Goal: Task Accomplishment & Management: Use online tool/utility

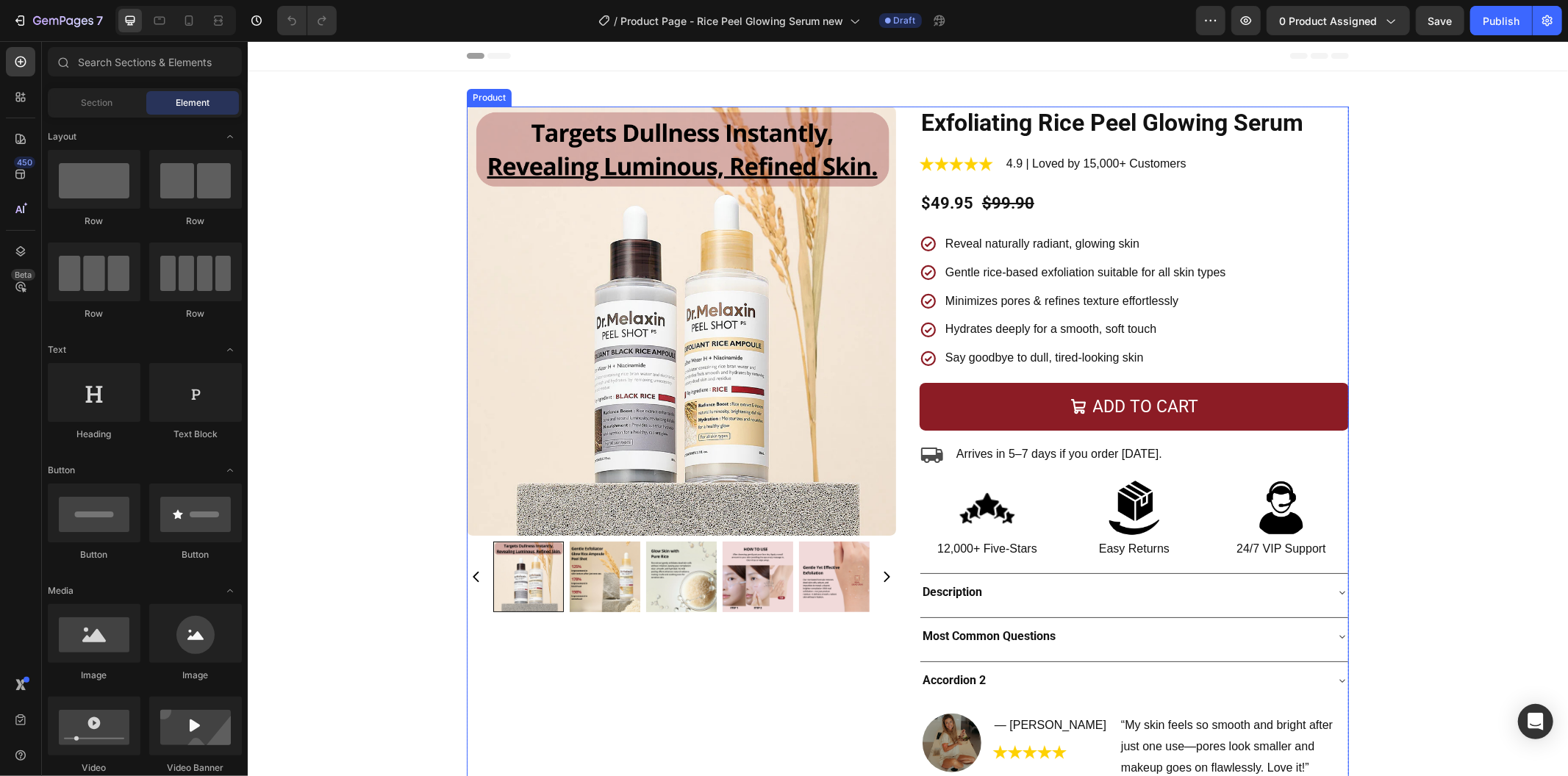
click at [903, 224] on div "Product Images Exfoliating Rice Peel Glowing Serum Product Title Image 4.9 | Lo…" at bounding box center [906, 447] width 882 height 683
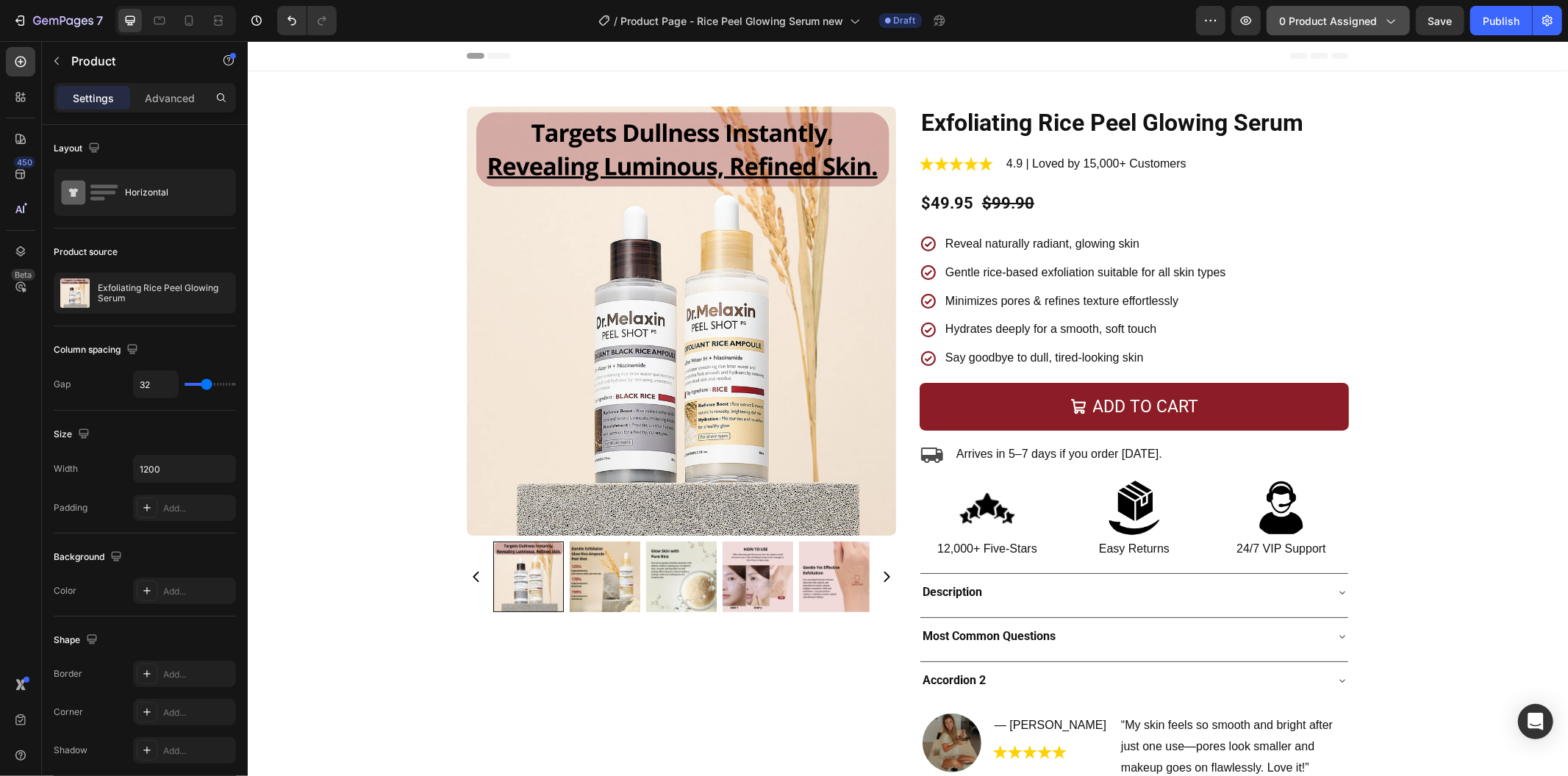
click at [1353, 18] on span "0 product assigned" at bounding box center [1327, 21] width 97 height 15
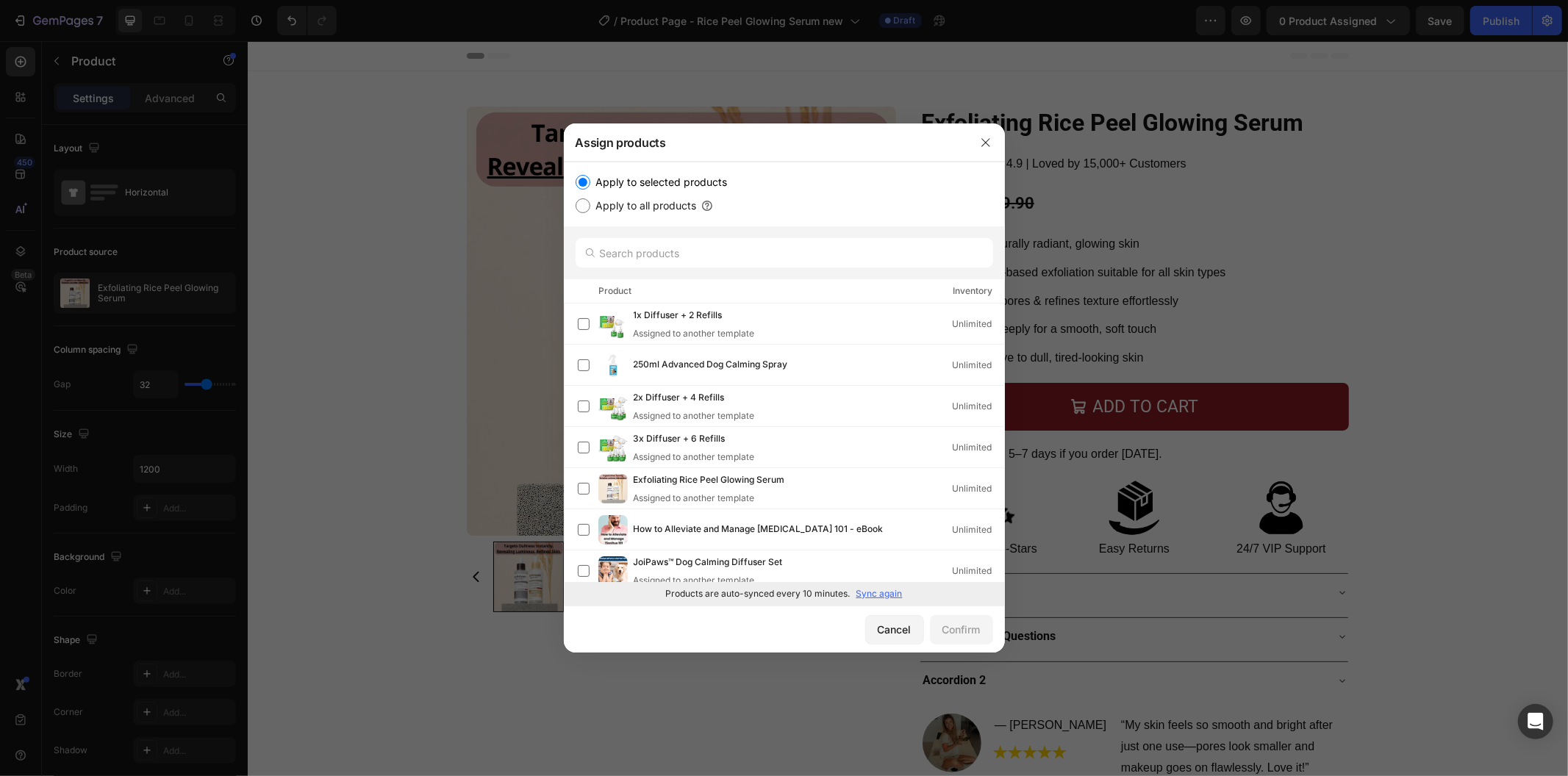
click at [875, 599] on p "Sync again" at bounding box center [879, 594] width 47 height 14
click at [748, 481] on span "Exfoliating Rice Peel Glowing Serum" at bounding box center [709, 480] width 152 height 16
click at [711, 474] on span "Exfoliating Rice Peel Glowing Serum" at bounding box center [709, 480] width 152 height 16
click at [950, 630] on div "Confirm" at bounding box center [961, 629] width 38 height 15
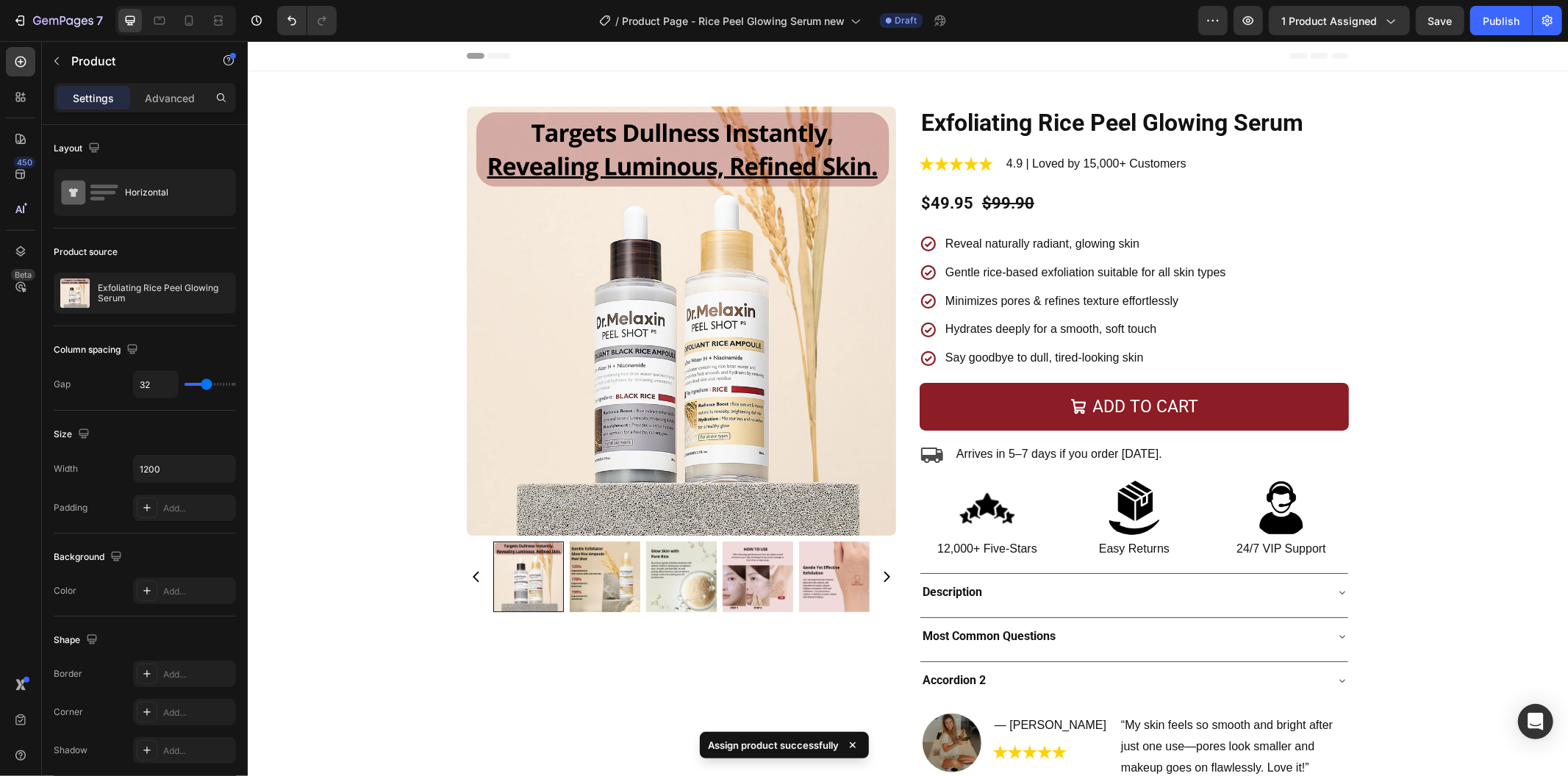
click at [895, 280] on div "Product Images Exfoliating Rice Peel Glowing Serum Product Title Image 4.9 | Lo…" at bounding box center [906, 447] width 882 height 683
click at [899, 230] on div "Product Images Exfoliating Rice Peel Glowing Serum Product Title Image 4.9 | Lo…" at bounding box center [906, 447] width 882 height 683
click at [1140, 280] on p "Gentle rice-based exfoliation suitable for all skin types" at bounding box center [1084, 272] width 280 height 21
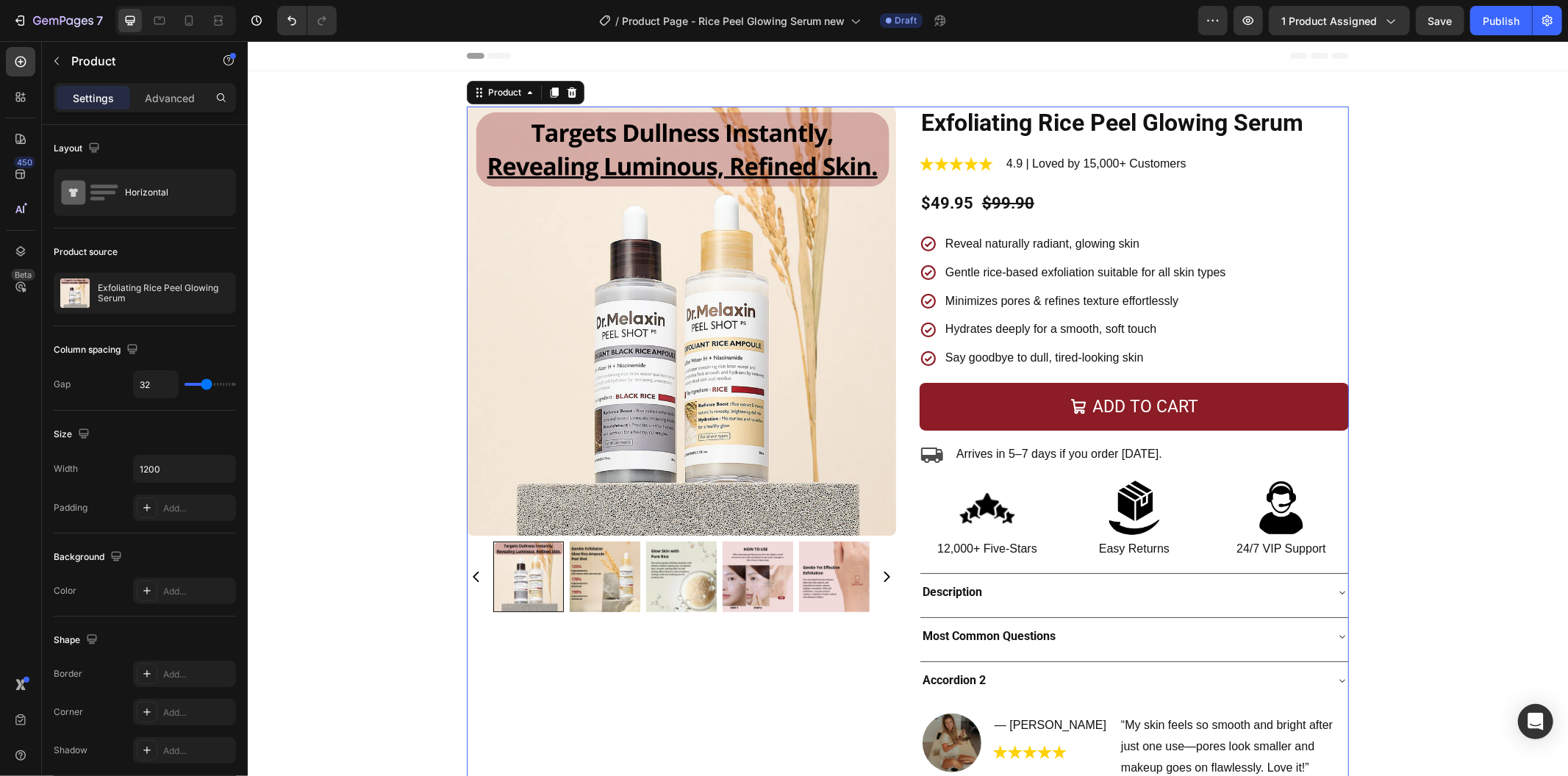
click at [902, 318] on div "Product Images Exfoliating Rice Peel Glowing Serum Product Title Image 4.9 | Lo…" at bounding box center [906, 447] width 882 height 683
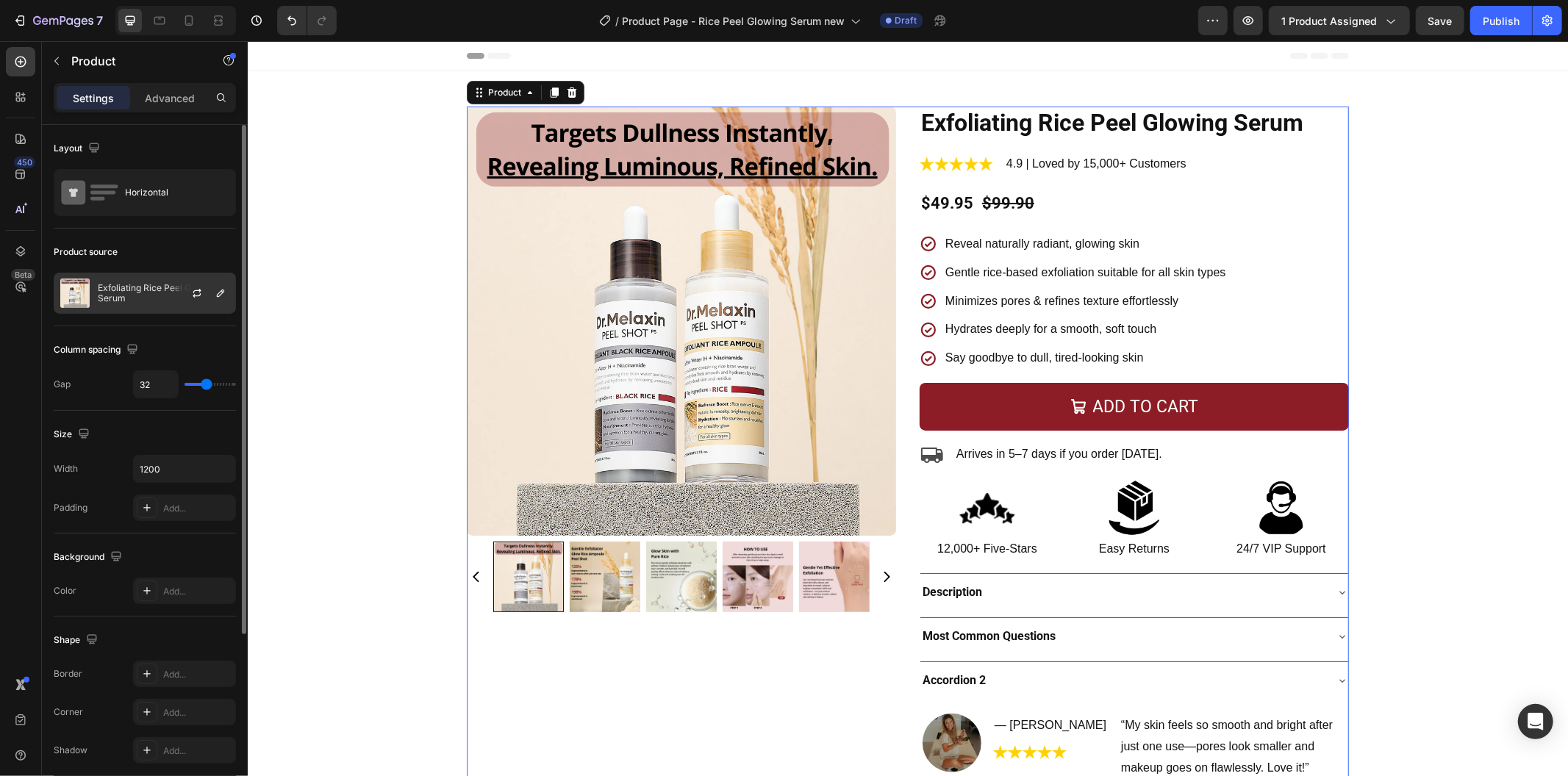
click at [121, 299] on p "Exfoliating Rice Peel Glowing Serum" at bounding box center [163, 293] width 131 height 20
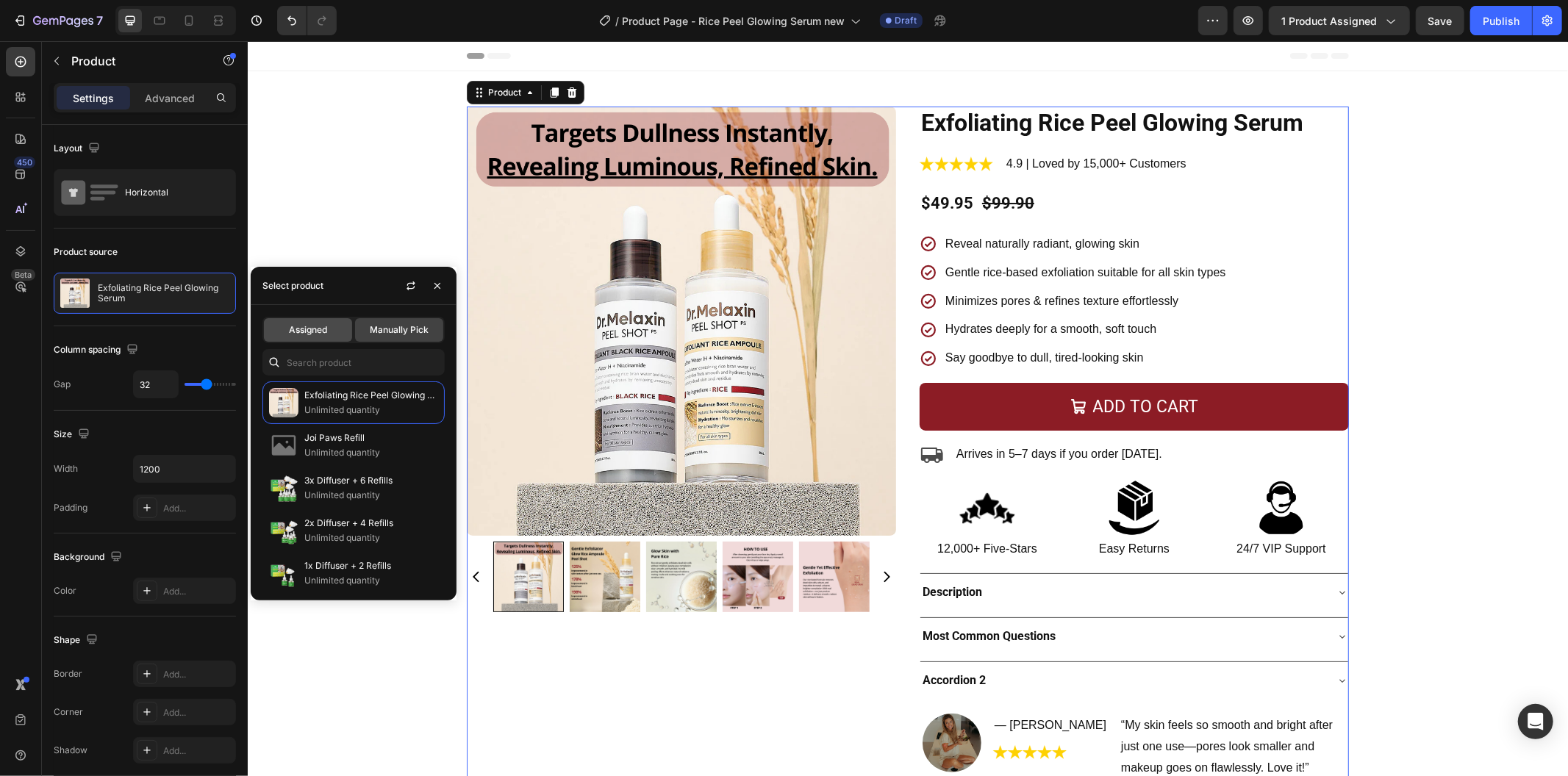
click at [334, 325] on div "Assigned" at bounding box center [308, 330] width 88 height 24
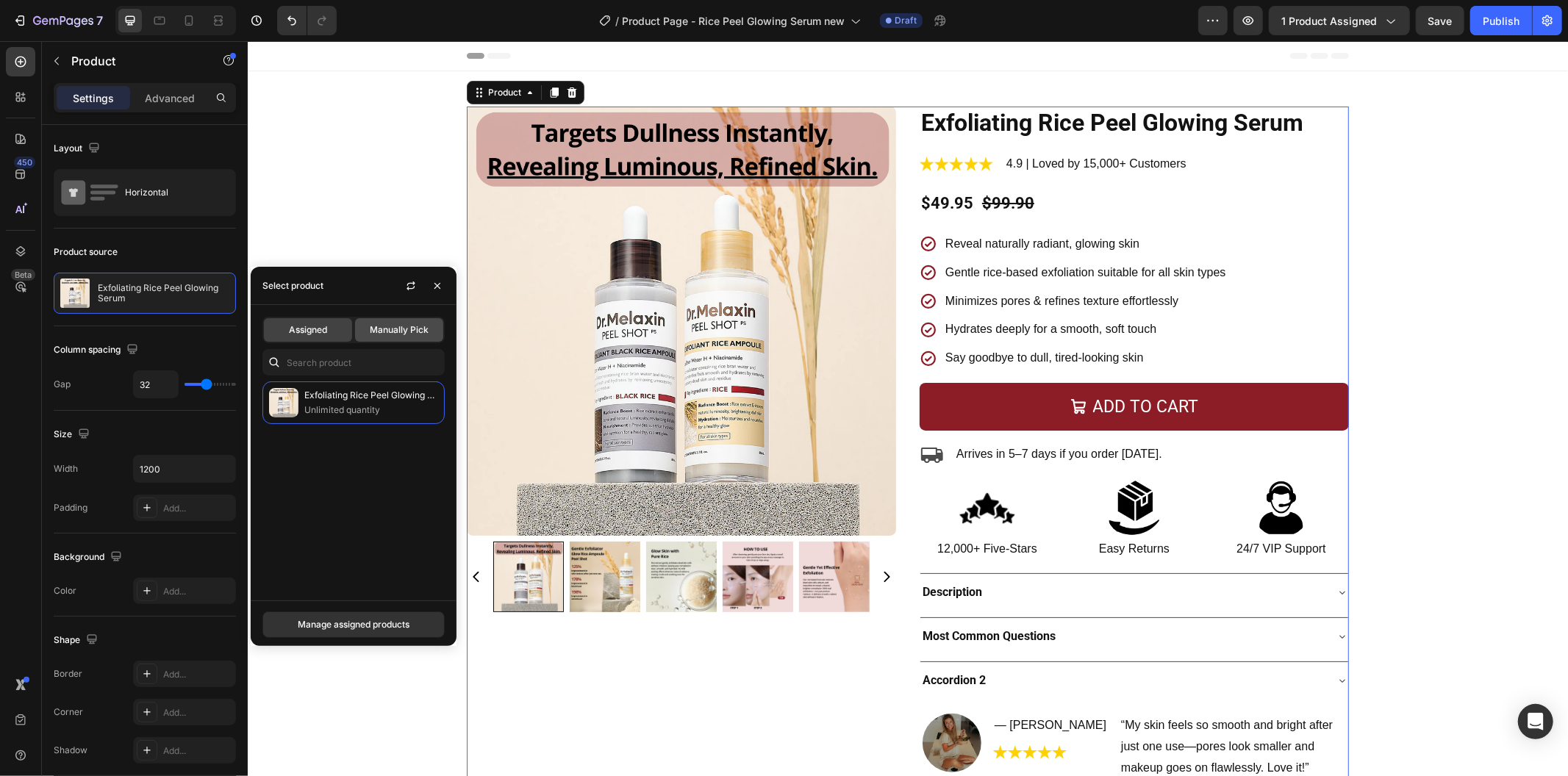
click at [380, 330] on span "Manually Pick" at bounding box center [398, 330] width 58 height 14
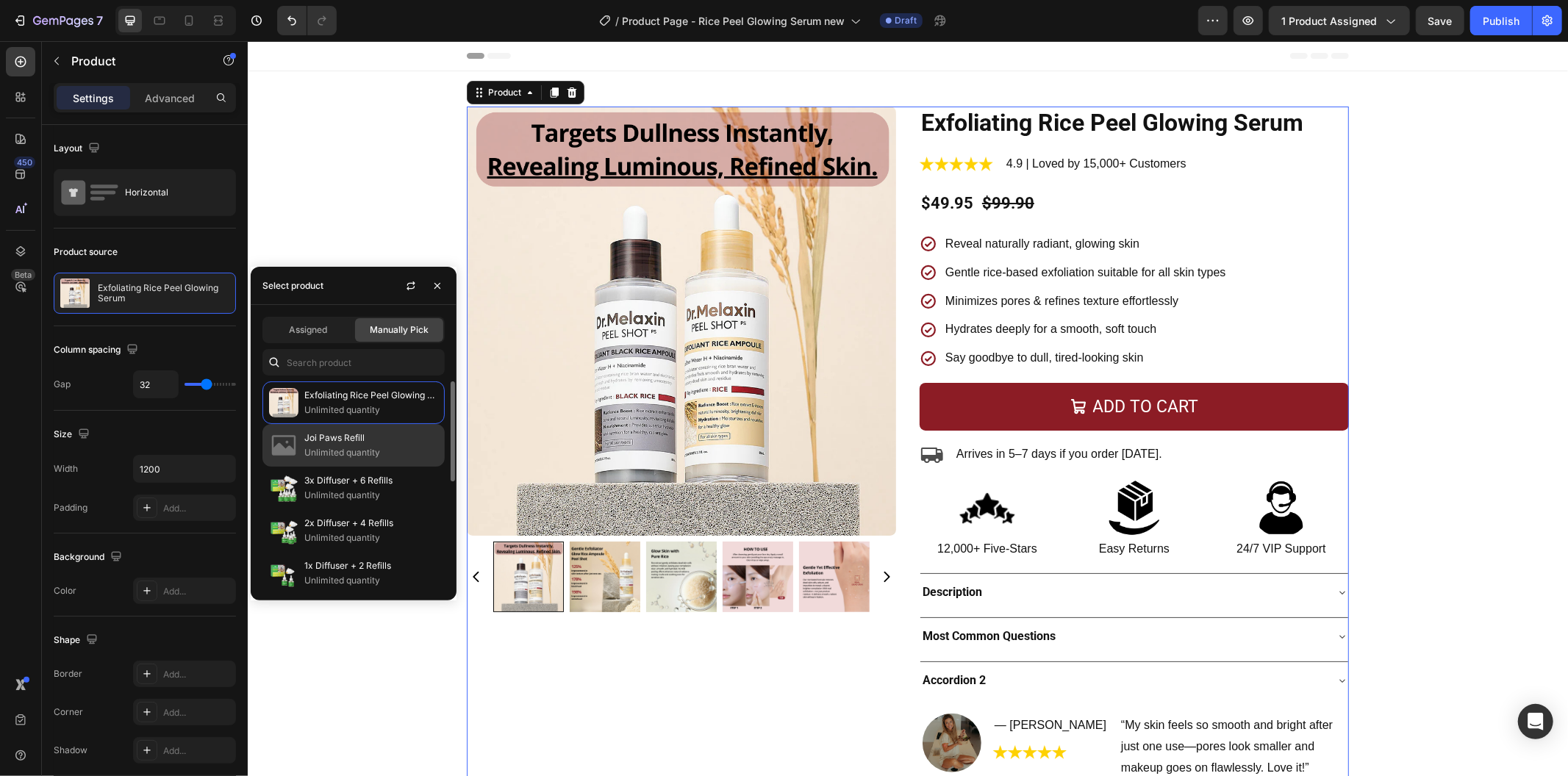
click at [352, 443] on p "Joi Paws Refill" at bounding box center [371, 437] width 134 height 14
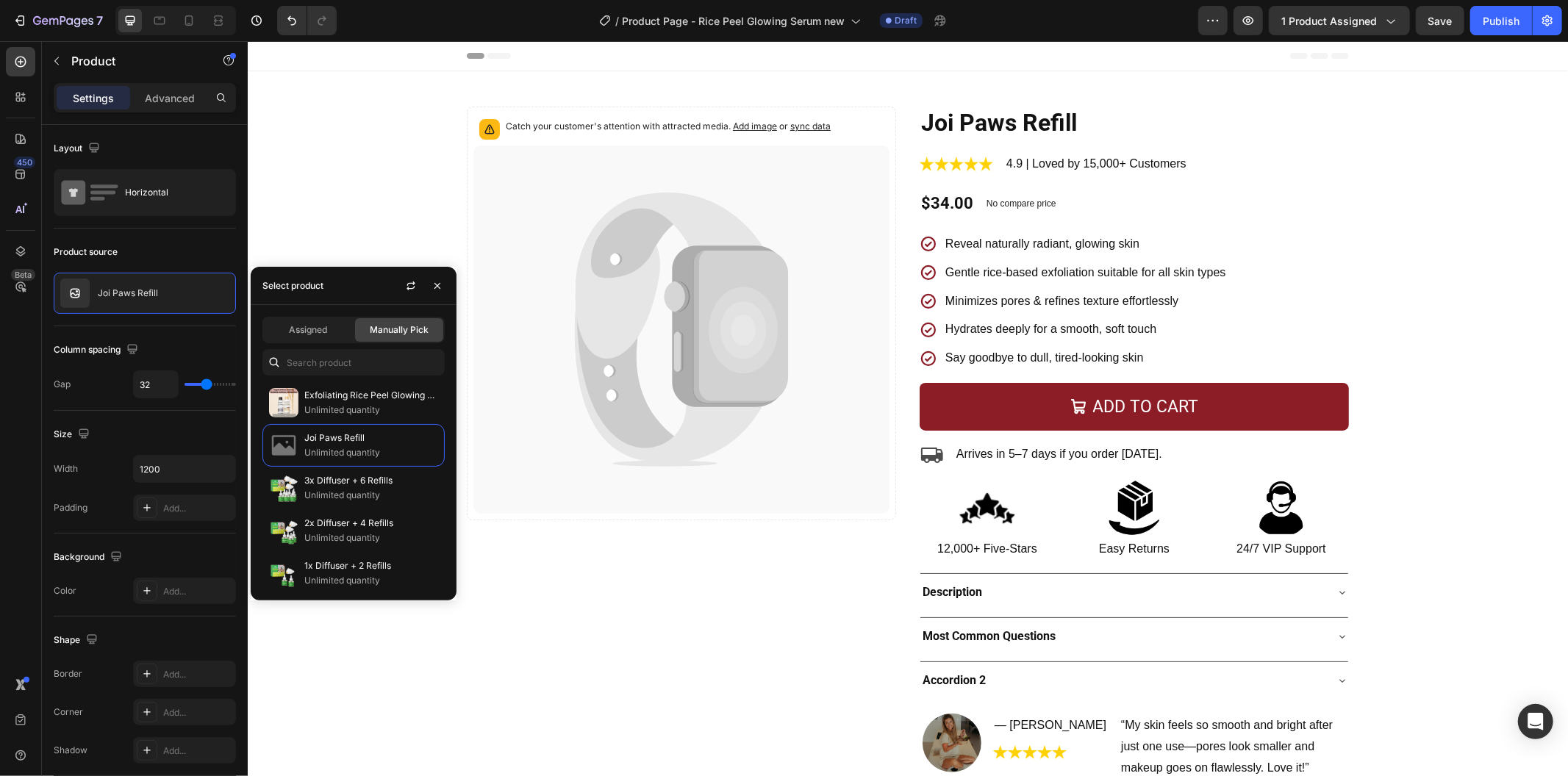
click at [325, 343] on div "Assigned Manually Pick Exfoliating Rice Peel Glowing Serum Unlimited quantity J…" at bounding box center [353, 452] width 206 height 296
click at [320, 324] on span "Assigned" at bounding box center [308, 330] width 38 height 14
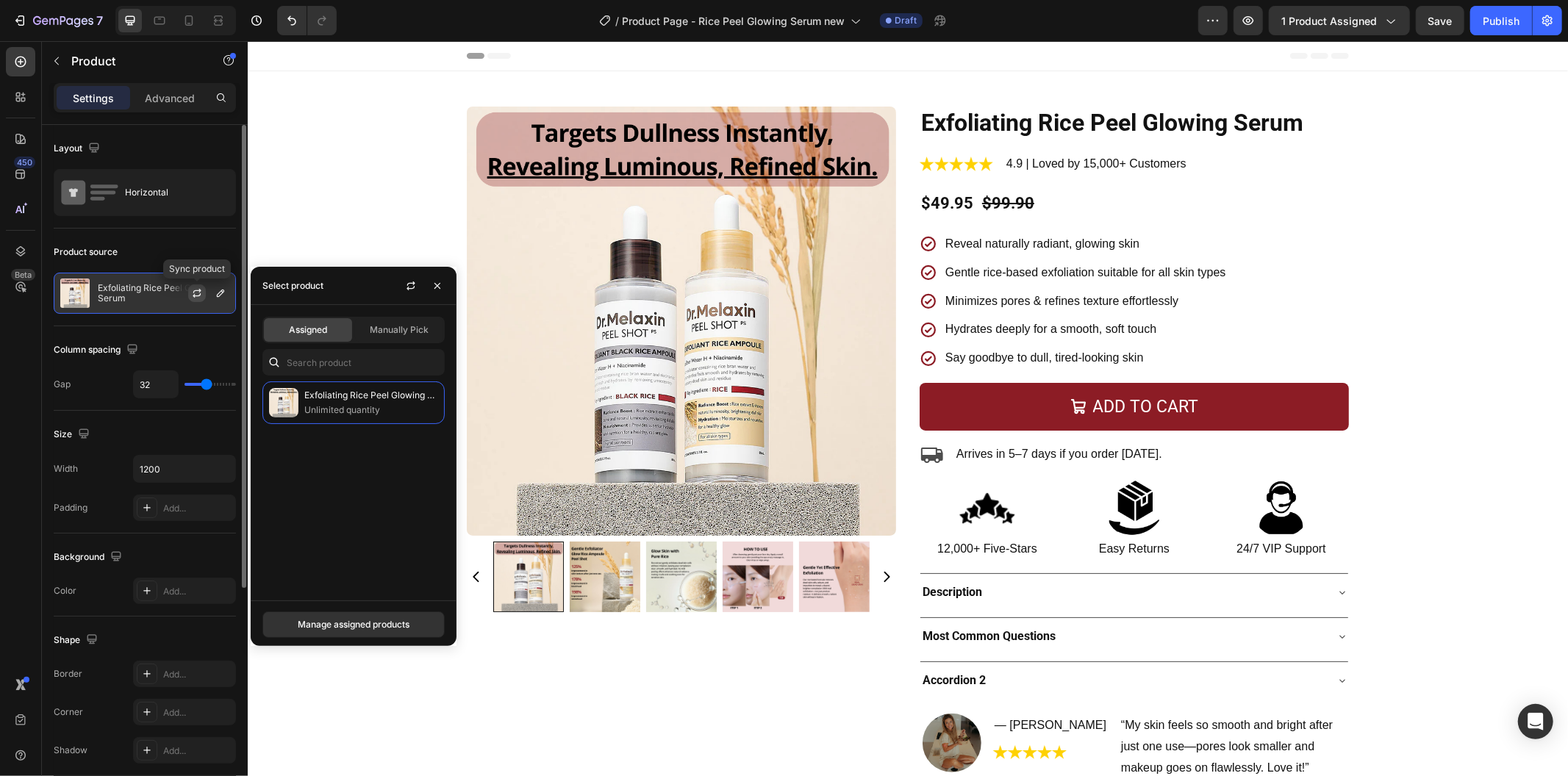
click at [191, 291] on icon "button" at bounding box center [197, 293] width 12 height 12
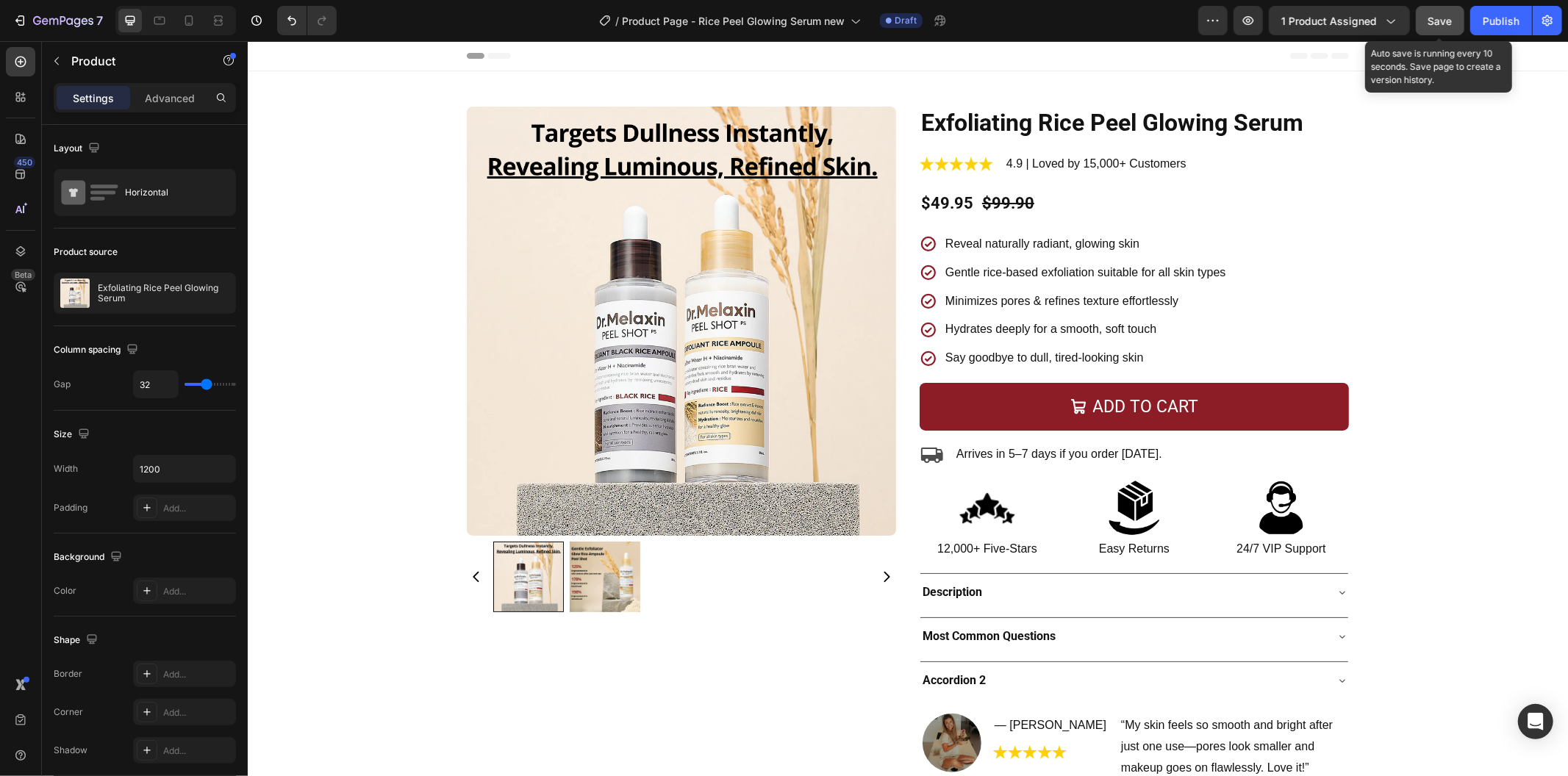
click at [1449, 14] on span "Save" at bounding box center [1440, 20] width 25 height 13
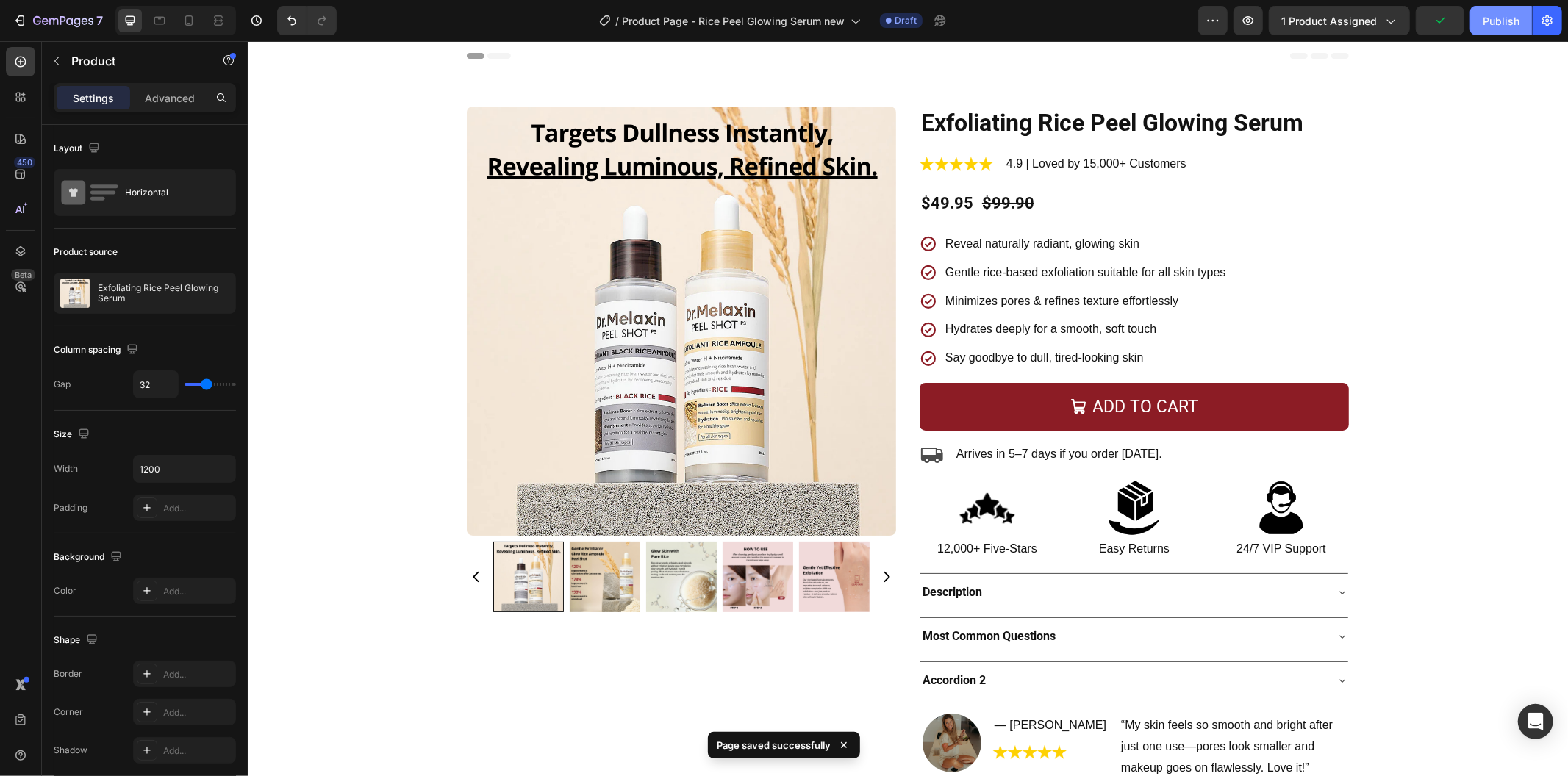
click at [1499, 19] on div "Publish" at bounding box center [1500, 21] width 36 height 15
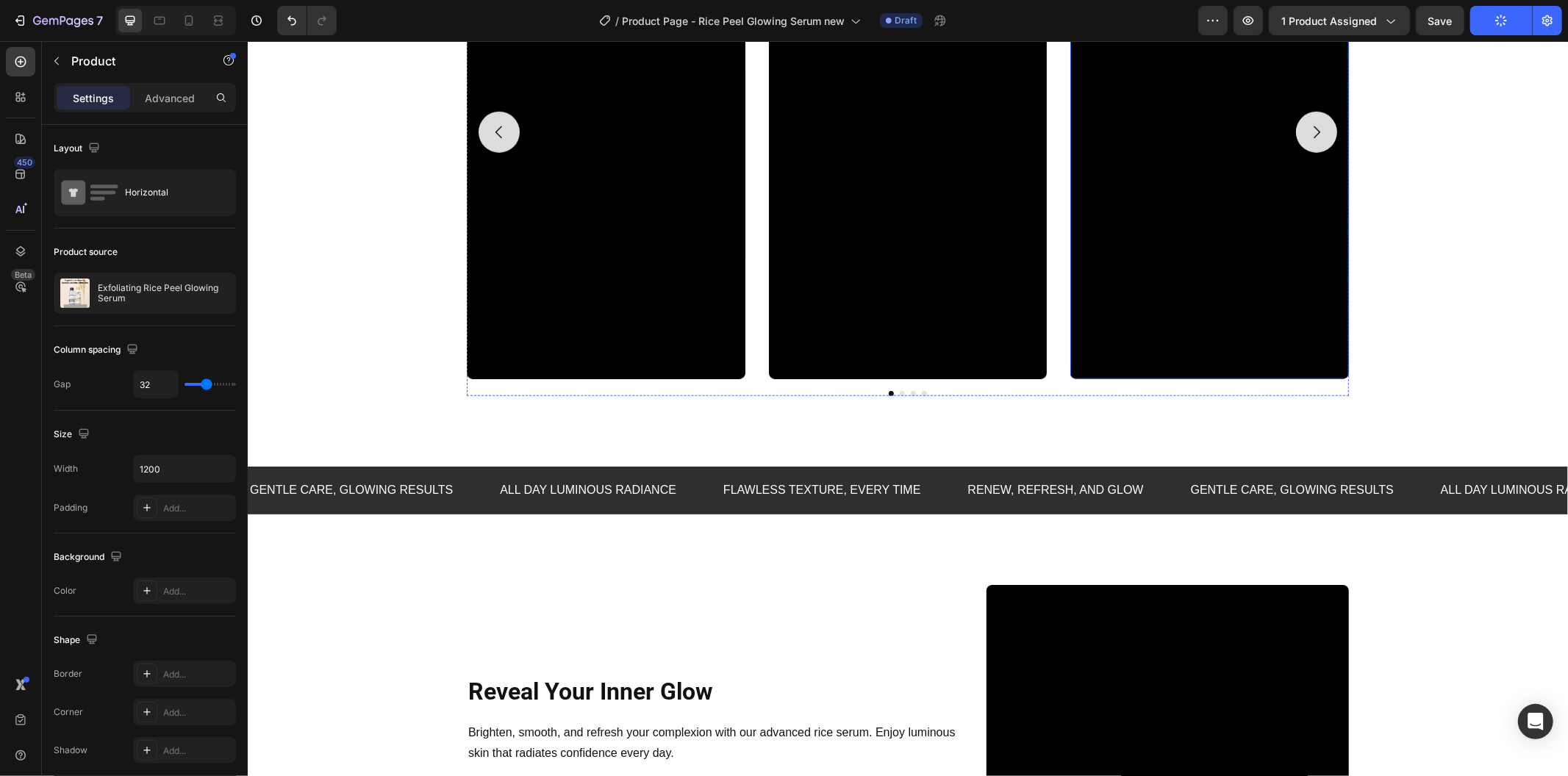
scroll to position [1061, 0]
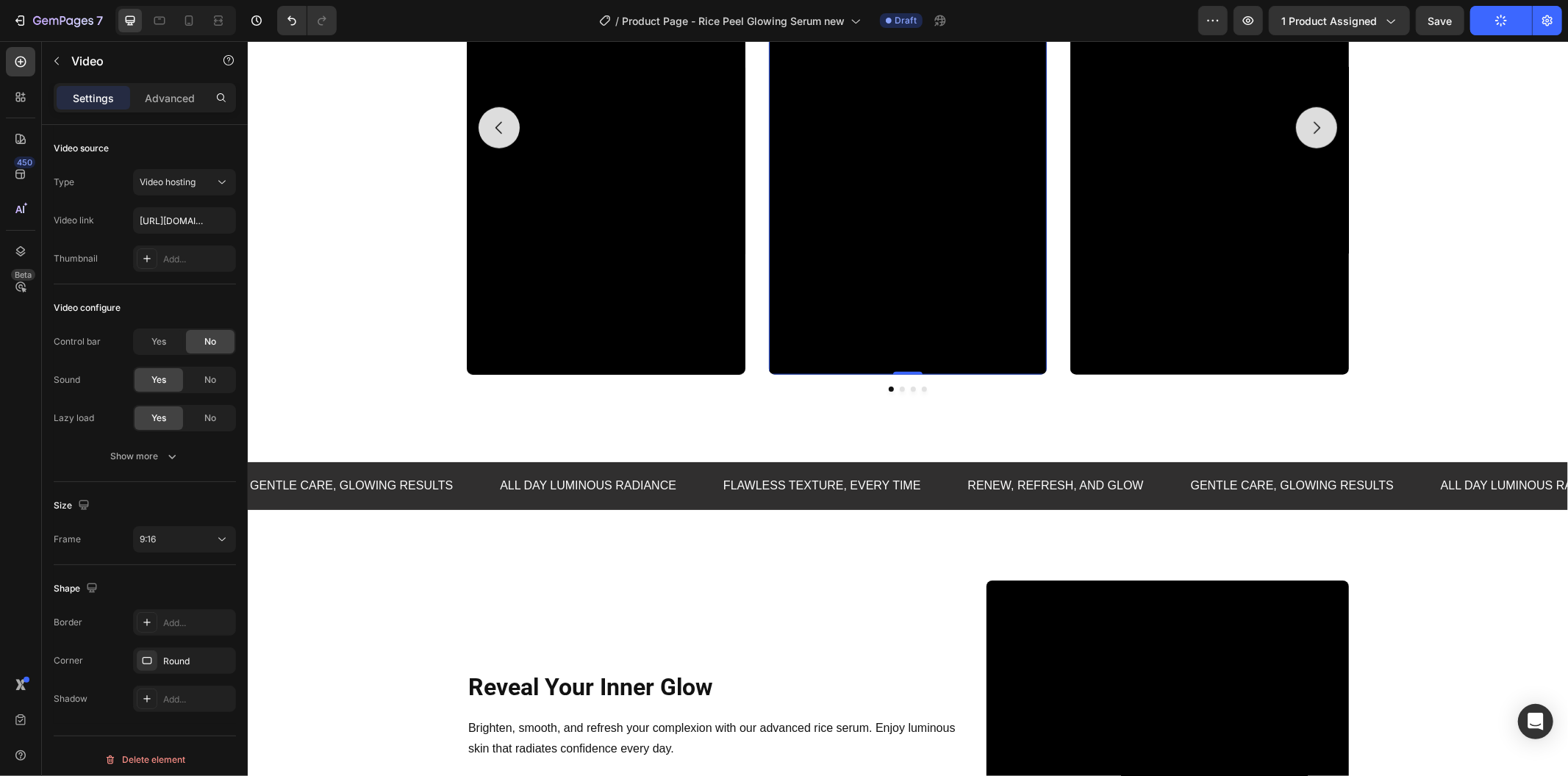
click at [939, 258] on video at bounding box center [907, 127] width 279 height 495
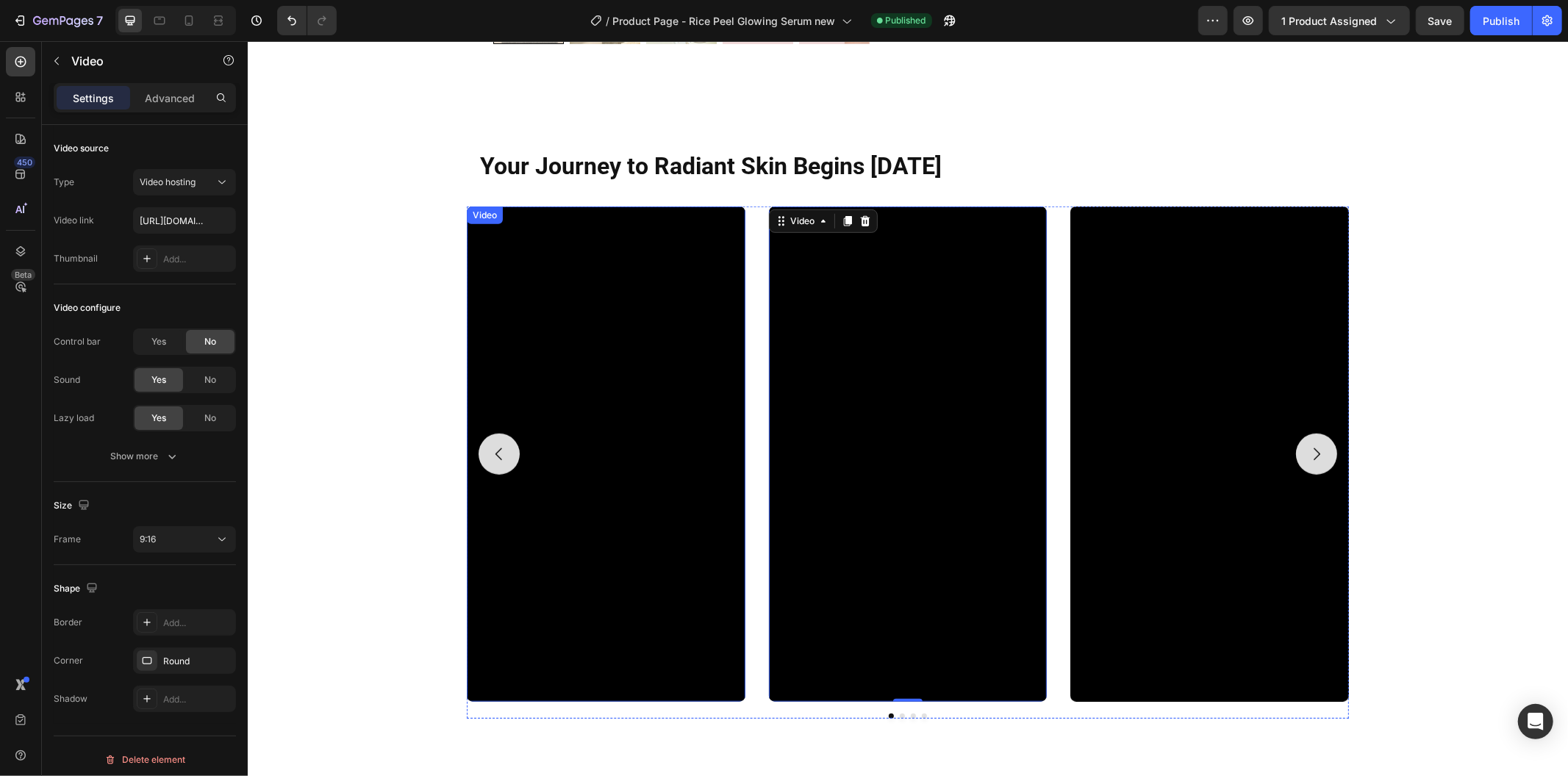
scroll to position [735, 0]
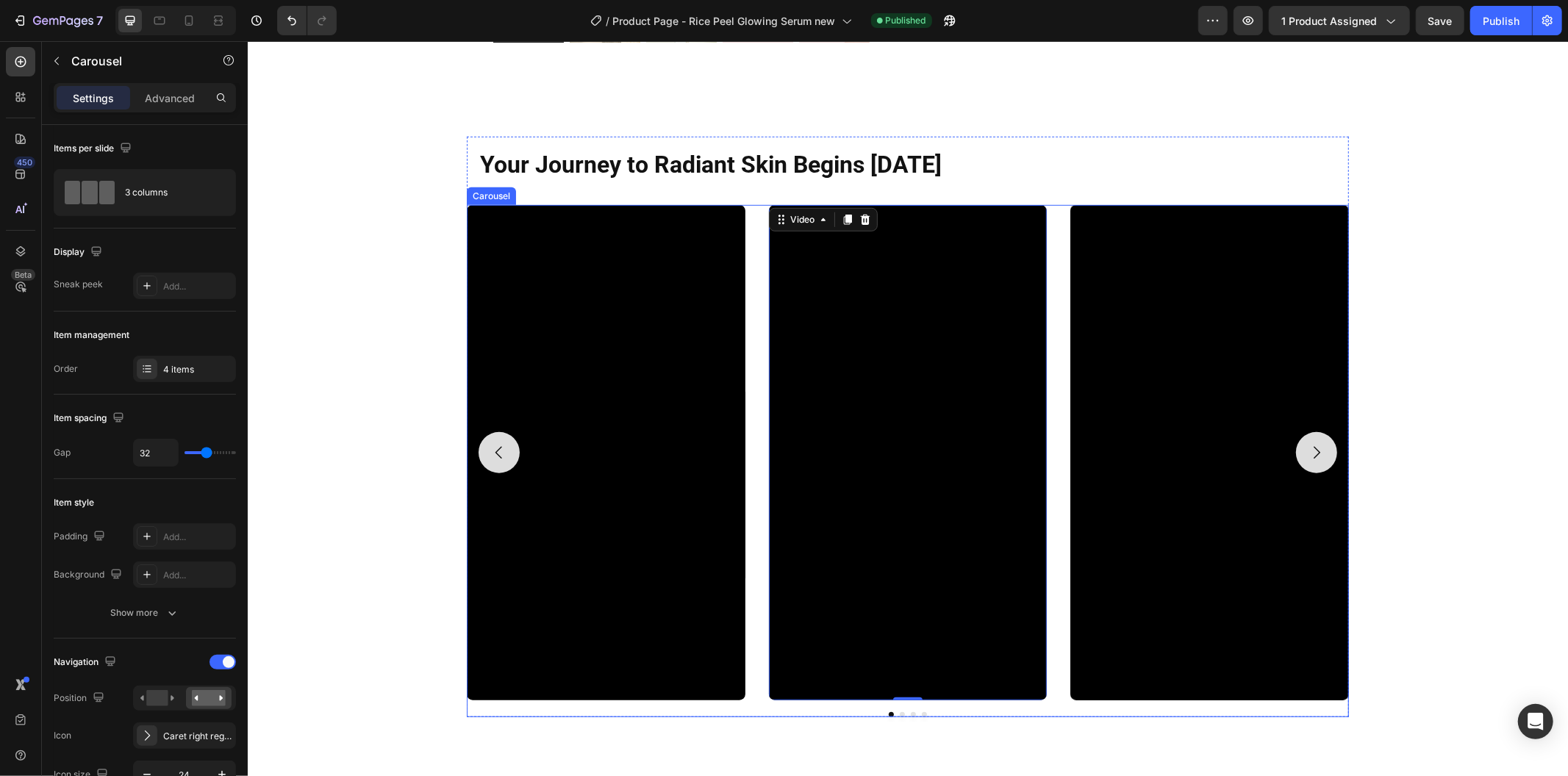
click at [746, 346] on div "Video Video 0 Video Video" at bounding box center [906, 452] width 882 height 495
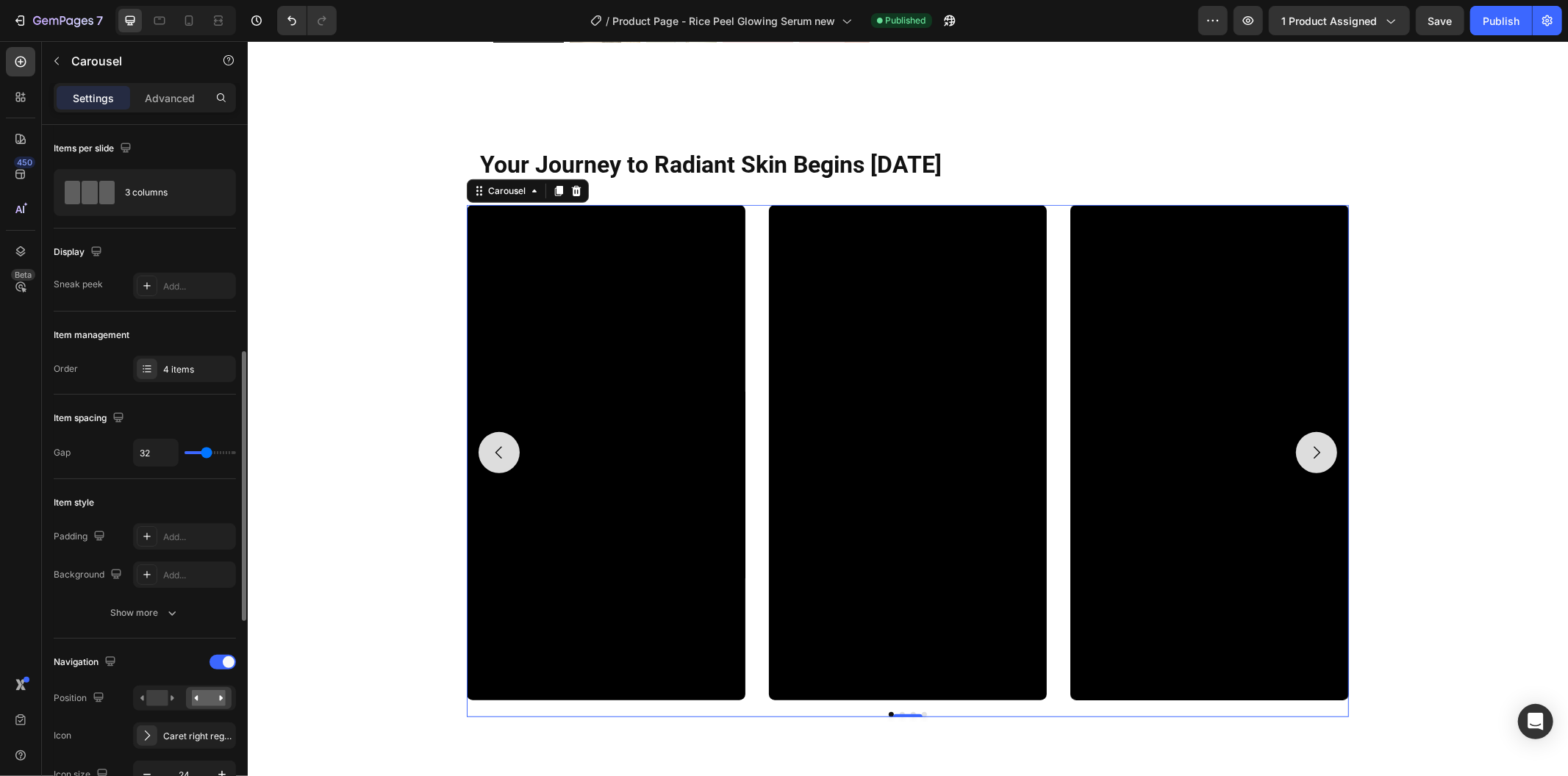
scroll to position [245, 0]
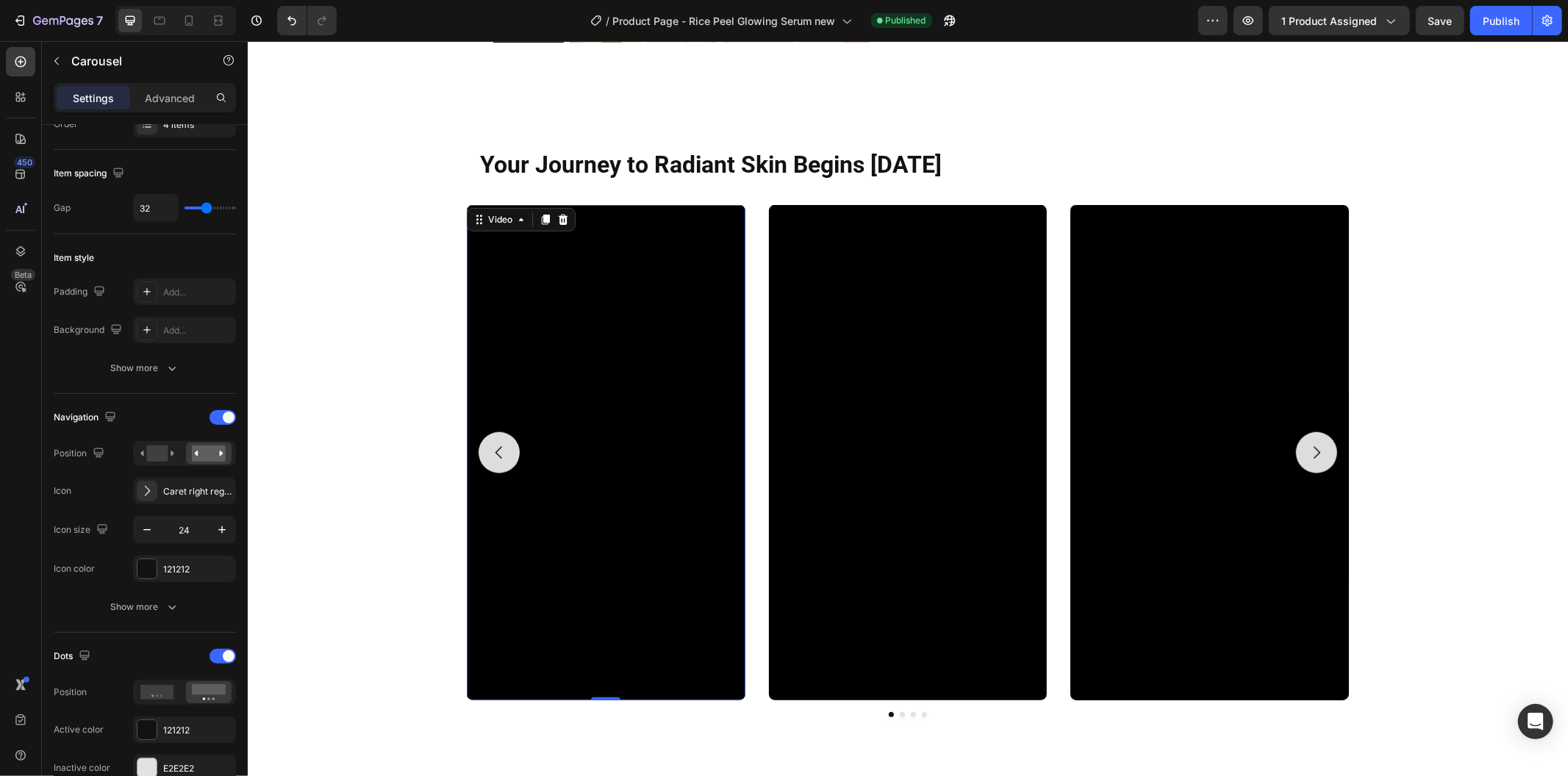
click at [579, 418] on video at bounding box center [605, 452] width 279 height 495
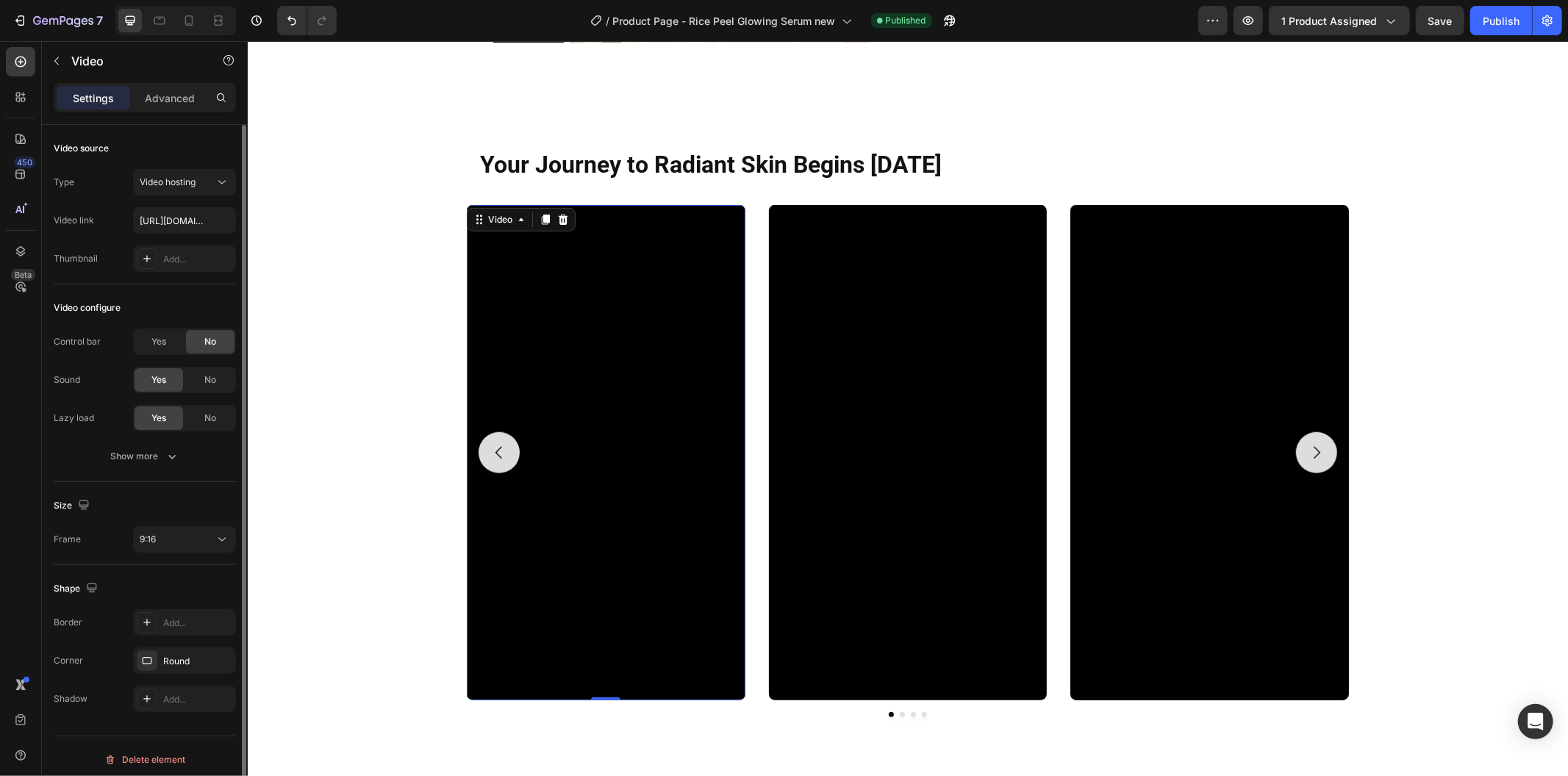
click at [170, 438] on div "Control bar Yes No Sound Yes No Lazy load Yes No Show more" at bounding box center [144, 399] width 182 height 141
click at [180, 453] on button "Show more" at bounding box center [144, 456] width 182 height 26
click at [169, 335] on div "Yes" at bounding box center [158, 342] width 48 height 24
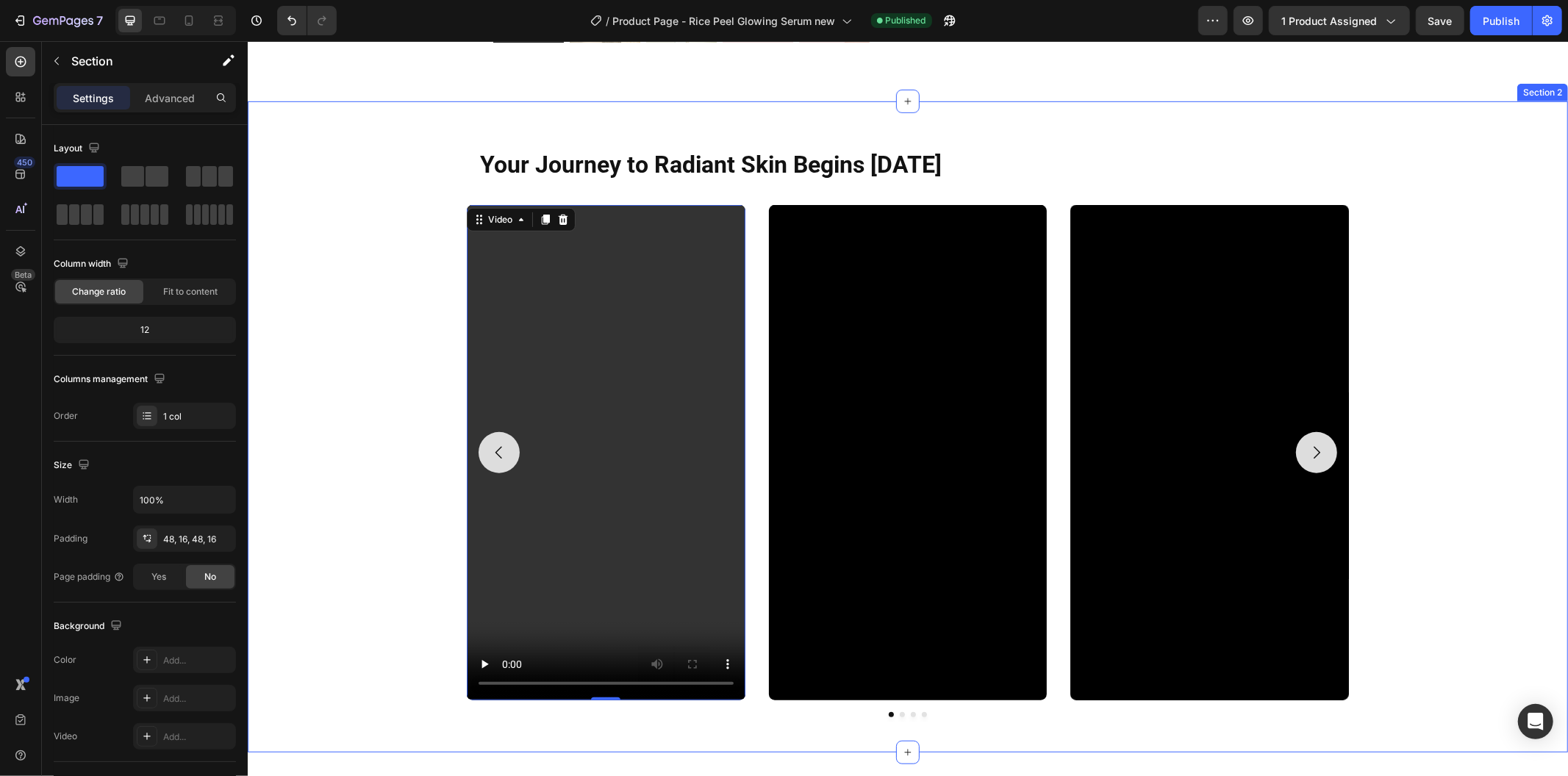
click at [306, 405] on div "Your Journey to Radiant Skin Begins Today Heading Row Video 0 Video Video Video…" at bounding box center [906, 426] width 1297 height 580
click at [497, 515] on video at bounding box center [605, 452] width 279 height 495
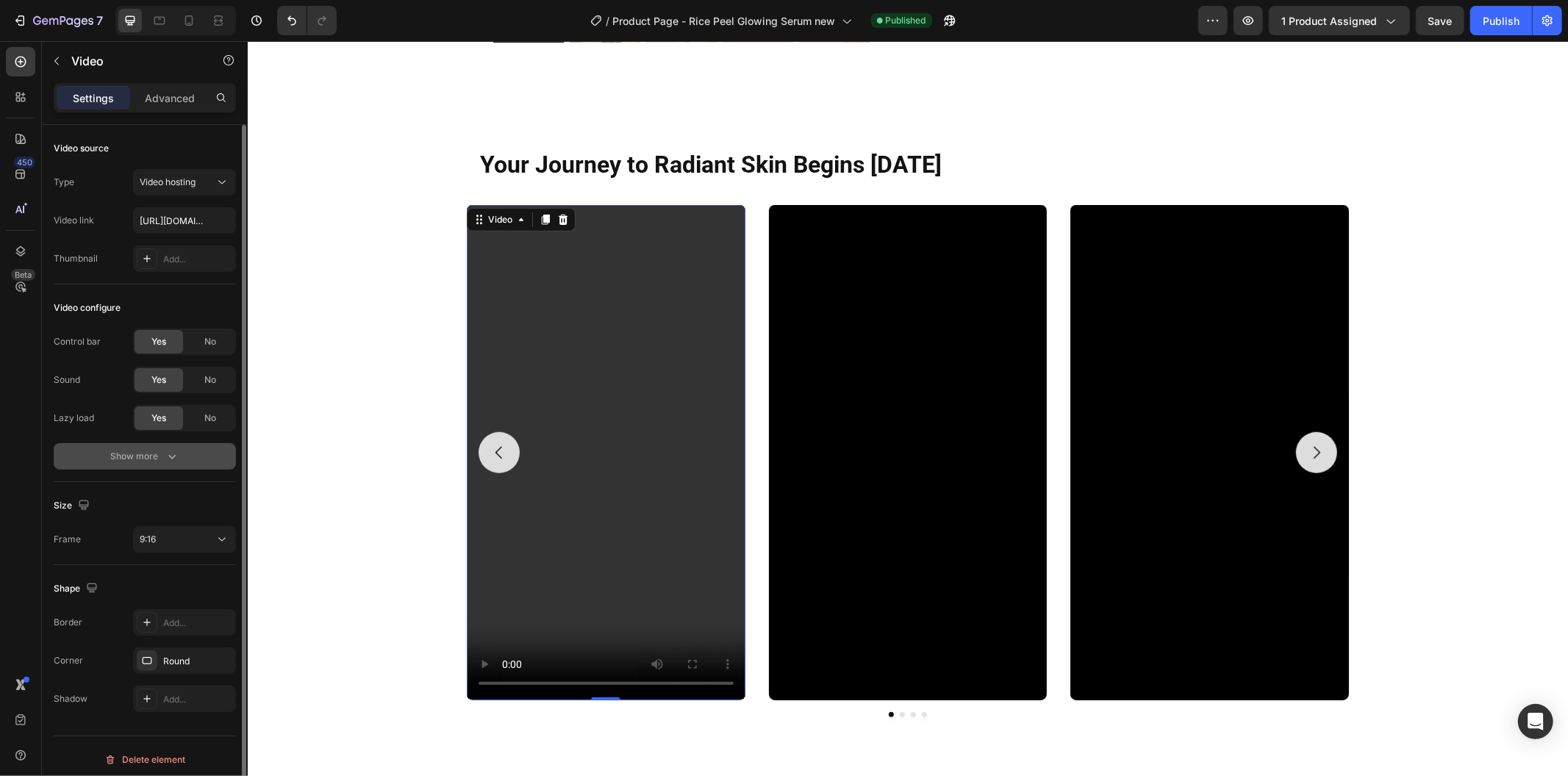
click at [186, 461] on button "Show more" at bounding box center [144, 456] width 182 height 26
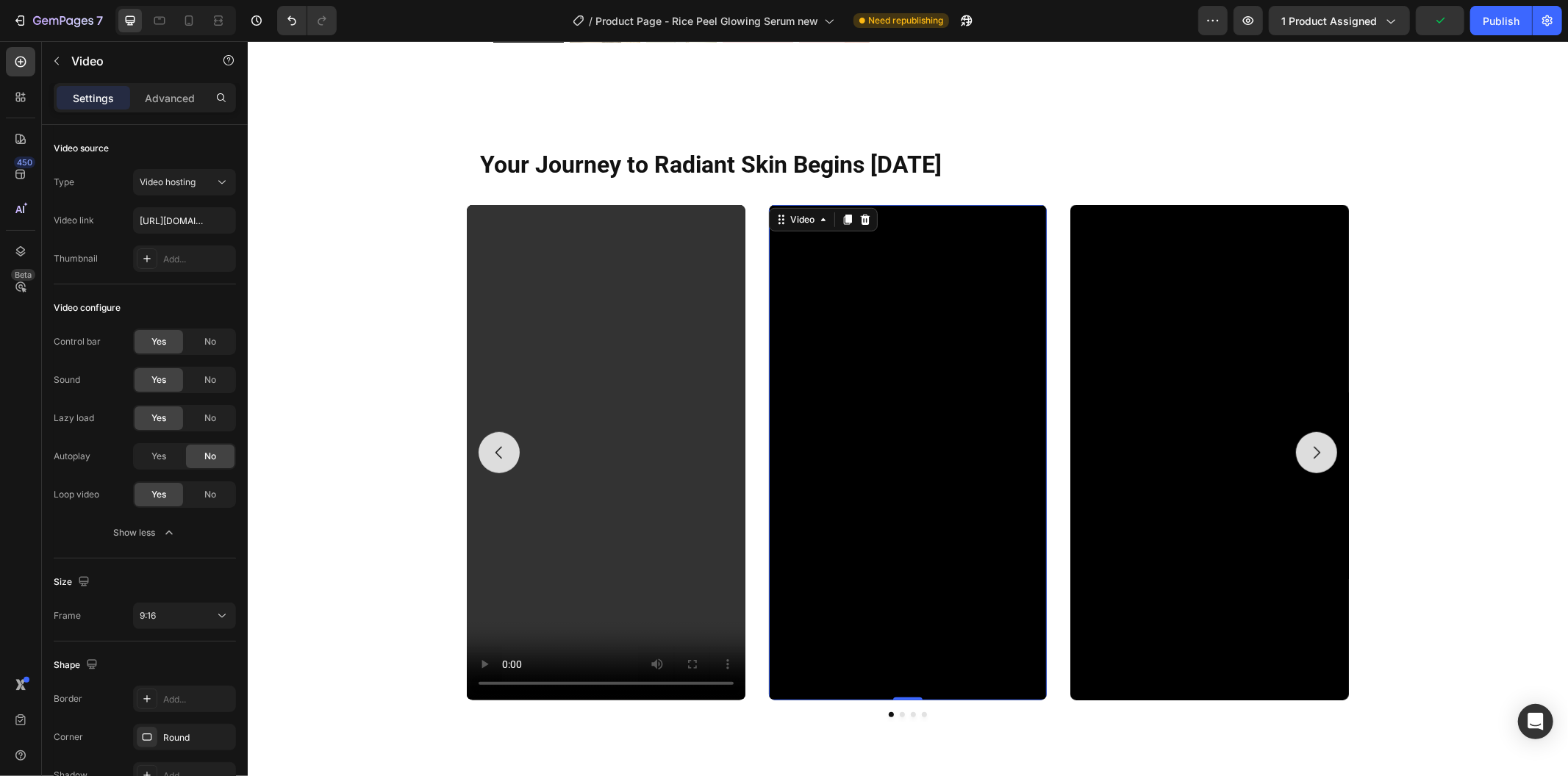
click at [833, 393] on video at bounding box center [907, 452] width 279 height 495
click at [629, 428] on video at bounding box center [605, 452] width 279 height 495
click at [783, 463] on video at bounding box center [907, 452] width 279 height 495
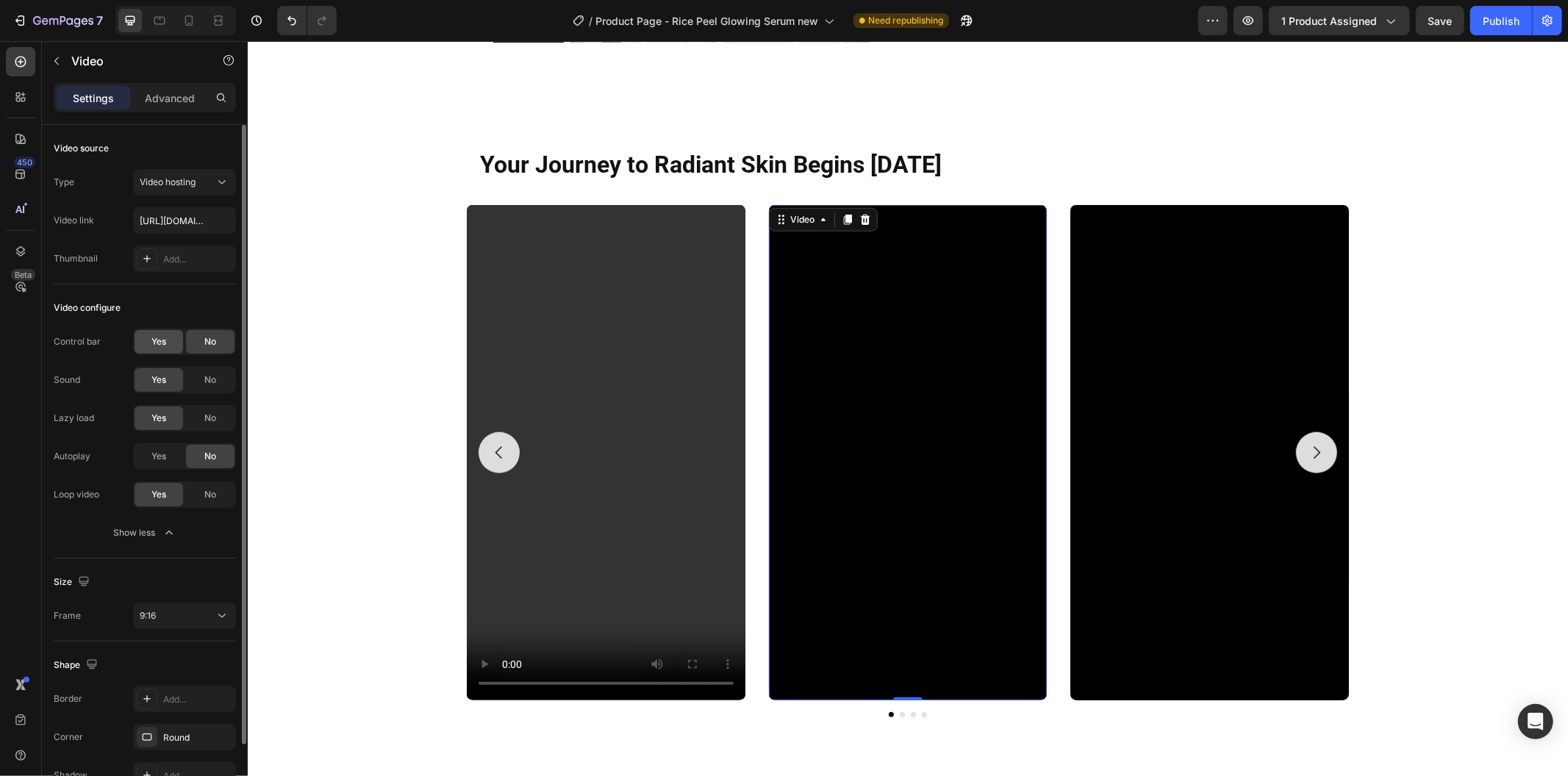
click at [166, 342] on div "Yes" at bounding box center [158, 342] width 48 height 24
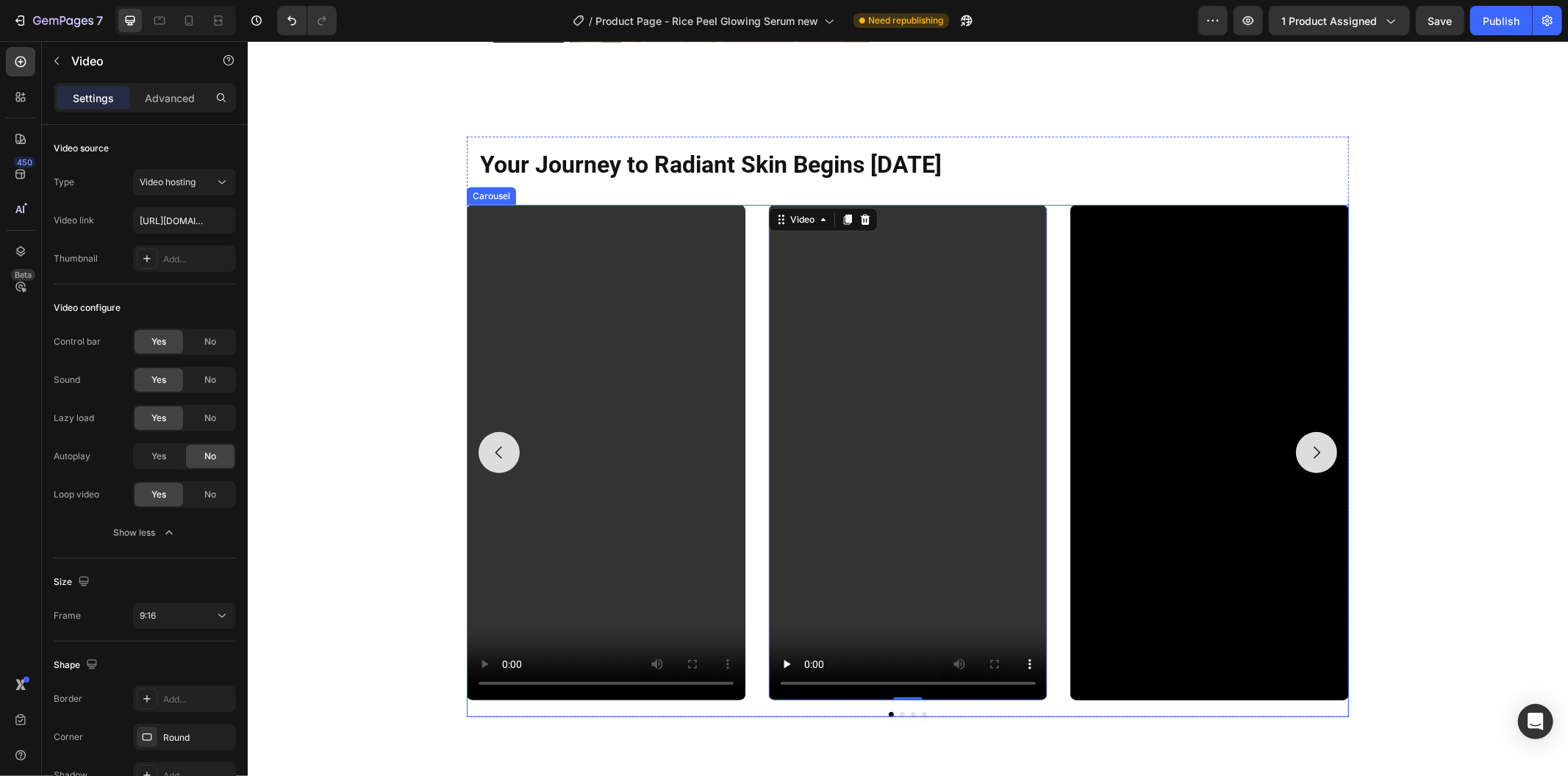
click at [1084, 439] on video at bounding box center [1208, 452] width 279 height 495
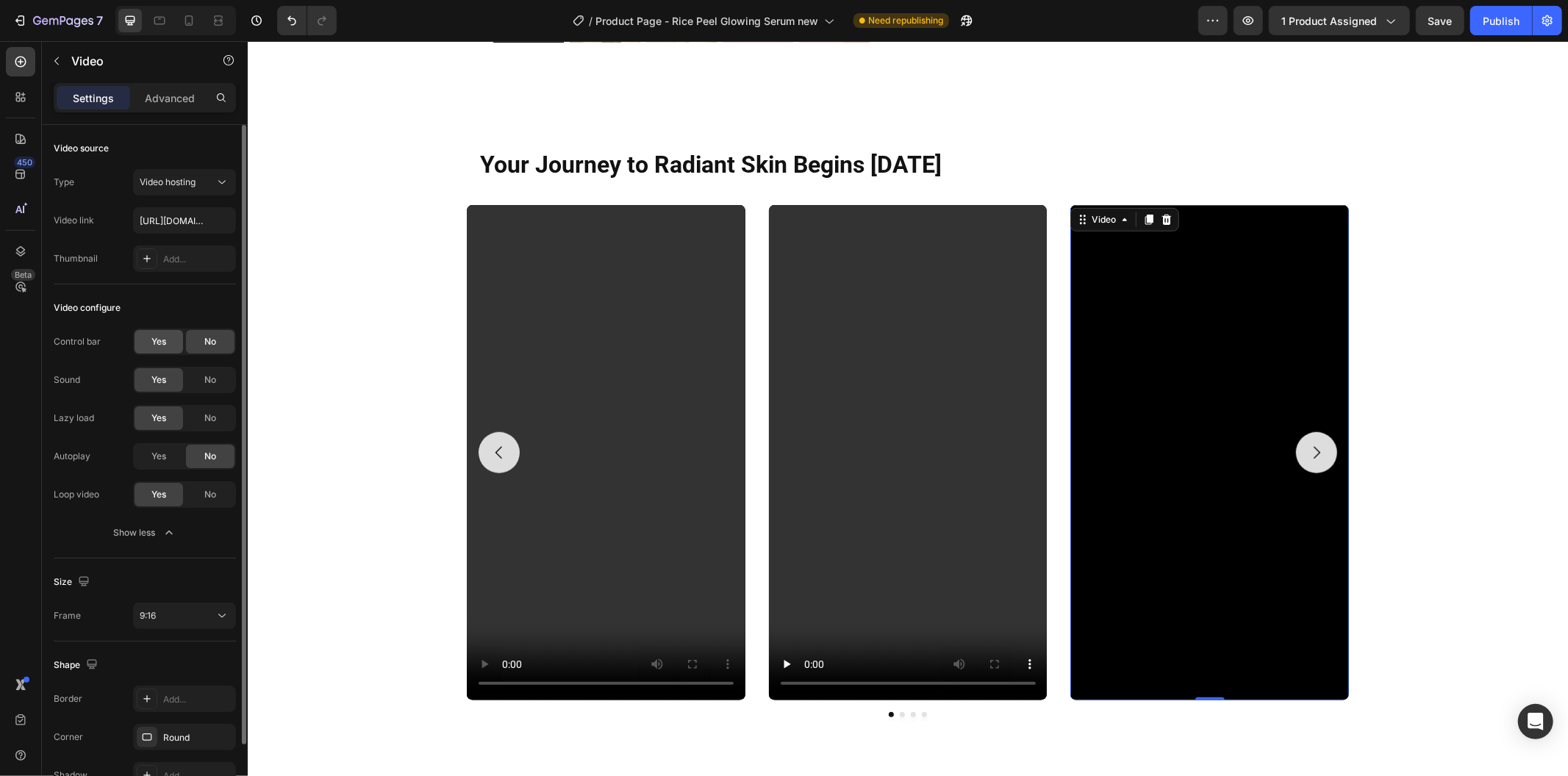
click at [164, 341] on span "Yes" at bounding box center [158, 342] width 14 height 14
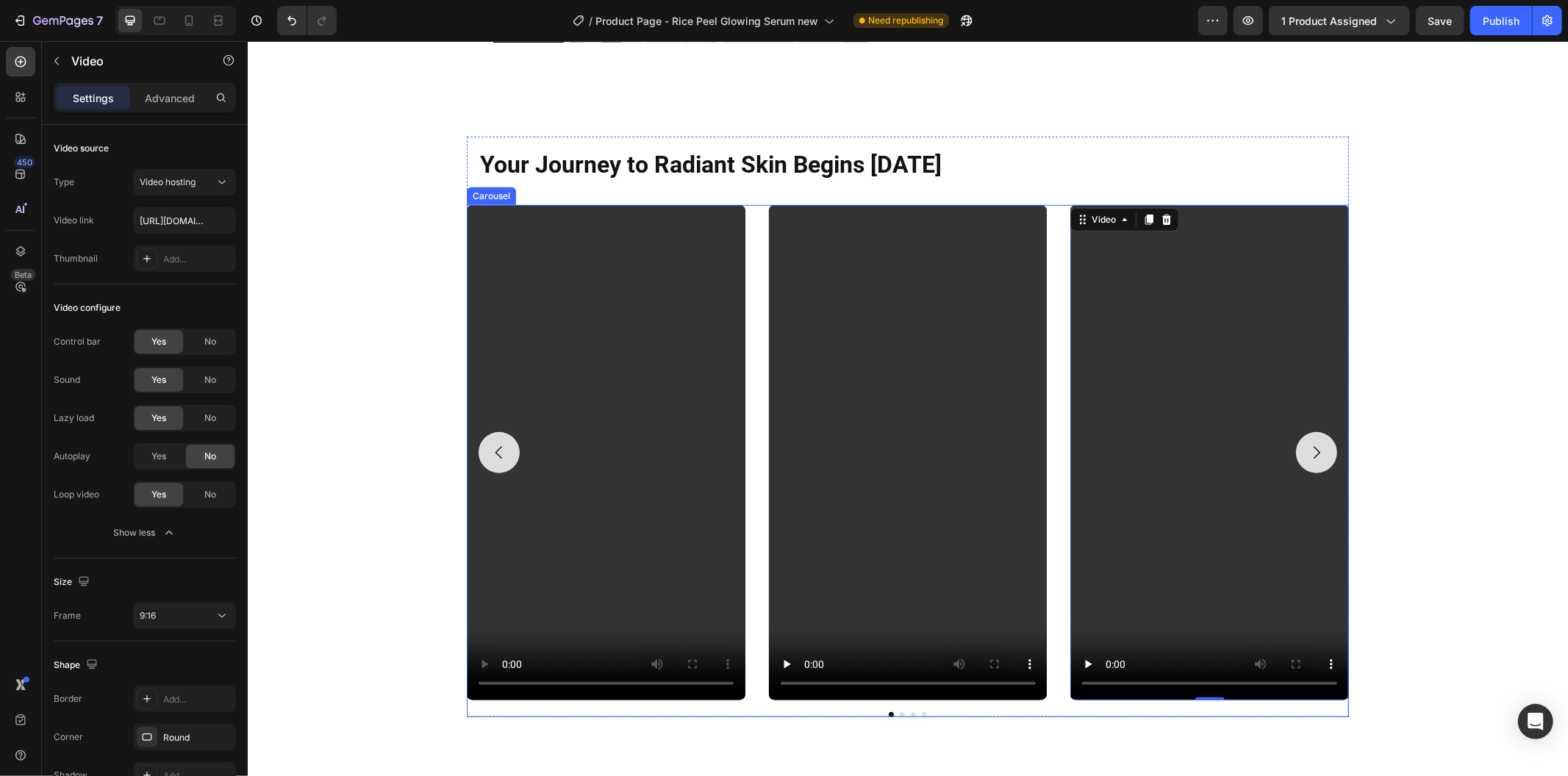
click at [921, 713] on button "Dot" at bounding box center [923, 714] width 5 height 5
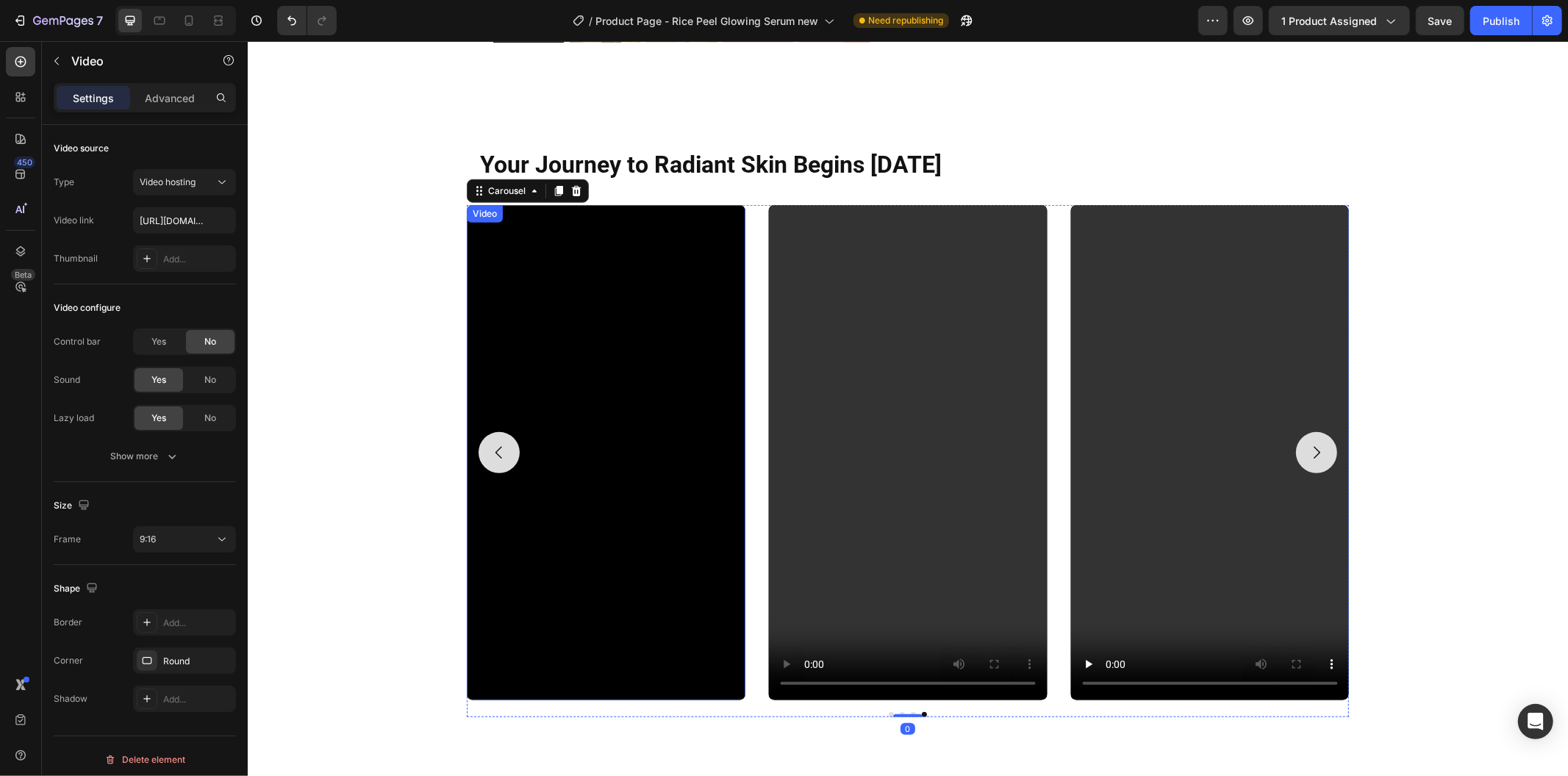
click at [649, 560] on video at bounding box center [605, 452] width 279 height 495
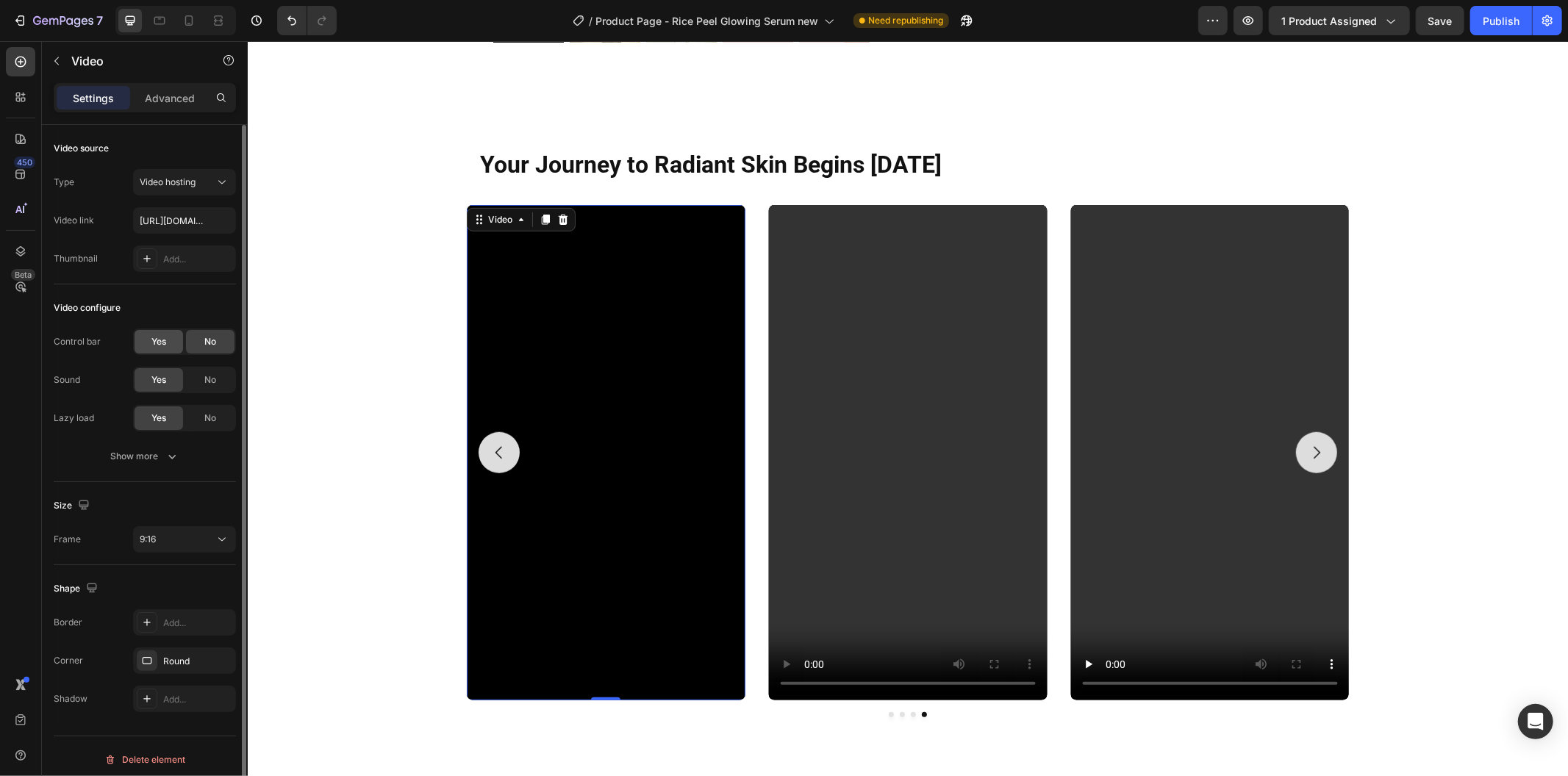
click at [165, 349] on div "Yes" at bounding box center [158, 342] width 48 height 24
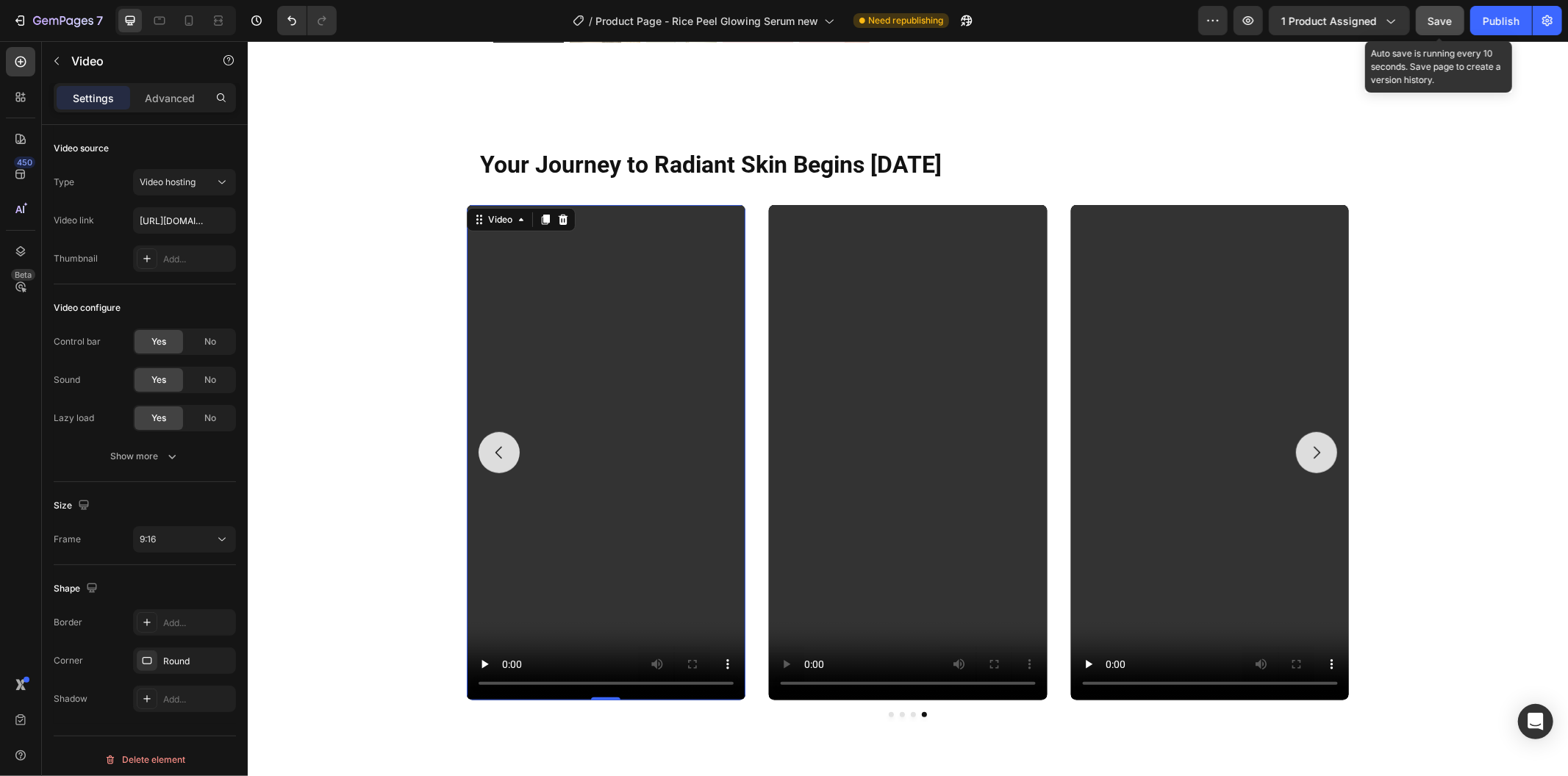
click at [1439, 6] on button "Save" at bounding box center [1439, 20] width 48 height 30
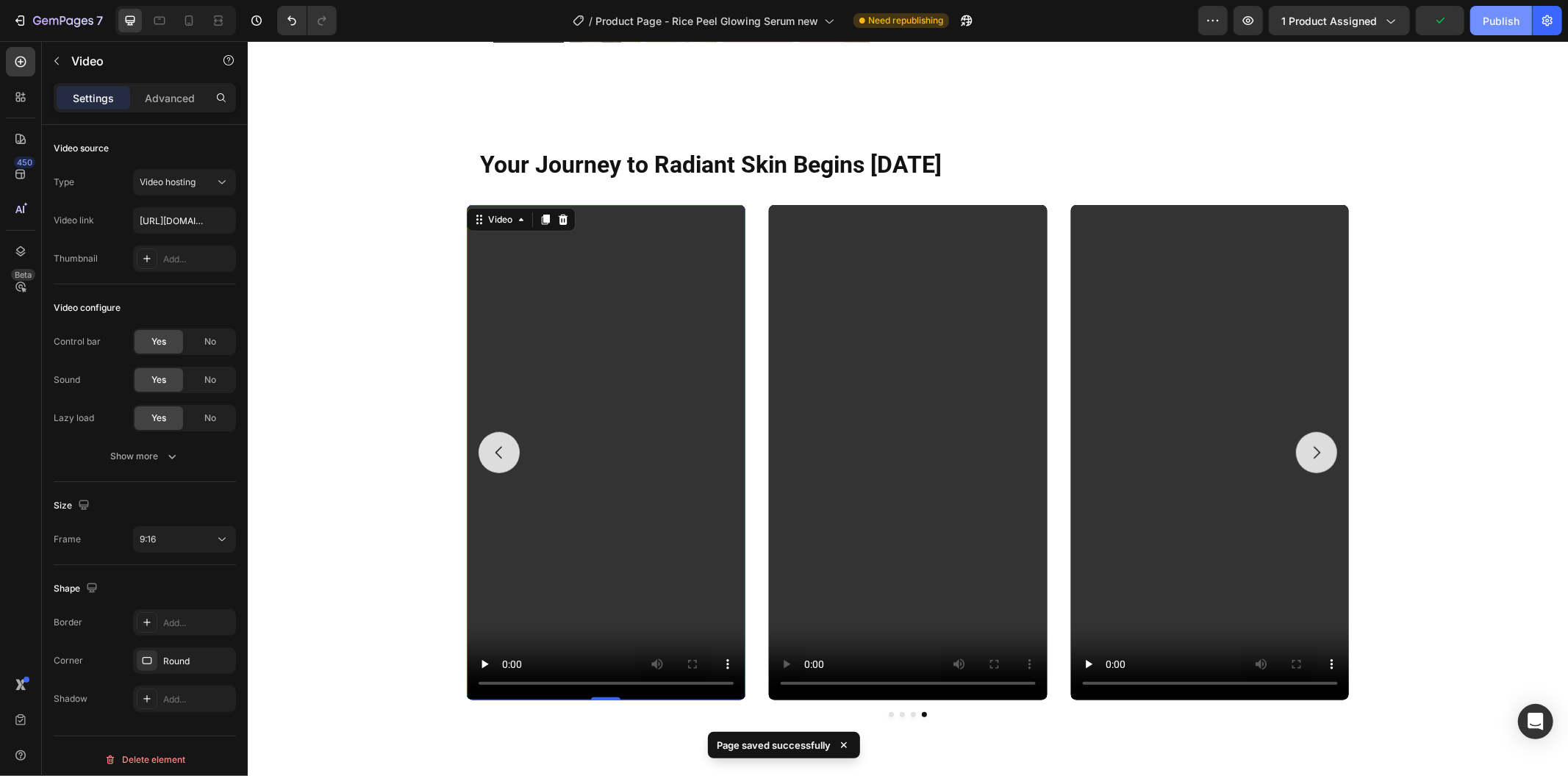
click at [1519, 20] on button "Publish" at bounding box center [1500, 20] width 62 height 30
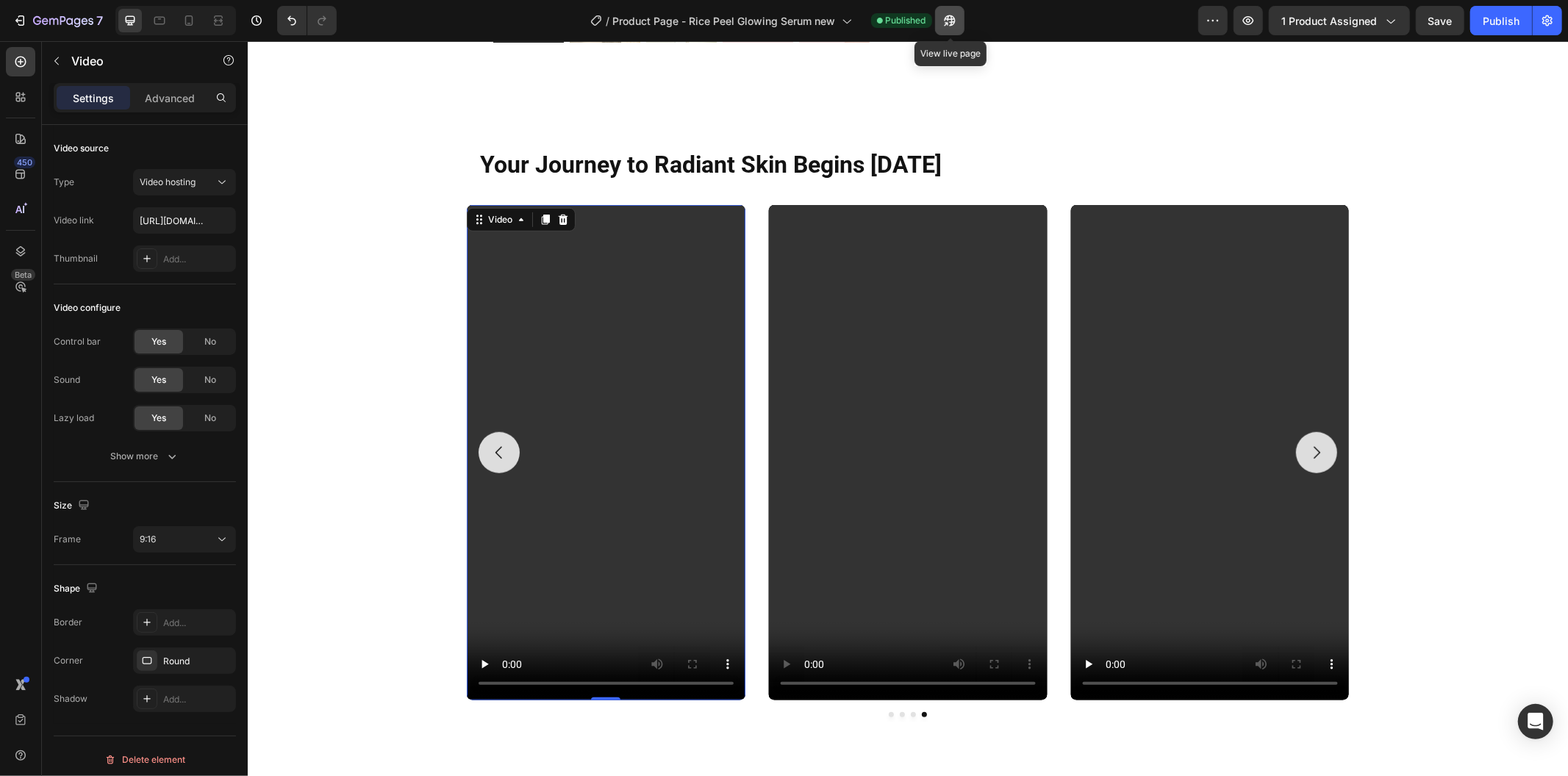
click at [950, 30] on button "button" at bounding box center [950, 20] width 30 height 30
click at [26, 17] on icon "button" at bounding box center [19, 20] width 14 height 14
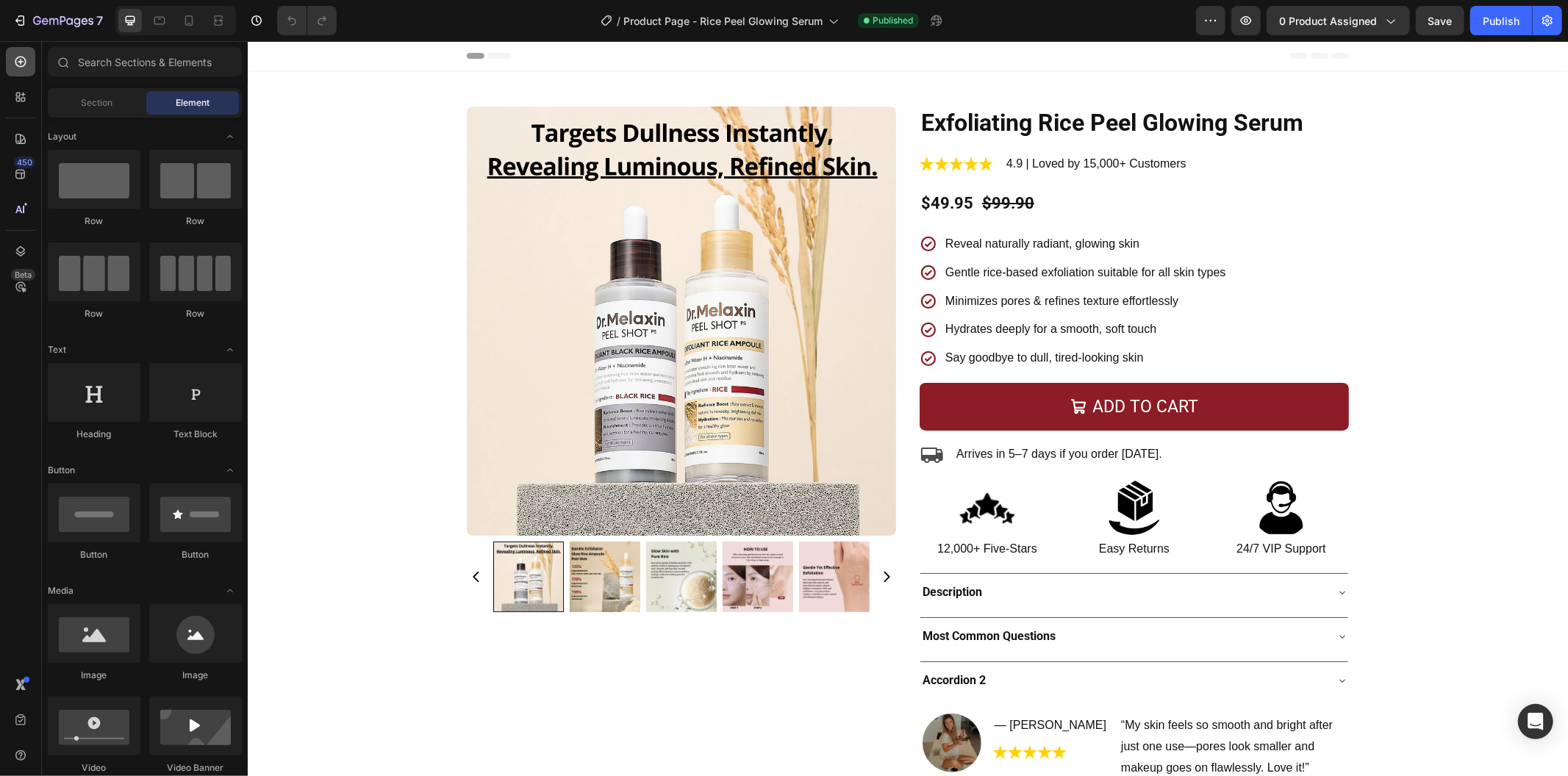
click at [23, 64] on icon at bounding box center [20, 61] width 14 height 14
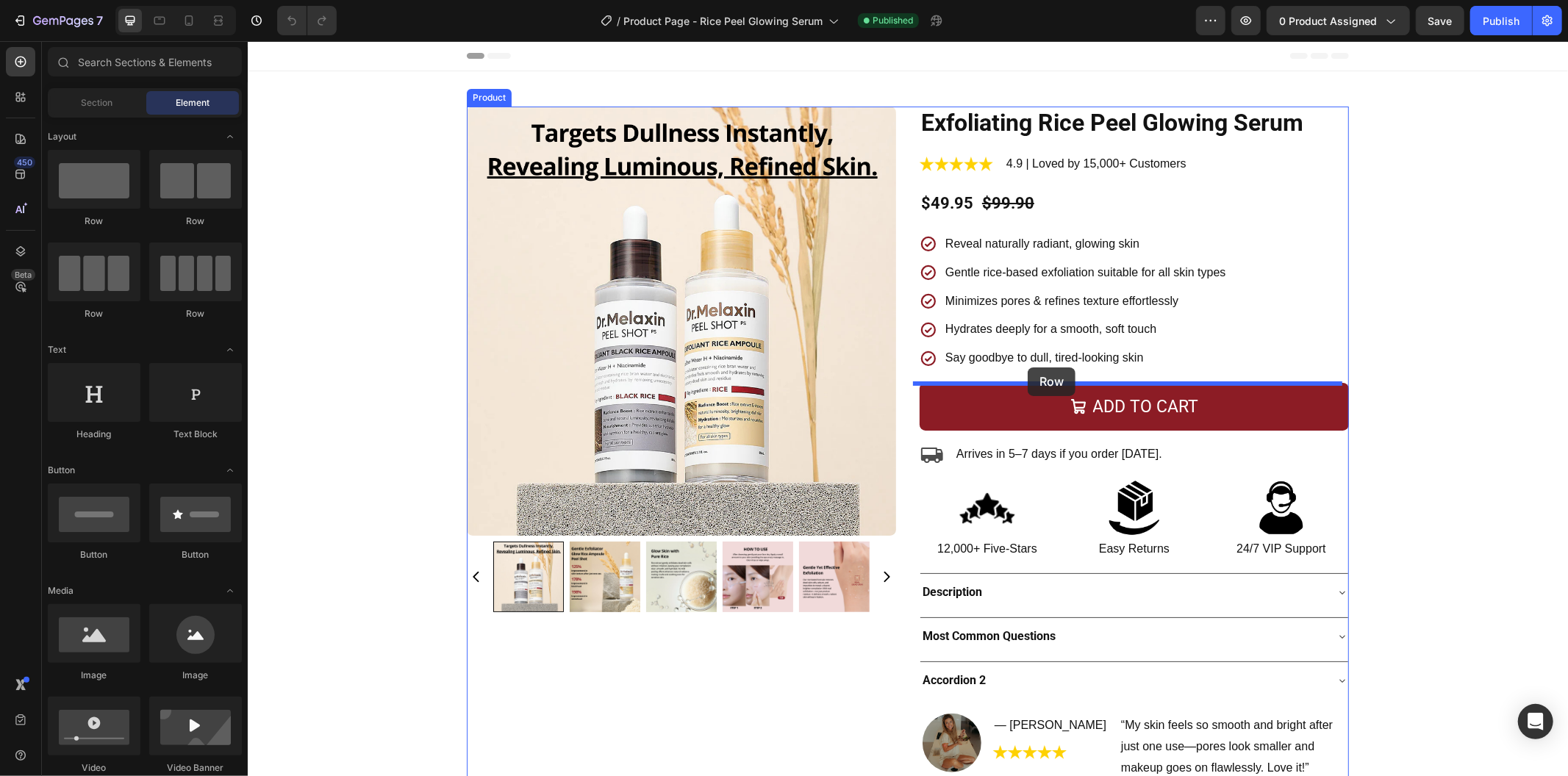
drag, startPoint x: 414, startPoint y: 240, endPoint x: 1027, endPoint y: 367, distance: 626.0
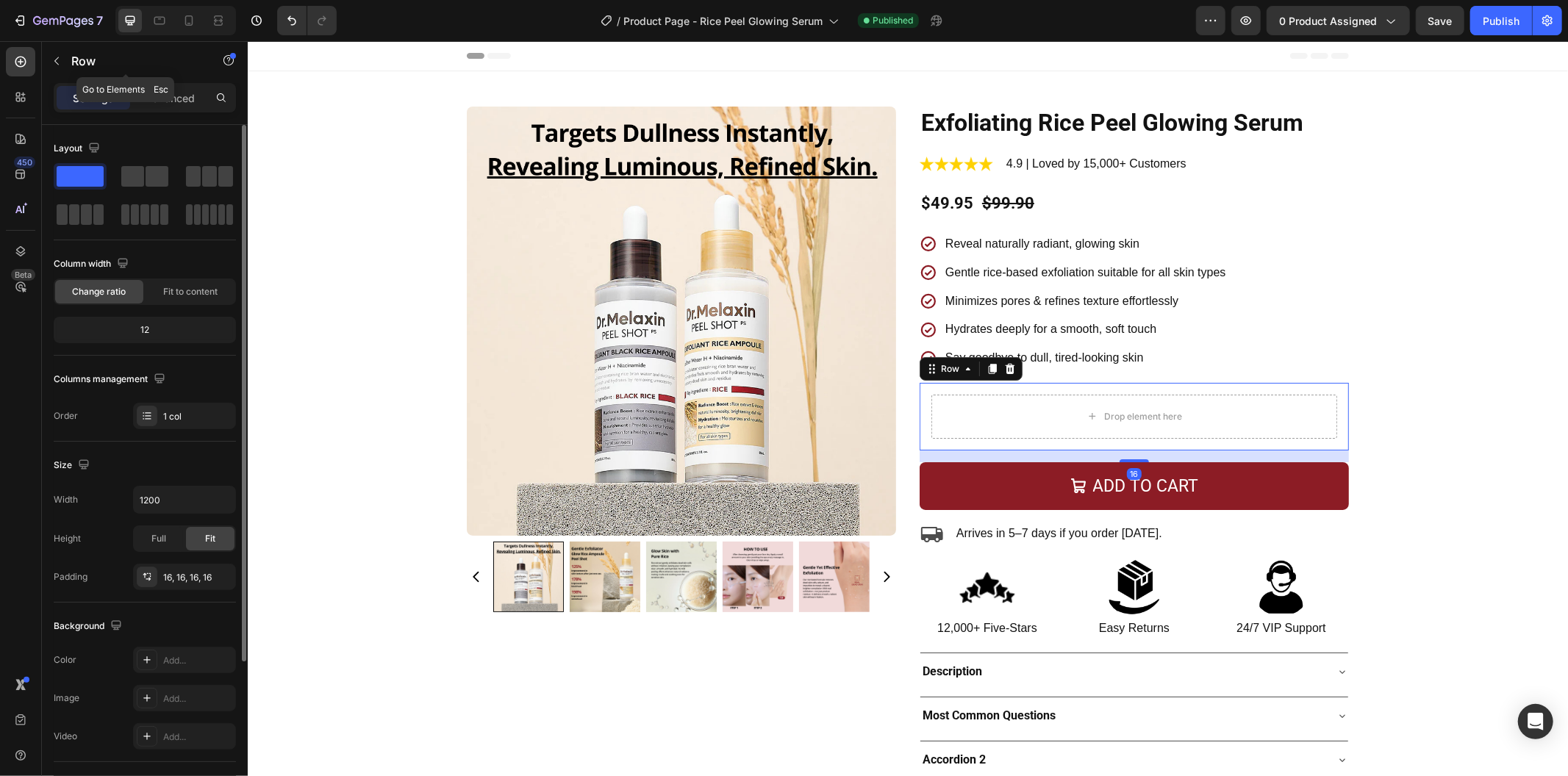
click at [176, 103] on p "Advanced" at bounding box center [169, 98] width 50 height 15
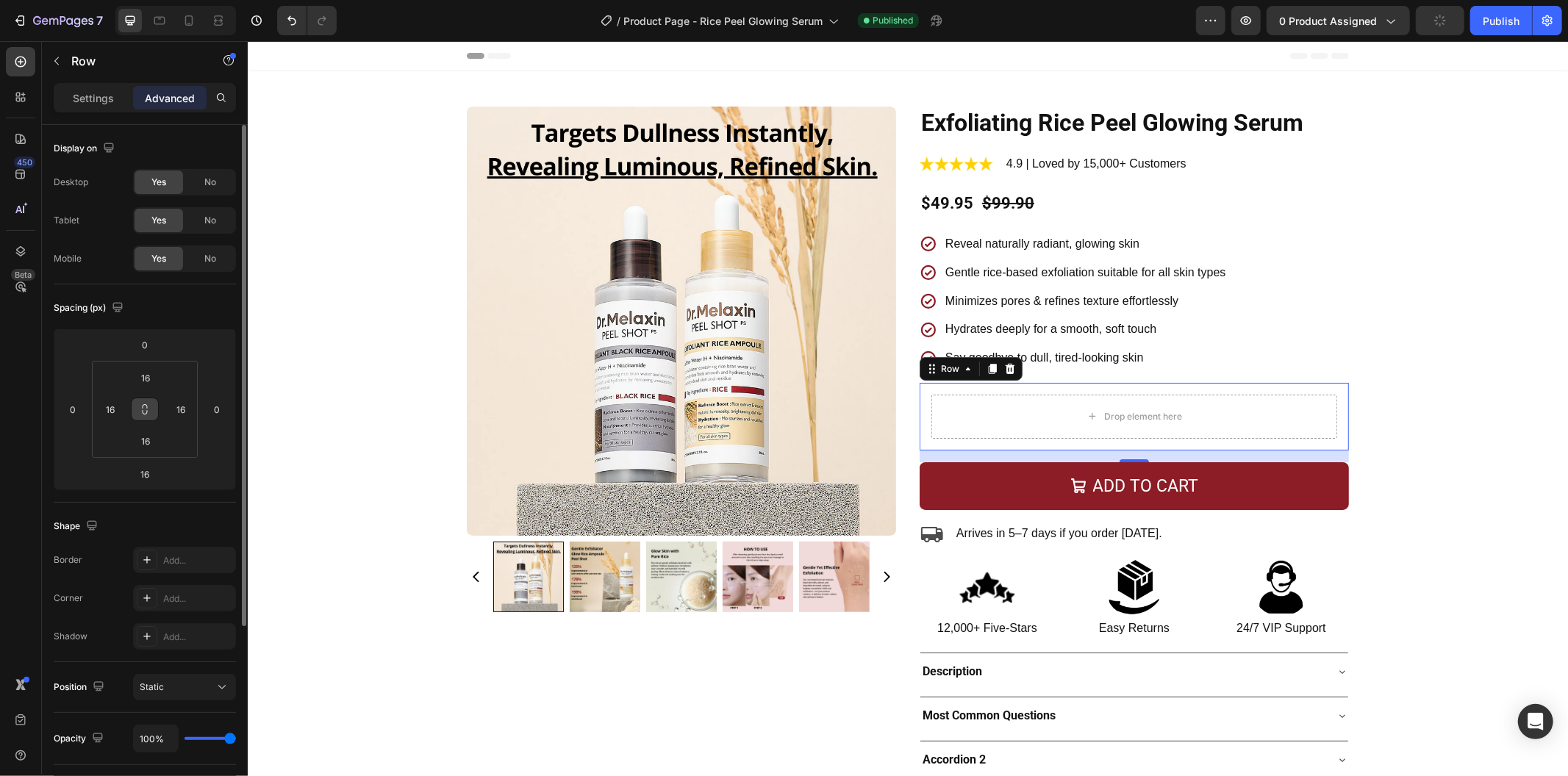
drag, startPoint x: 142, startPoint y: 408, endPoint x: 158, endPoint y: 413, distance: 16.8
click at [144, 409] on icon at bounding box center [145, 409] width 12 height 12
click at [152, 385] on input "16" at bounding box center [145, 378] width 30 height 22
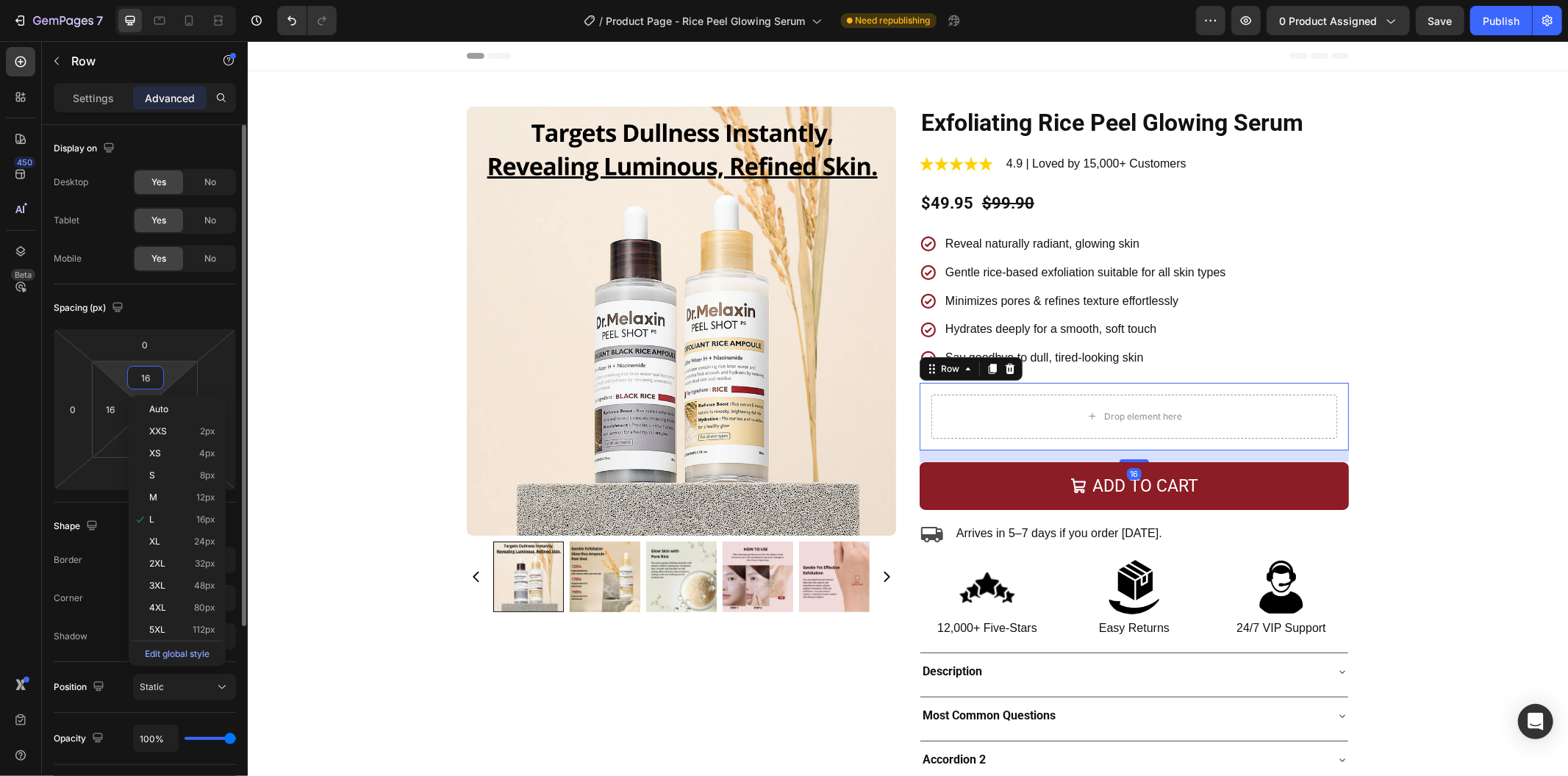
type input "0"
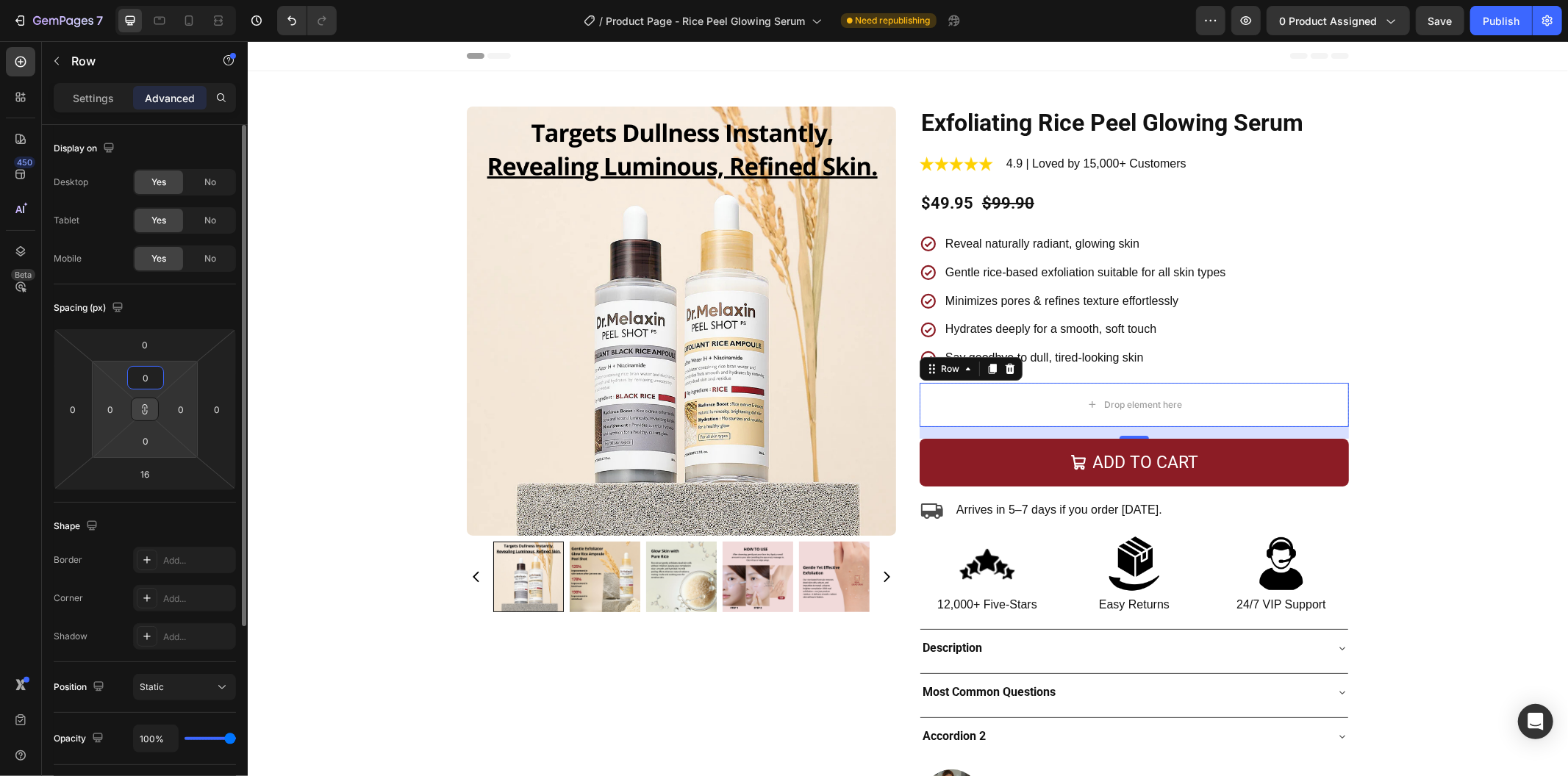
type input "0"
click at [147, 410] on icon at bounding box center [145, 412] width 5 height 4
click at [23, 94] on icon at bounding box center [23, 94] width 4 height 4
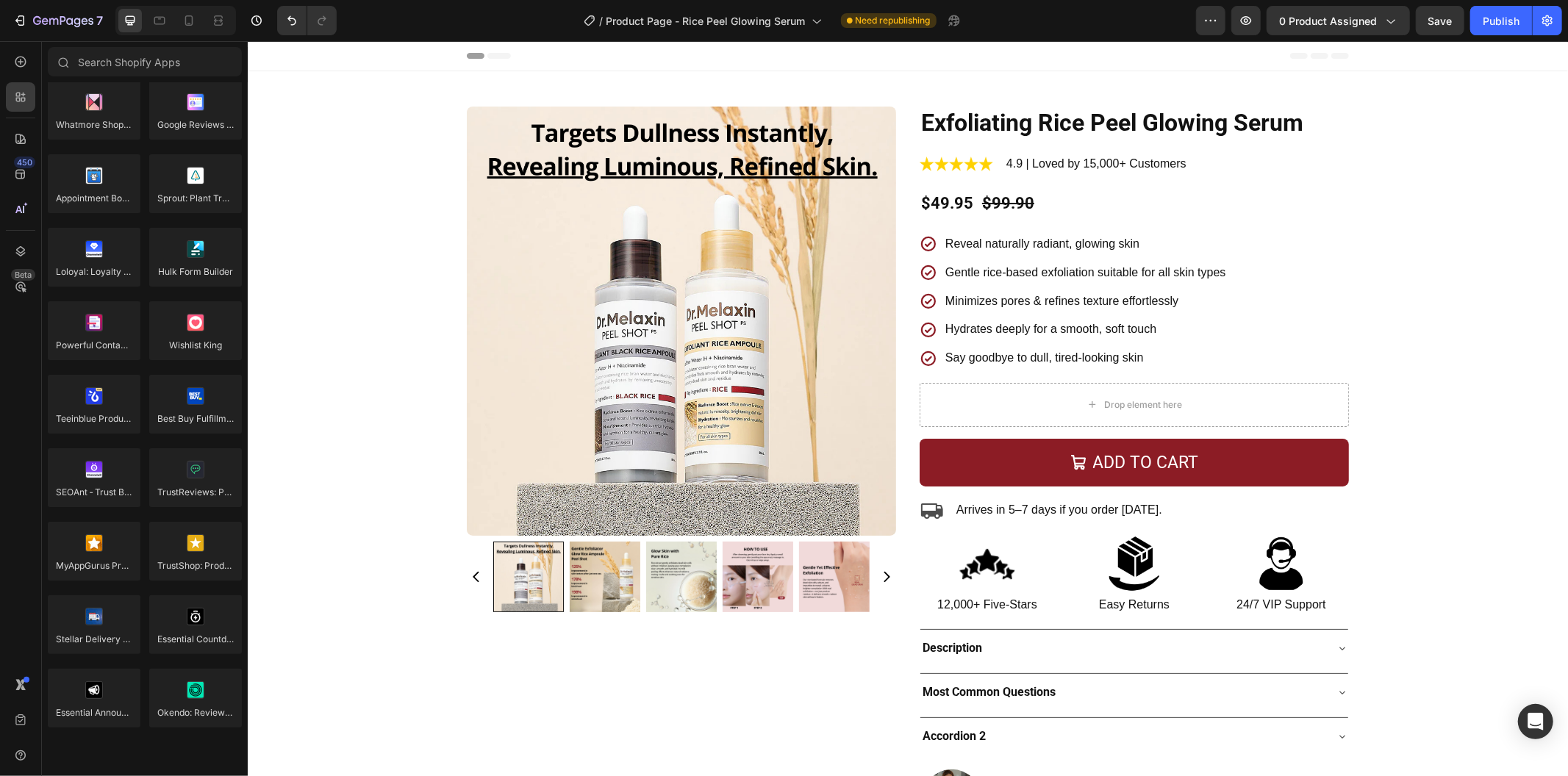
scroll to position [3990, 0]
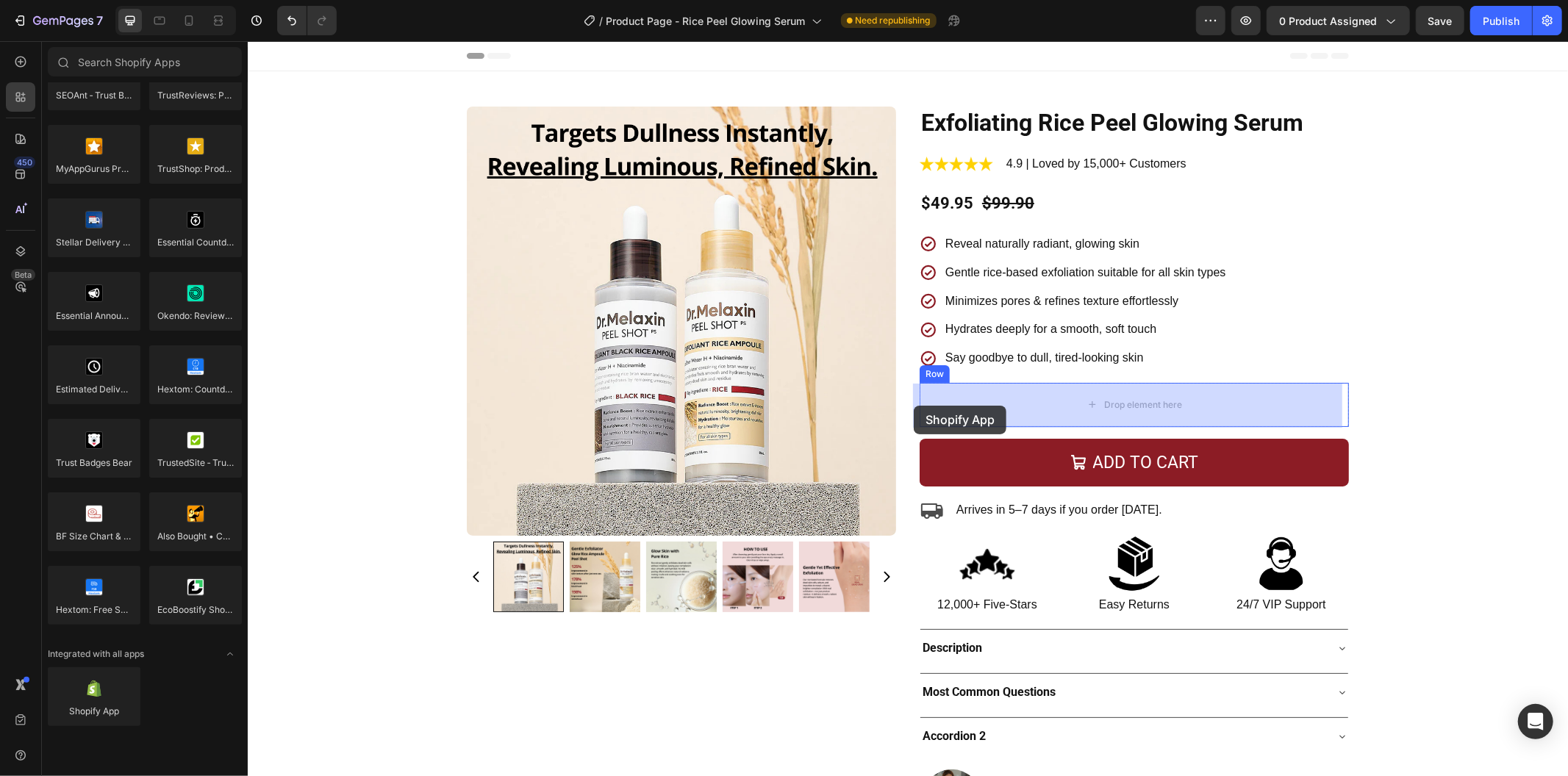
drag, startPoint x: 359, startPoint y: 729, endPoint x: 962, endPoint y: 407, distance: 683.6
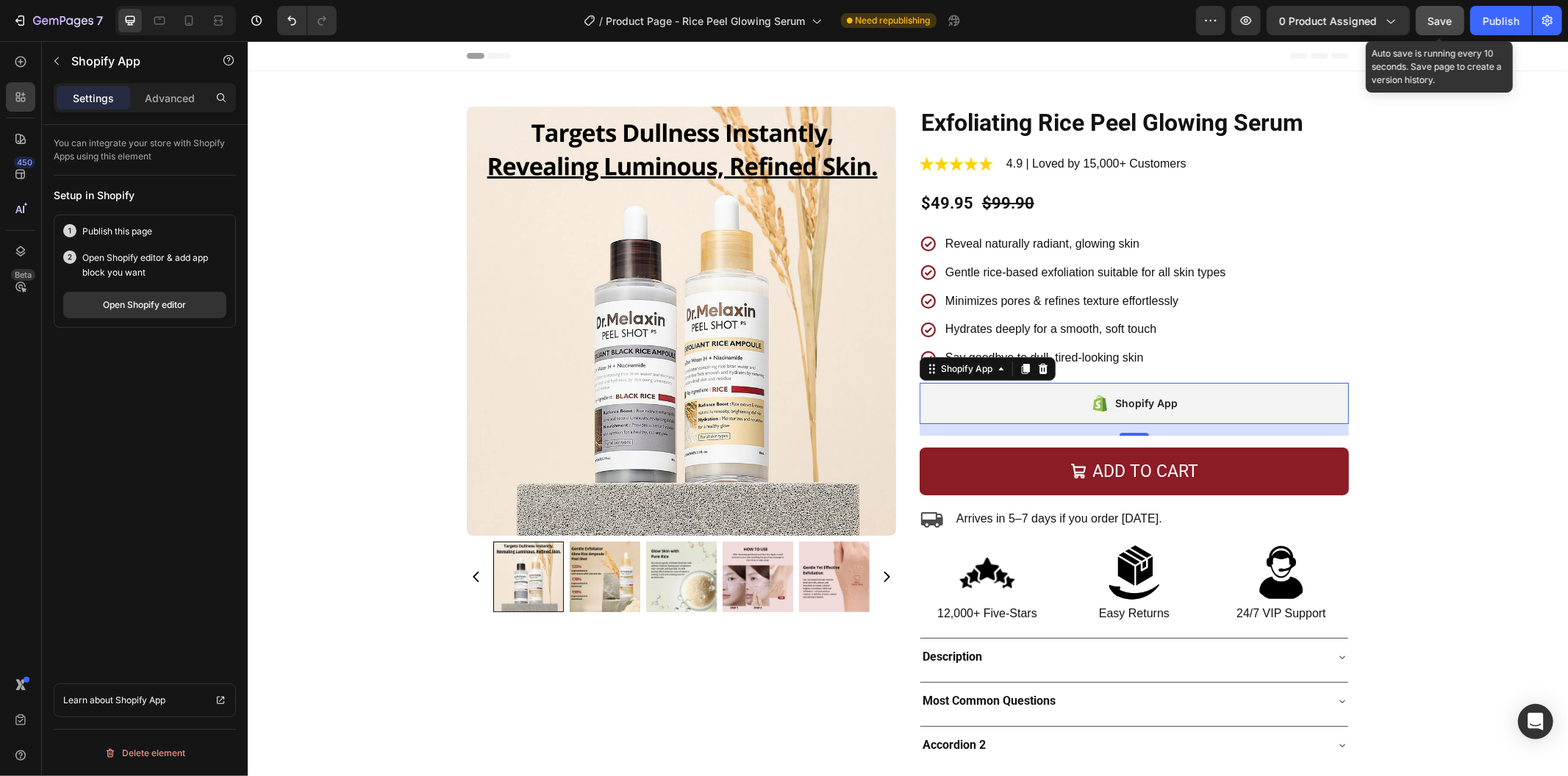
click at [1451, 20] on span "Save" at bounding box center [1440, 20] width 25 height 13
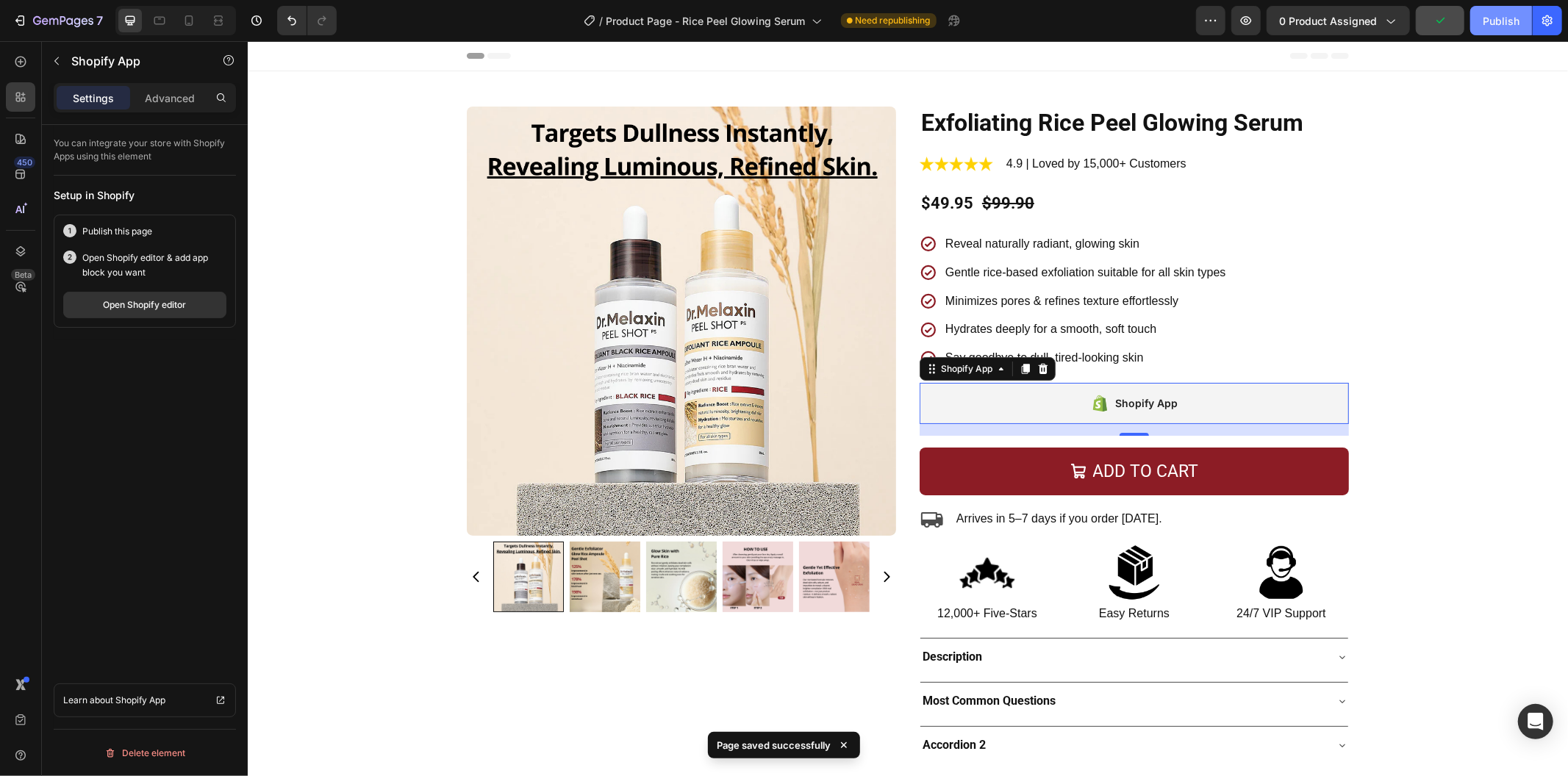
click at [1486, 23] on div "Publish" at bounding box center [1500, 21] width 36 height 15
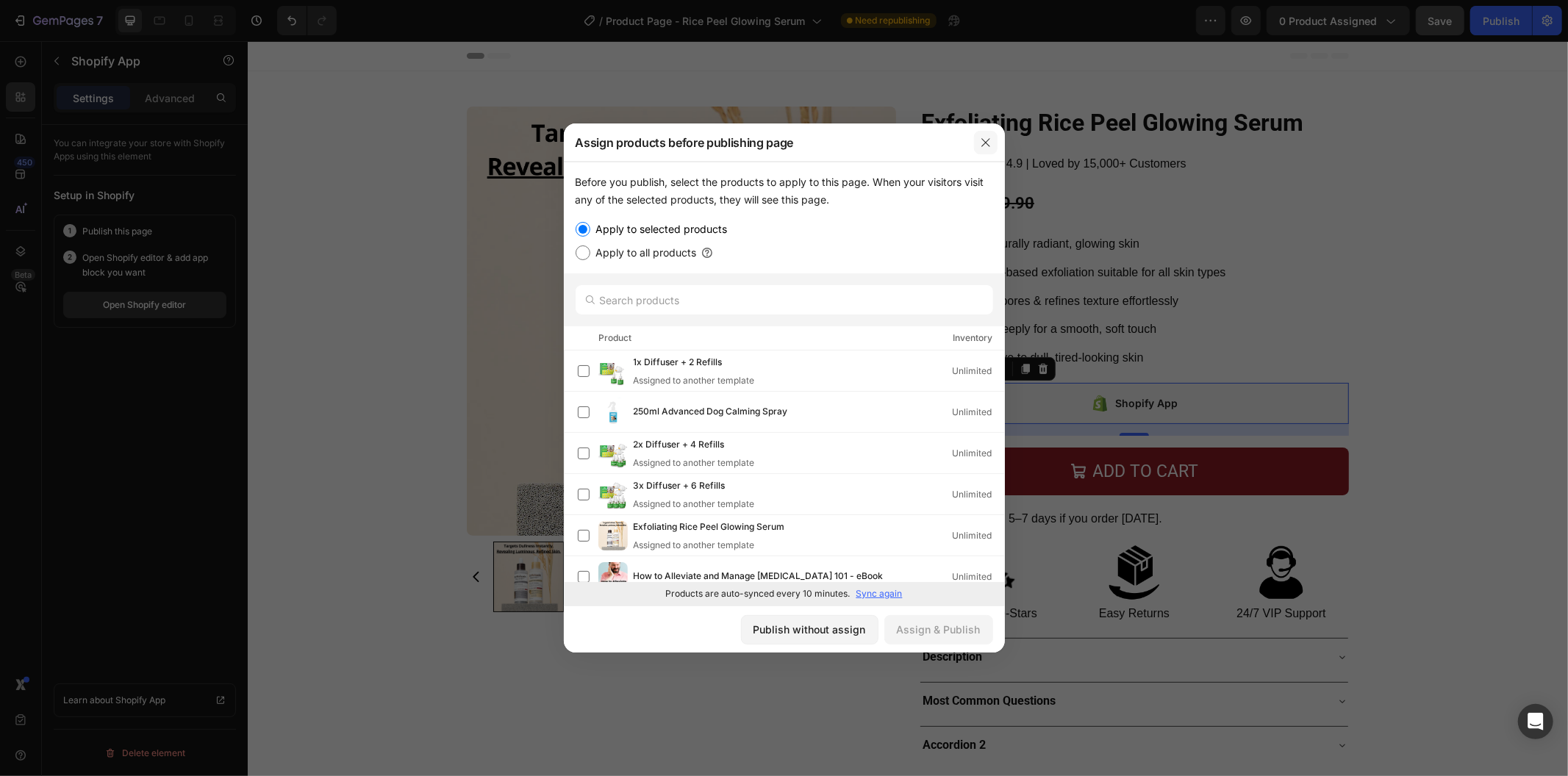
click at [980, 150] on button "button" at bounding box center [986, 142] width 24 height 24
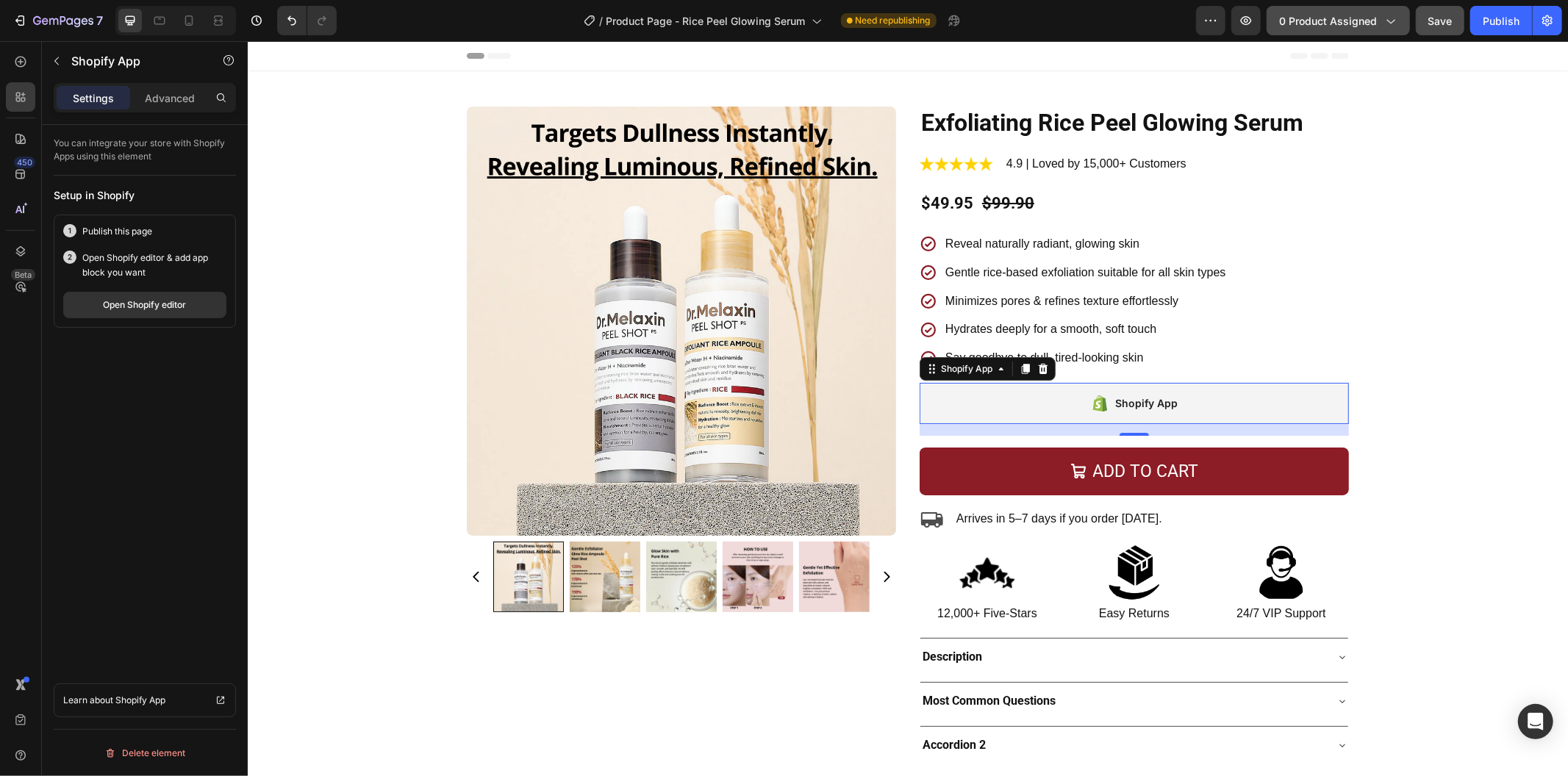
click at [1336, 14] on span "0 product assigned" at bounding box center [1327, 21] width 97 height 15
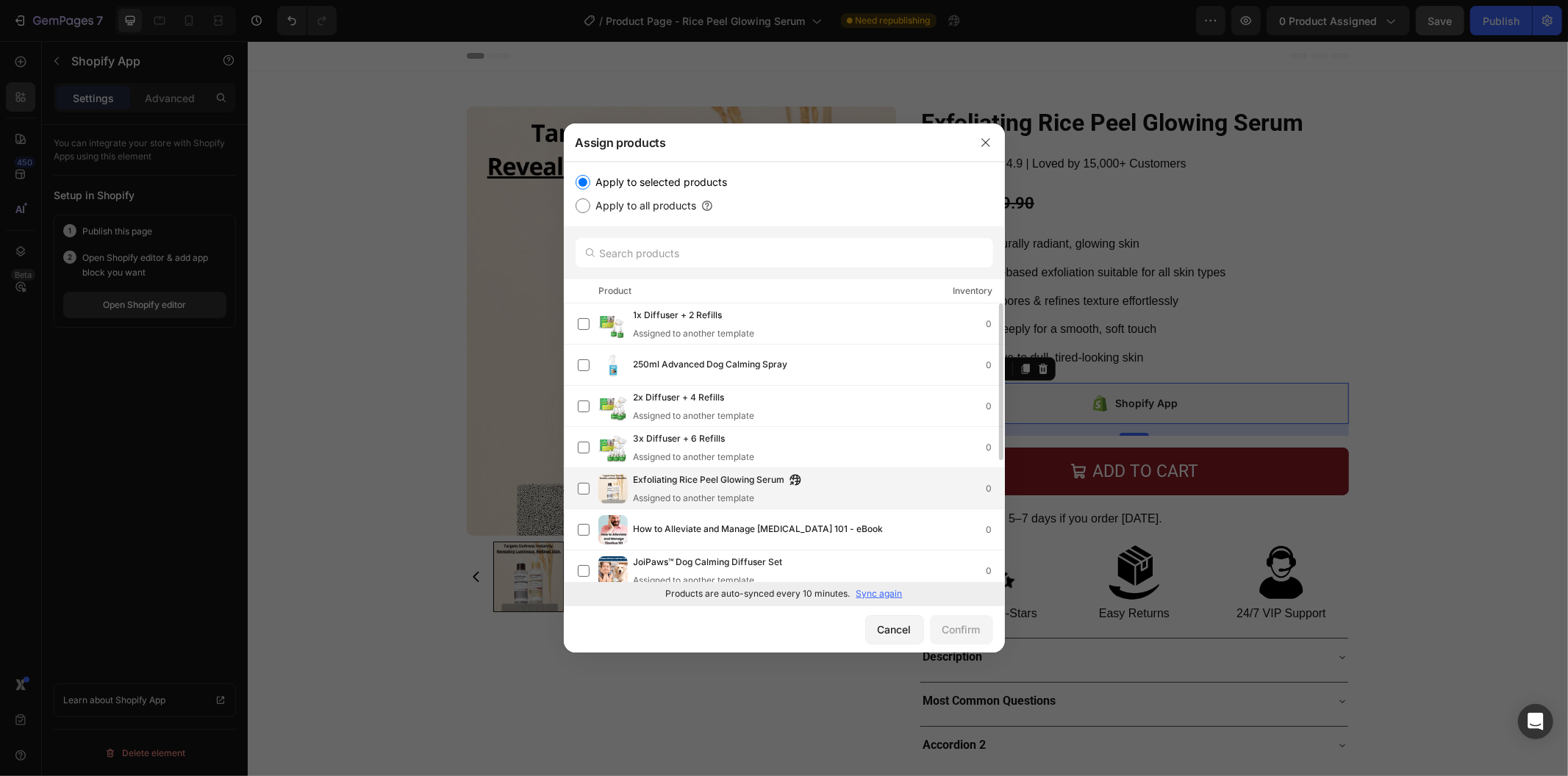
click at [855, 498] on div "Exfoliating Rice Peel Glowing Serum Assigned to another template 0" at bounding box center [818, 489] width 370 height 32
click at [961, 636] on div "Confirm" at bounding box center [961, 629] width 38 height 15
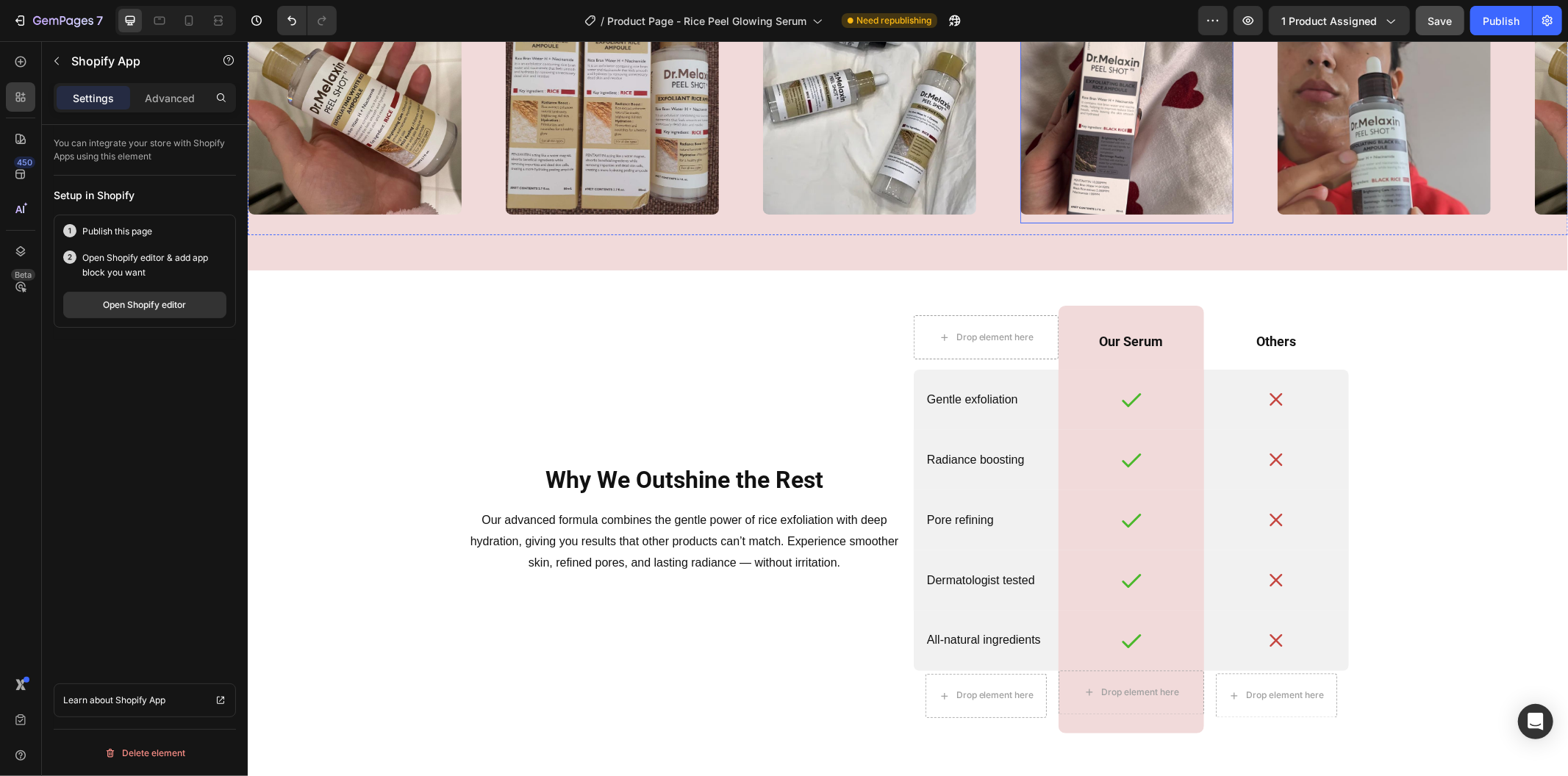
scroll to position [1605, 0]
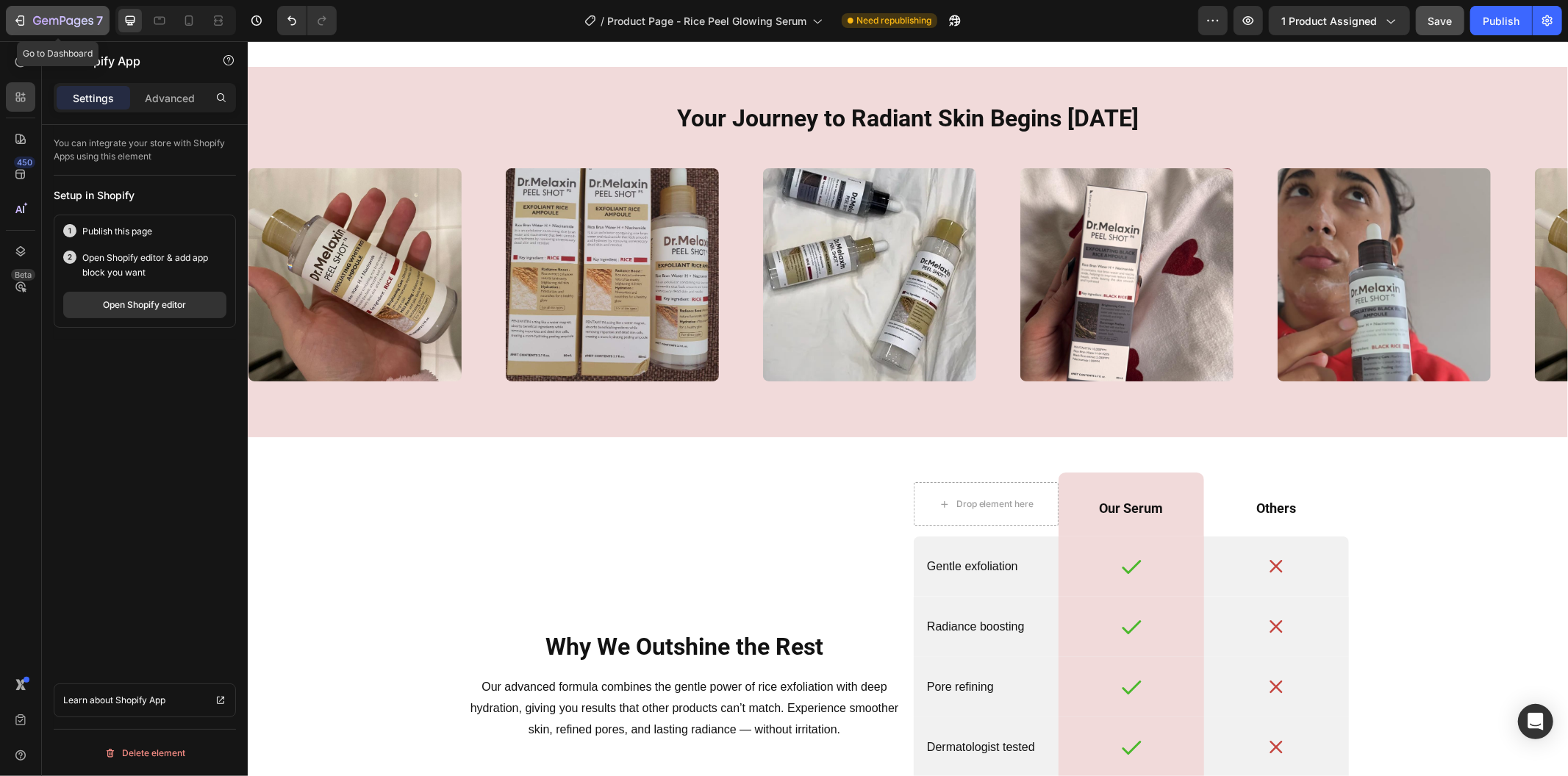
click at [30, 19] on div "7" at bounding box center [58, 20] width 91 height 18
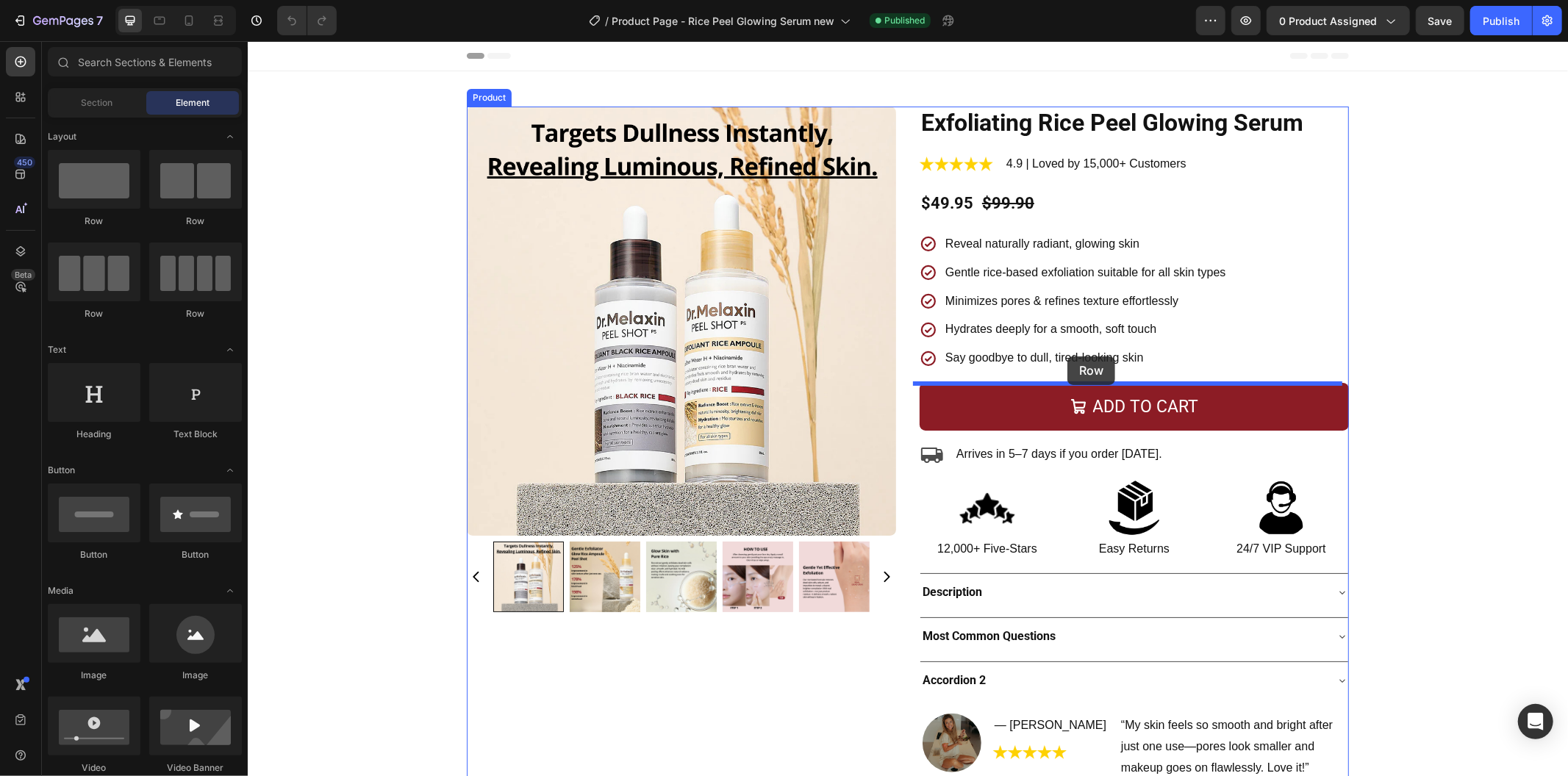
drag, startPoint x: 413, startPoint y: 219, endPoint x: 1067, endPoint y: 357, distance: 668.4
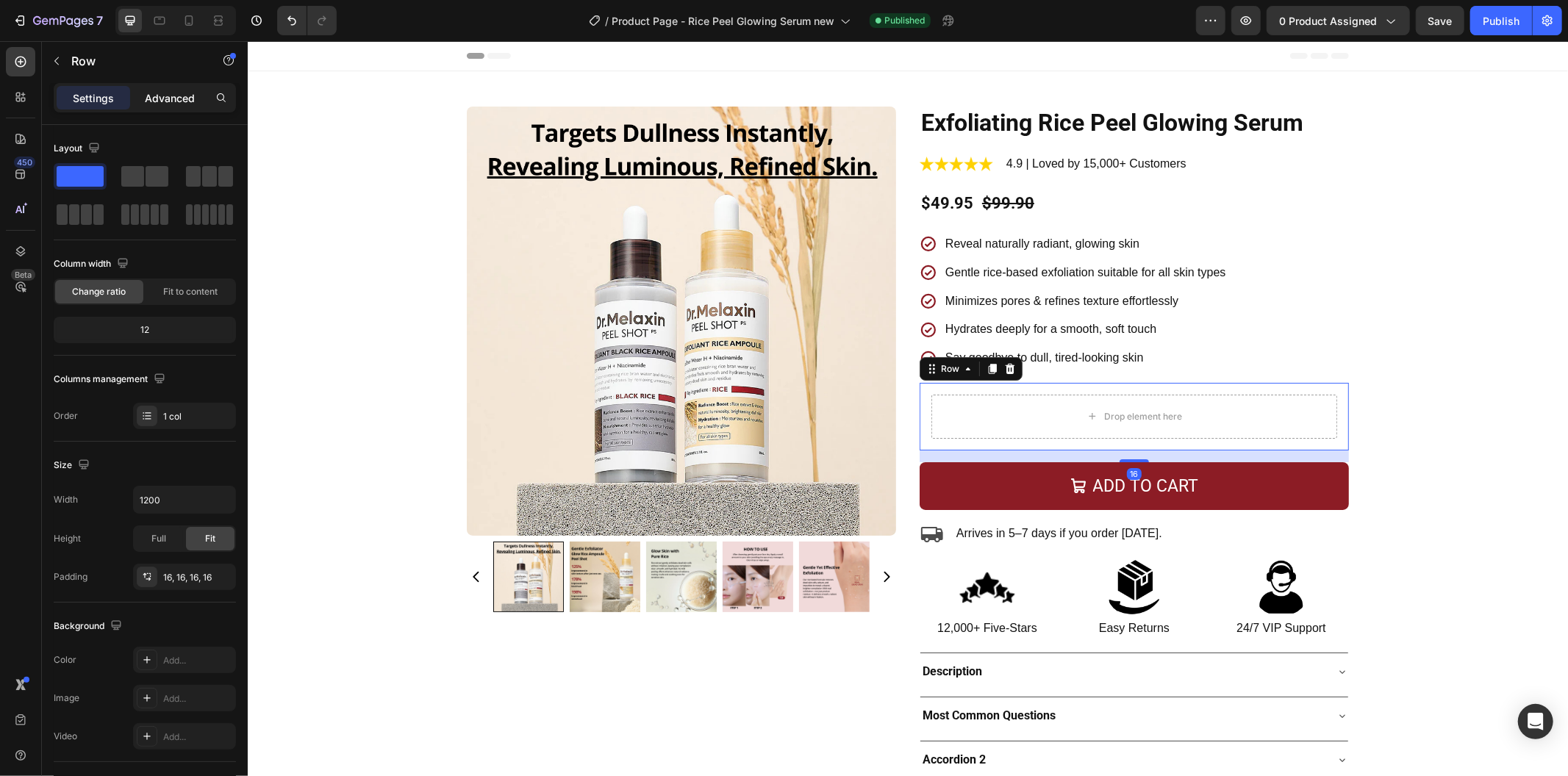
click at [177, 97] on p "Advanced" at bounding box center [169, 98] width 50 height 15
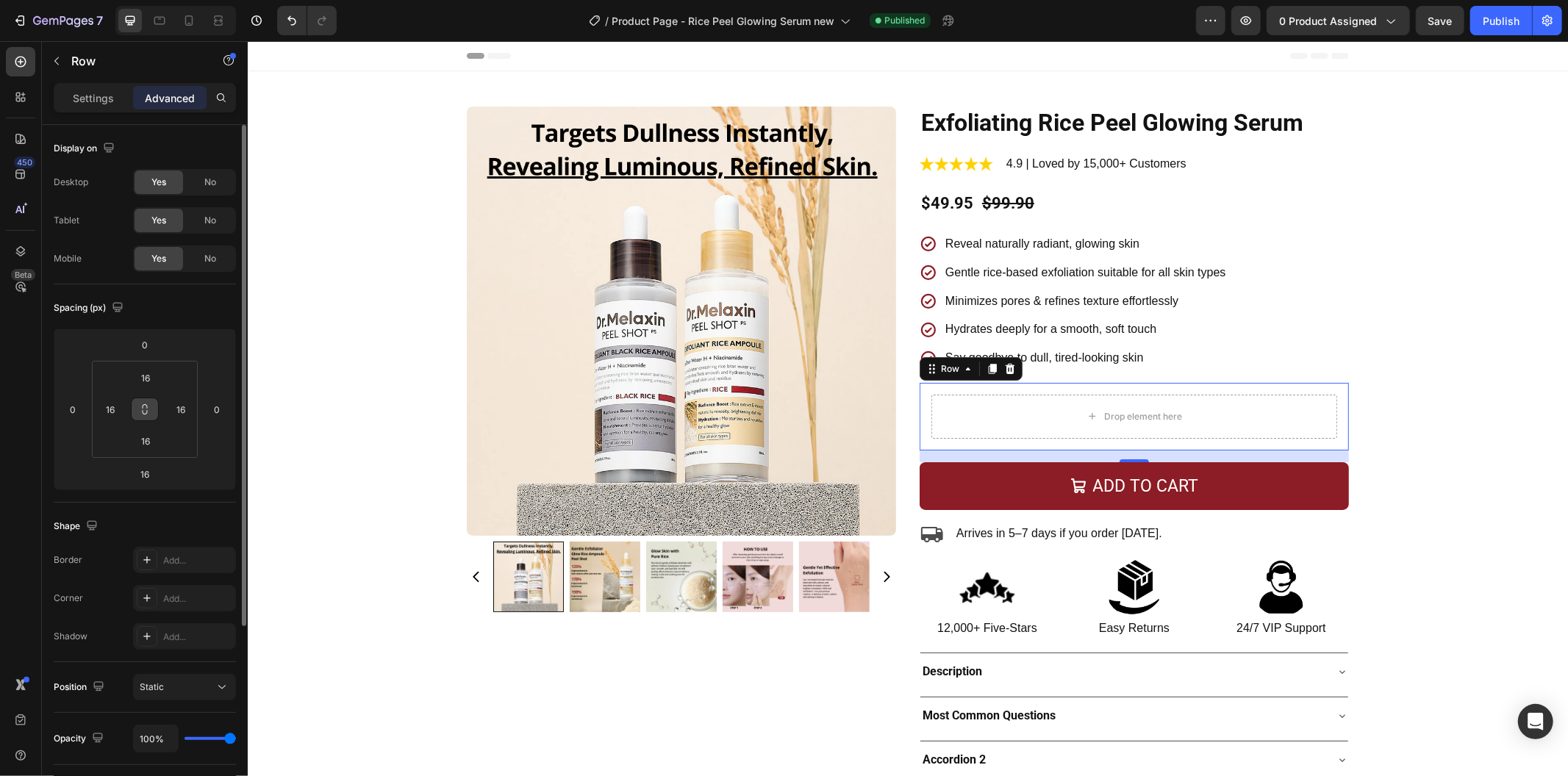
click at [147, 409] on icon at bounding box center [145, 409] width 12 height 12
click at [151, 380] on input "16" at bounding box center [145, 378] width 30 height 22
type input "0"
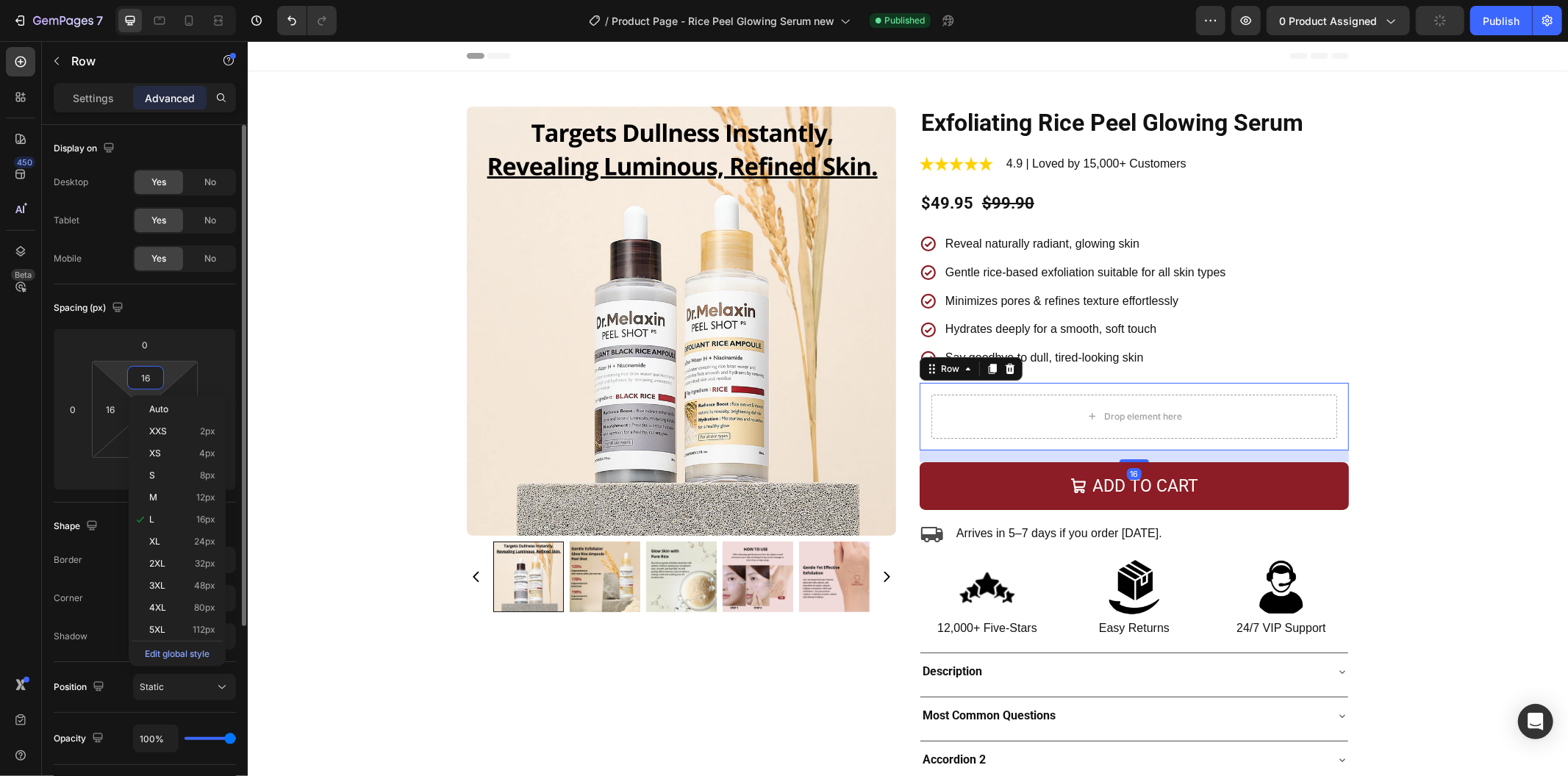
type input "0"
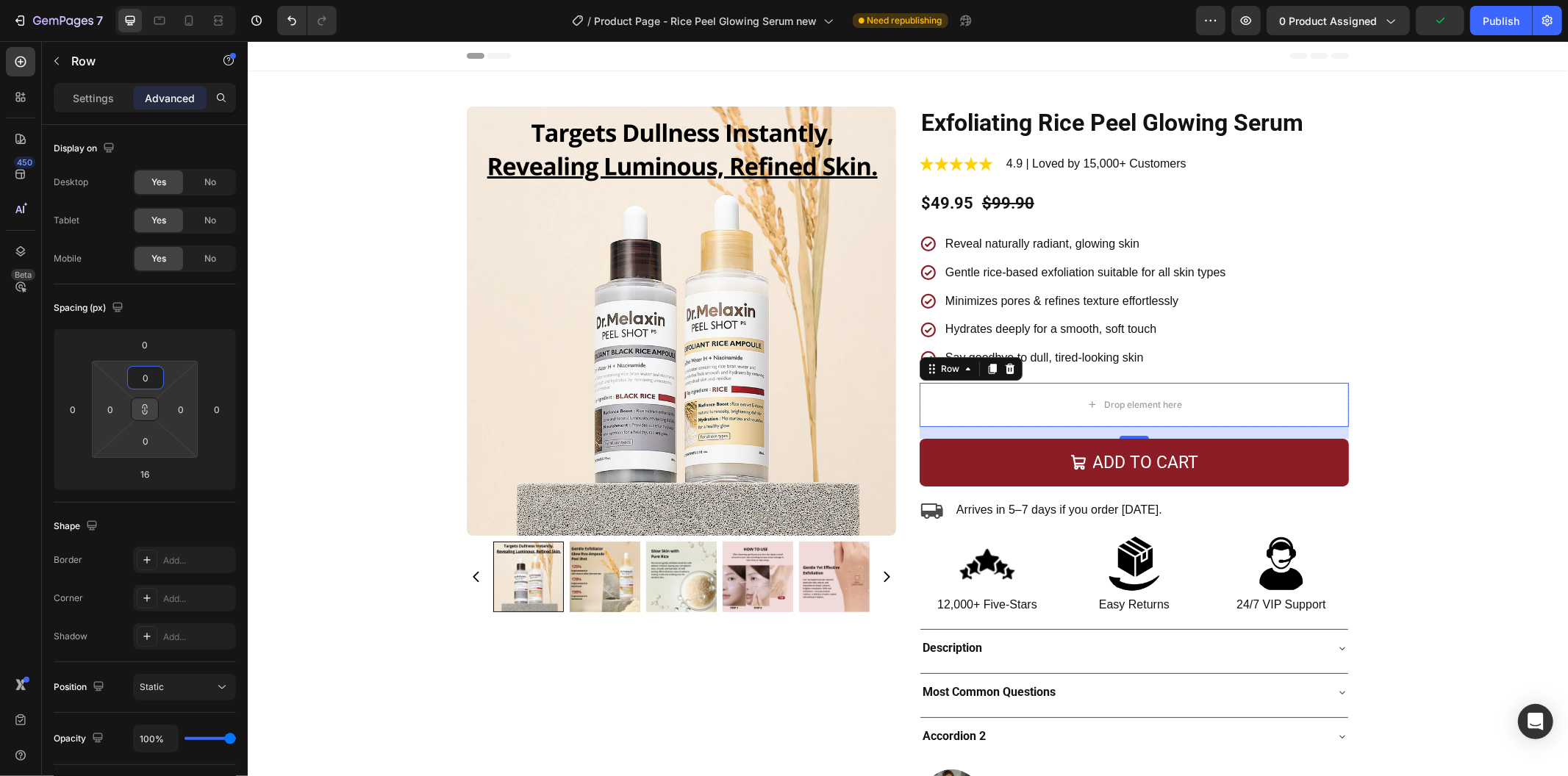
type input "0"
click at [147, 407] on icon at bounding box center [145, 409] width 12 height 12
click at [15, 108] on div at bounding box center [20, 97] width 30 height 30
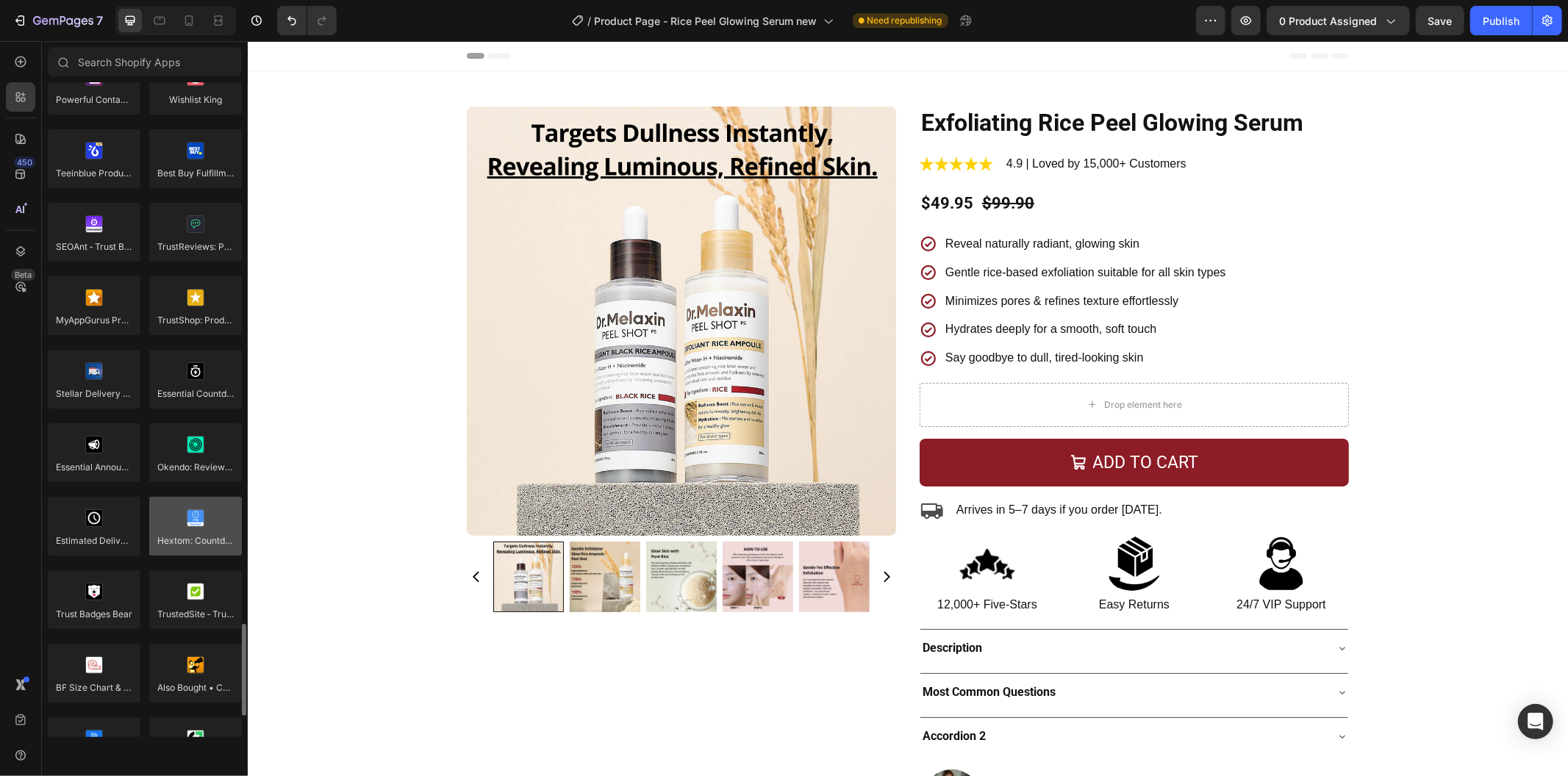
scroll to position [3990, 0]
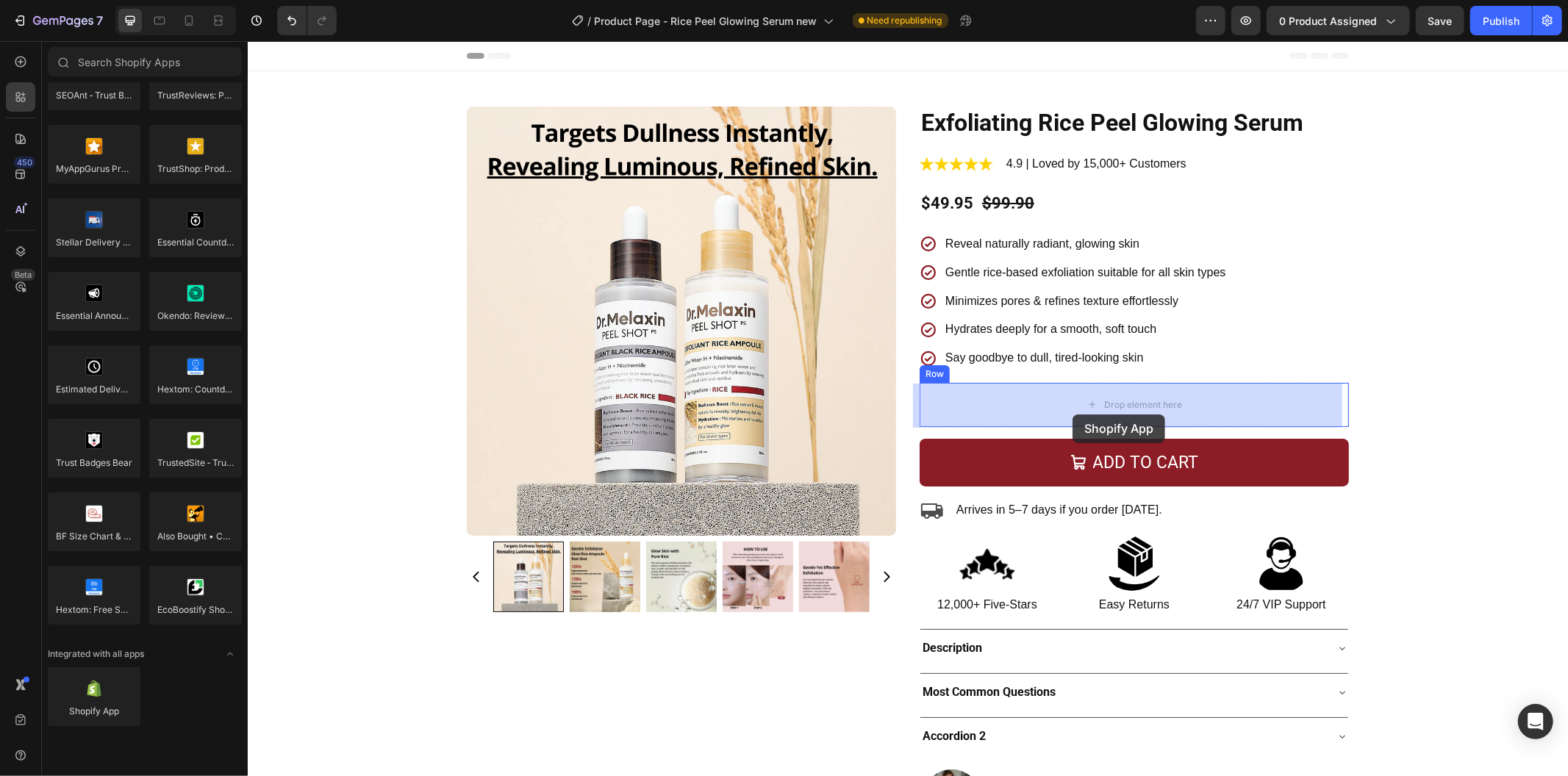
drag, startPoint x: 347, startPoint y: 741, endPoint x: 1072, endPoint y: 414, distance: 795.3
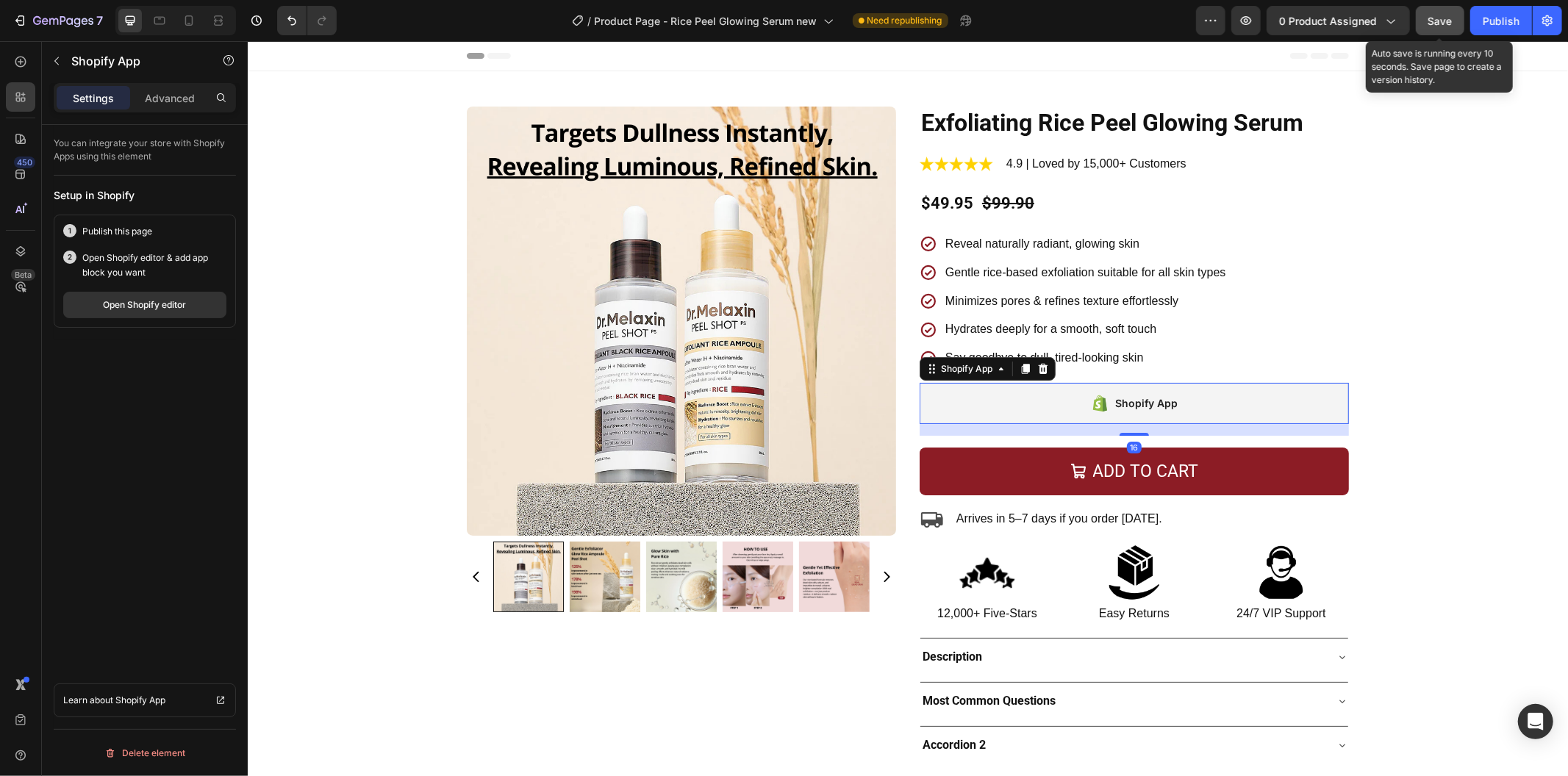
click at [1436, 19] on span "Save" at bounding box center [1440, 20] width 25 height 13
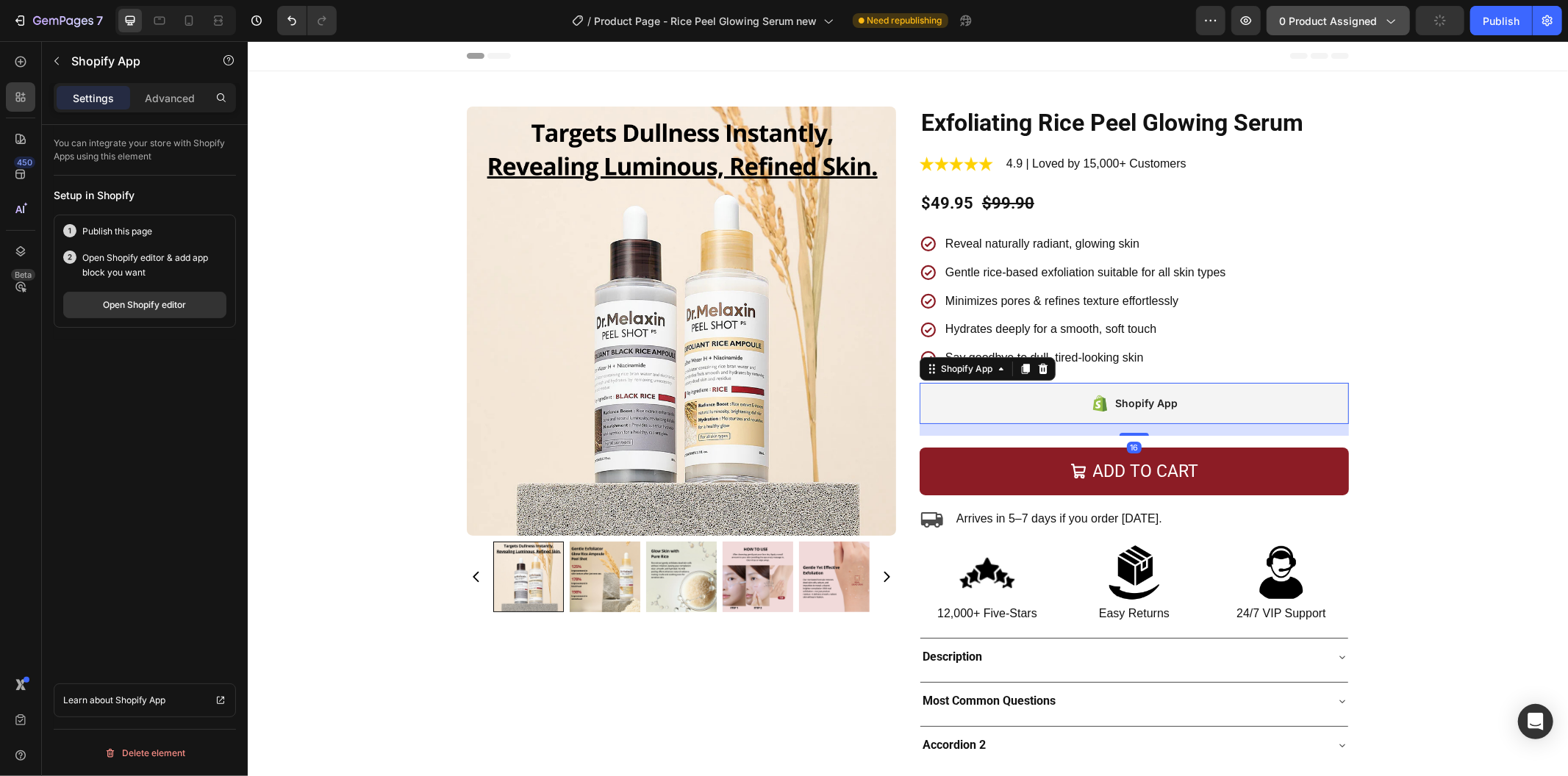
click at [1382, 15] on div "0 product assigned" at bounding box center [1338, 21] width 119 height 15
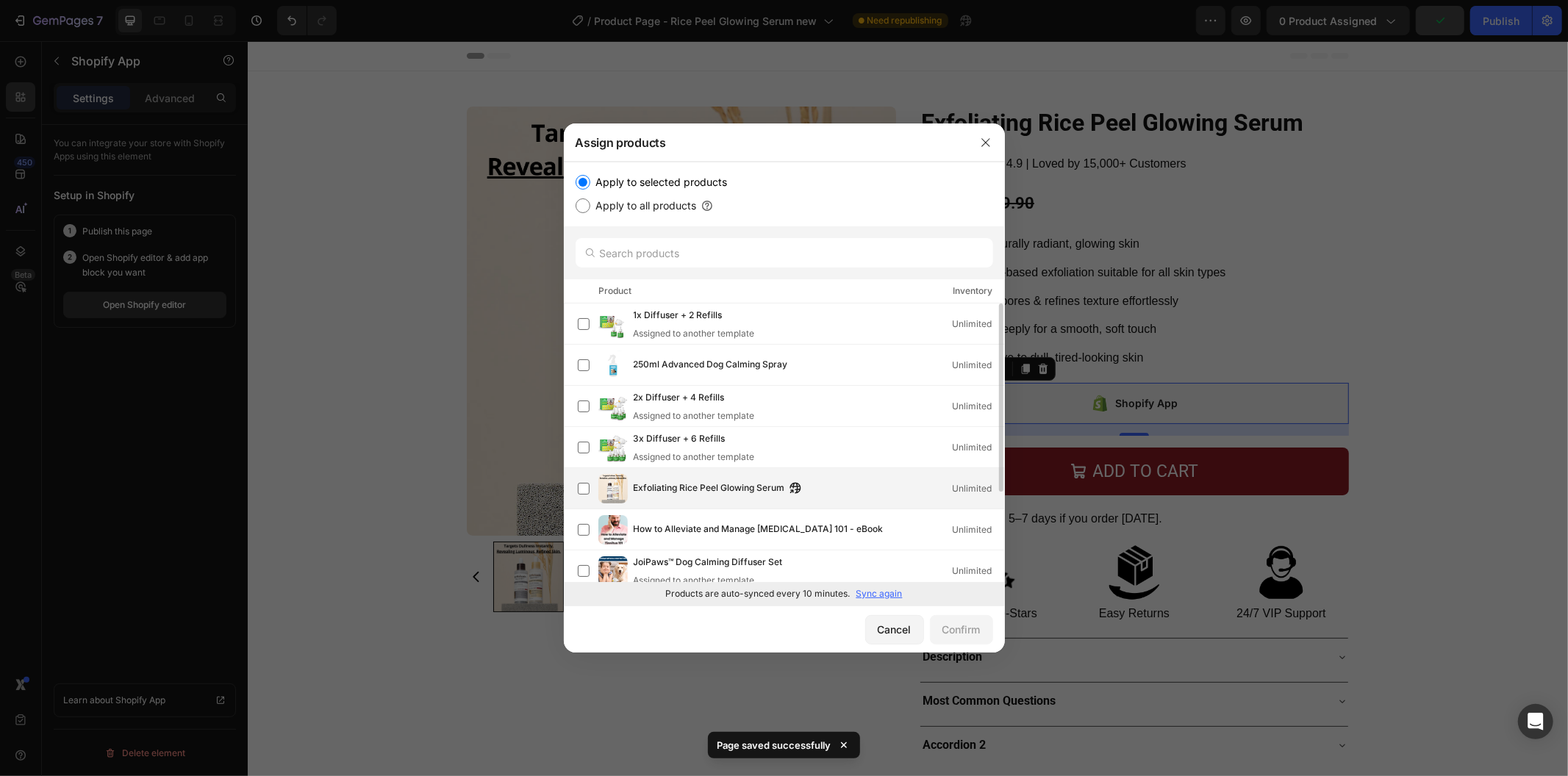
click at [734, 481] on span "Exfoliating Rice Peel Glowing Serum" at bounding box center [709, 488] width 152 height 16
click at [966, 620] on button "Confirm" at bounding box center [961, 629] width 64 height 30
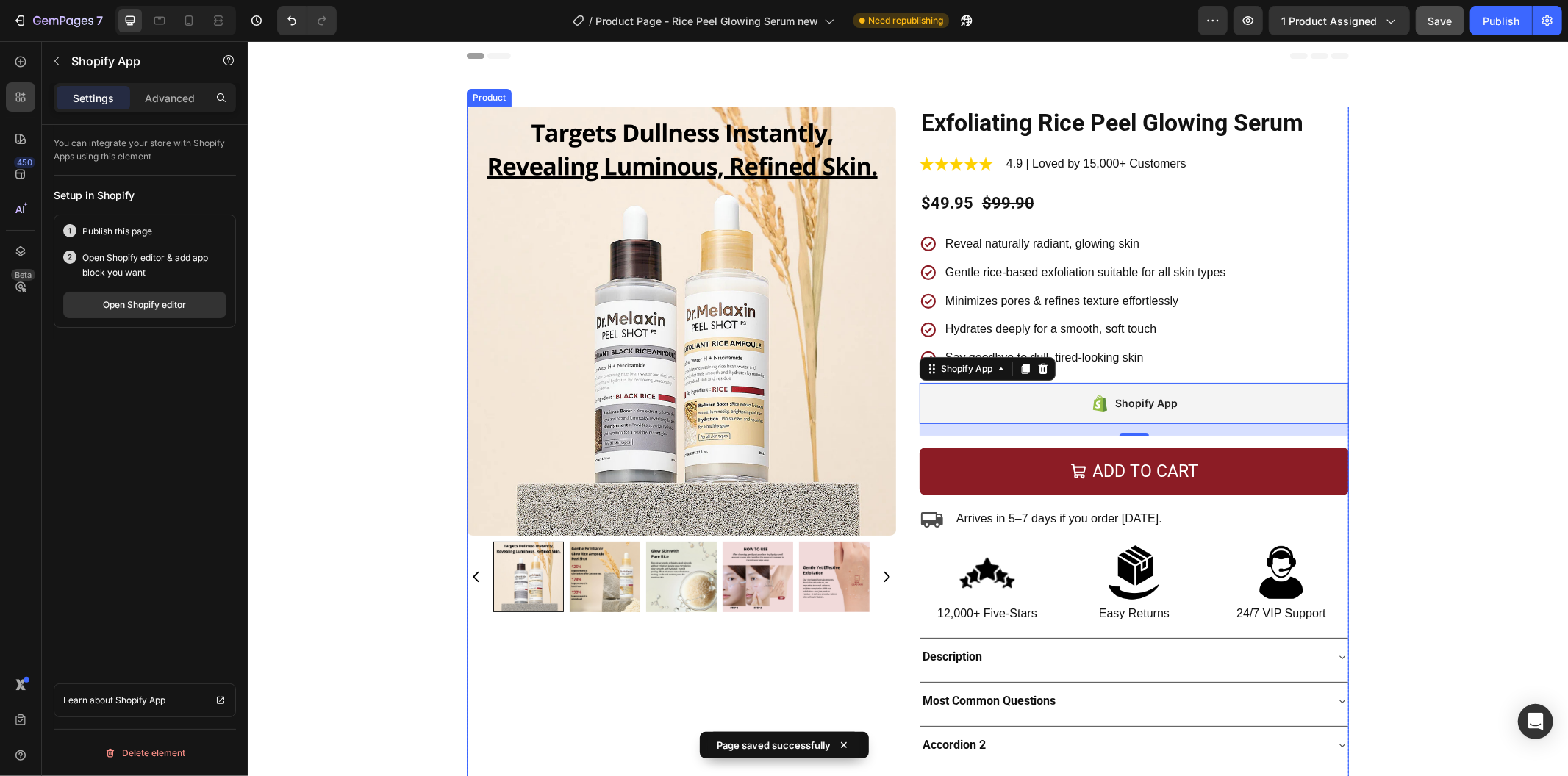
click at [899, 380] on div "Product Images Exfoliating Rice Peel Glowing Serum Product Title Image 4.9 | Lo…" at bounding box center [906, 479] width 882 height 747
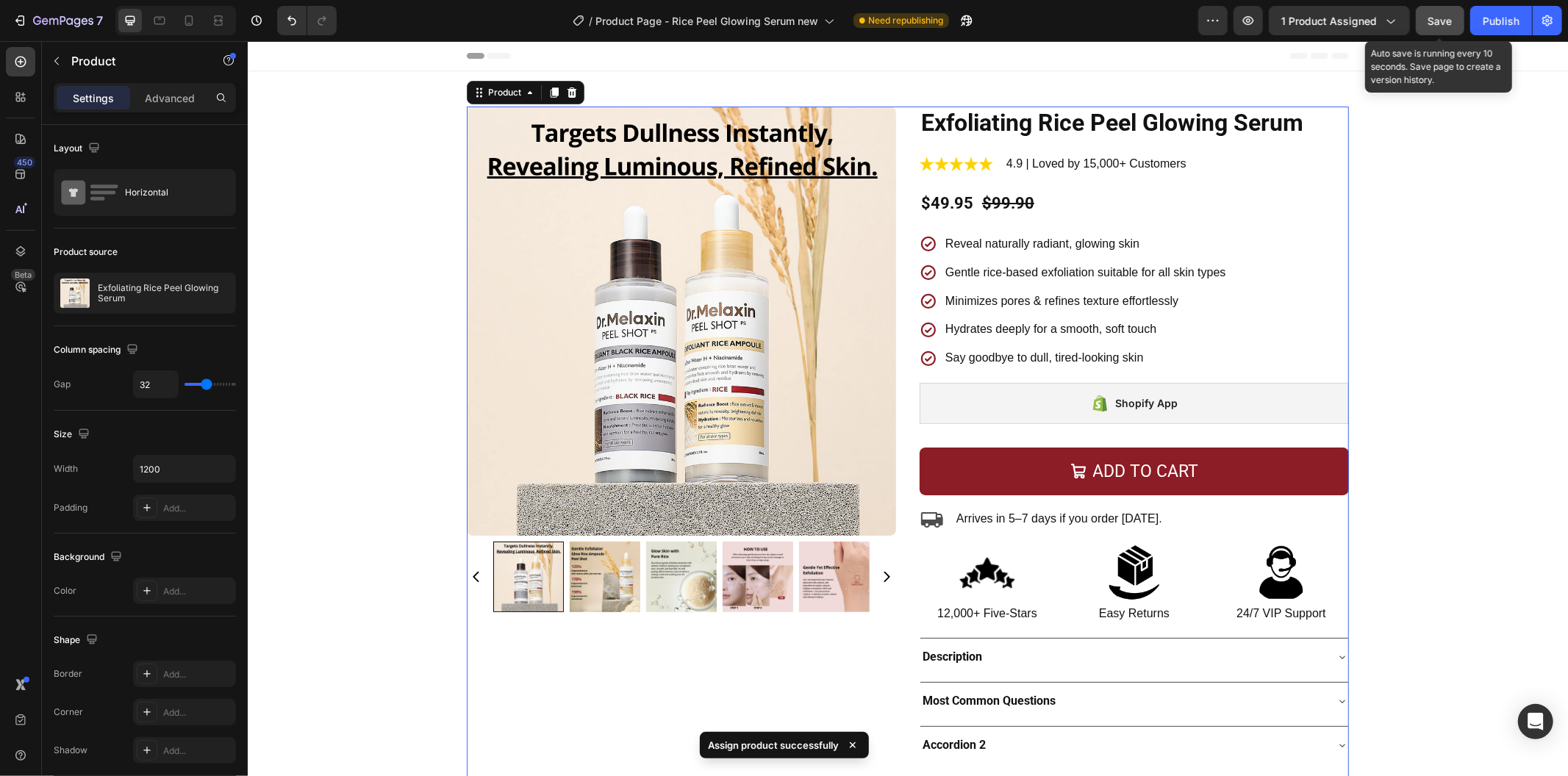
click at [1459, 19] on button "Save" at bounding box center [1439, 20] width 48 height 30
click at [1494, 17] on div "Publish" at bounding box center [1500, 21] width 36 height 15
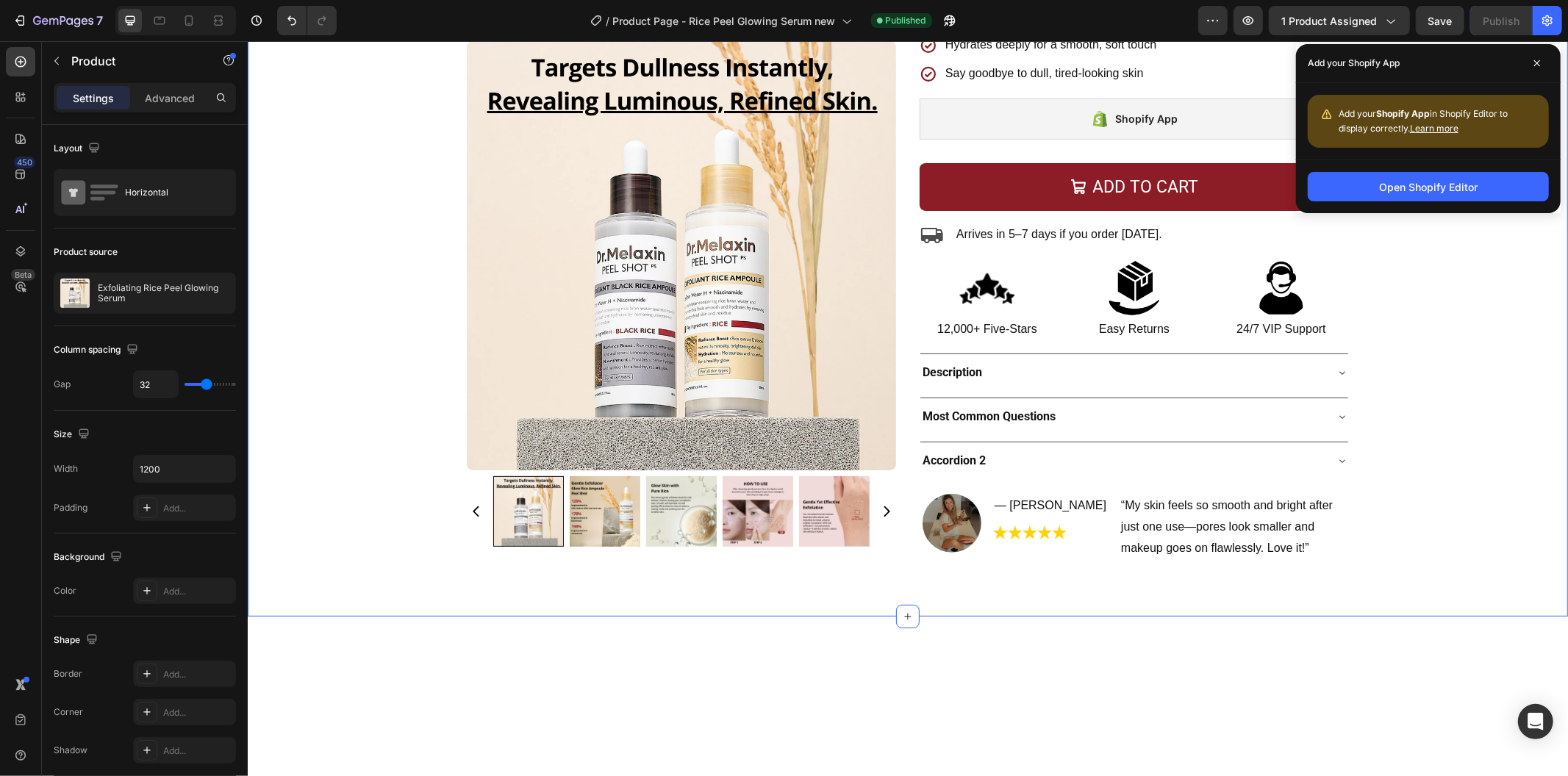
scroll to position [0, 0]
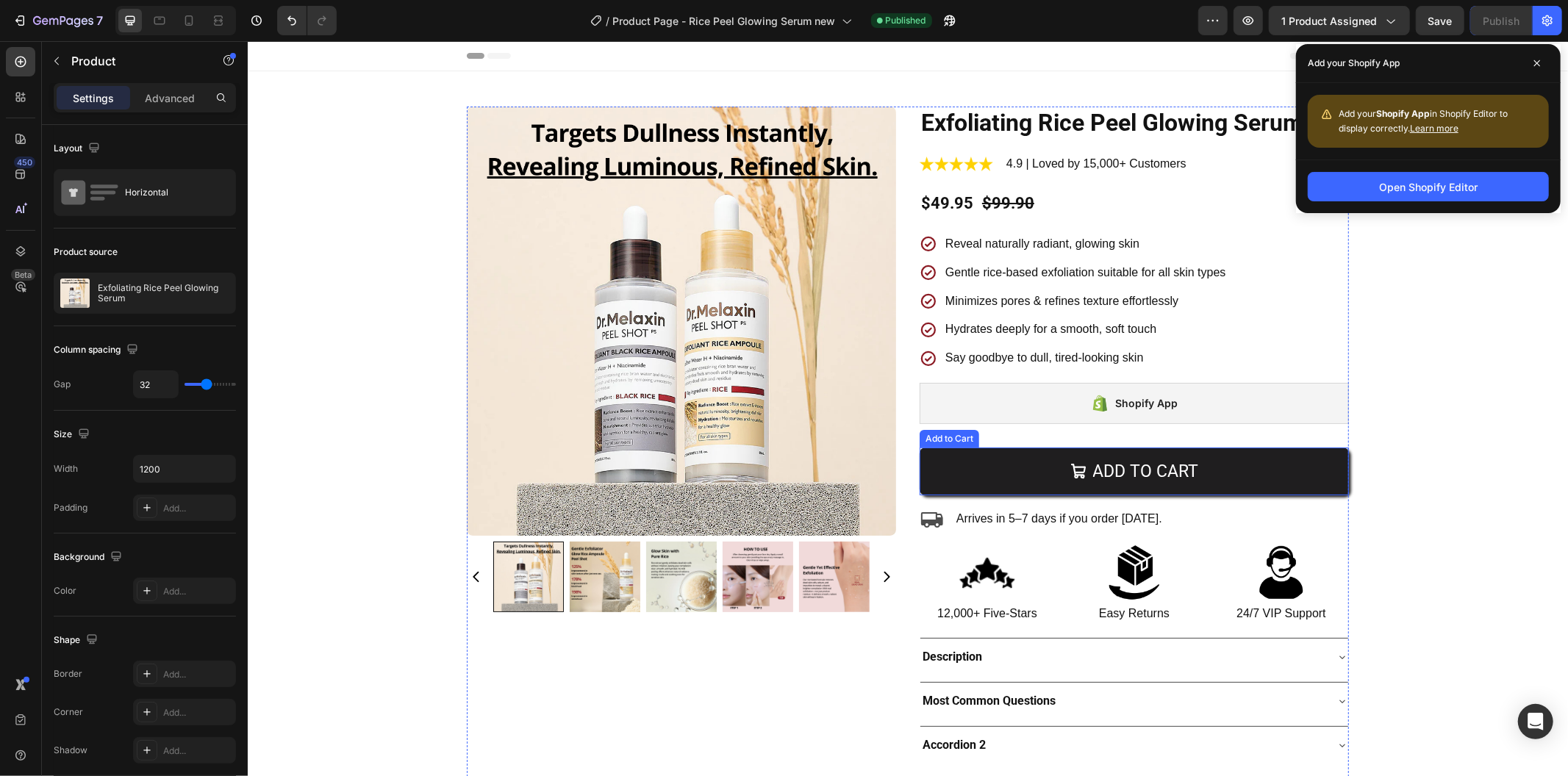
click at [937, 477] on button "Add to cart" at bounding box center [1133, 471] width 429 height 47
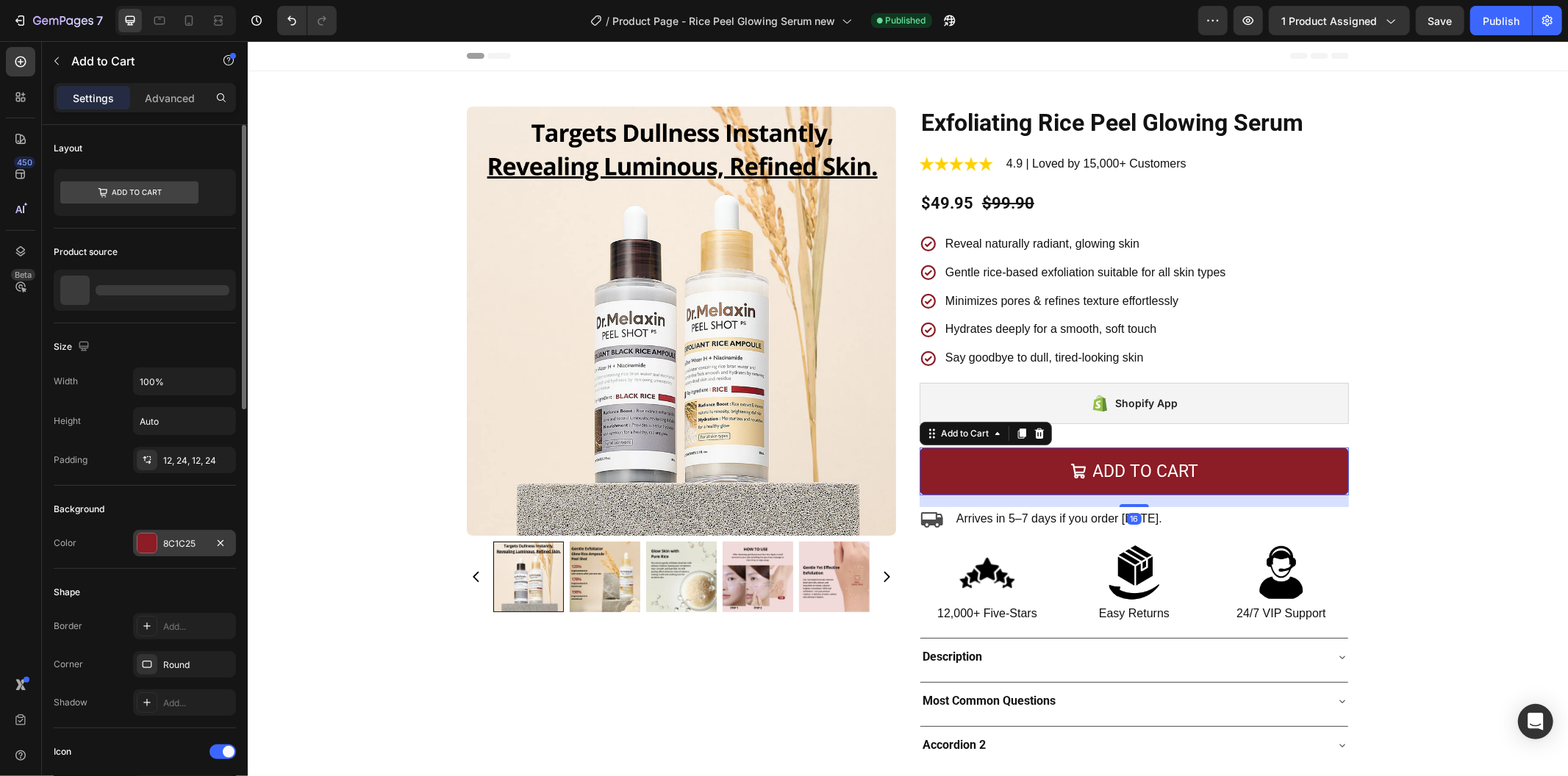
click at [191, 547] on div "8C1C25" at bounding box center [185, 544] width 42 height 14
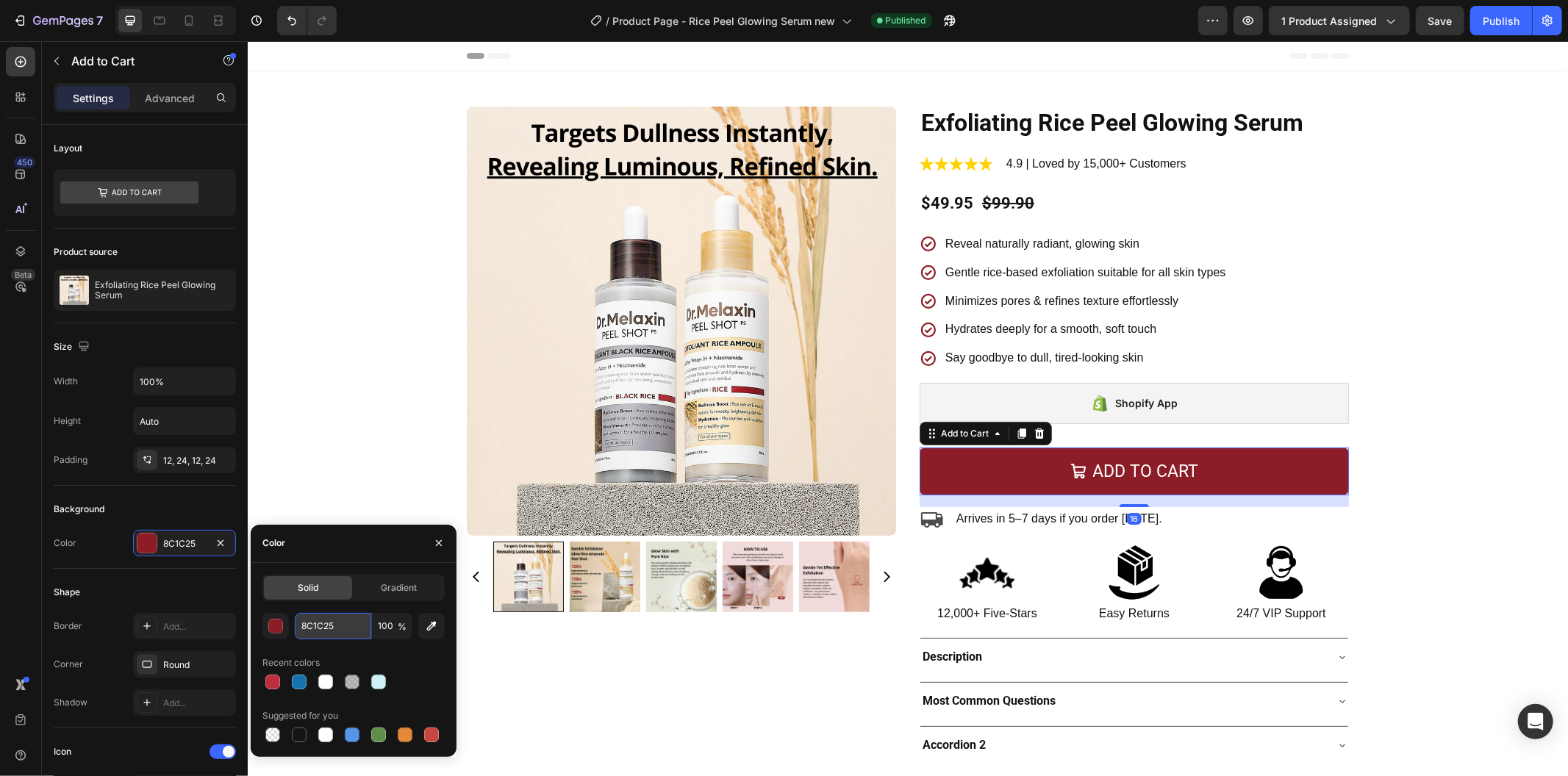
click at [341, 633] on input "8C1C25" at bounding box center [333, 626] width 76 height 26
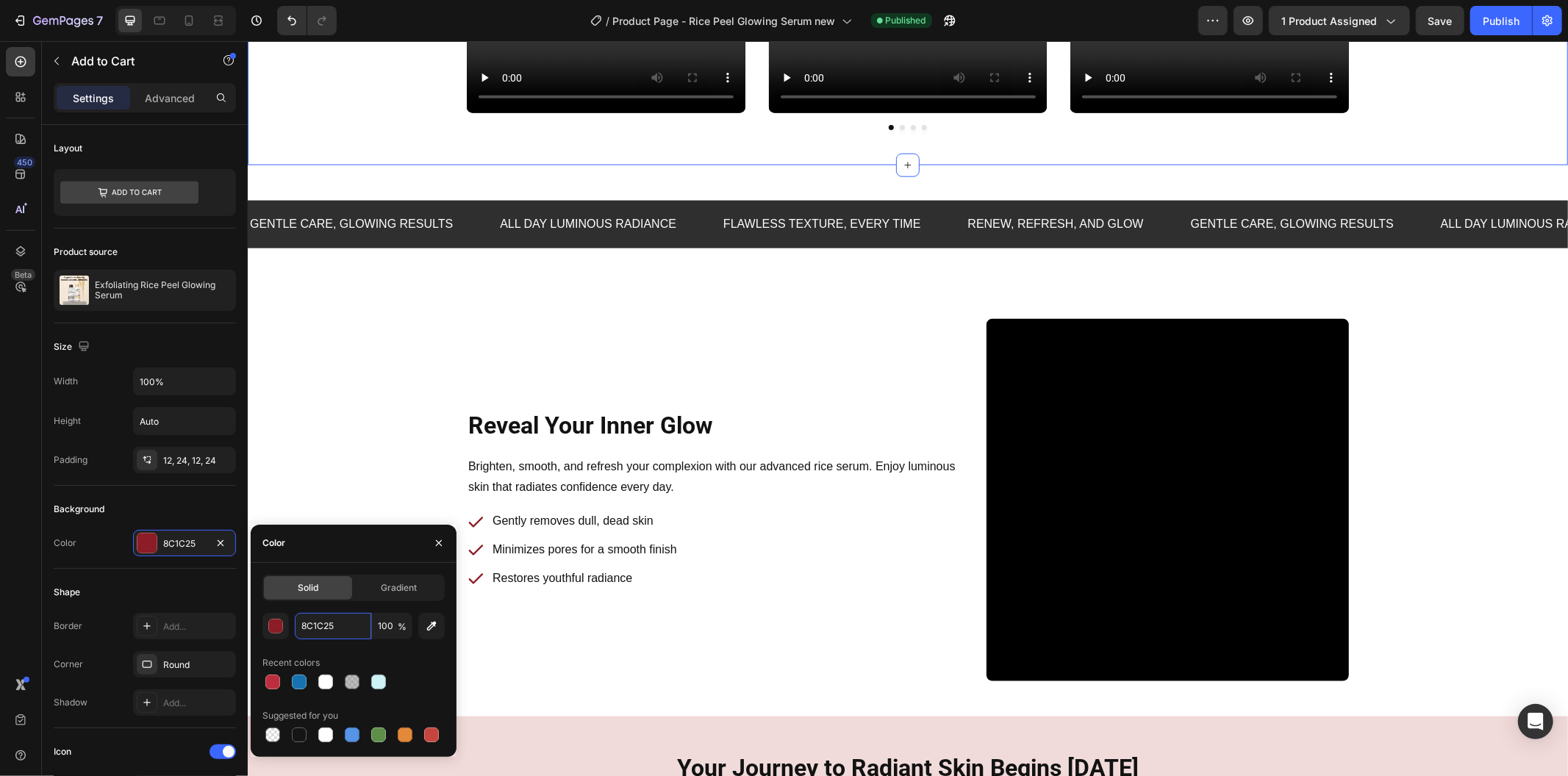
scroll to position [1797, 0]
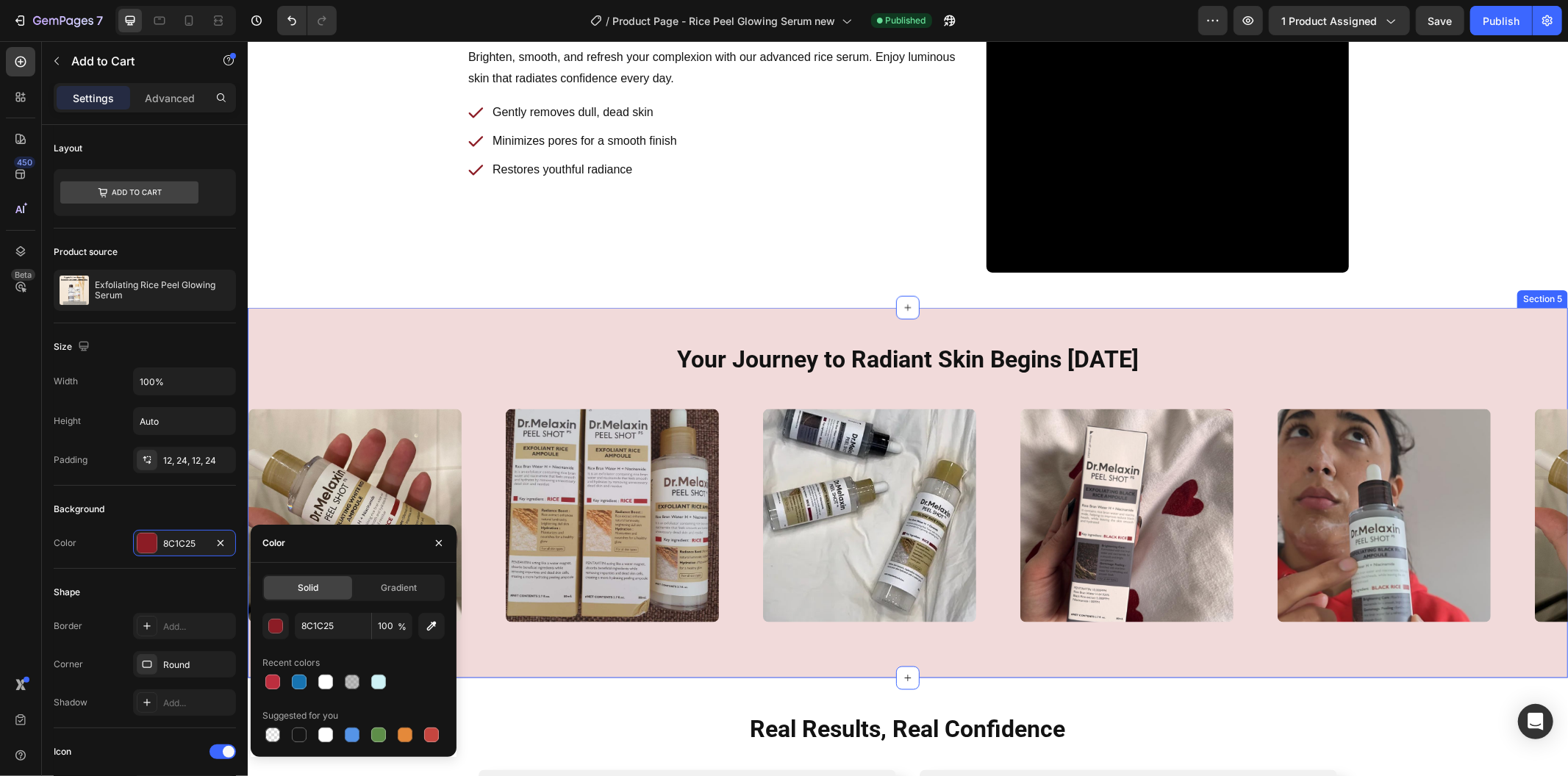
click at [587, 341] on div "Your Journey to Radiant Skin Begins [DATE] Heading Row Image Image Image Image …" at bounding box center [907, 492] width 1320 height 370
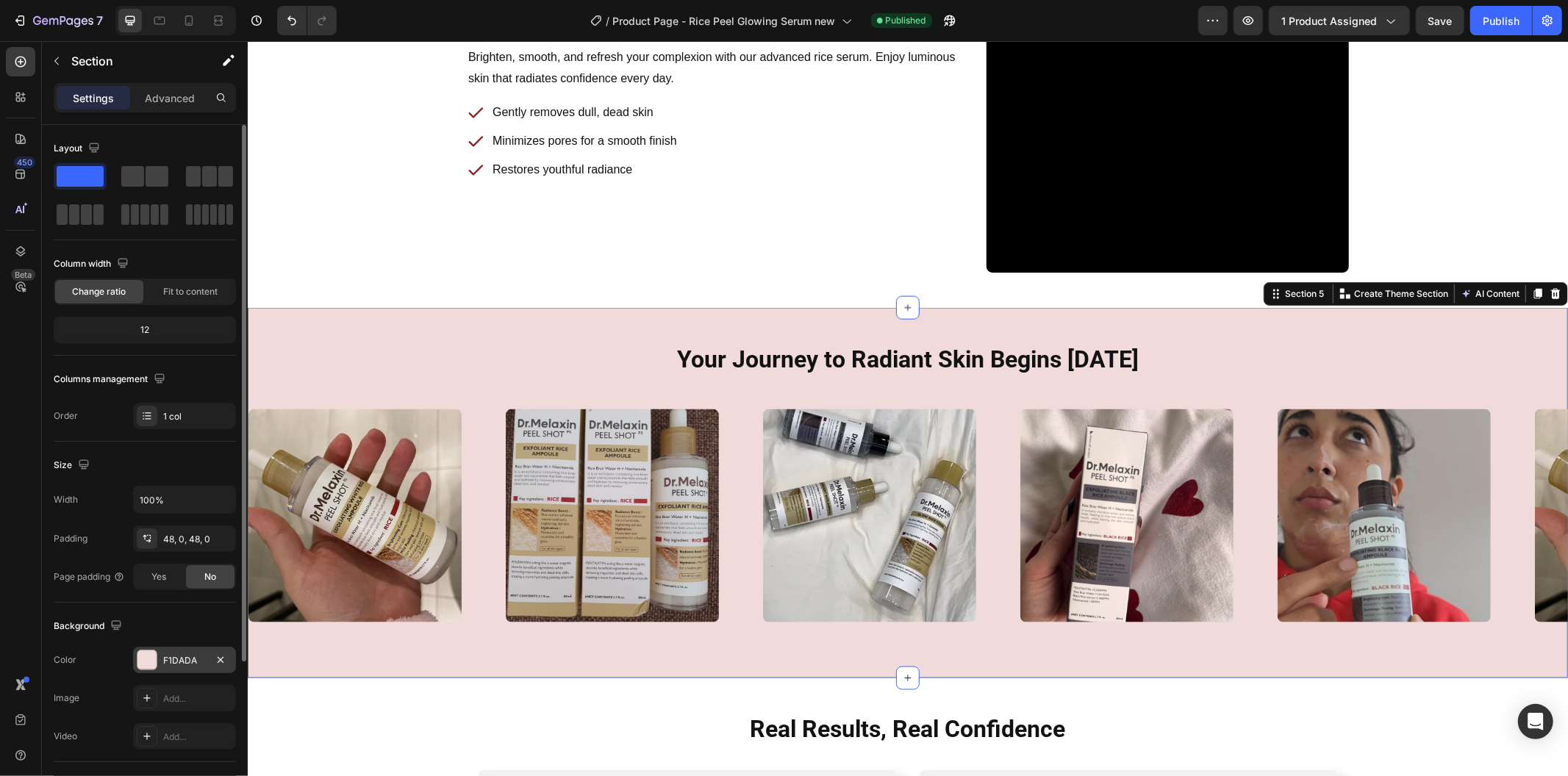
click at [191, 662] on div "F1DADA" at bounding box center [185, 661] width 42 height 14
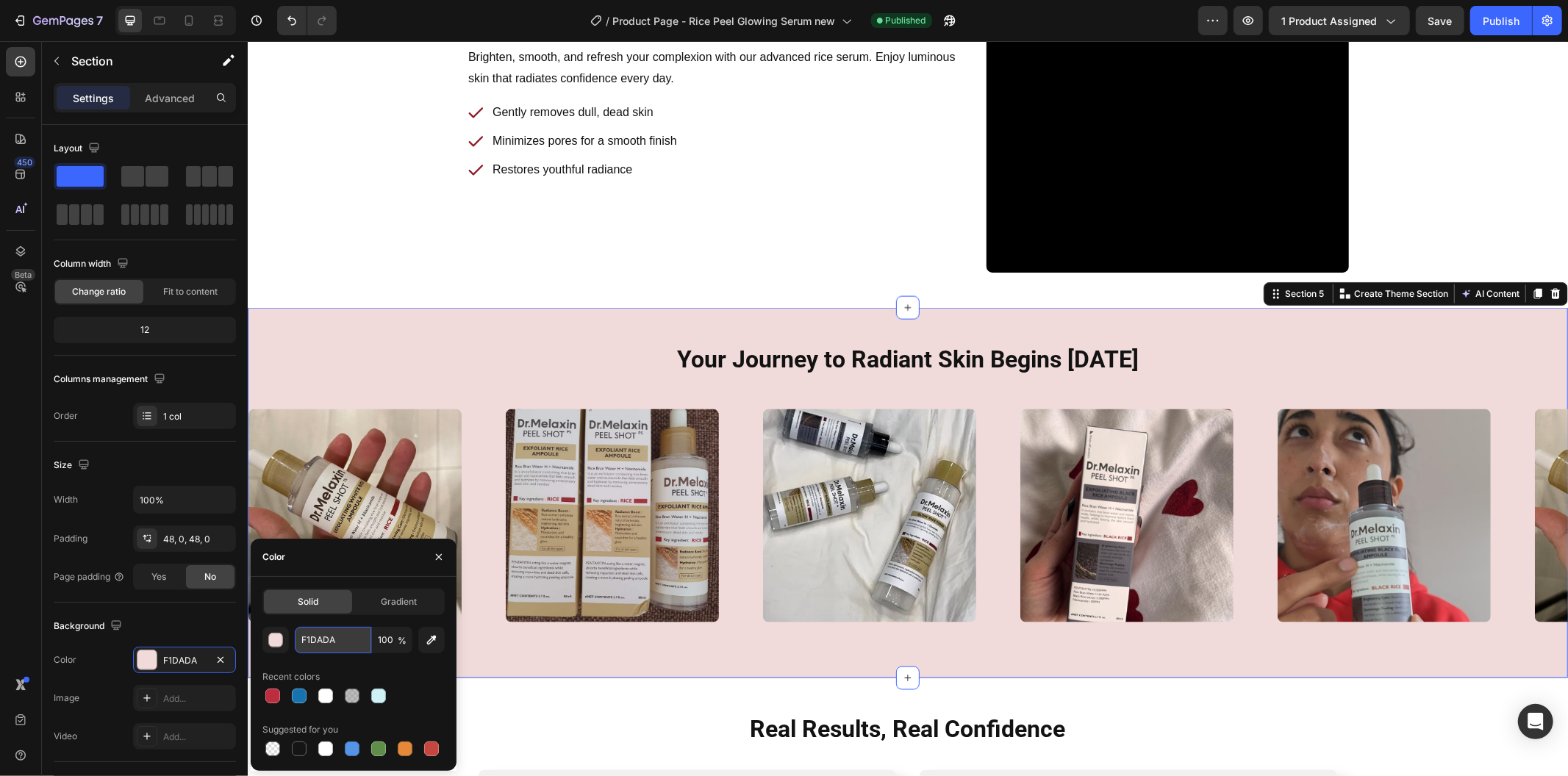
click at [330, 638] on input "F1DADA" at bounding box center [333, 640] width 76 height 26
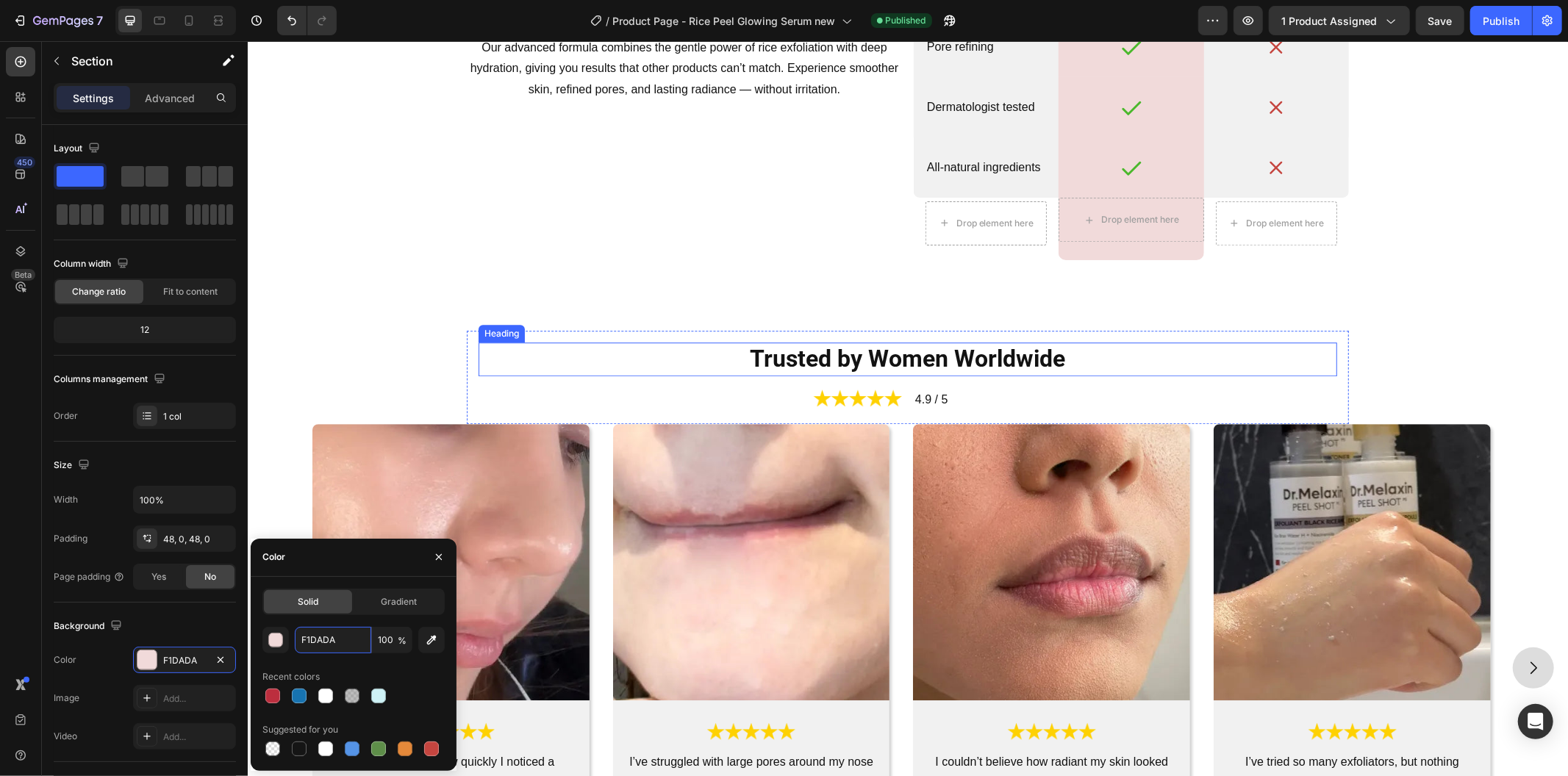
scroll to position [3195, 0]
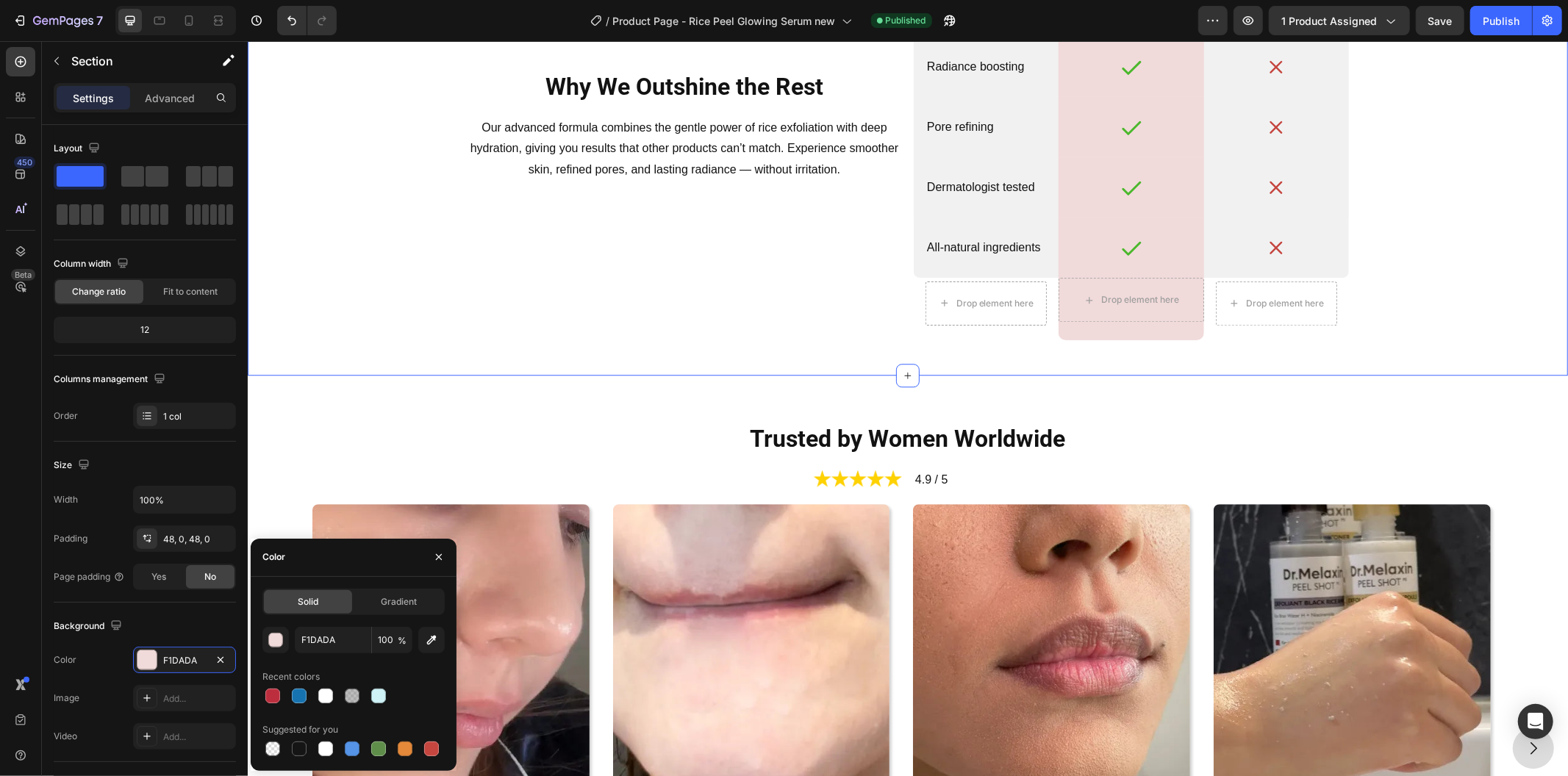
click at [425, 307] on div "Why We Outshine the Rest Heading Our advanced formula combines the gentle power…" at bounding box center [906, 125] width 1297 height 428
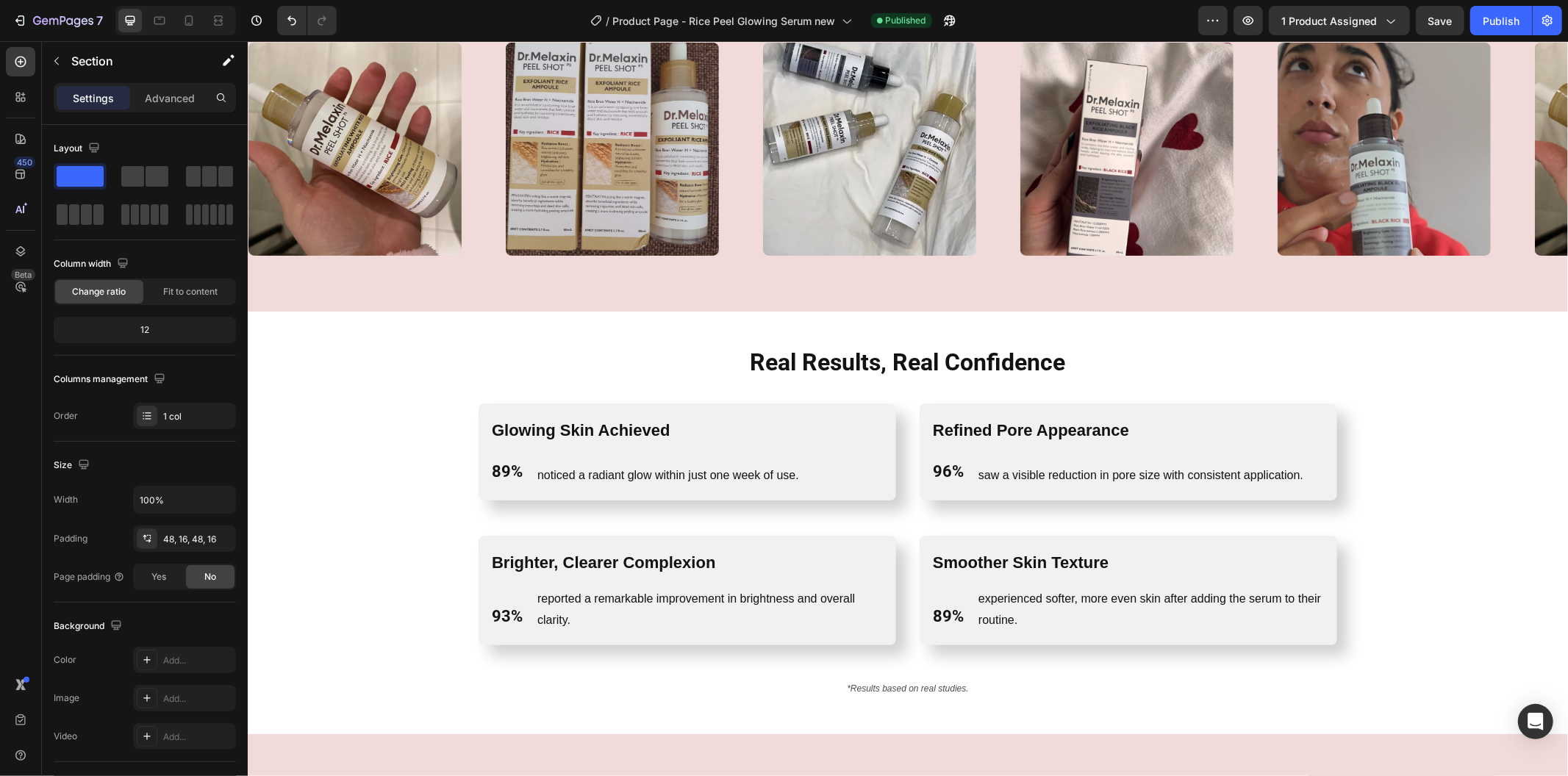
scroll to position [2450, 0]
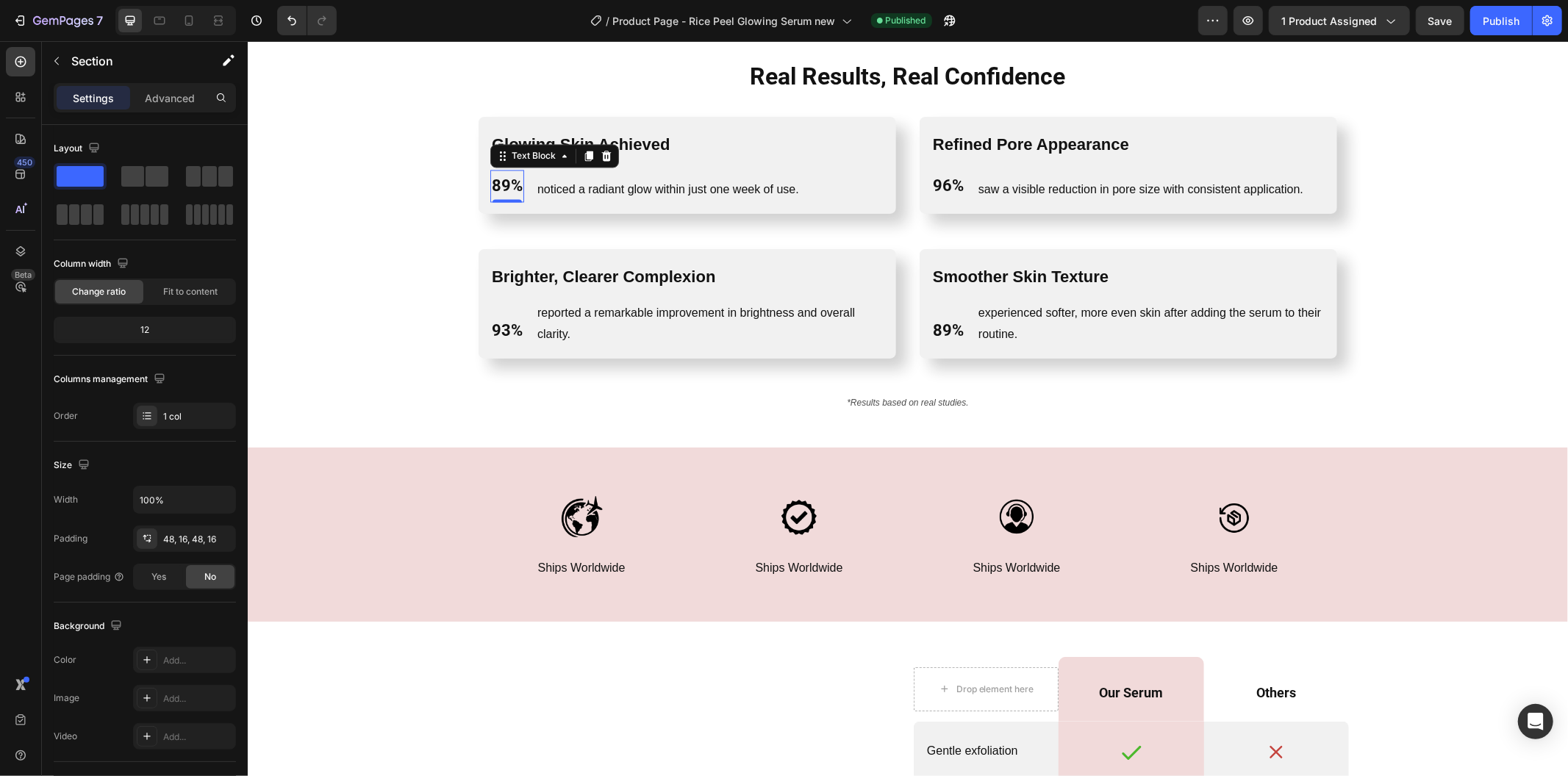
click at [501, 177] on p "89%" at bounding box center [507, 185] width 30 height 30
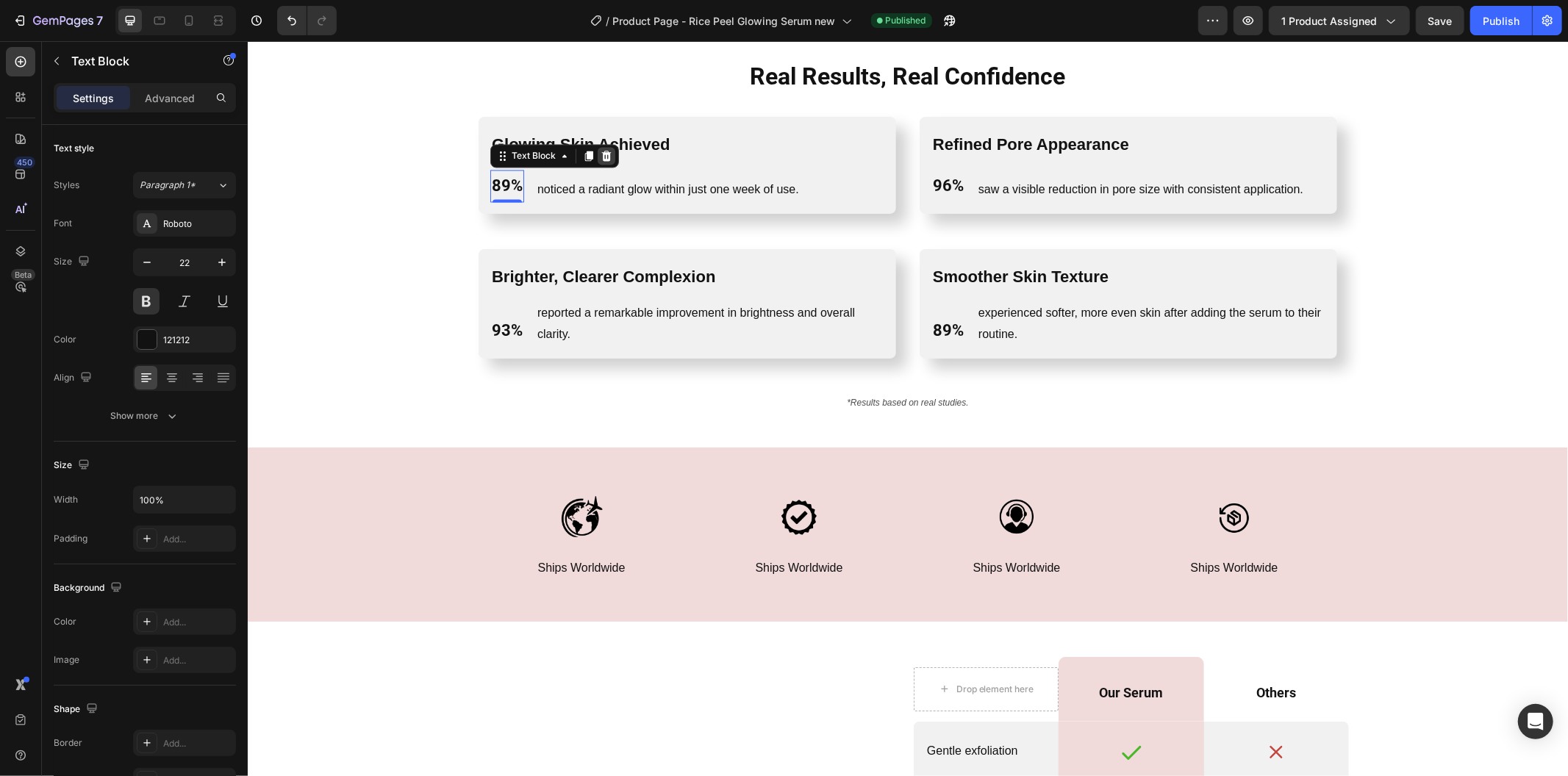
click at [603, 156] on icon at bounding box center [606, 155] width 12 height 12
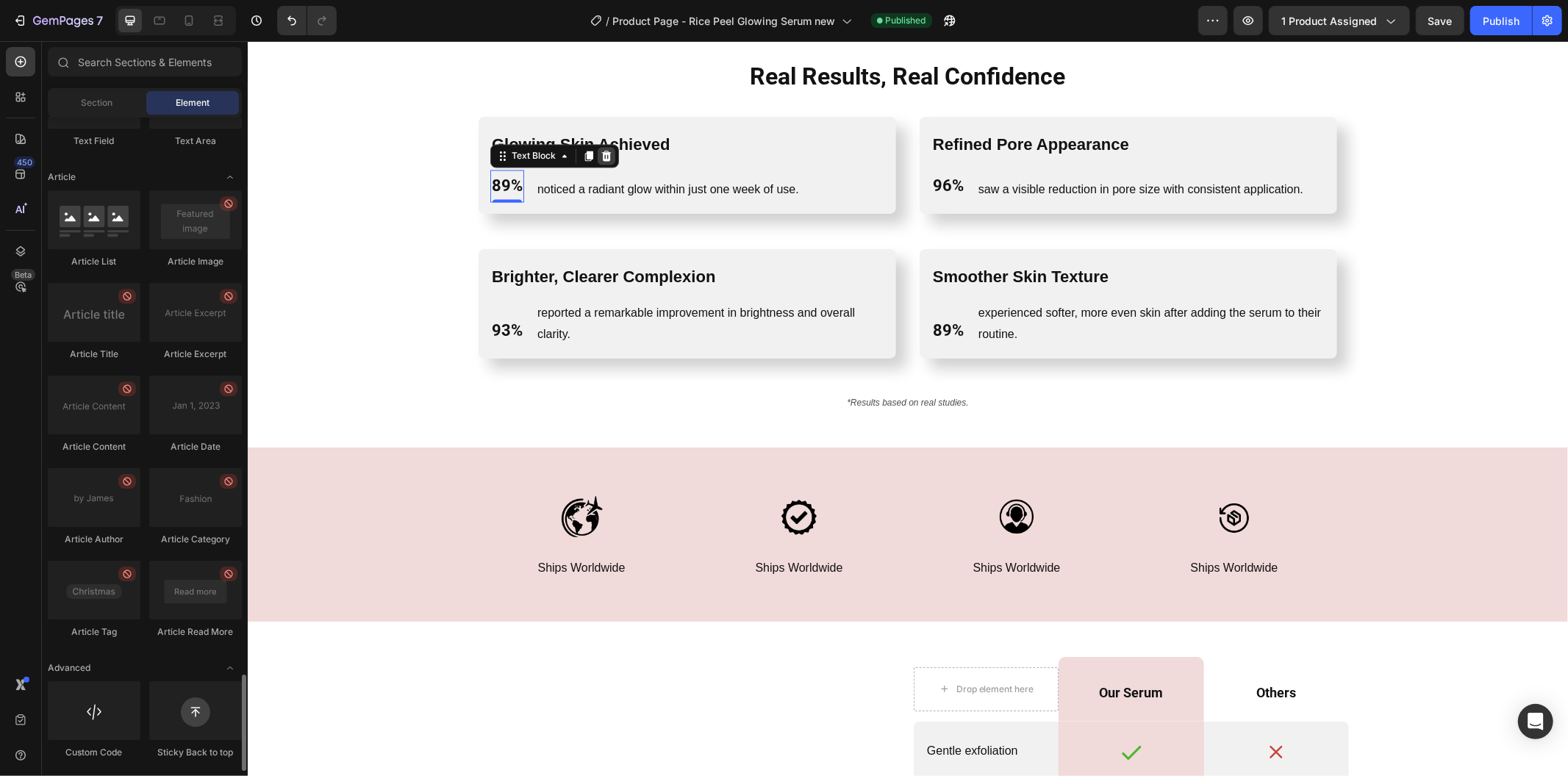
scroll to position [3797, 0]
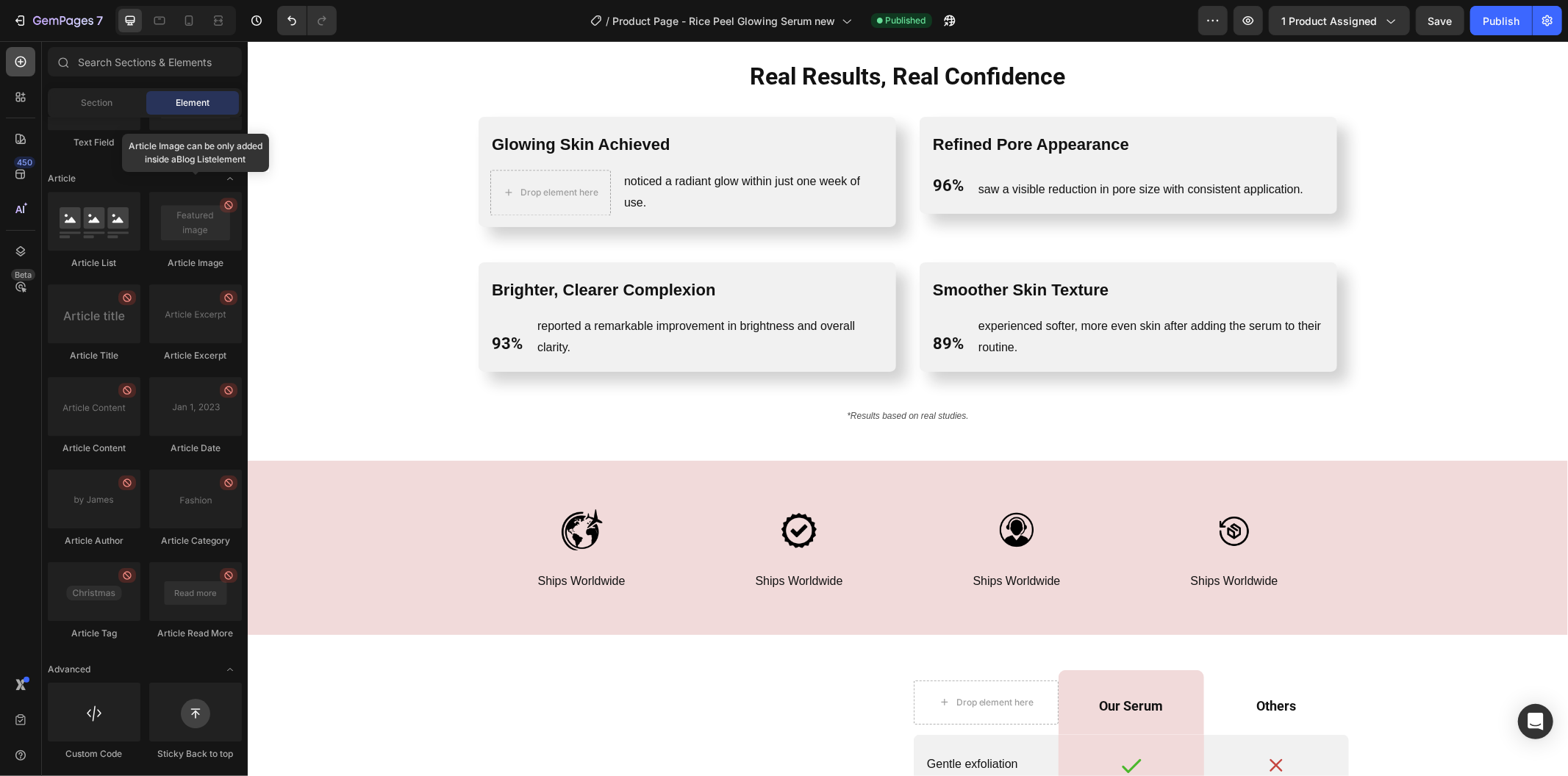
click at [22, 69] on div at bounding box center [20, 62] width 30 height 30
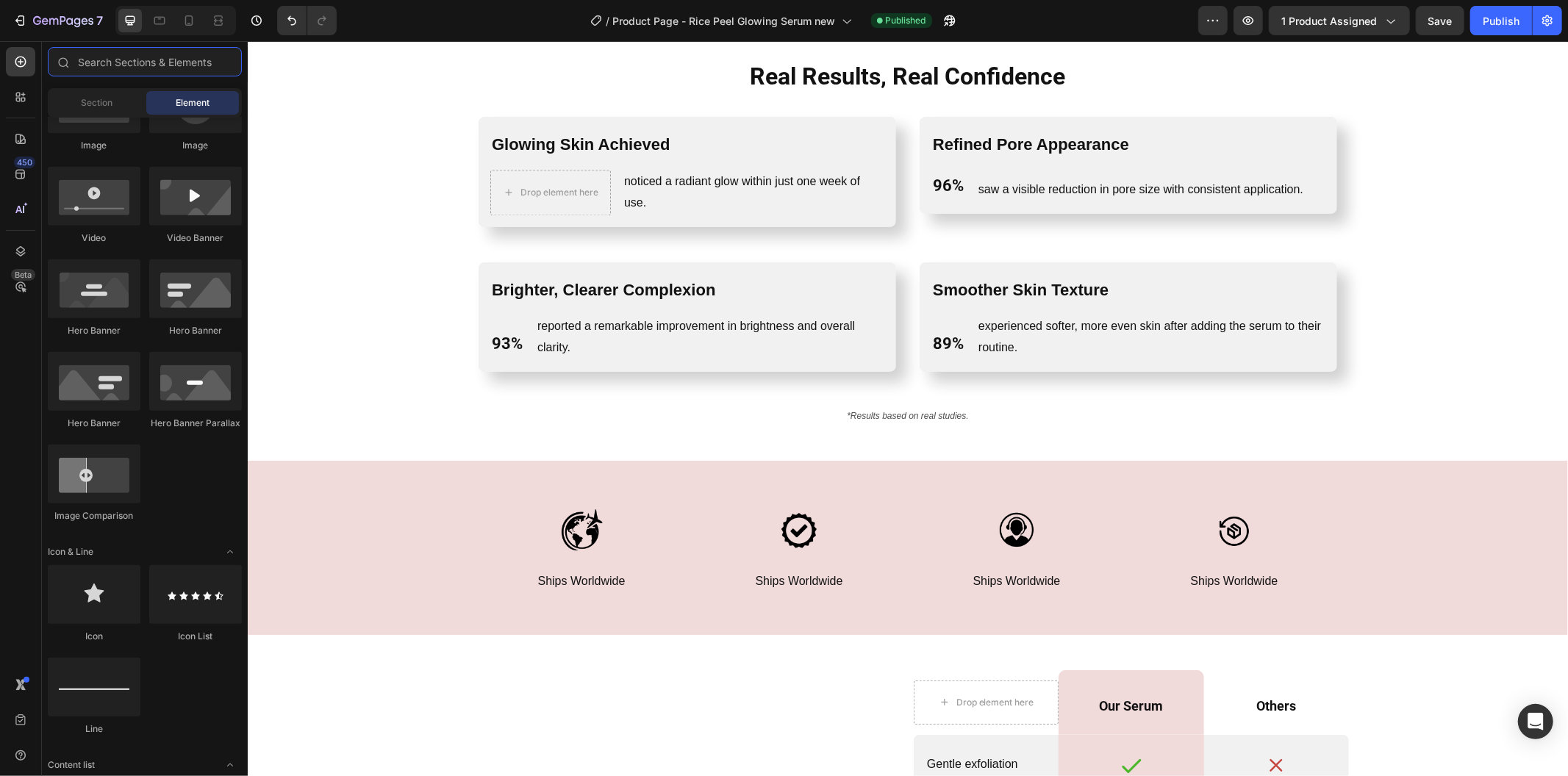
scroll to position [285, 0]
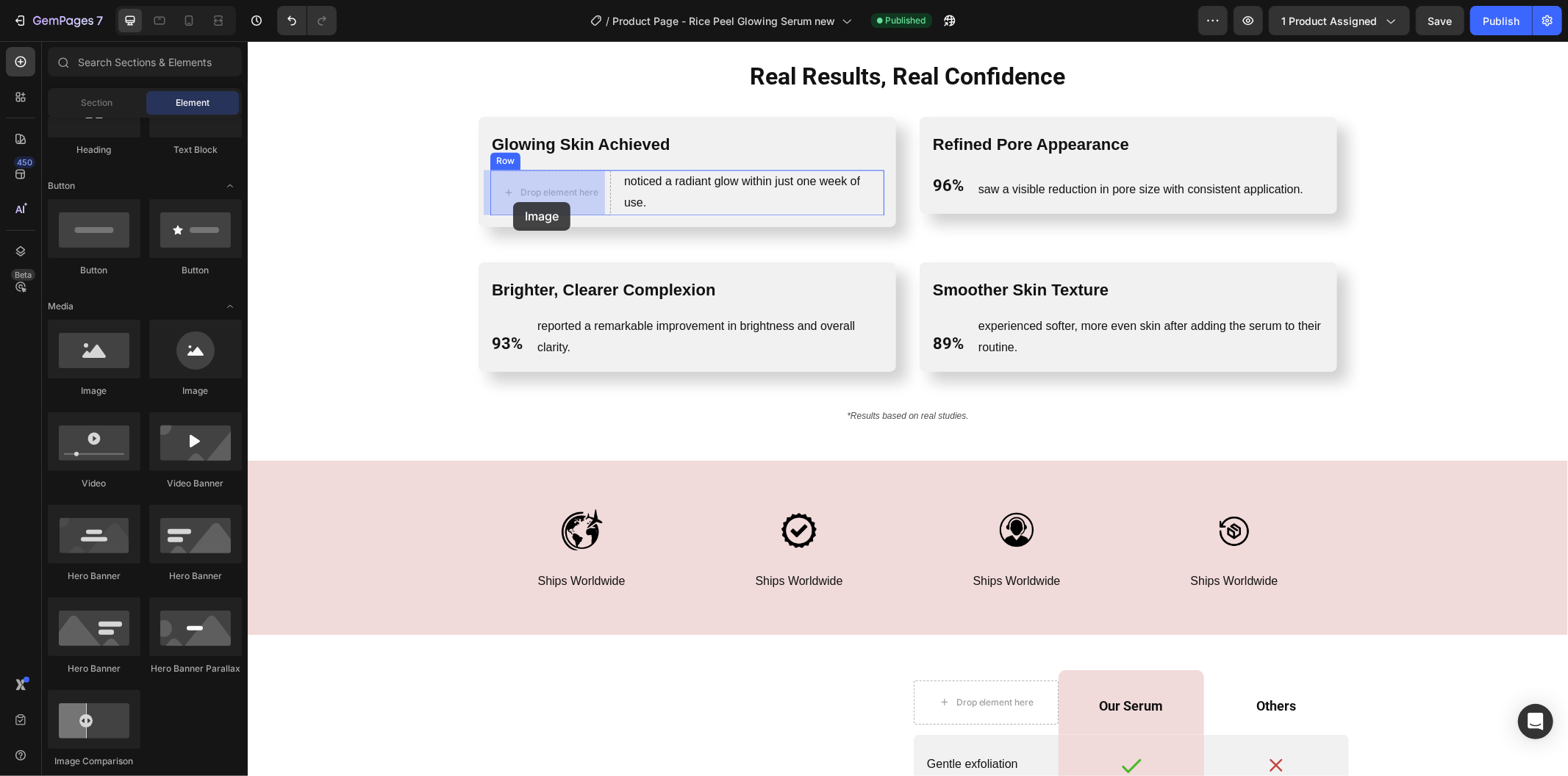
drag, startPoint x: 458, startPoint y: 397, endPoint x: 513, endPoint y: 200, distance: 204.5
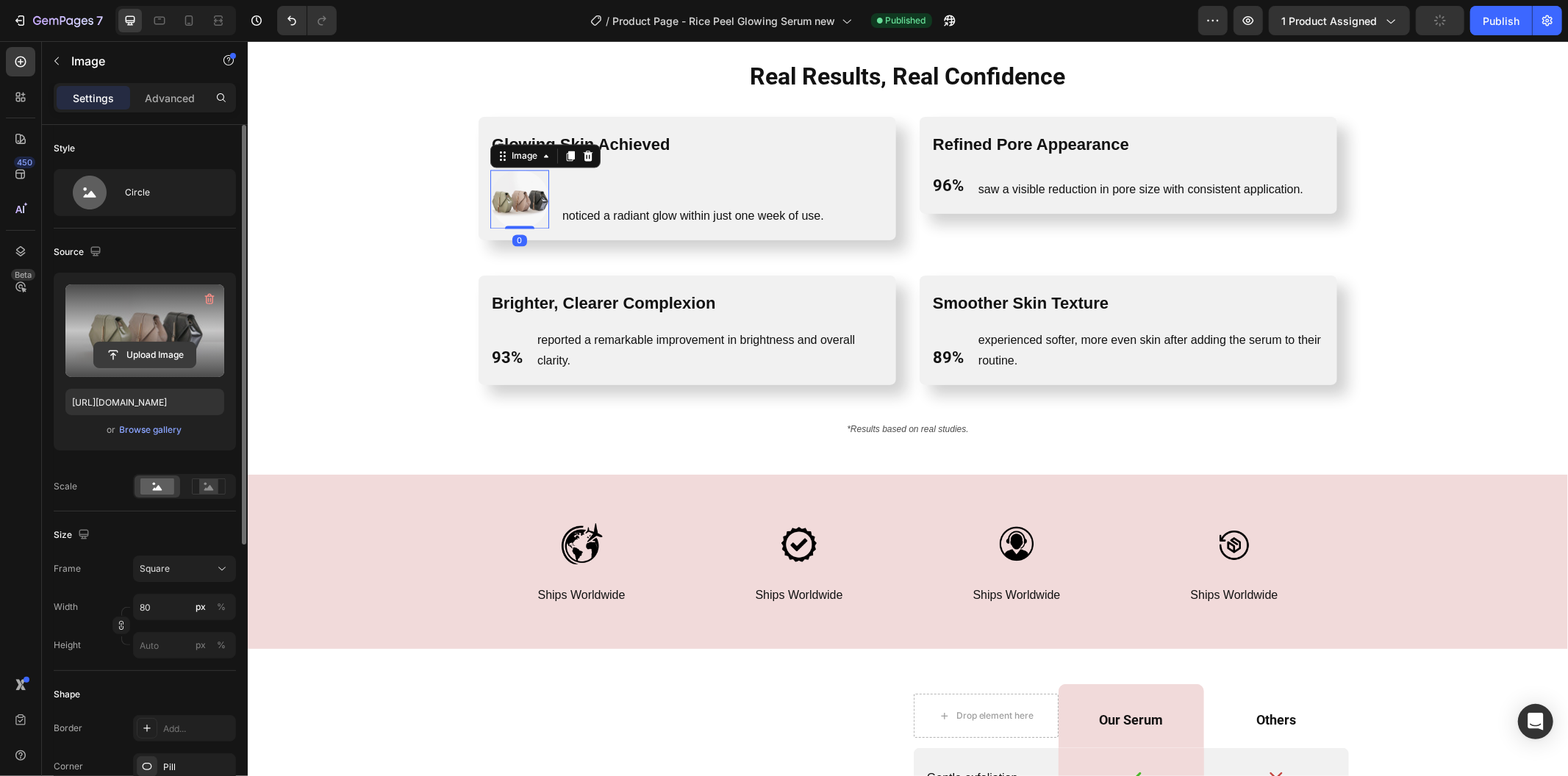
click at [145, 358] on input "file" at bounding box center [145, 355] width 102 height 25
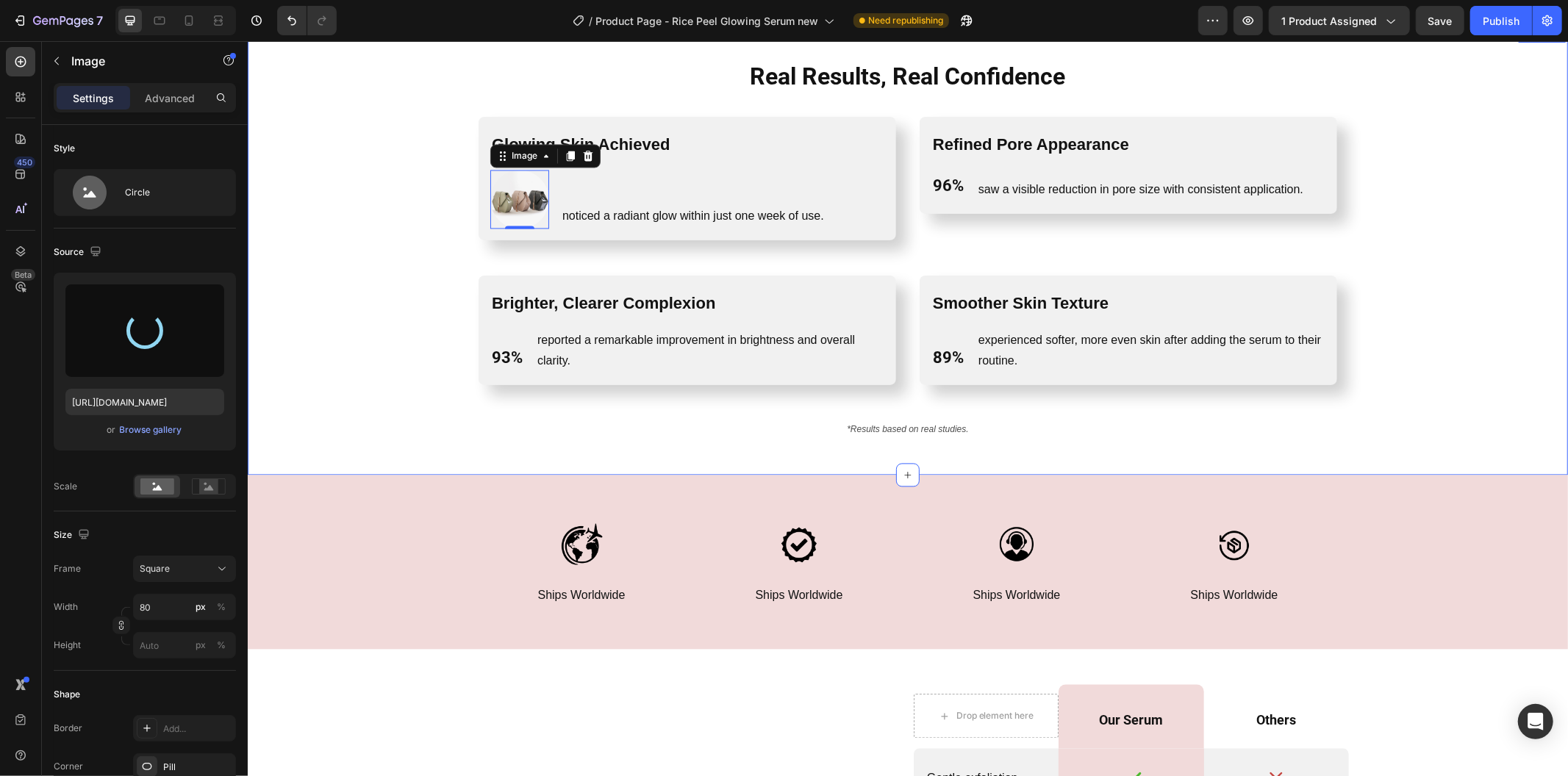
type input "[URL][DOMAIN_NAME]"
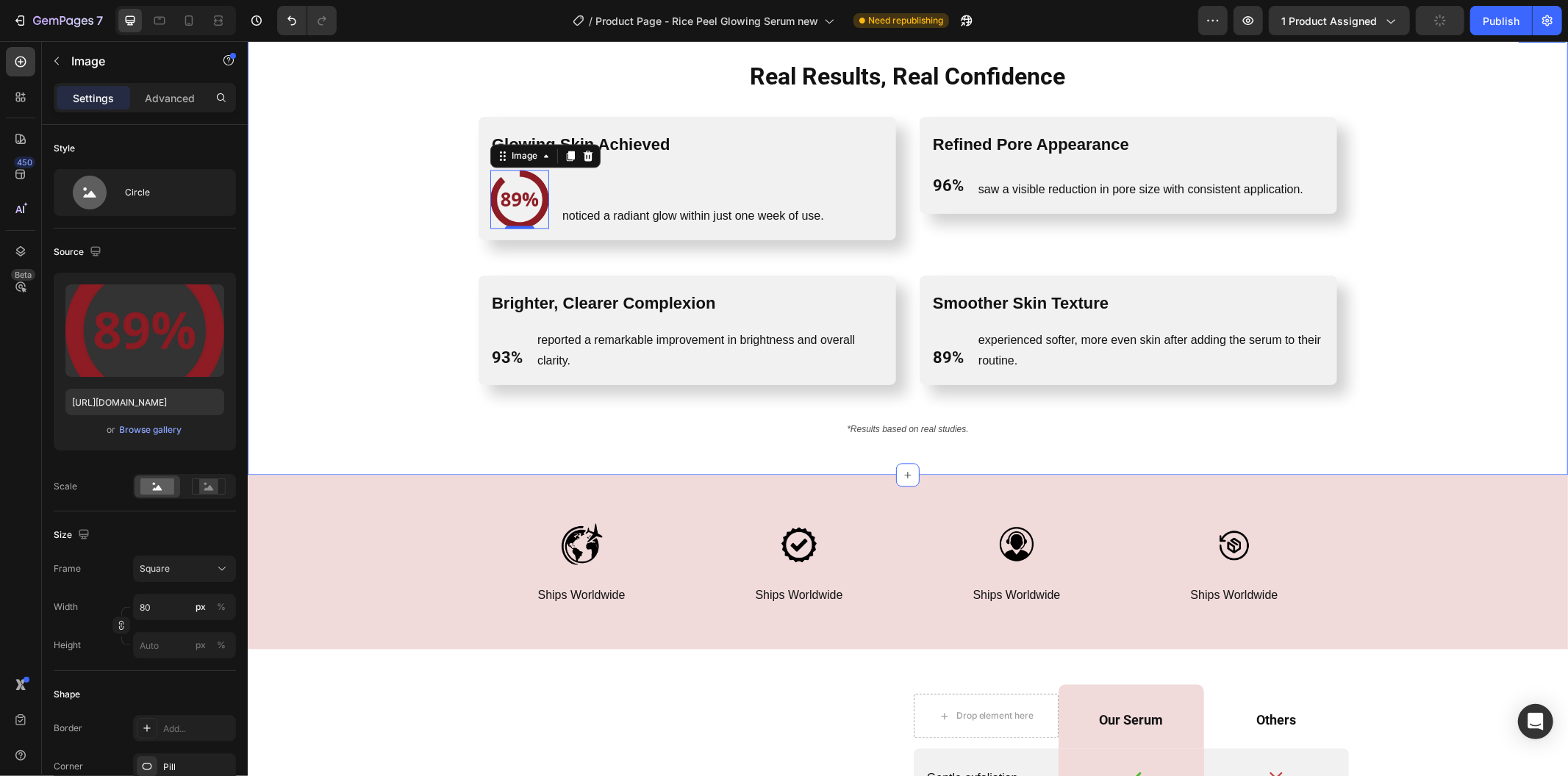
click at [357, 164] on div "Real Results, Real Confidence Heading Row Glowing Skin Achieved Text Block Imag…" at bounding box center [906, 249] width 1297 height 380
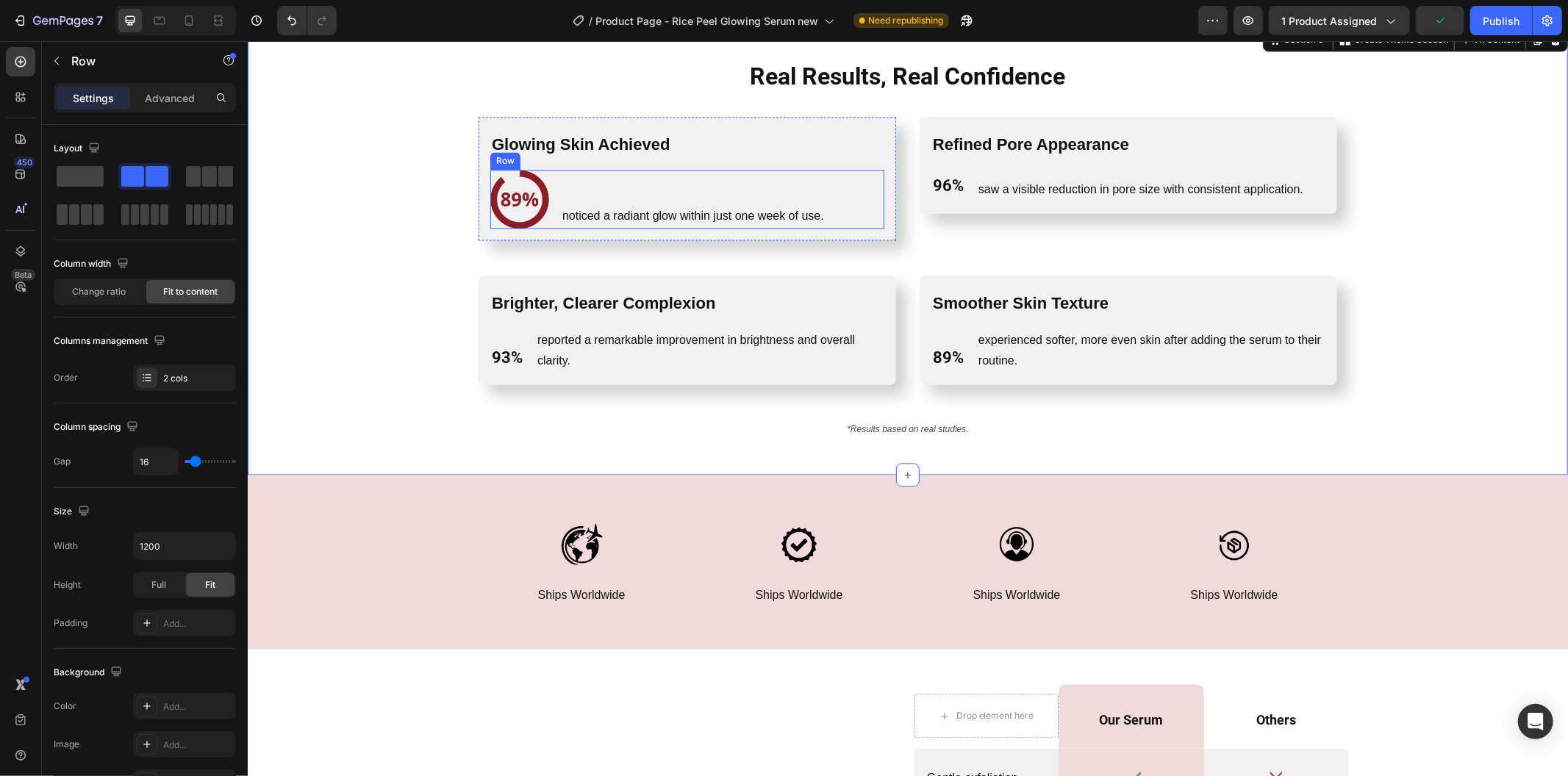
click at [645, 197] on div "noticed a radiant glow within just one week of use. Text Block" at bounding box center [692, 198] width 264 height 58
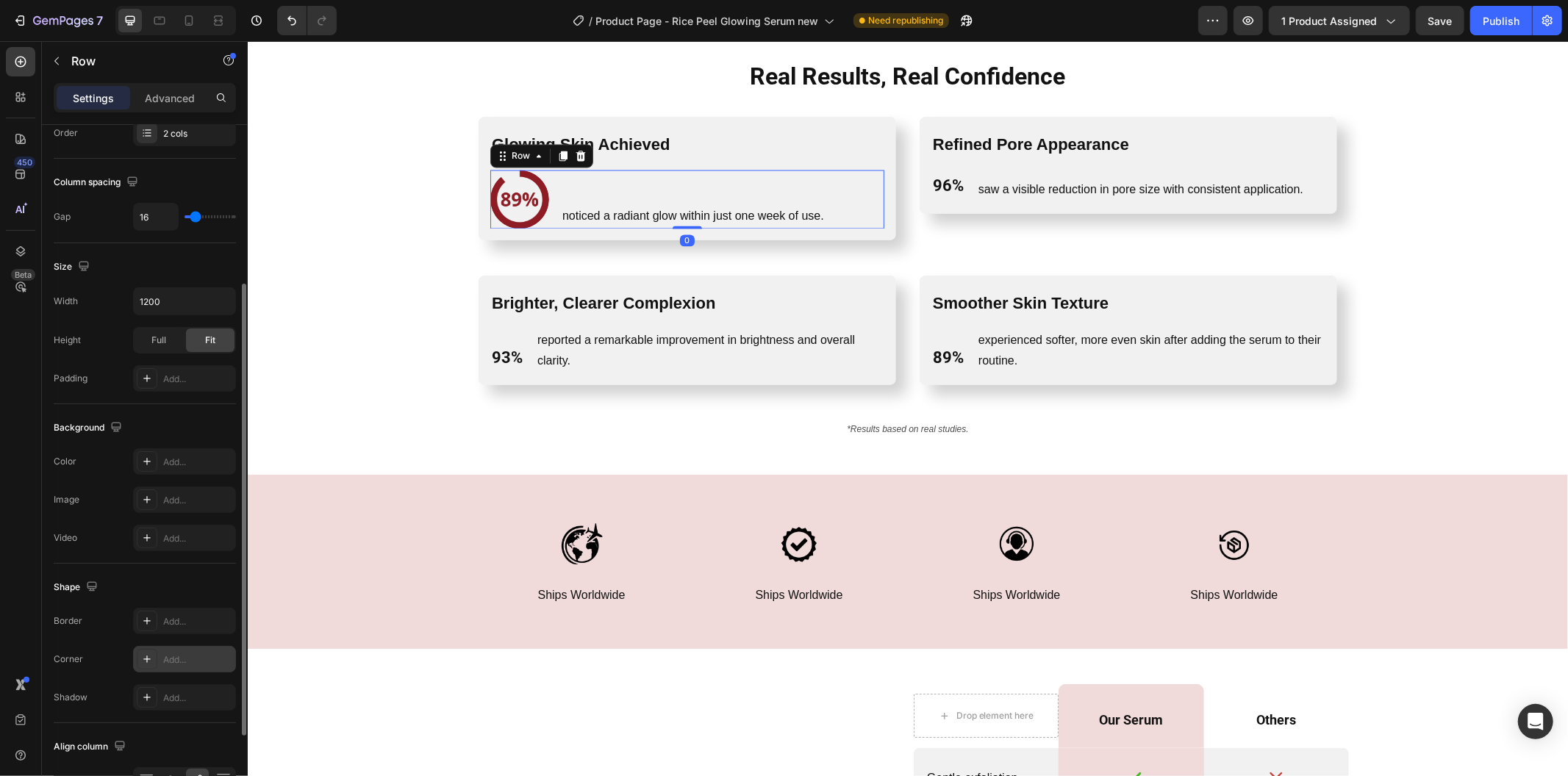
scroll to position [371, 0]
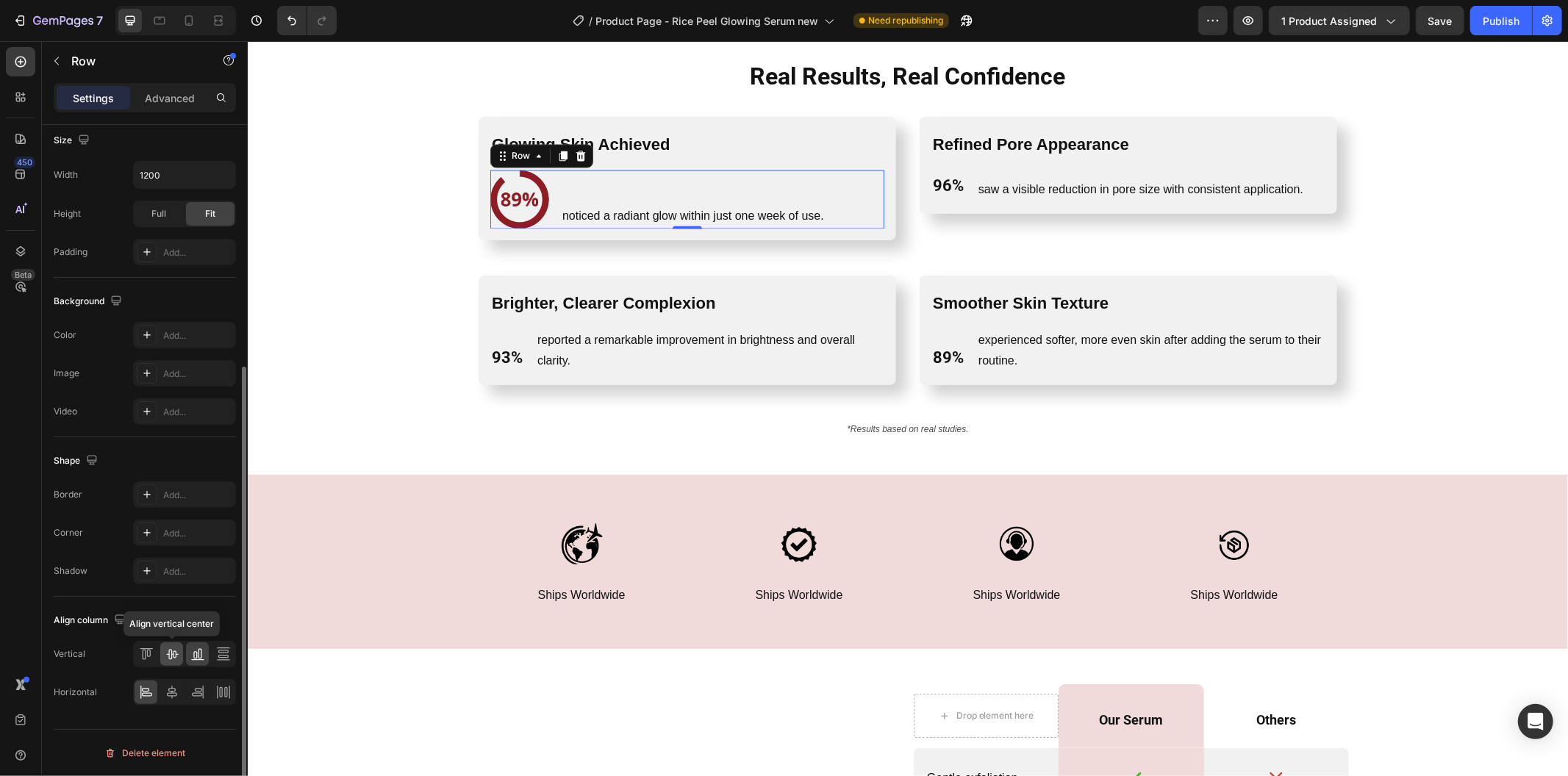
click at [169, 660] on icon at bounding box center [171, 654] width 14 height 14
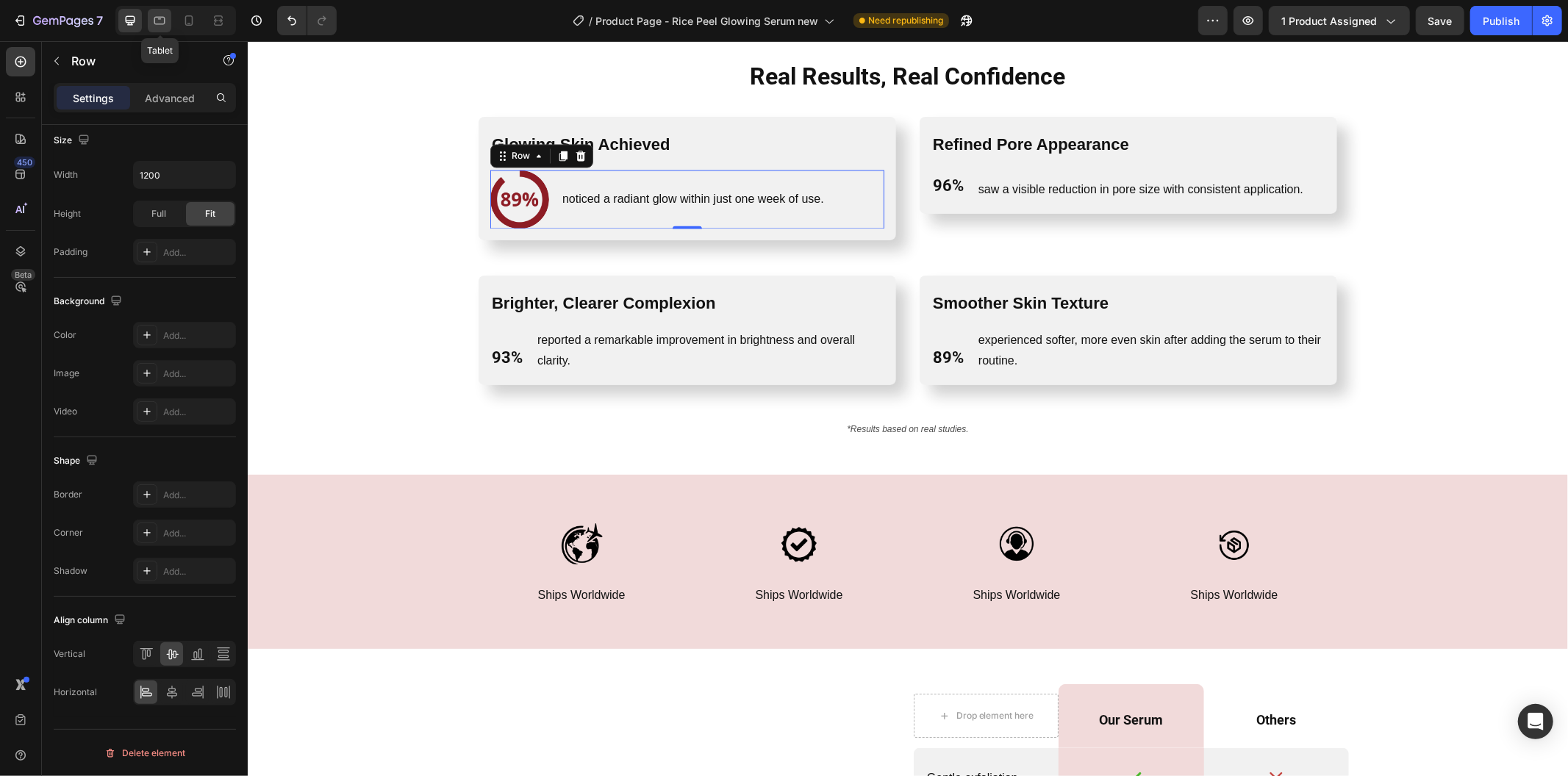
click at [160, 23] on icon at bounding box center [159, 20] width 14 height 14
type input "100%"
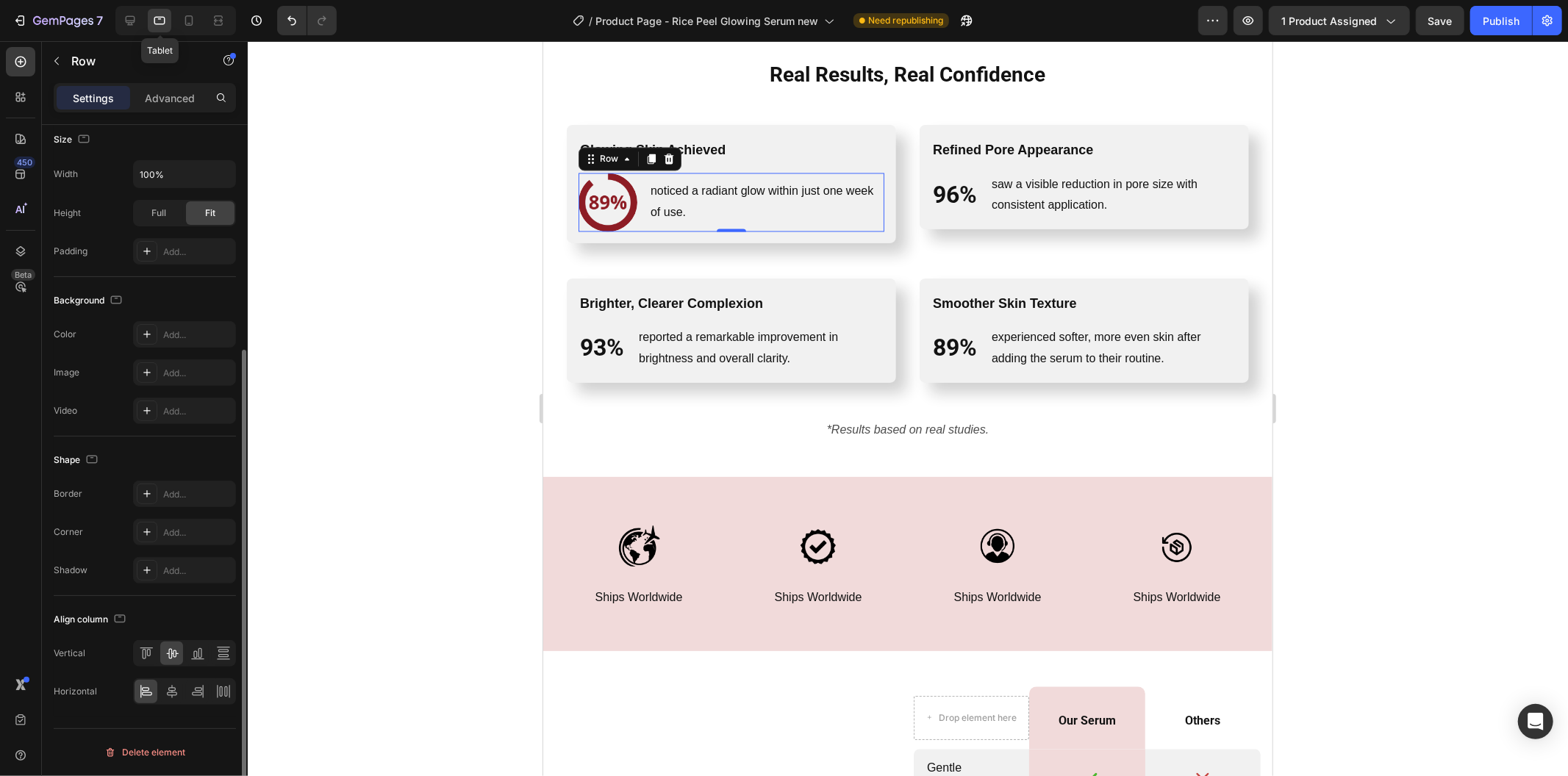
scroll to position [333, 0]
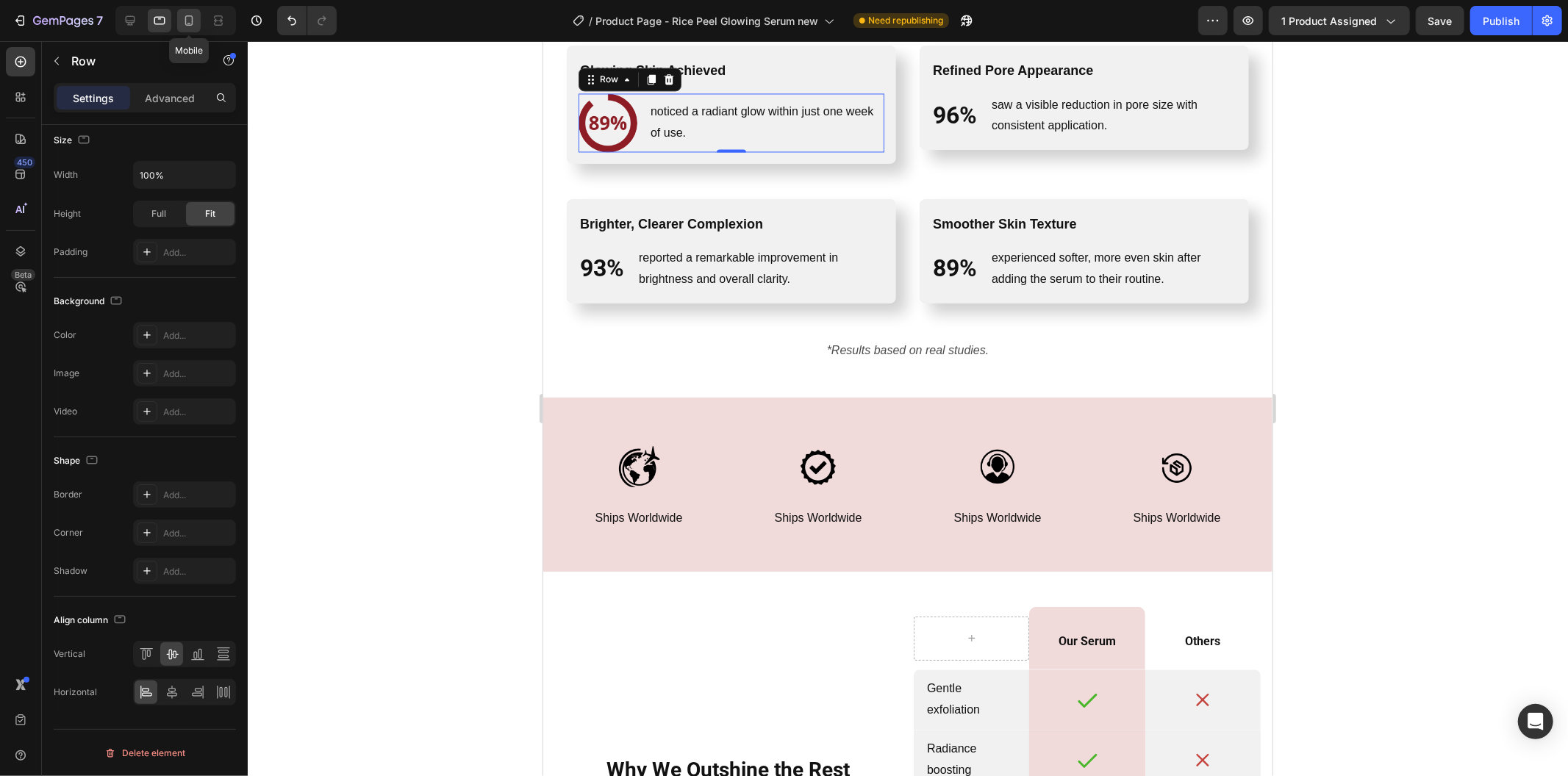
click at [196, 22] on icon at bounding box center [188, 20] width 14 height 14
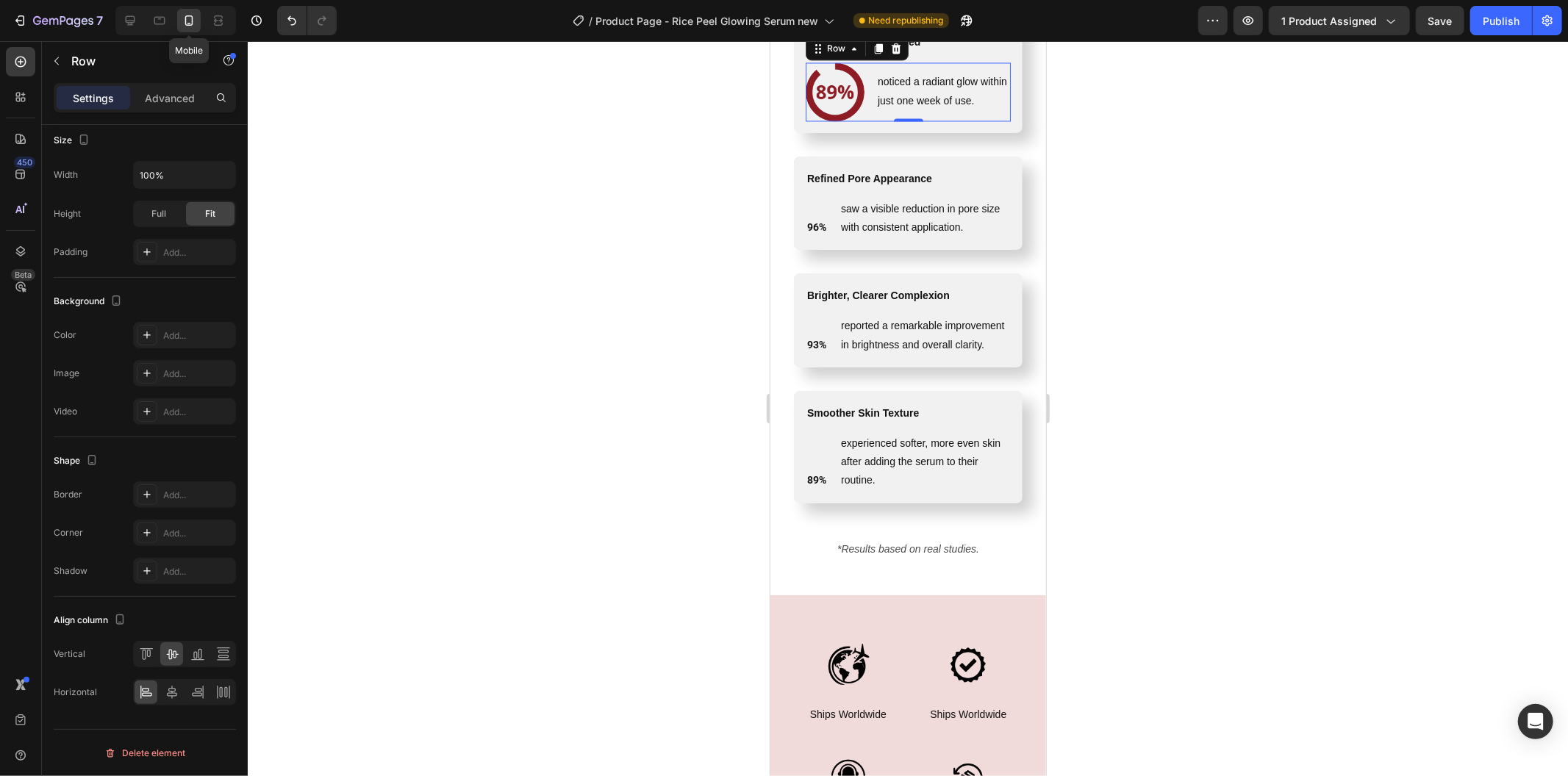
scroll to position [2540, 0]
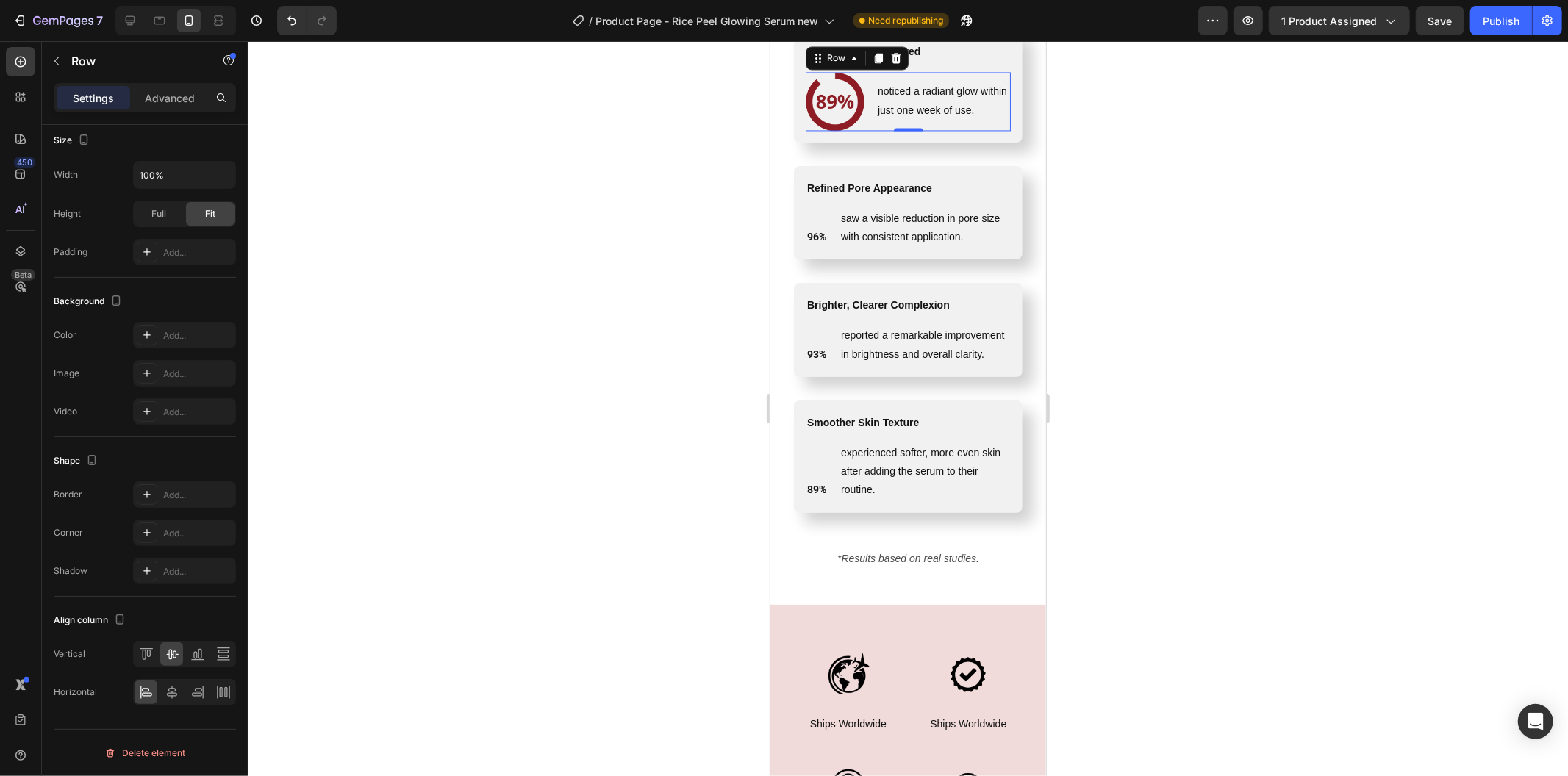
click at [867, 119] on div "Image noticed a radiant glow within just one week of use. Text Block Row 0" at bounding box center [907, 100] width 205 height 58
click at [61, 63] on icon "button" at bounding box center [57, 61] width 12 height 12
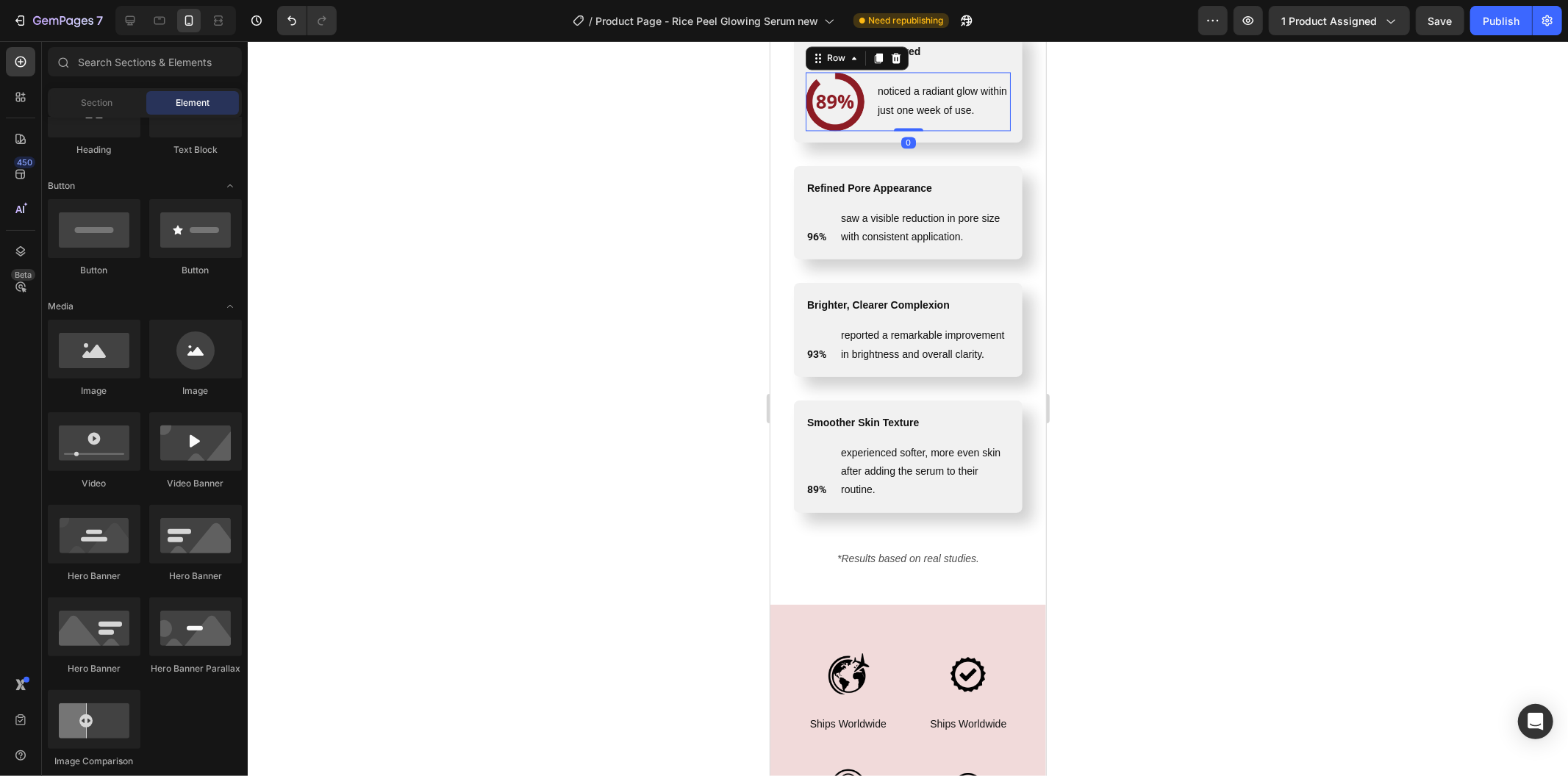
click at [865, 130] on div "Image noticed a radiant glow within just one week of use. Text Block Row 0" at bounding box center [907, 100] width 205 height 58
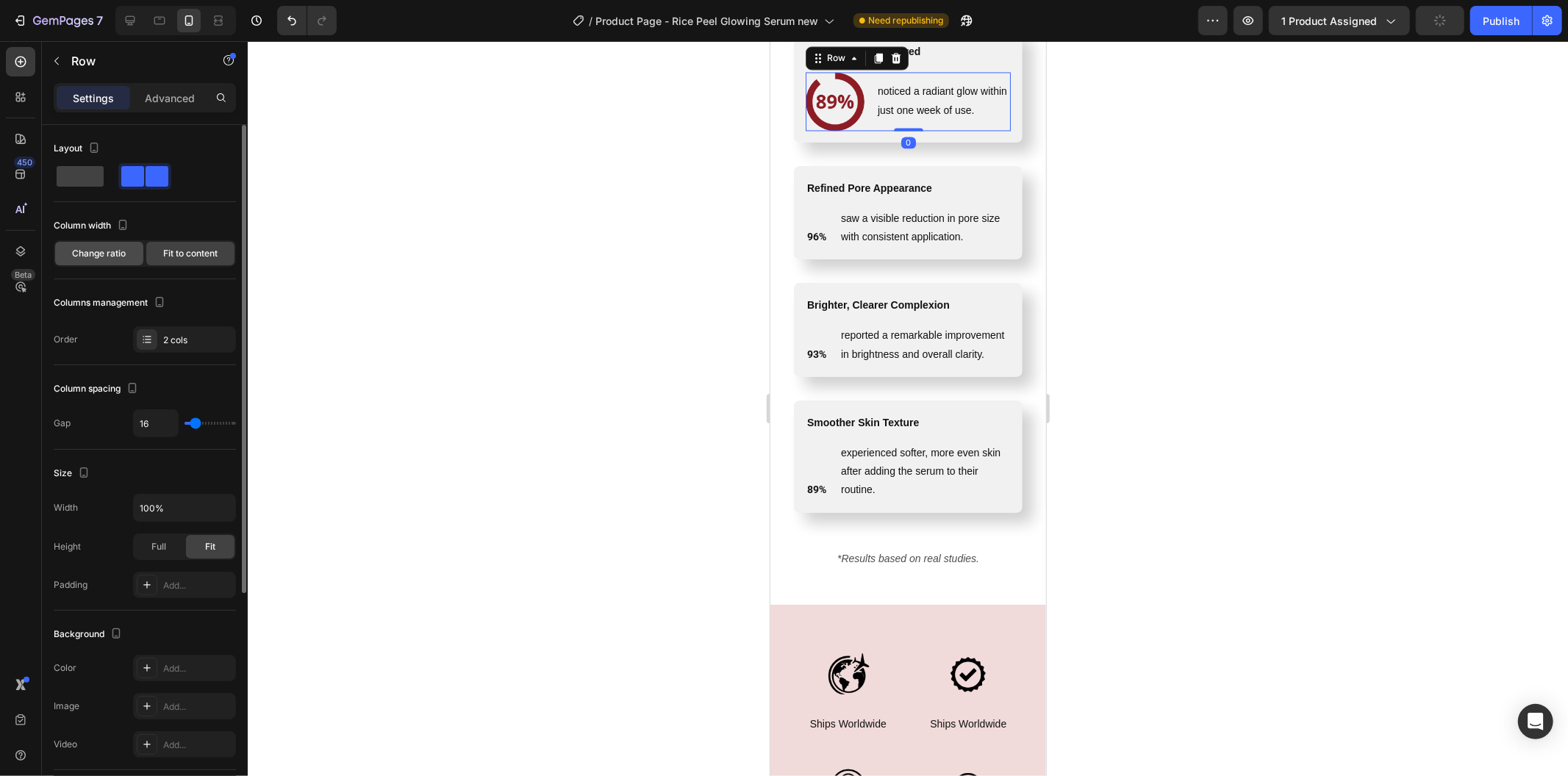
click at [114, 246] on div "Change ratio" at bounding box center [99, 253] width 88 height 24
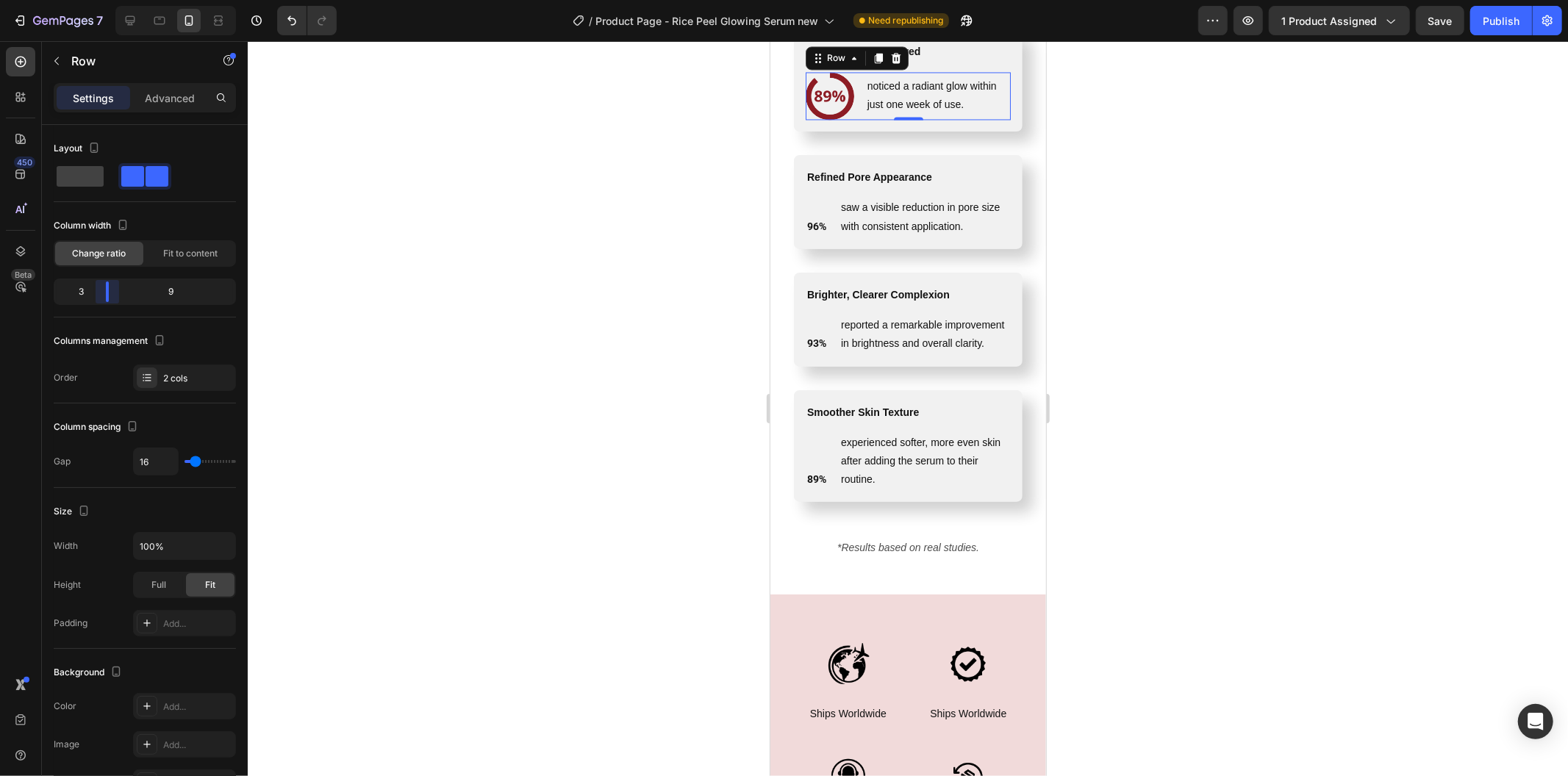
click at [98, 0] on body "7 Version history / Product Page - Rice Peel Glowing Serum new Need republishin…" at bounding box center [784, 0] width 1568 height 0
click at [526, 298] on div at bounding box center [907, 409] width 1320 height 735
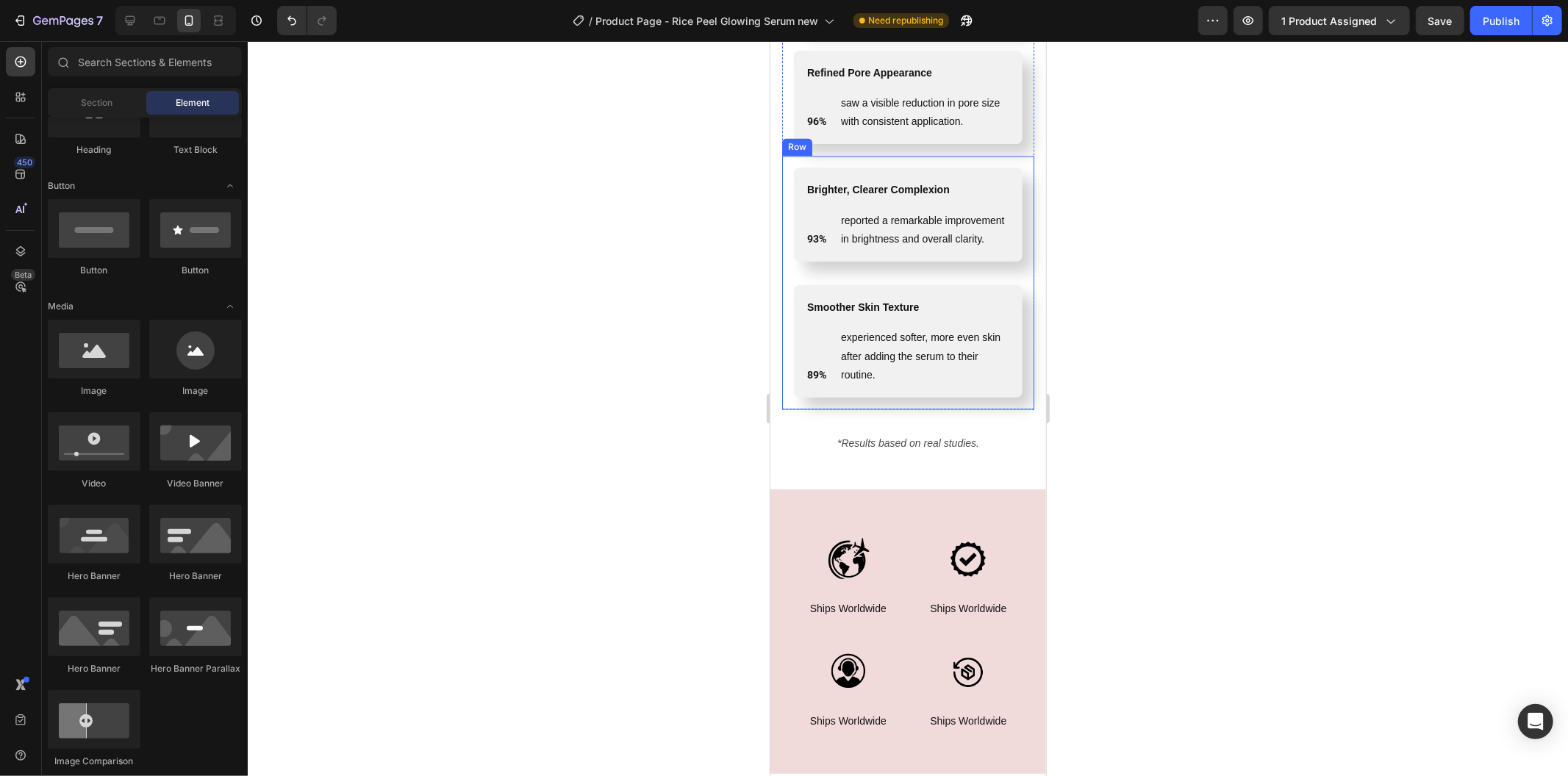
scroll to position [2295, 0]
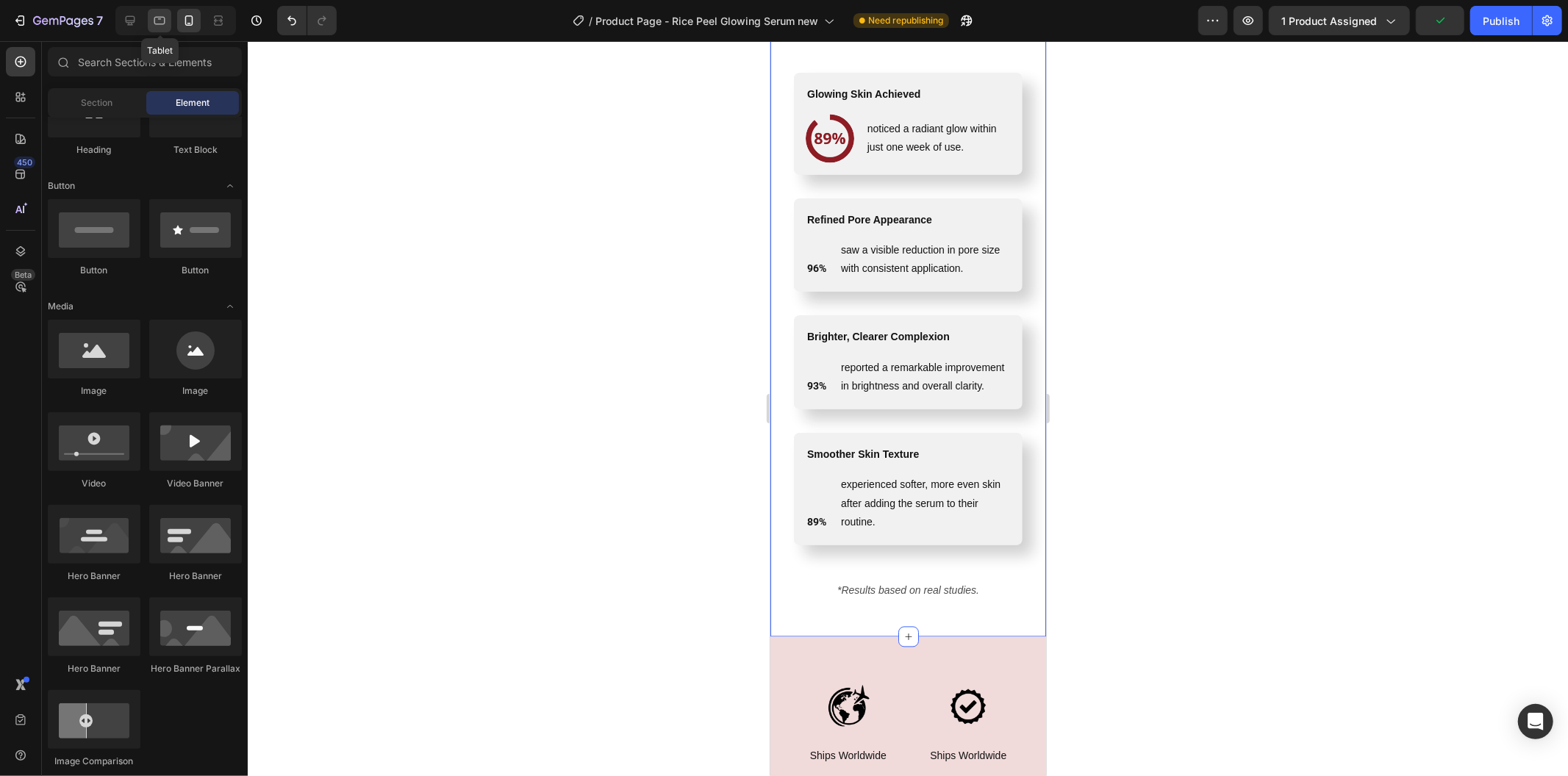
click at [162, 16] on icon at bounding box center [159, 20] width 14 height 14
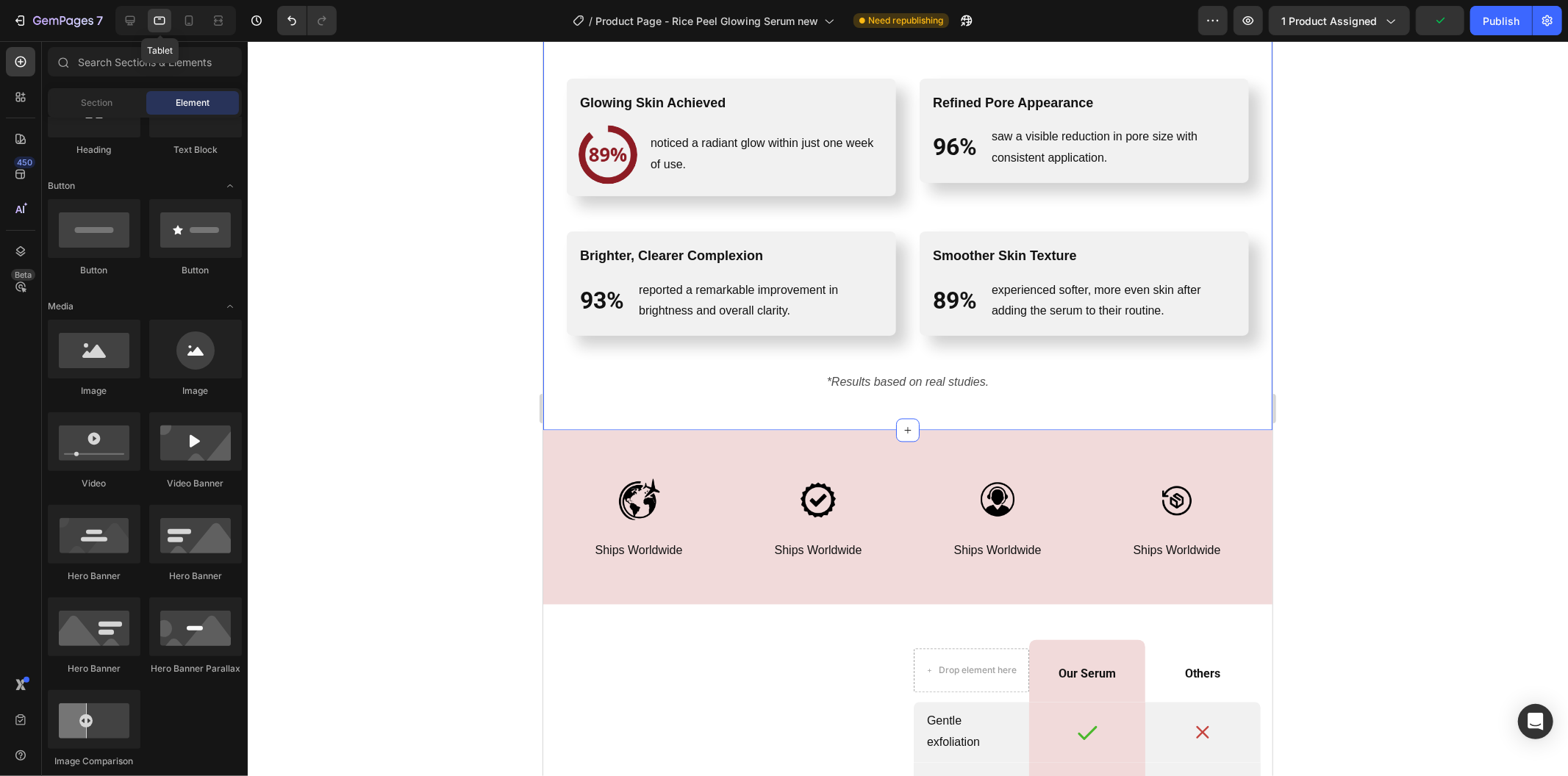
scroll to position [2296, 0]
click at [640, 156] on div "Image noticed a radiant glow within just one week of use. Text Block Row 0" at bounding box center [730, 153] width 306 height 58
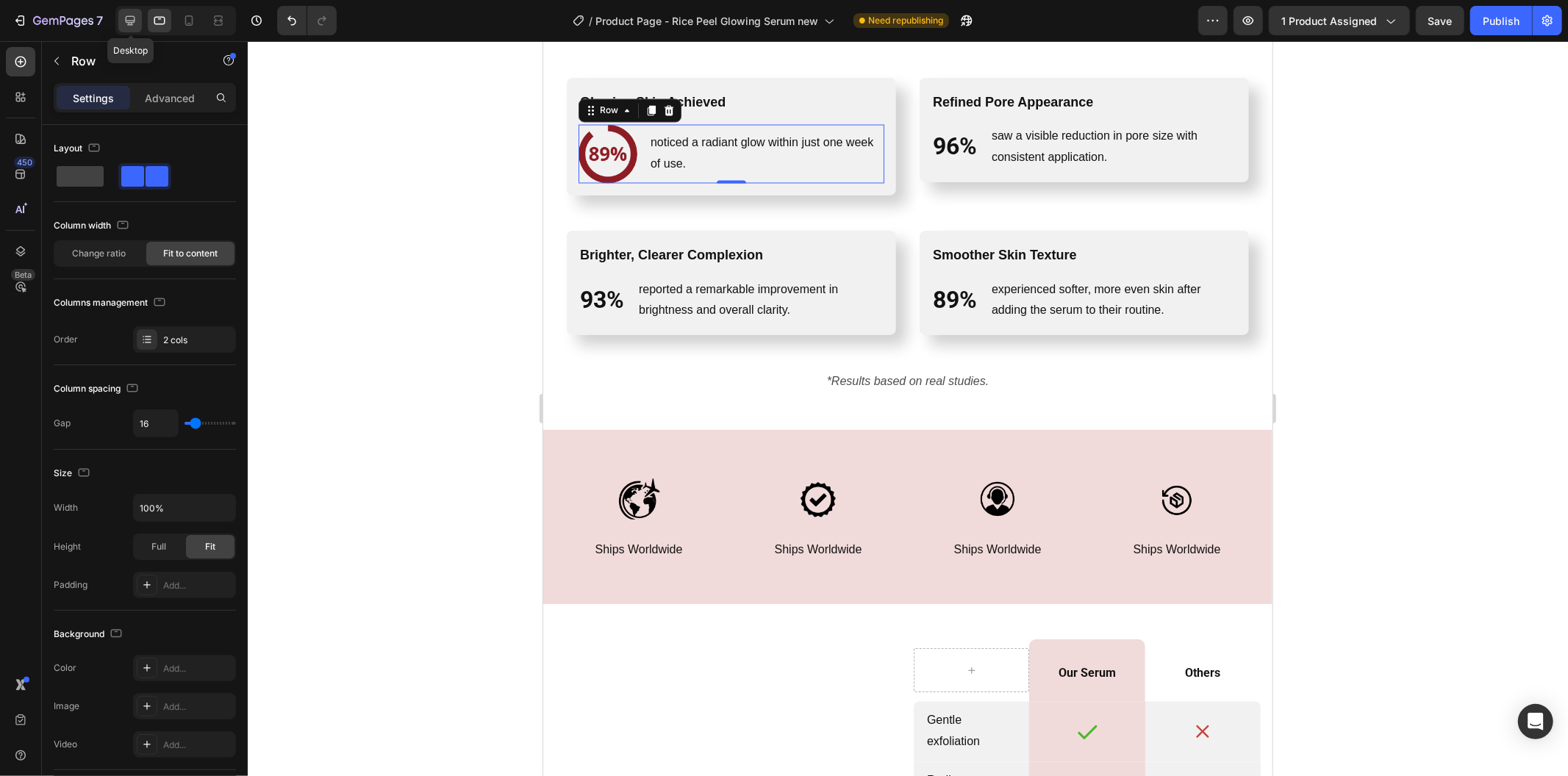
click at [130, 23] on icon at bounding box center [130, 20] width 9 height 9
type input "1200"
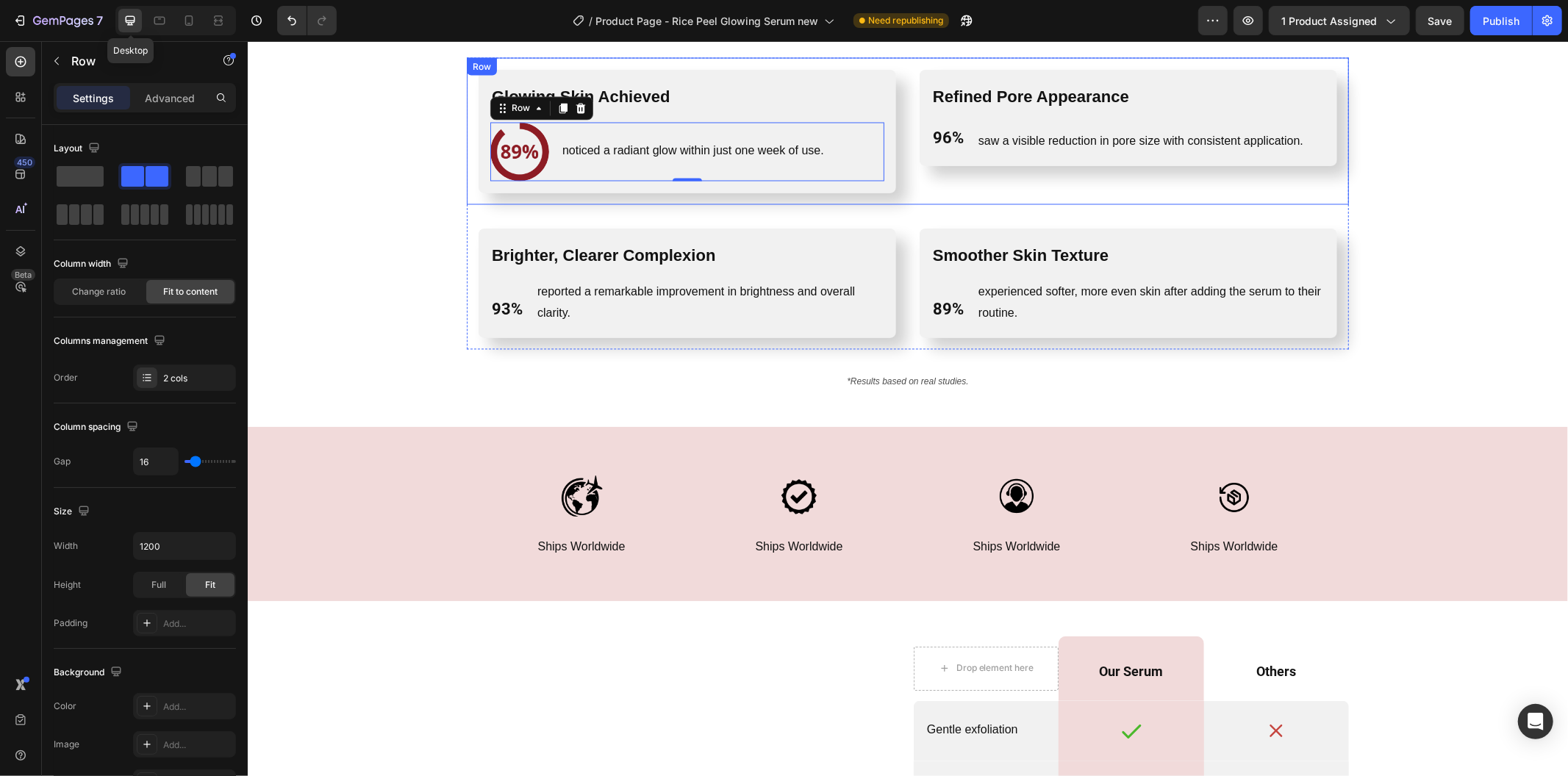
scroll to position [2325, 0]
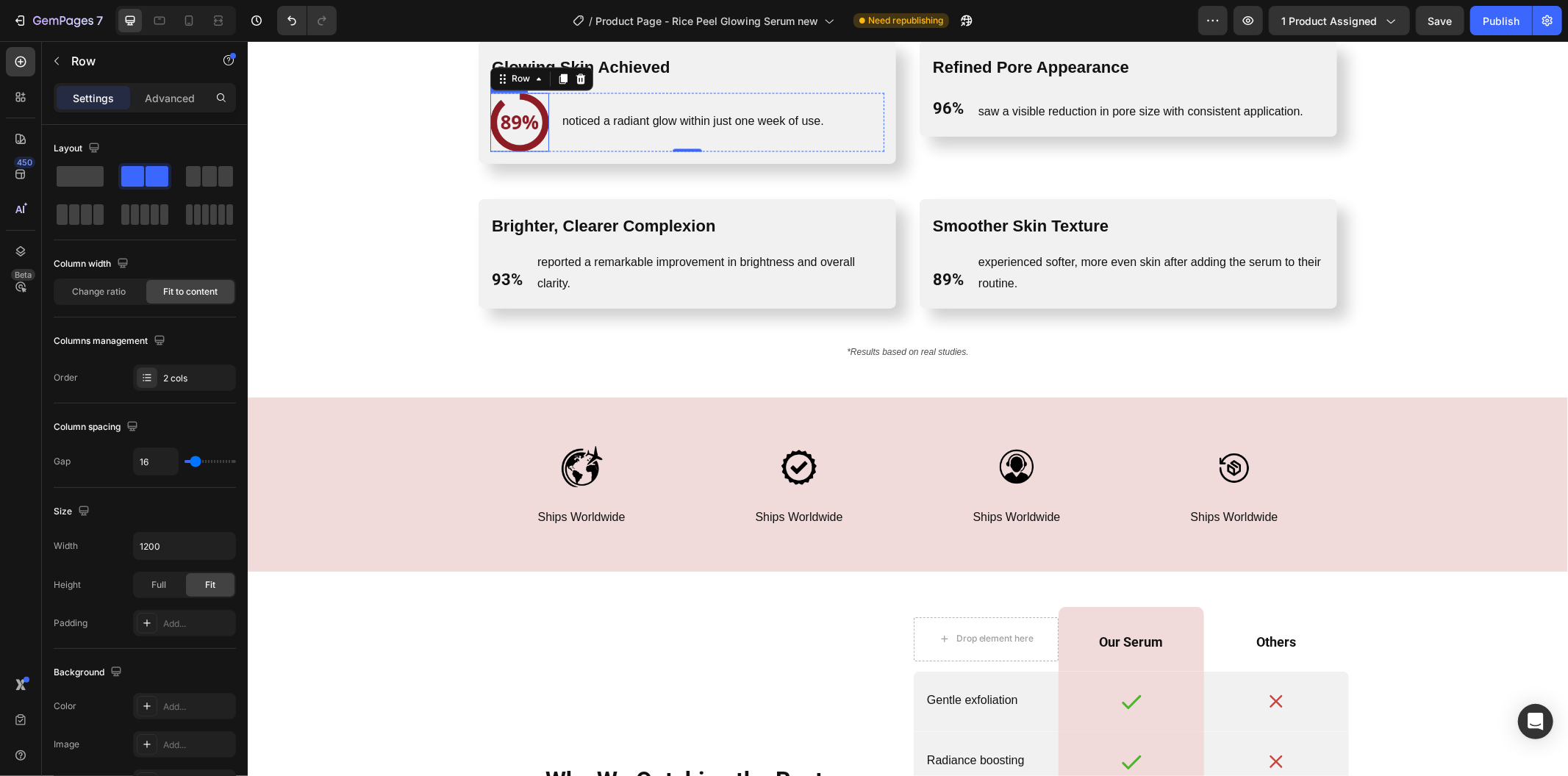
click at [506, 122] on img at bounding box center [518, 121] width 58 height 58
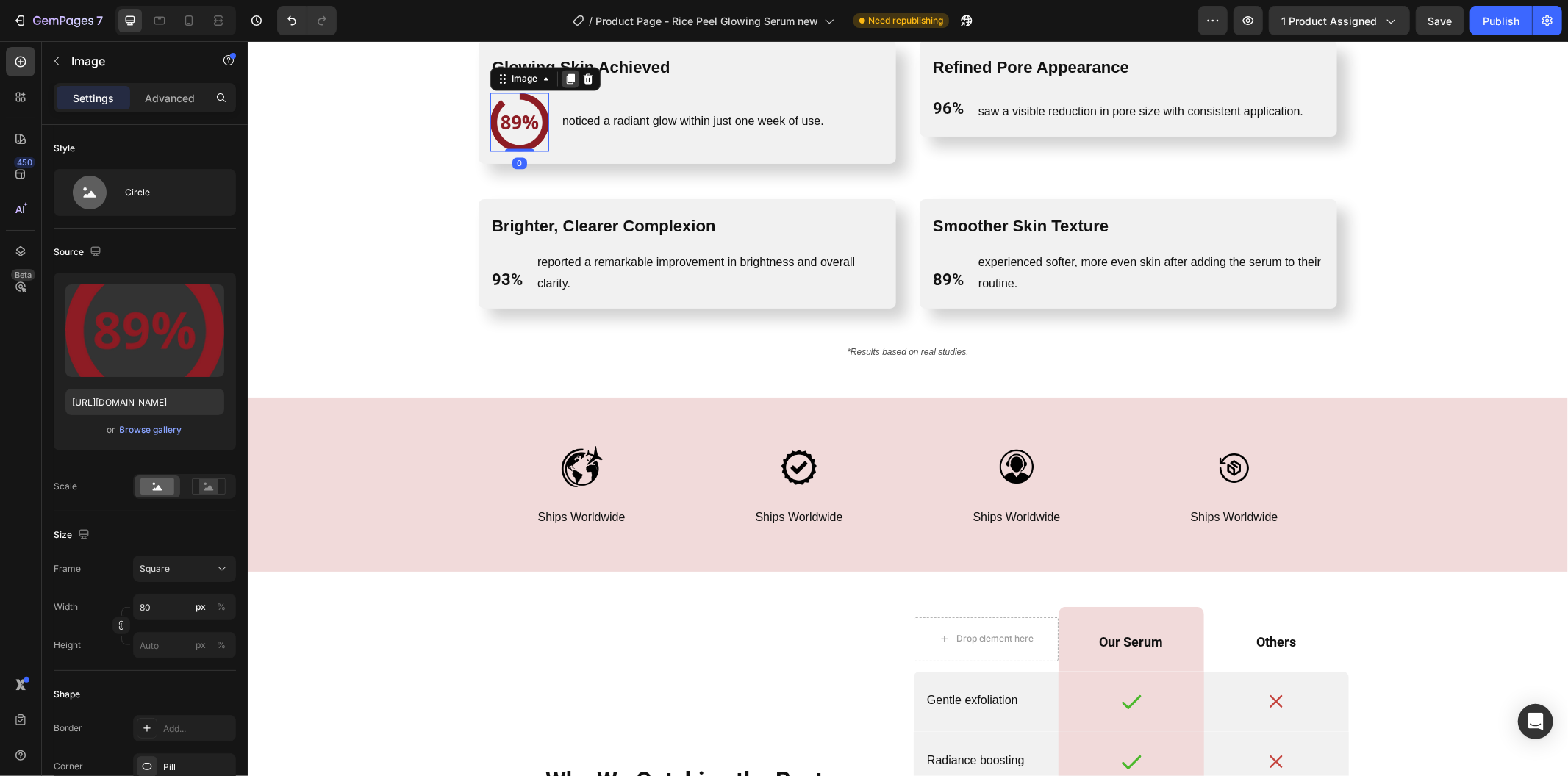
click at [564, 79] on icon at bounding box center [570, 79] width 12 height 12
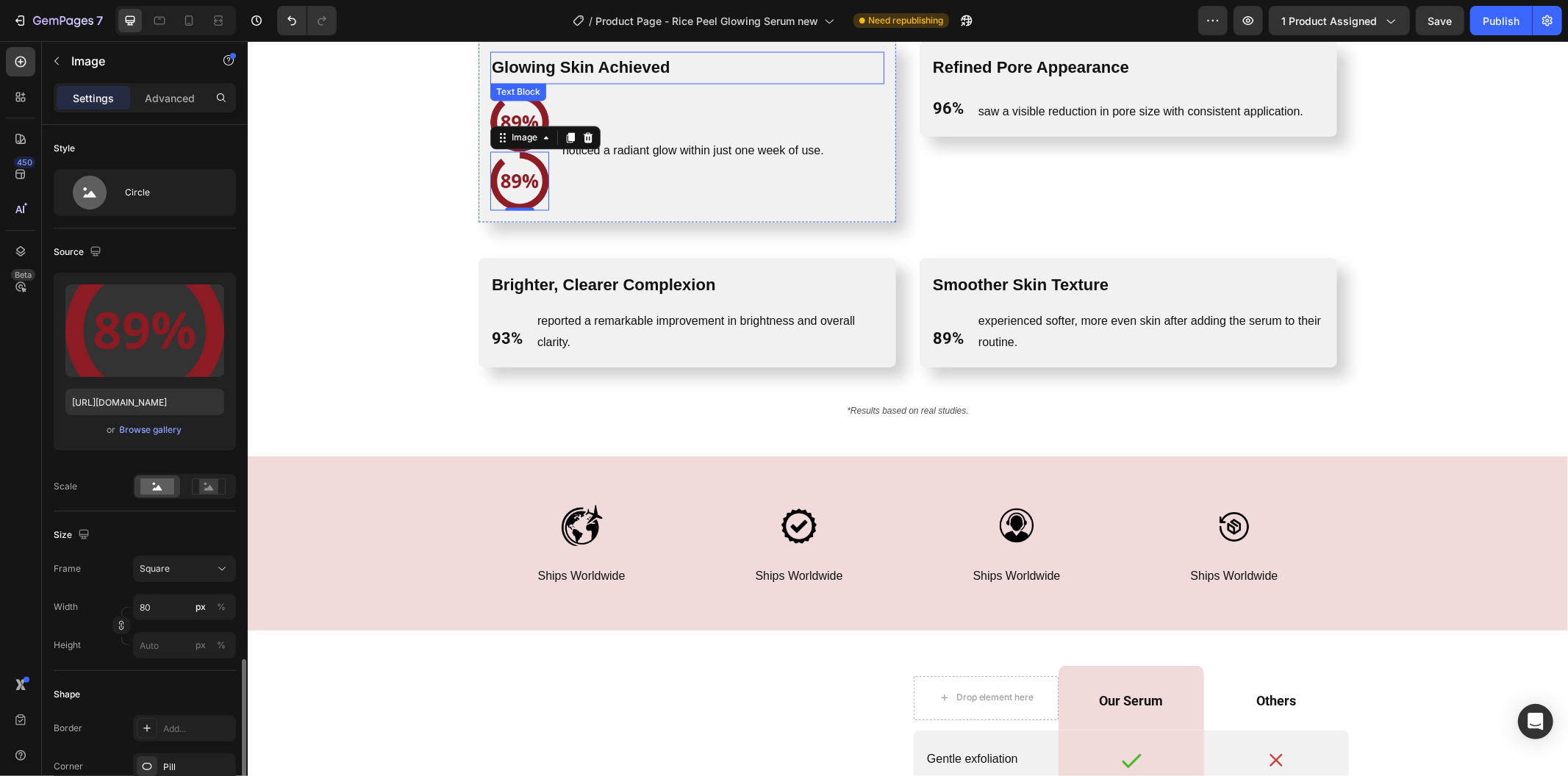
scroll to position [333, 0]
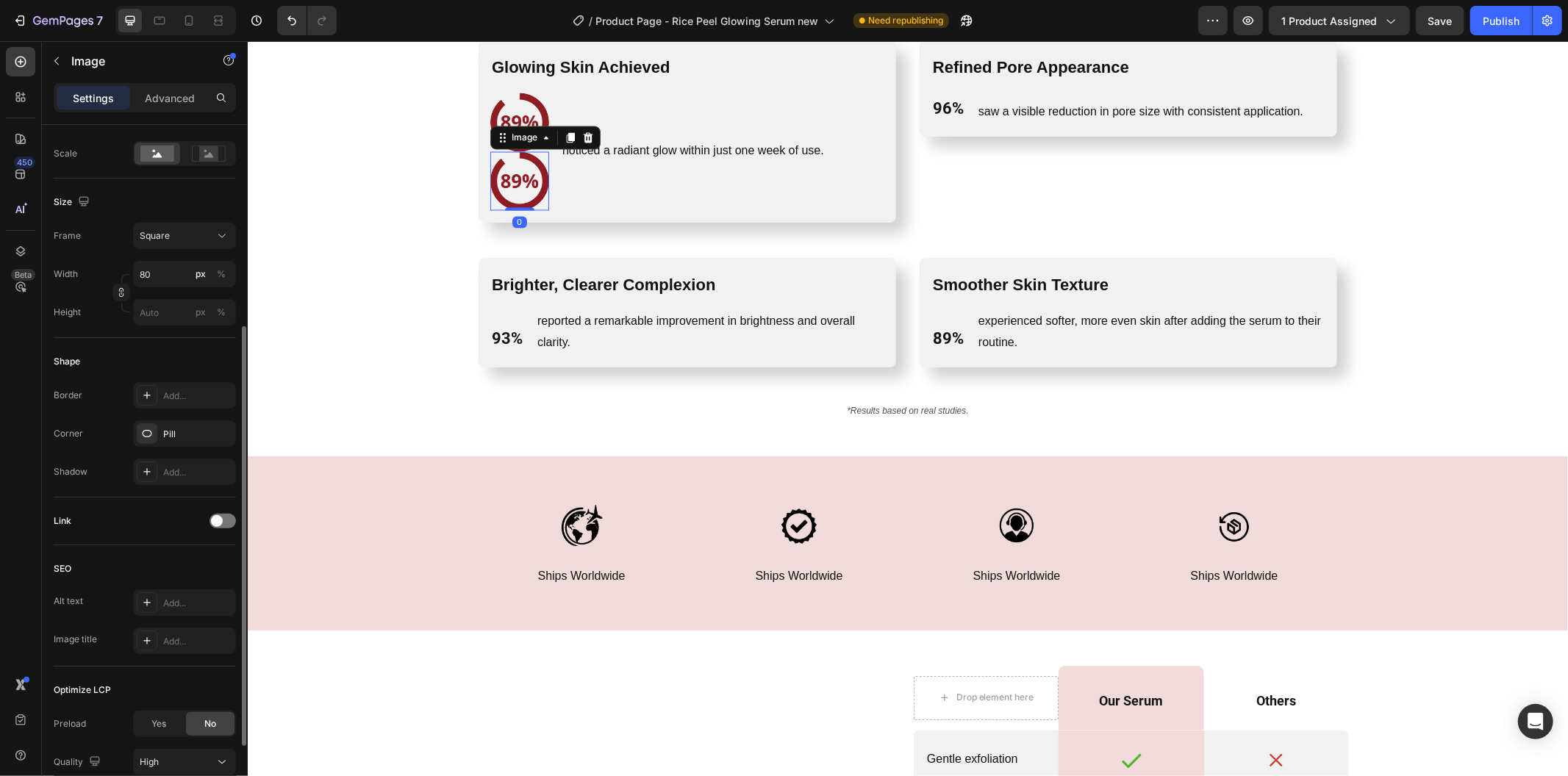
click at [564, 131] on icon at bounding box center [570, 137] width 12 height 12
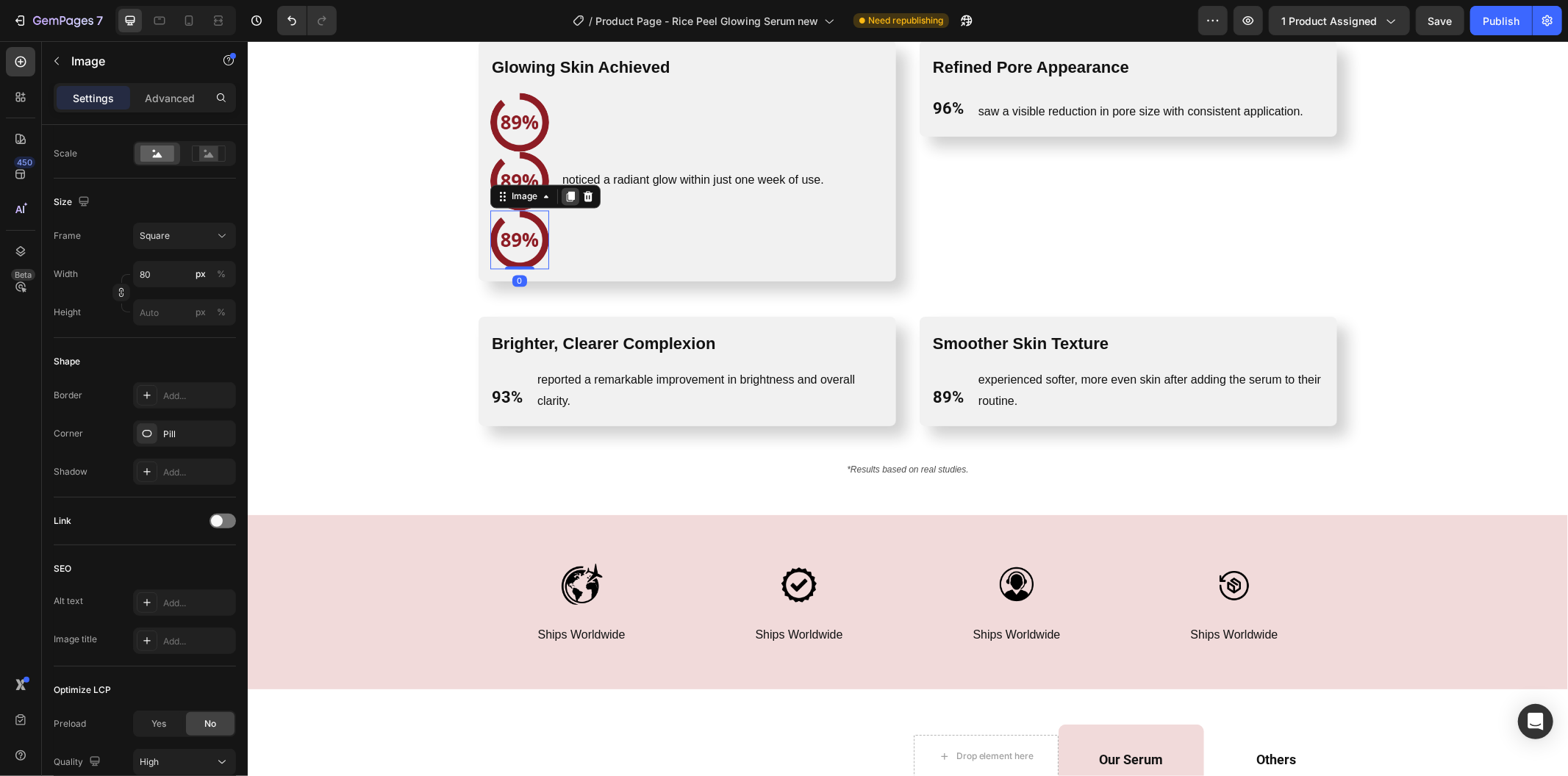
click at [562, 187] on div at bounding box center [569, 196] width 18 height 18
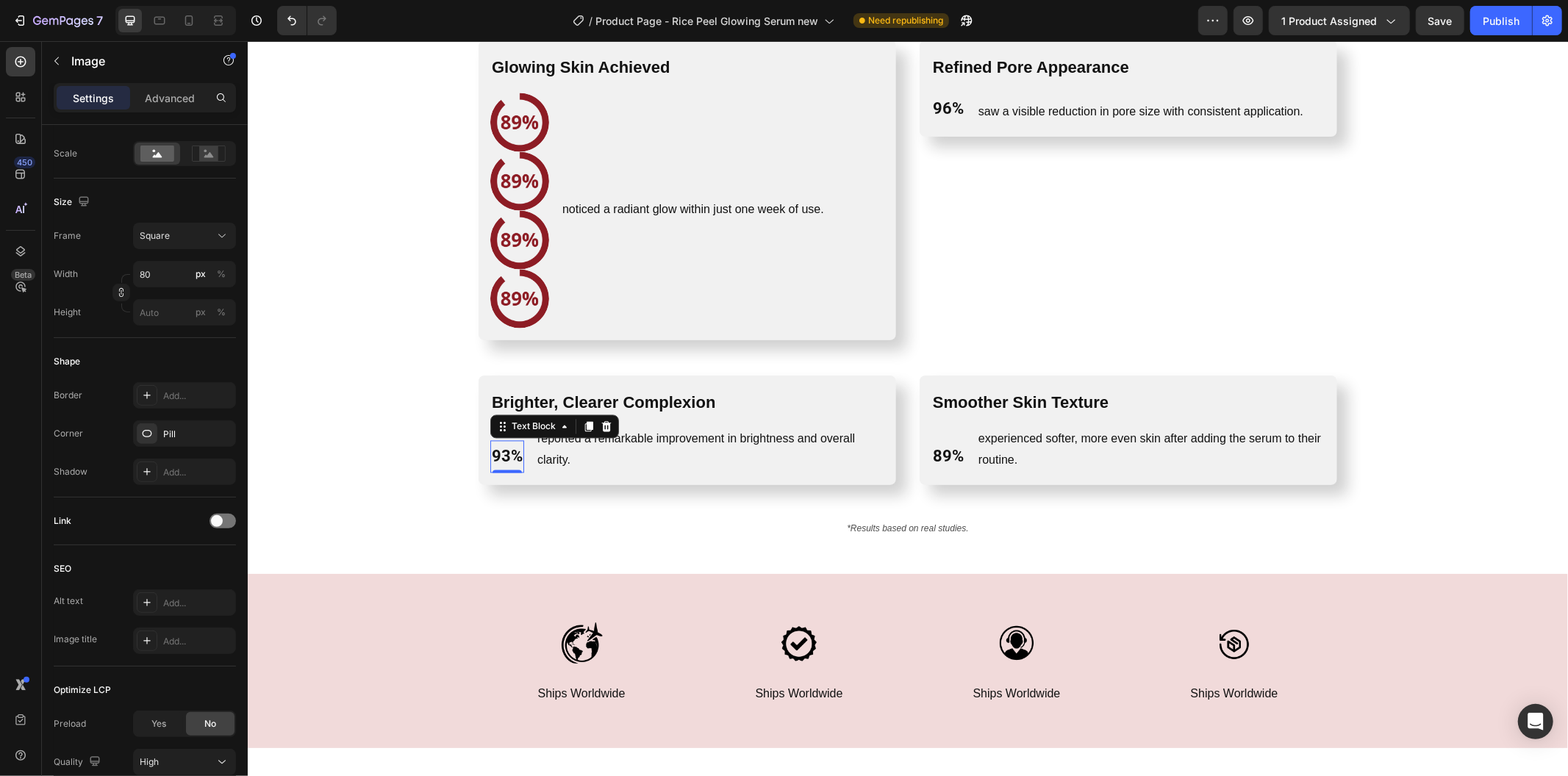
click at [495, 458] on p "93%" at bounding box center [507, 456] width 30 height 30
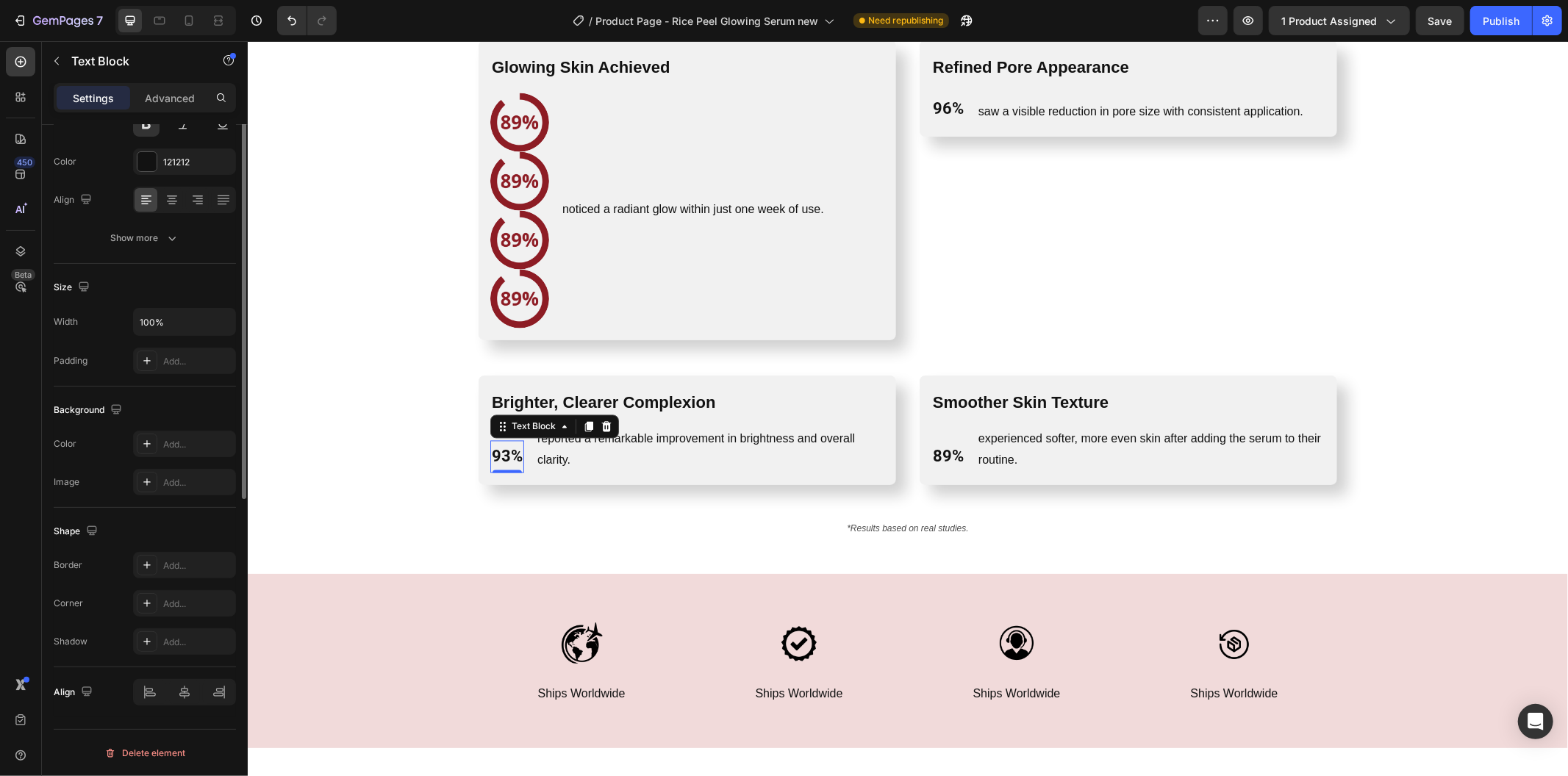
scroll to position [0, 0]
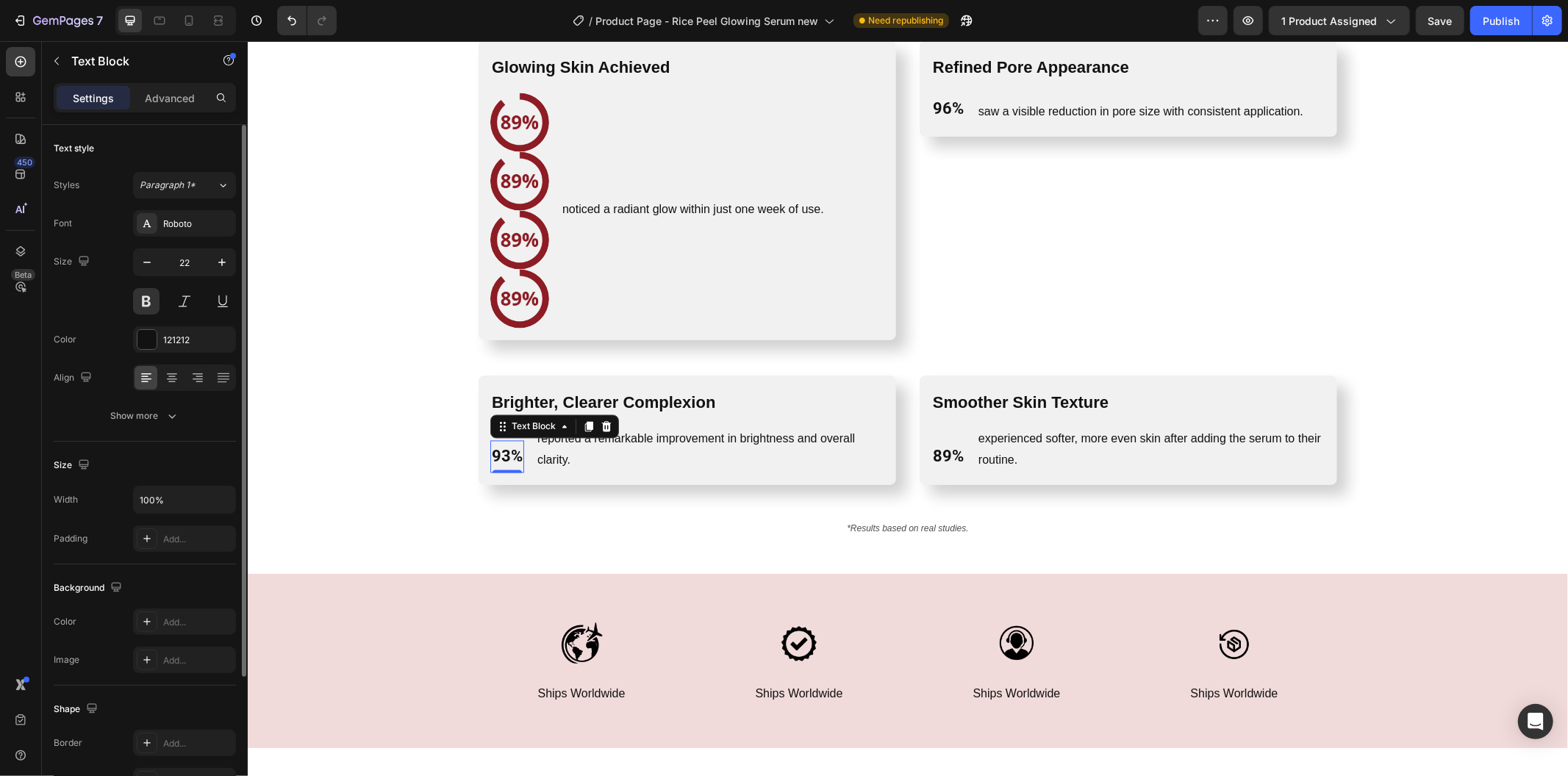
drag, startPoint x: 593, startPoint y: 424, endPoint x: 618, endPoint y: 425, distance: 25.0
click at [600, 424] on icon at bounding box center [606, 426] width 12 height 12
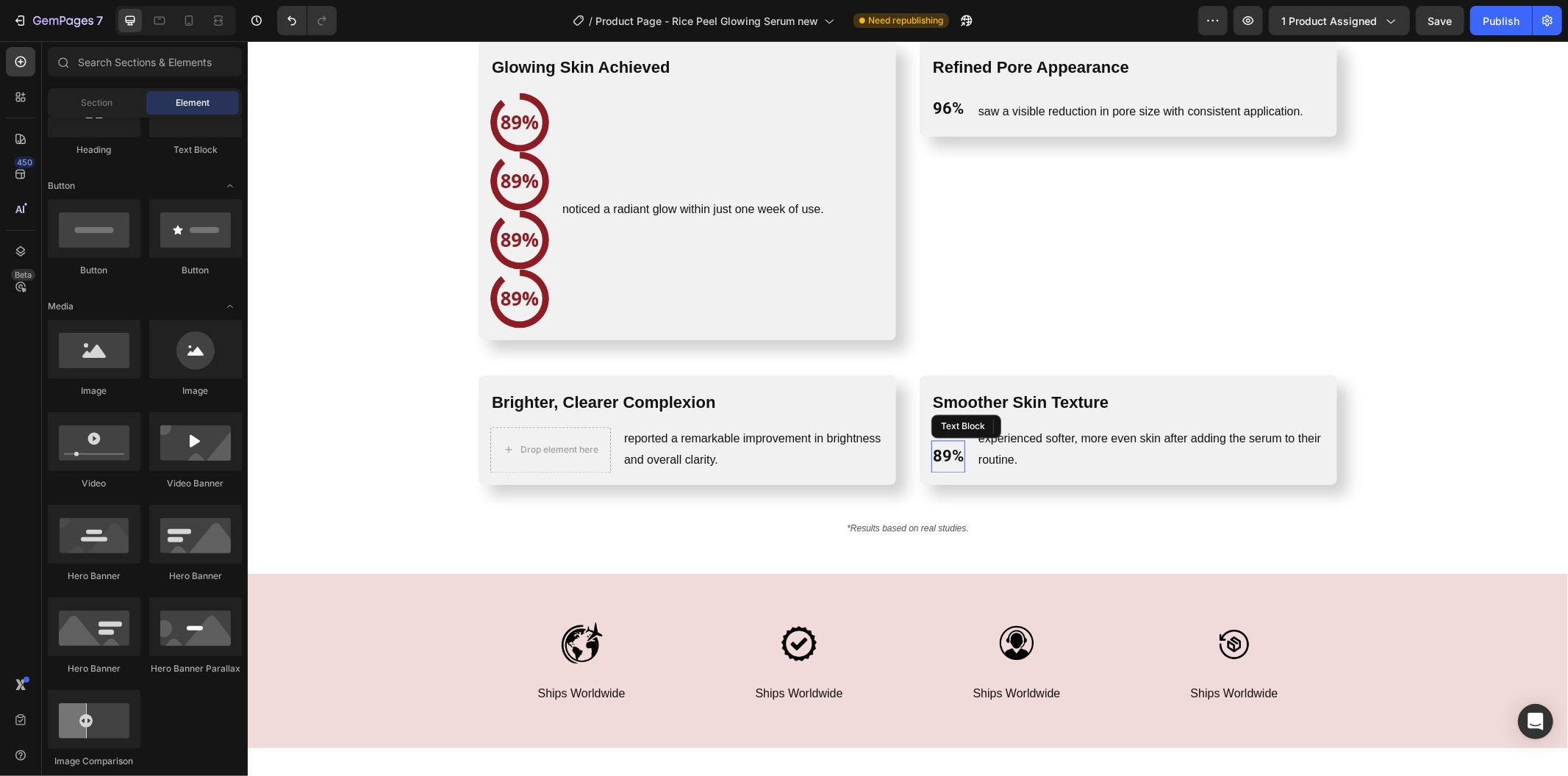
click at [954, 451] on p "89%" at bounding box center [947, 456] width 30 height 30
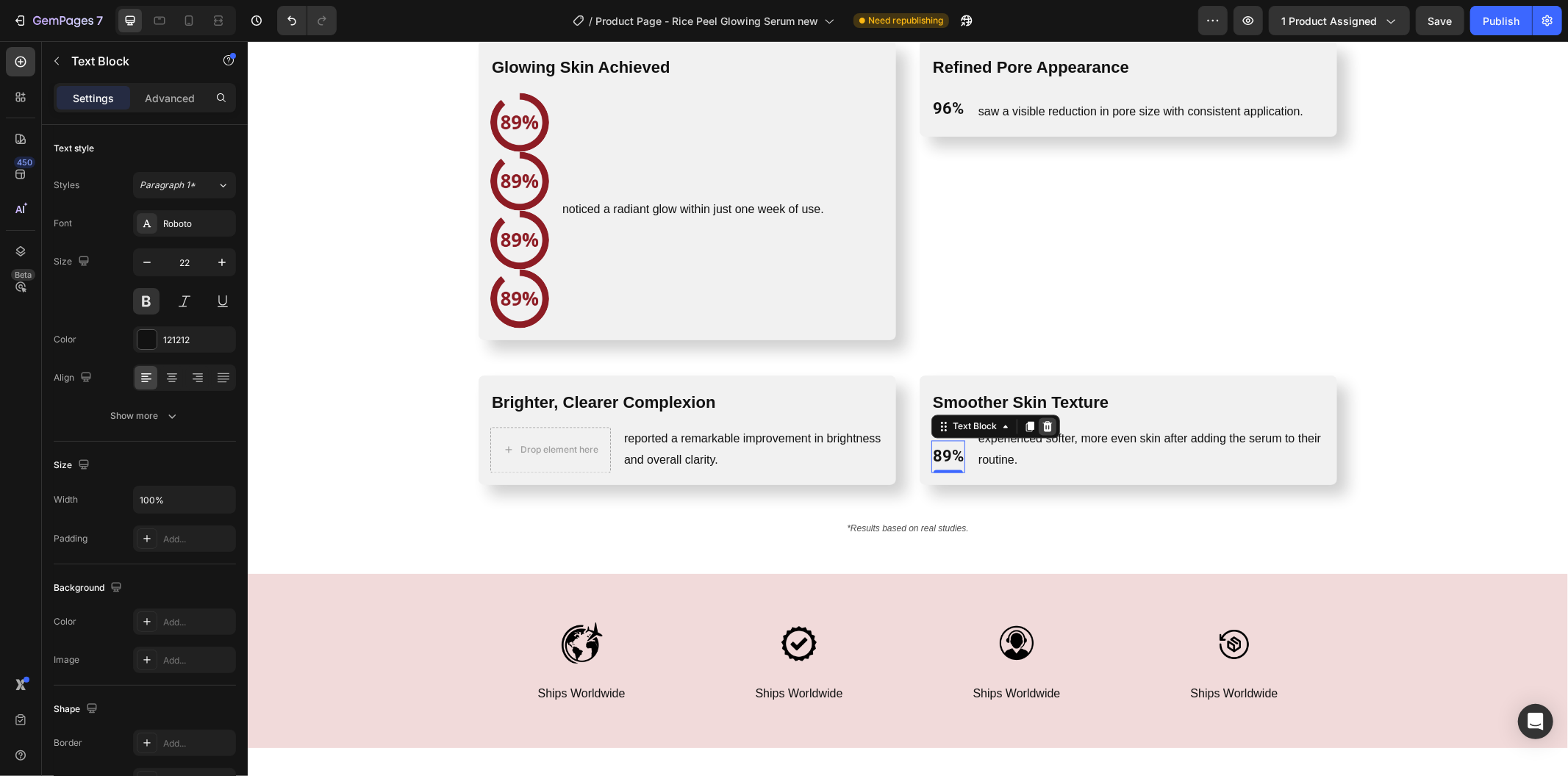
click at [1042, 426] on icon at bounding box center [1046, 426] width 9 height 10
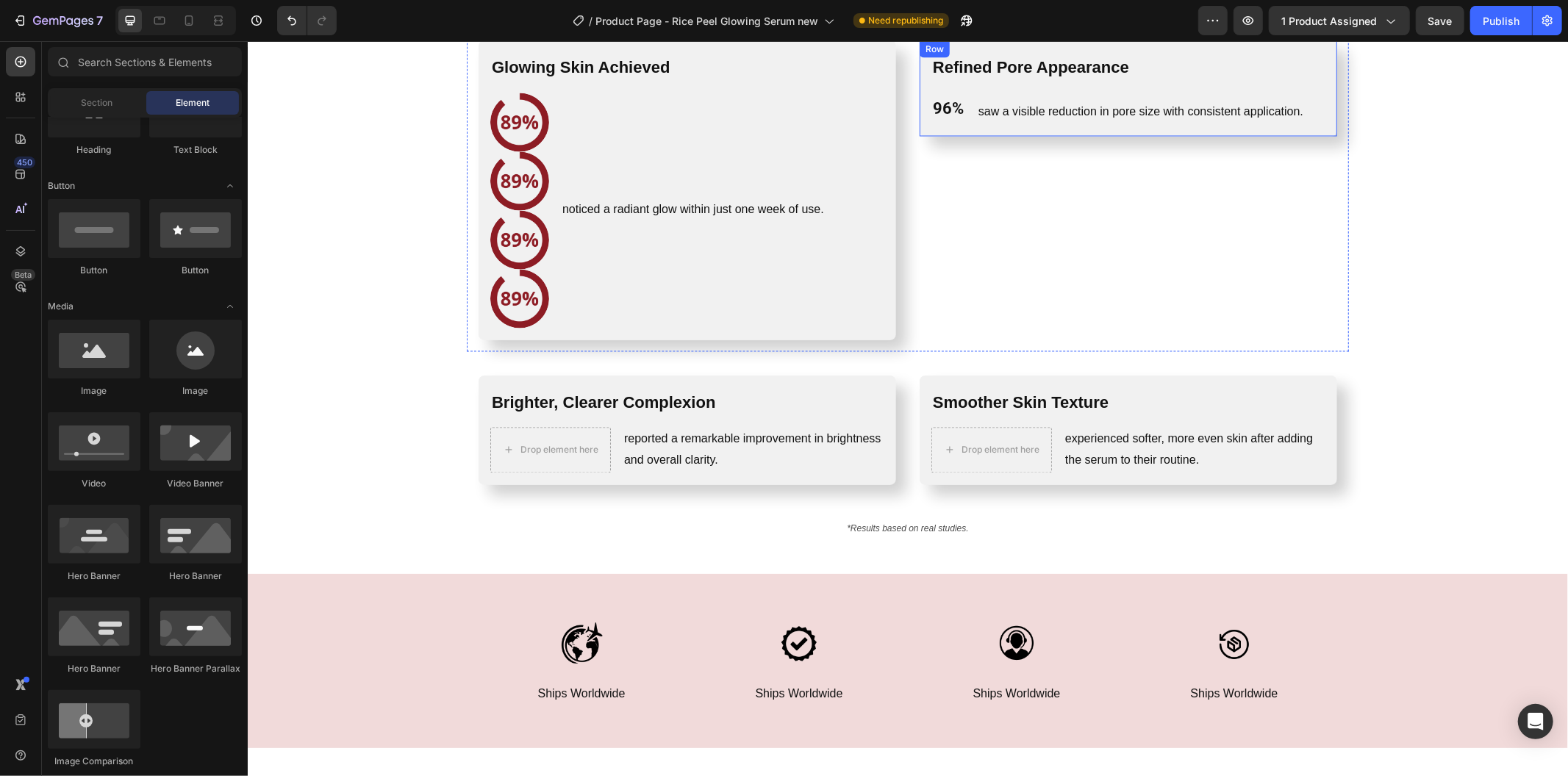
click at [949, 107] on p "96%" at bounding box center [947, 108] width 30 height 30
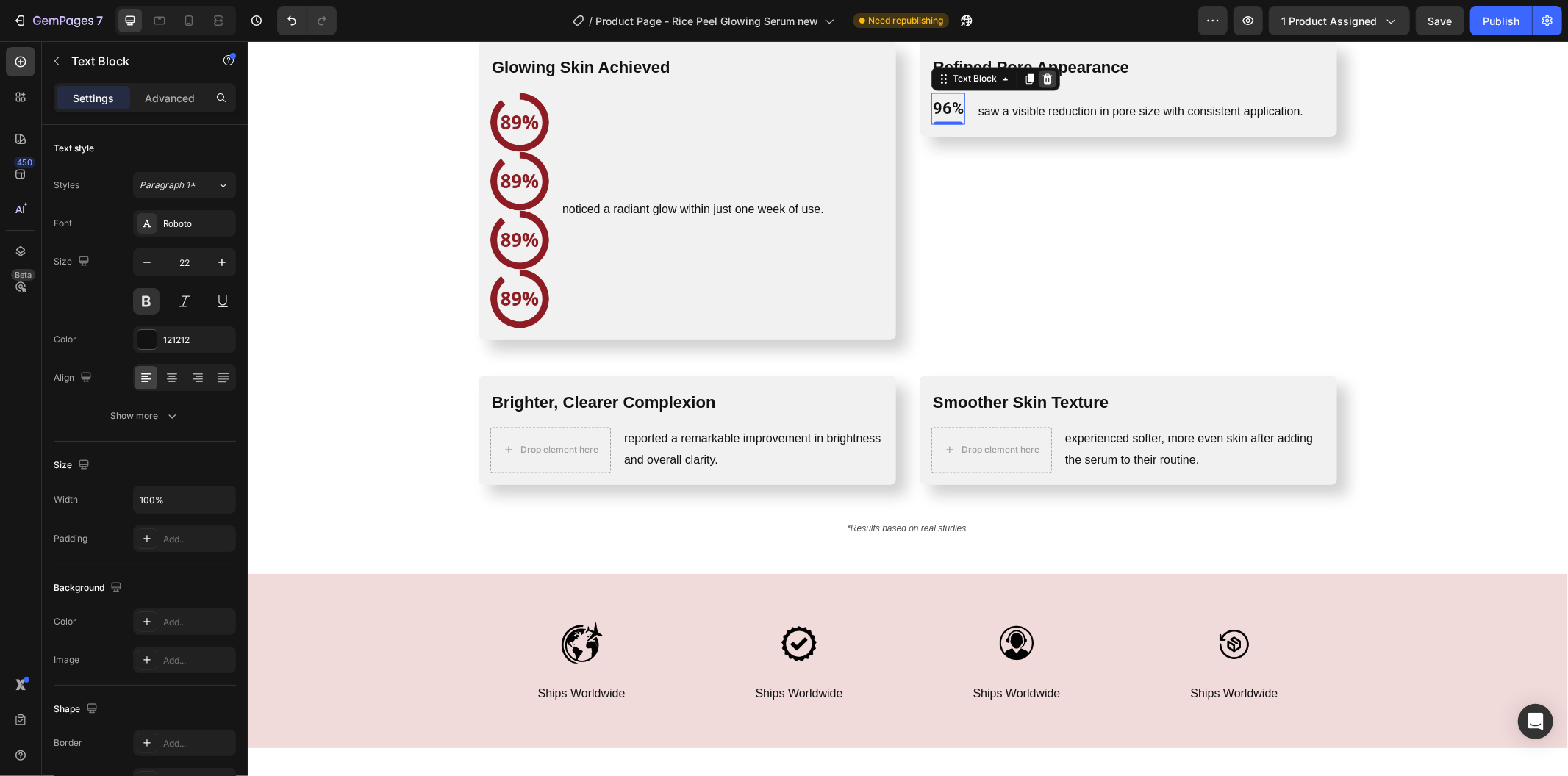
click at [1045, 84] on div at bounding box center [1046, 78] width 18 height 18
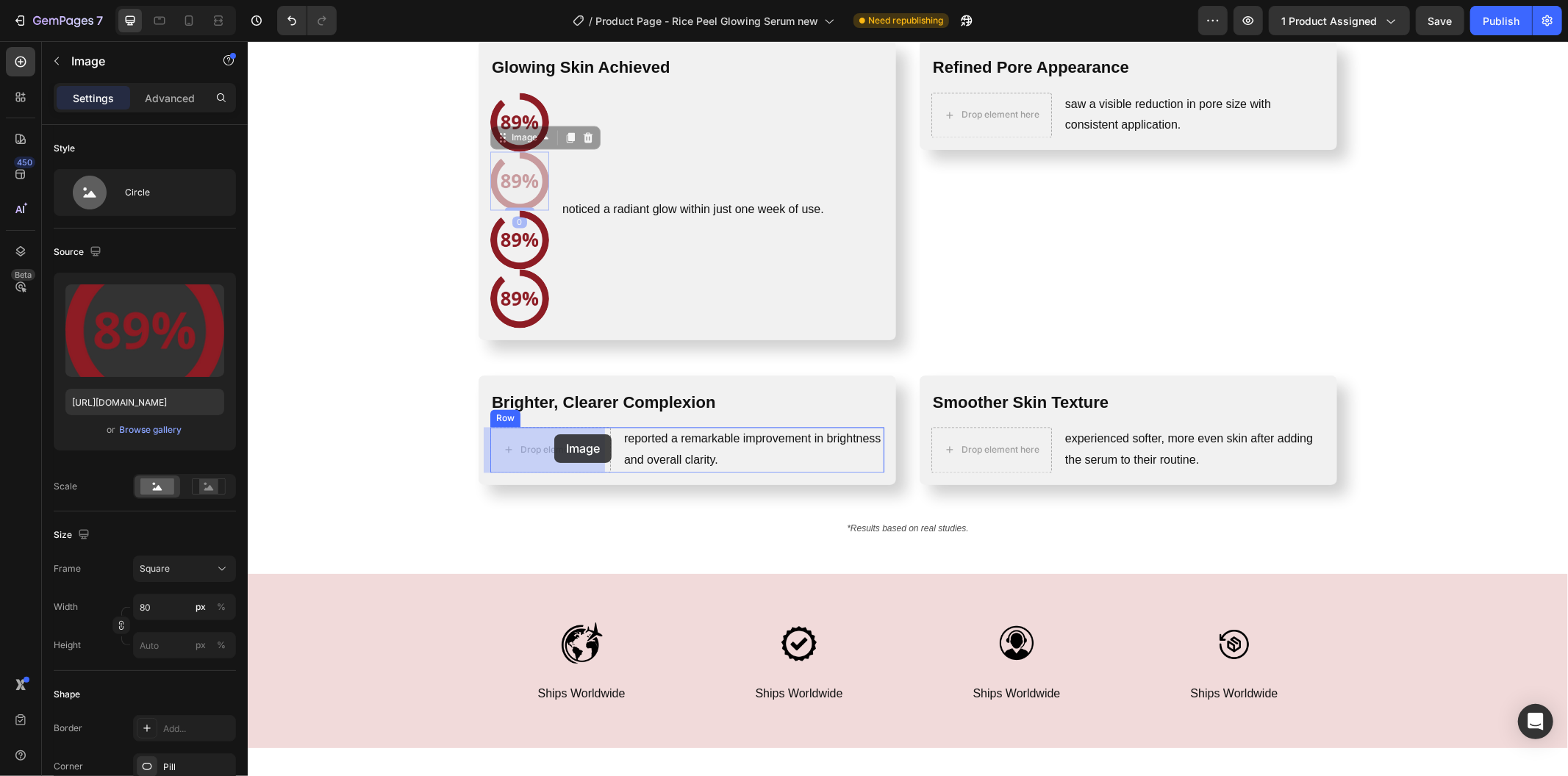
drag, startPoint x: 530, startPoint y: 179, endPoint x: 553, endPoint y: 434, distance: 256.0
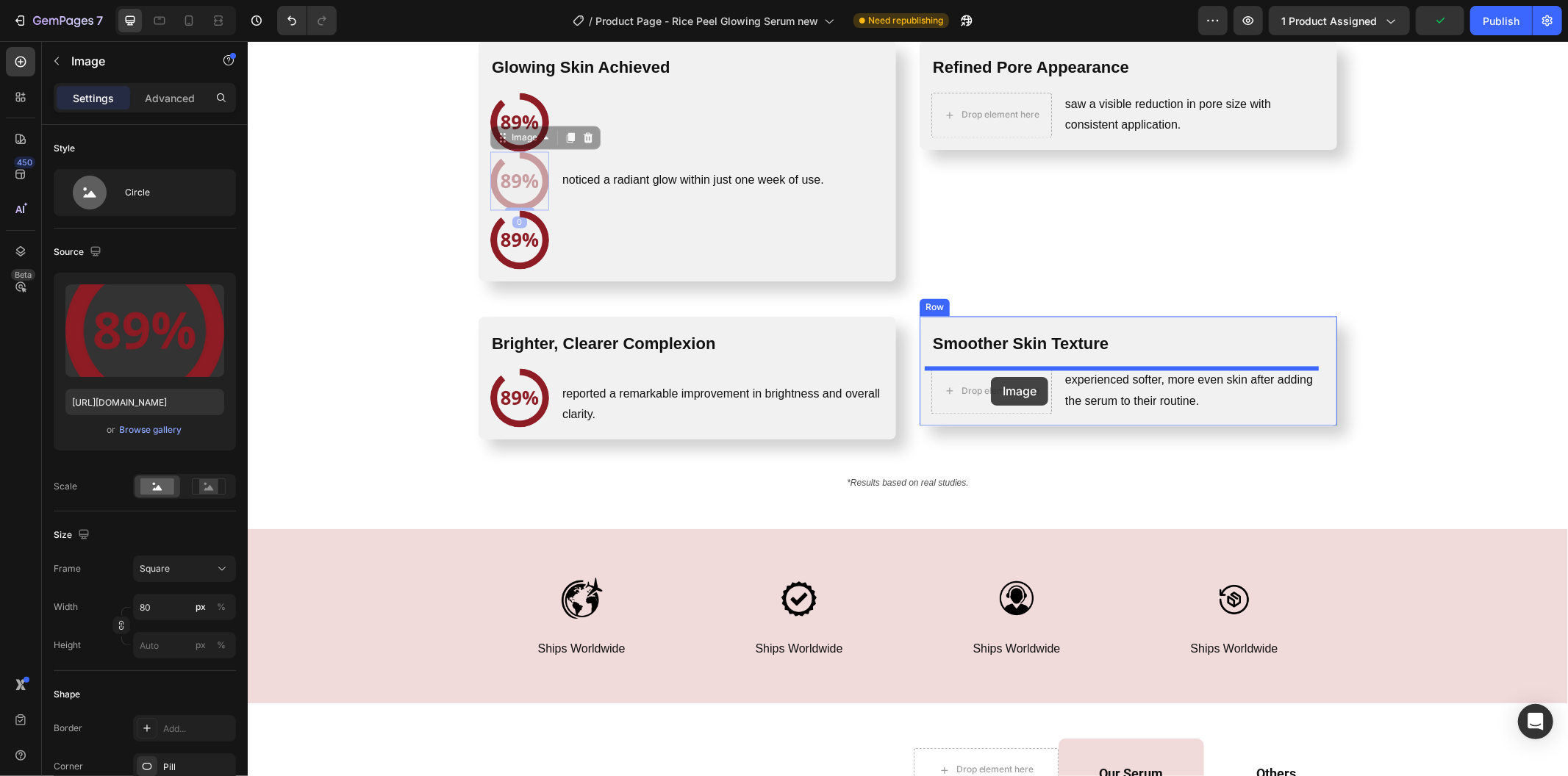
drag, startPoint x: 519, startPoint y: 170, endPoint x: 989, endPoint y: 378, distance: 514.0
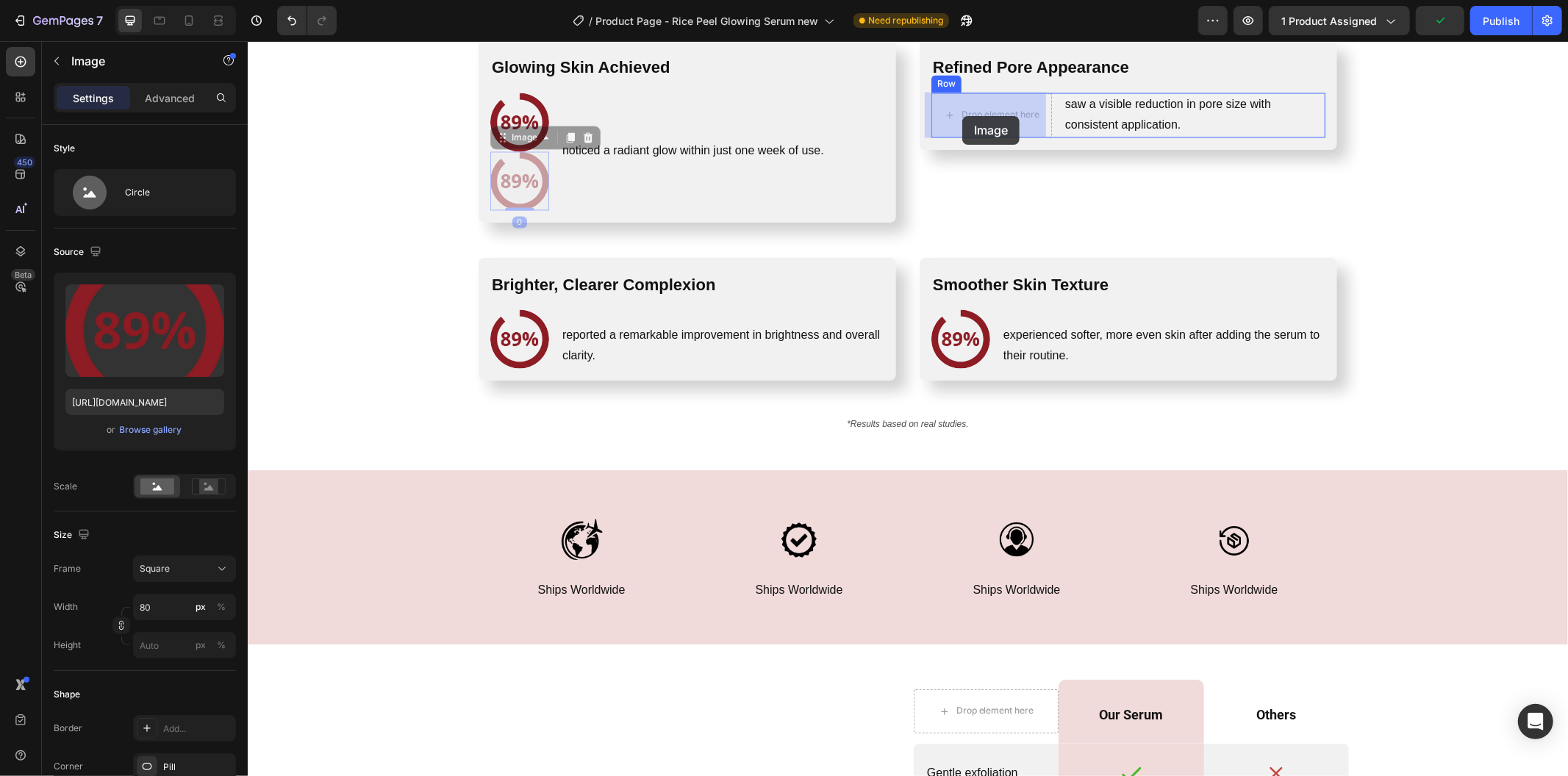
drag, startPoint x: 519, startPoint y: 166, endPoint x: 961, endPoint y: 115, distance: 444.9
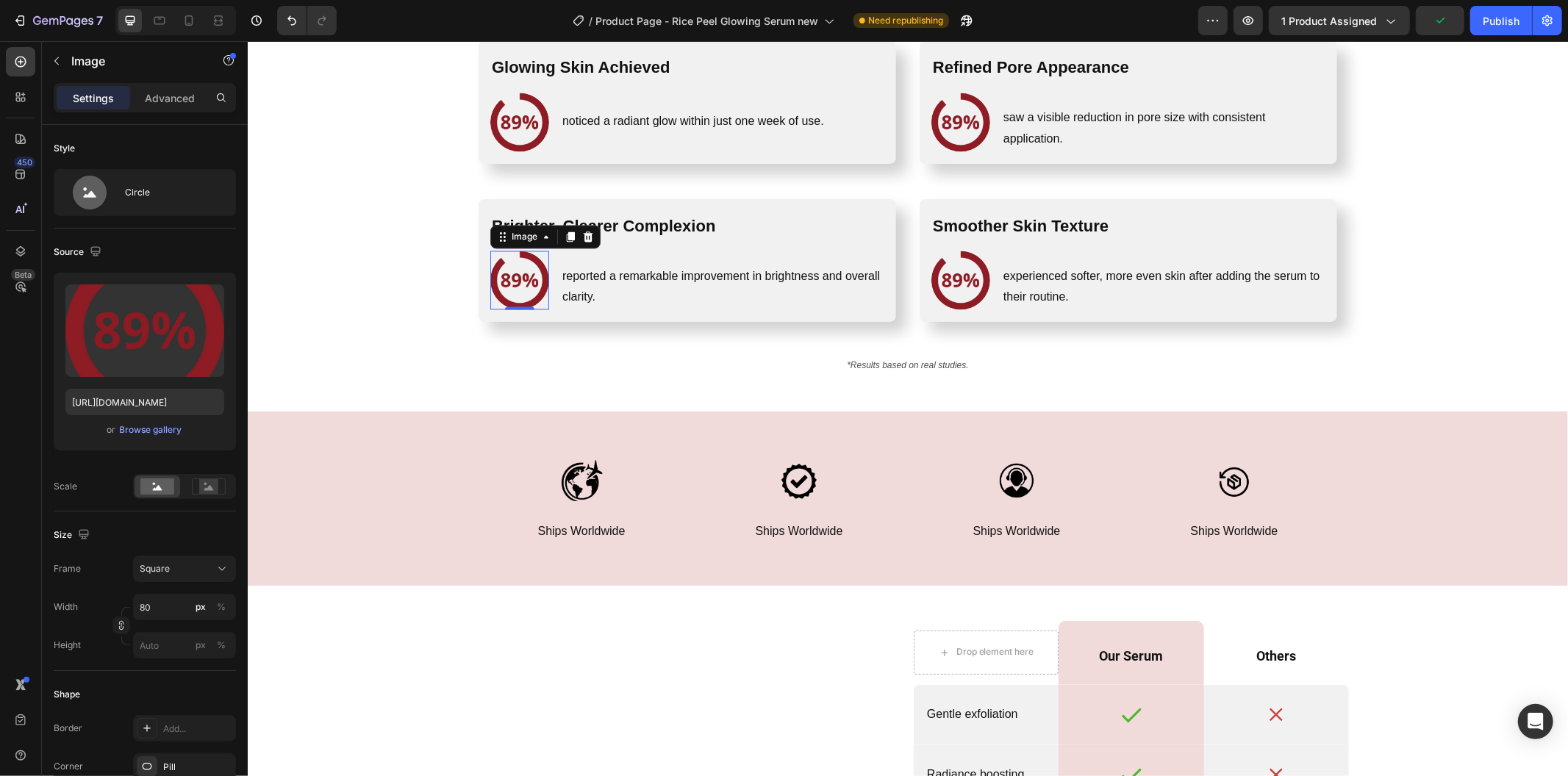
click at [534, 275] on img at bounding box center [518, 280] width 58 height 58
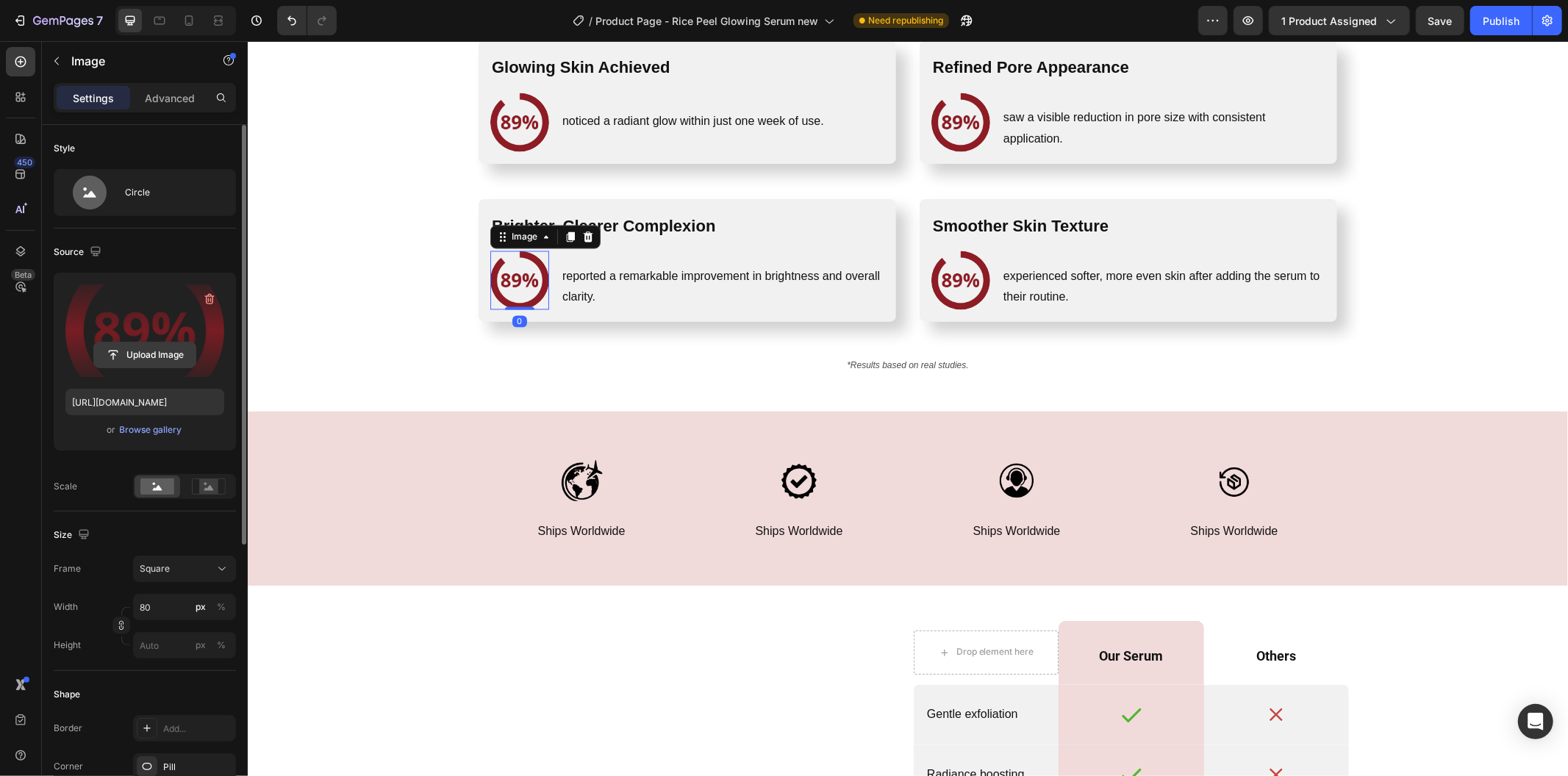
click at [125, 358] on input "file" at bounding box center [145, 355] width 102 height 25
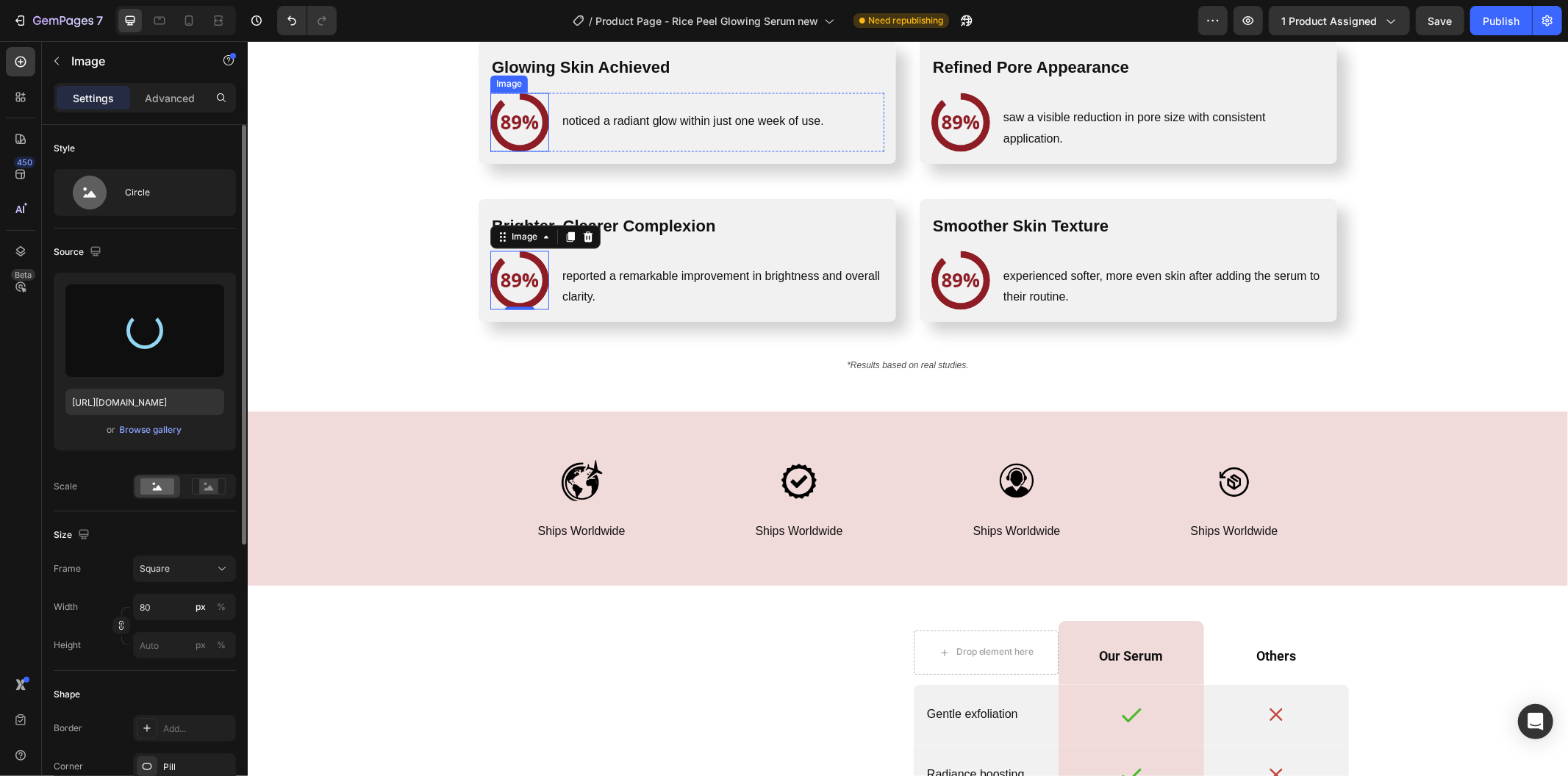
type input "[URL][DOMAIN_NAME]"
click at [531, 119] on img at bounding box center [518, 121] width 58 height 58
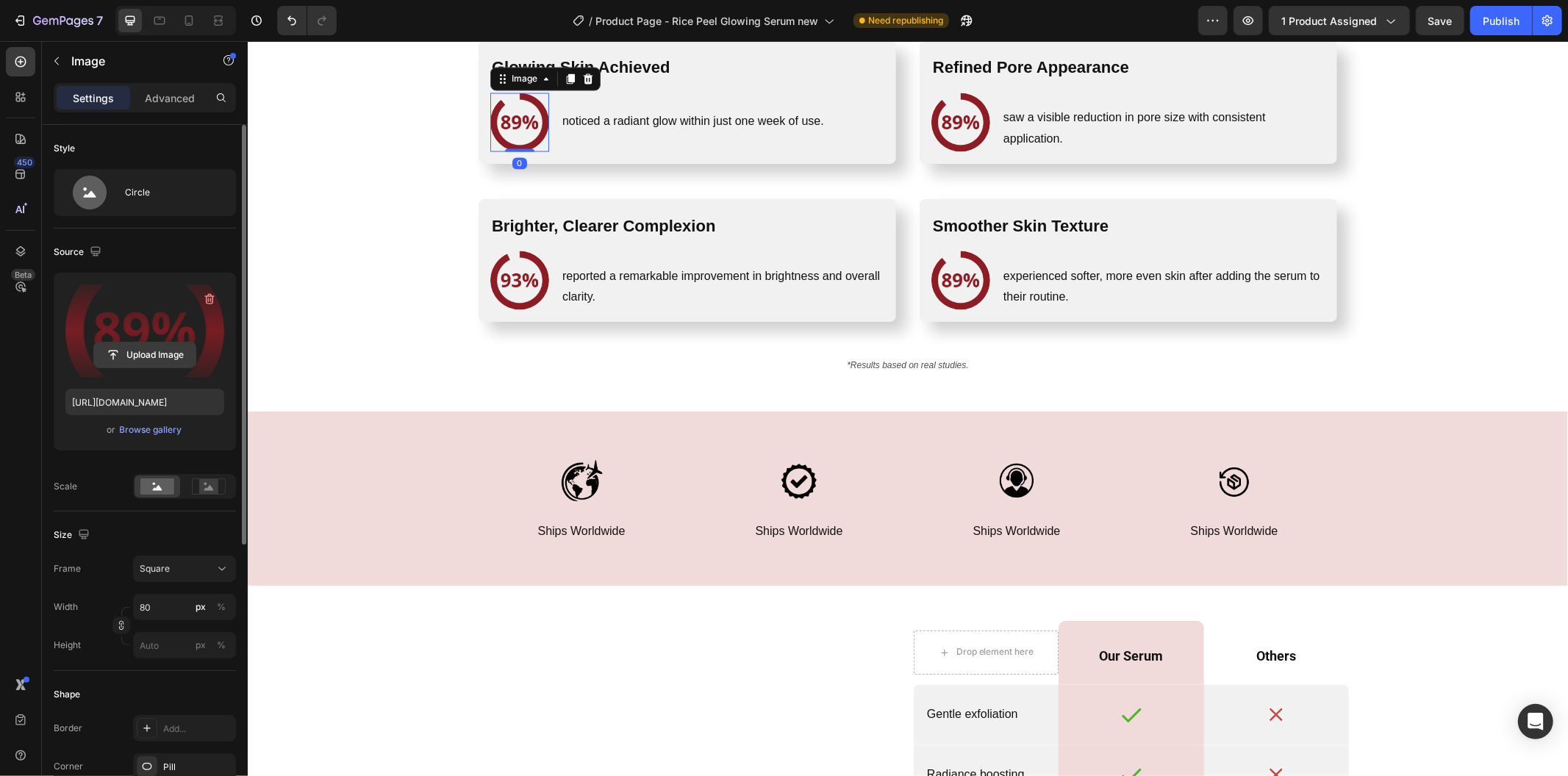
click at [163, 365] on input "file" at bounding box center [145, 355] width 102 height 25
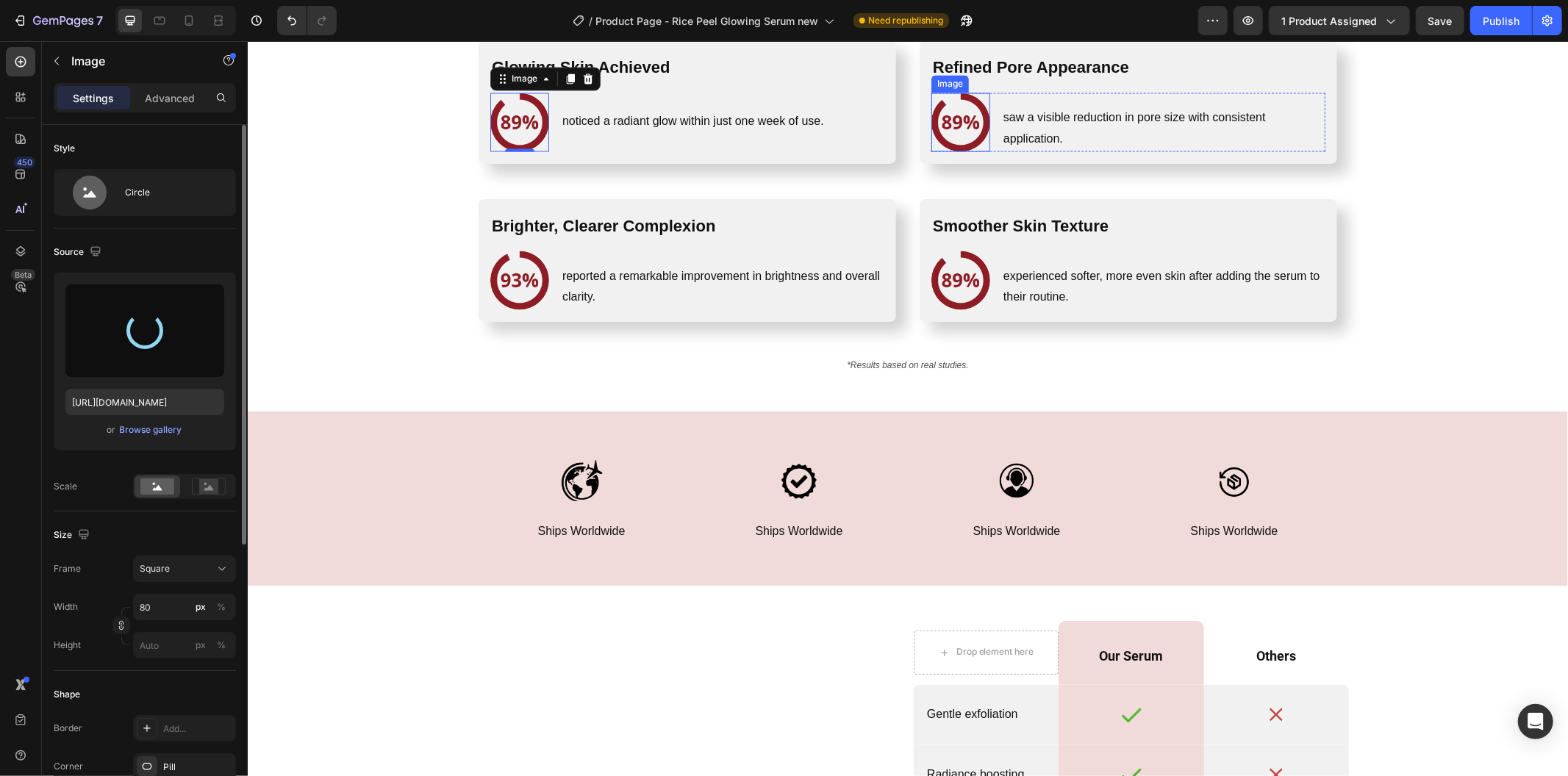
type input "[URL][DOMAIN_NAME]"
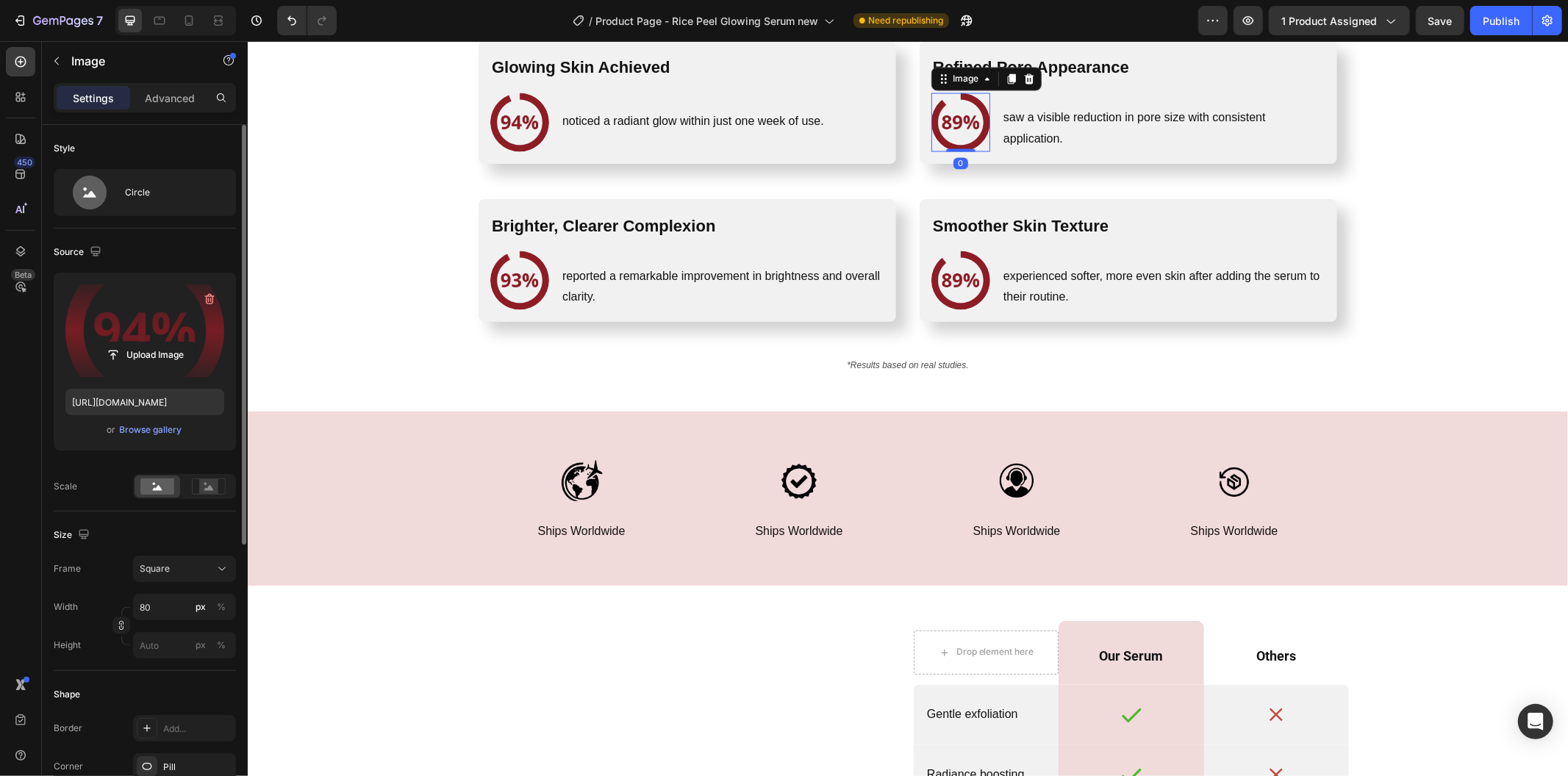
click at [972, 114] on img at bounding box center [959, 121] width 58 height 58
click at [147, 328] on label at bounding box center [144, 330] width 158 height 92
click at [147, 342] on input "file" at bounding box center [145, 355] width 102 height 25
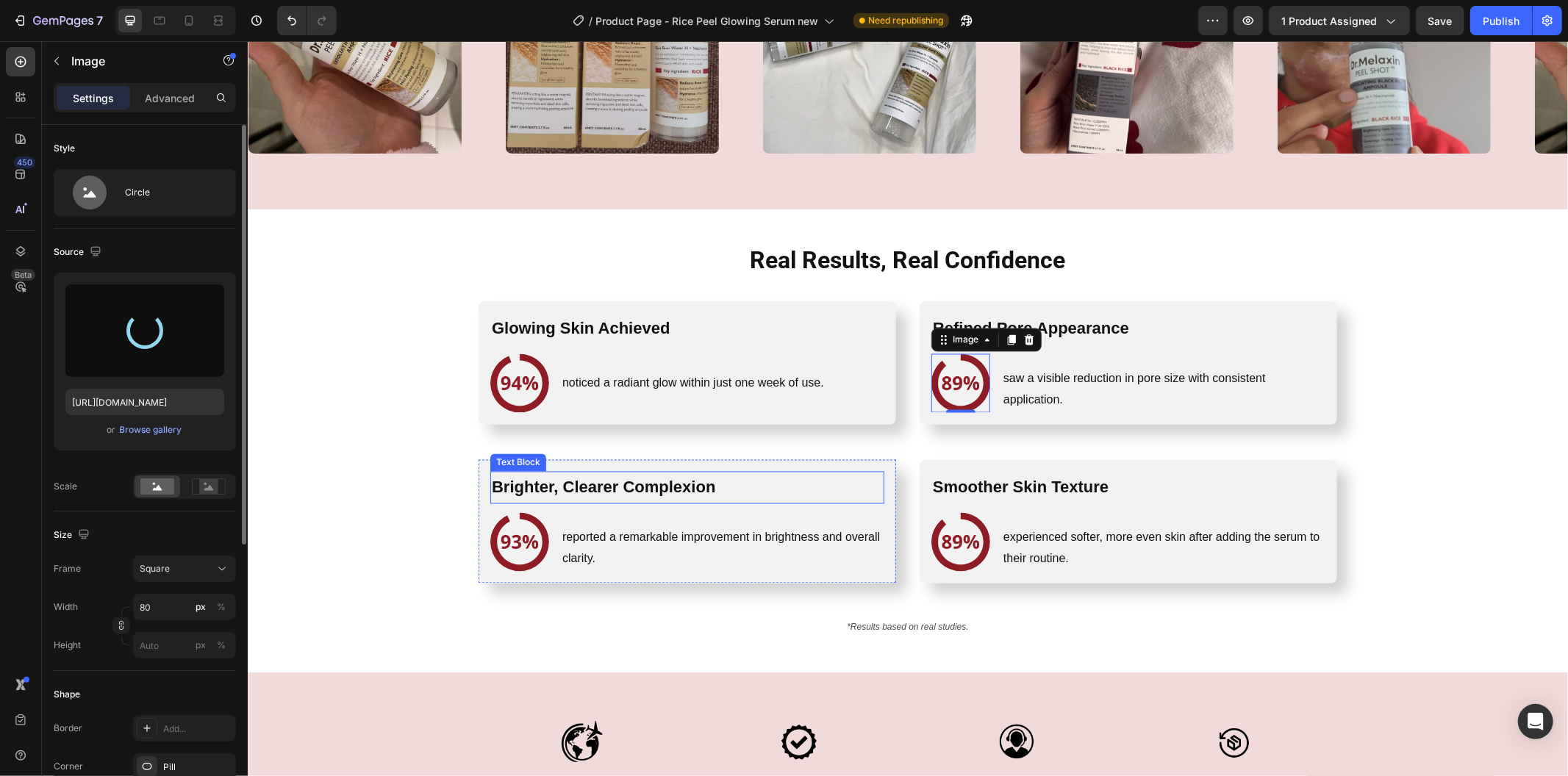
scroll to position [2162, 0]
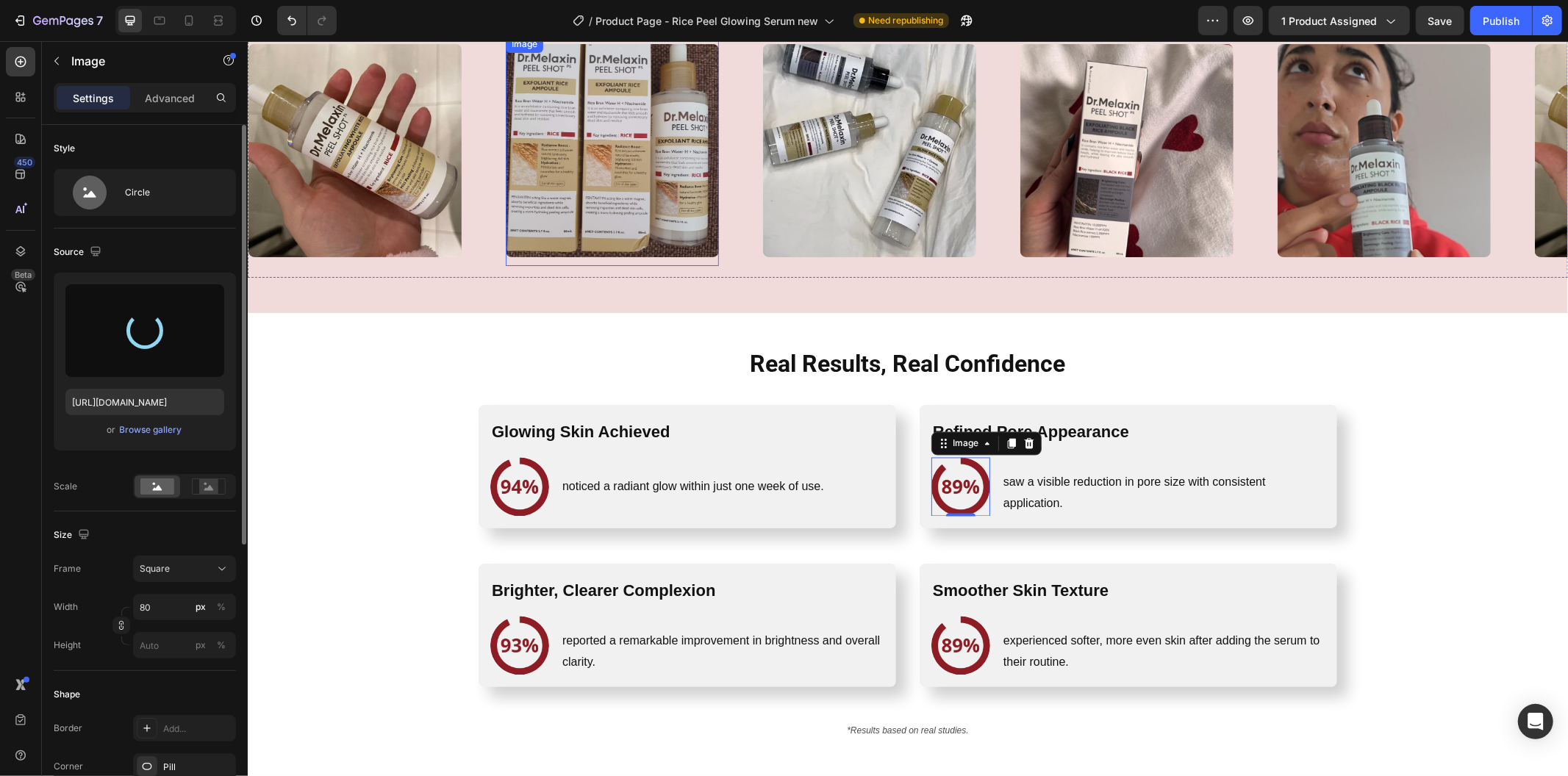
type input "[URL][DOMAIN_NAME]"
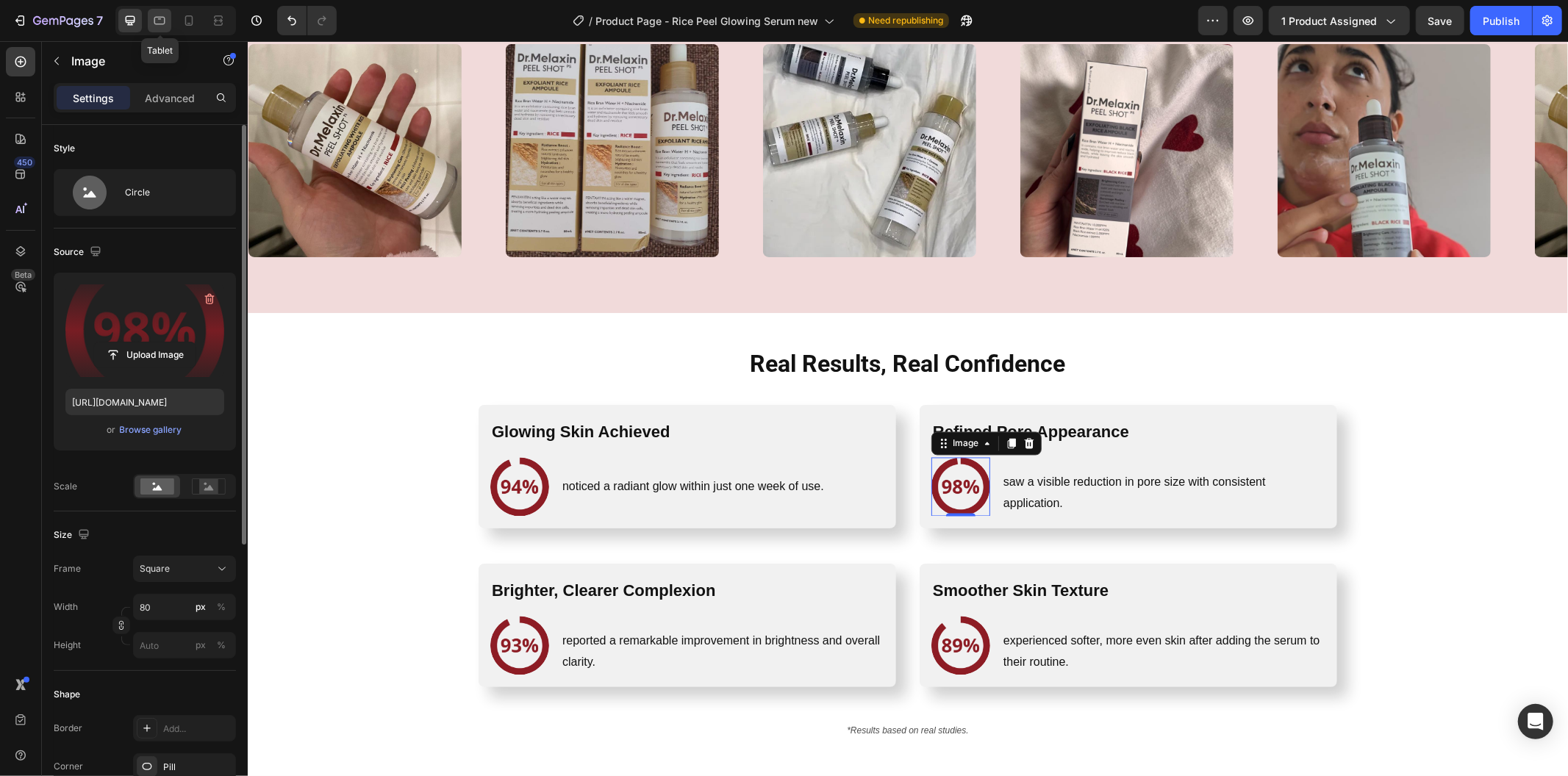
click at [167, 23] on div at bounding box center [159, 20] width 24 height 24
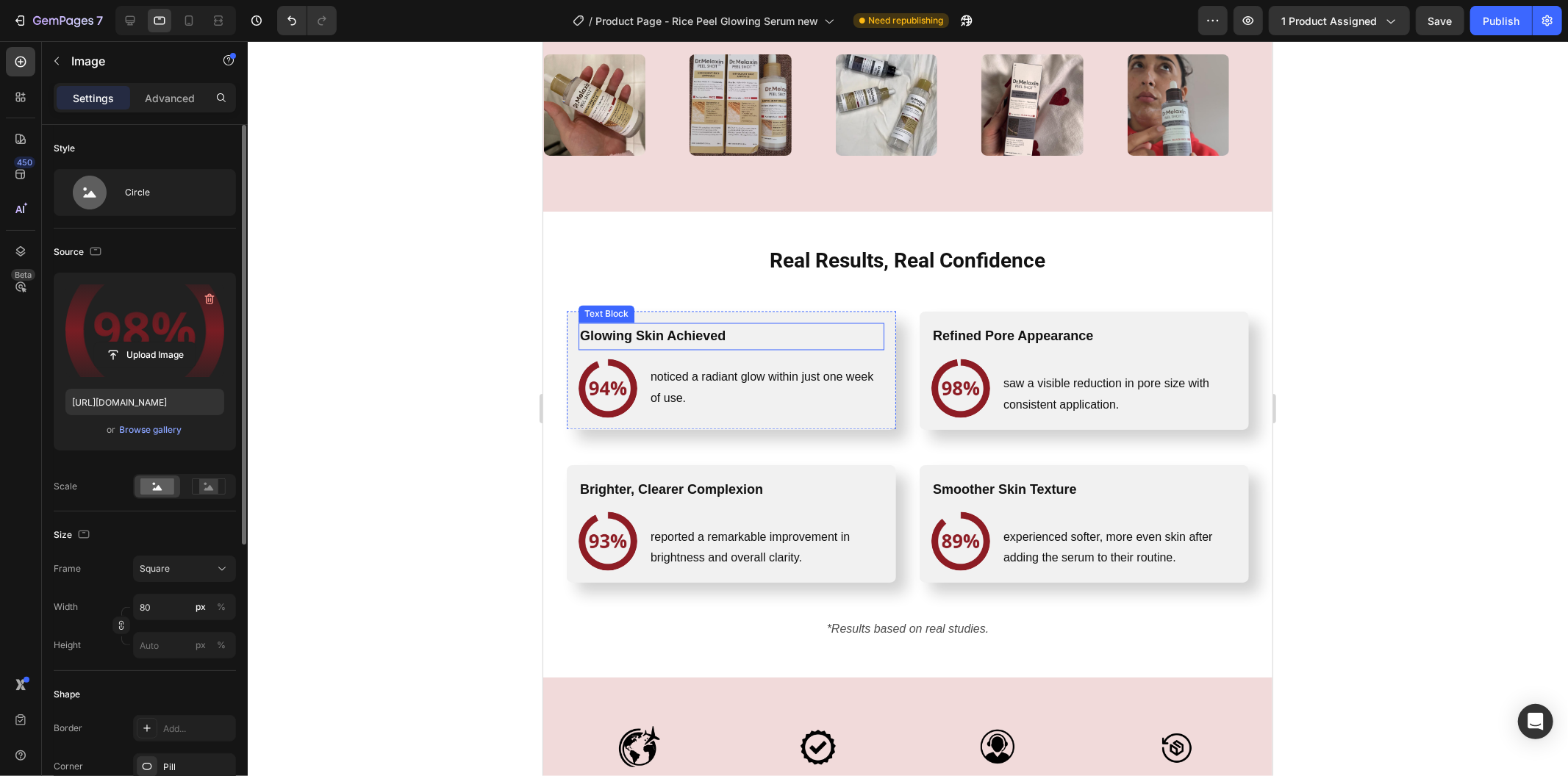
scroll to position [2147, 0]
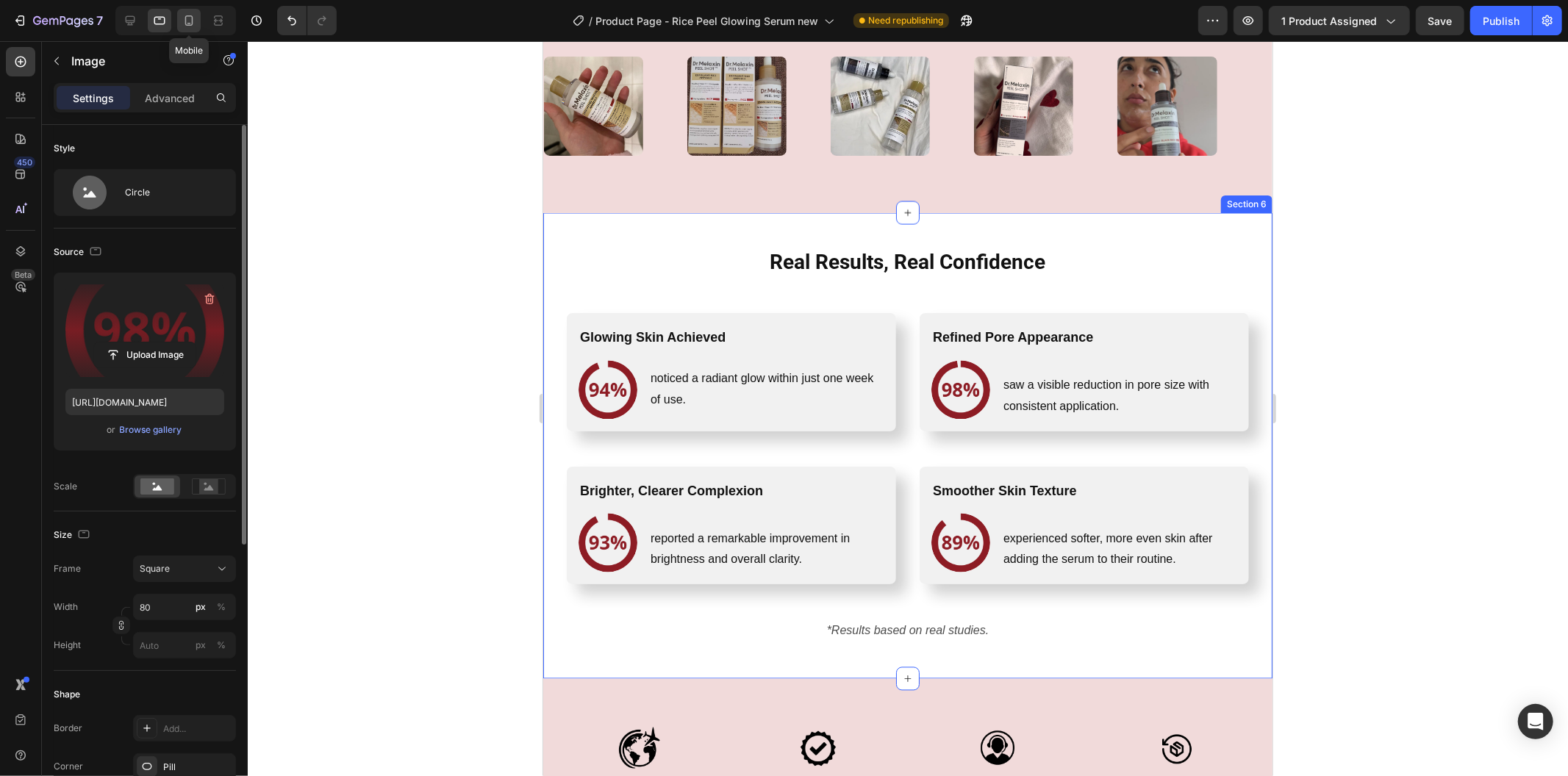
click at [181, 14] on icon at bounding box center [188, 20] width 14 height 14
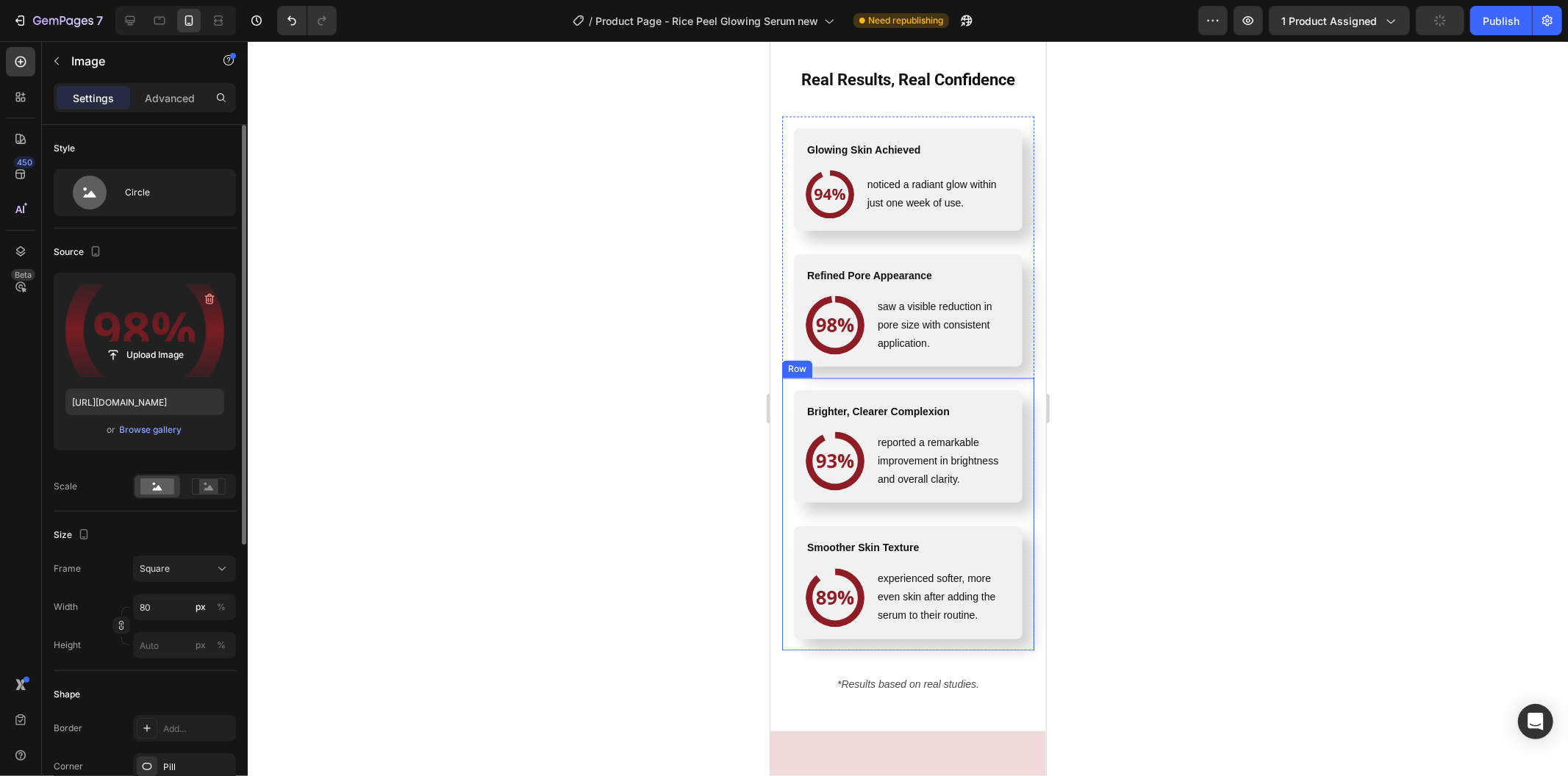
scroll to position [2347, 0]
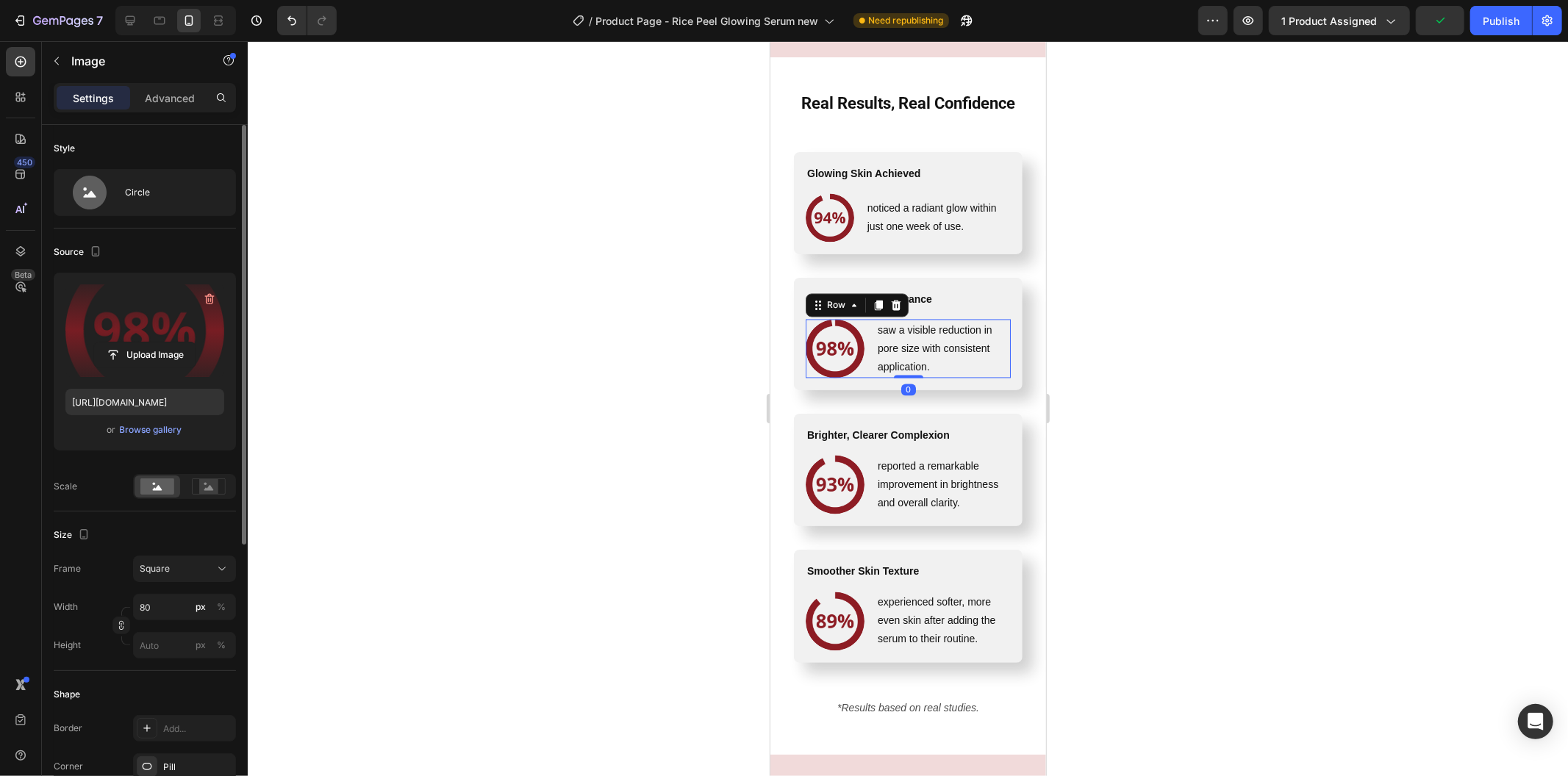
click at [873, 341] on div "Image saw a visible reduction in pore size with consistent application. Text Bl…" at bounding box center [907, 348] width 205 height 58
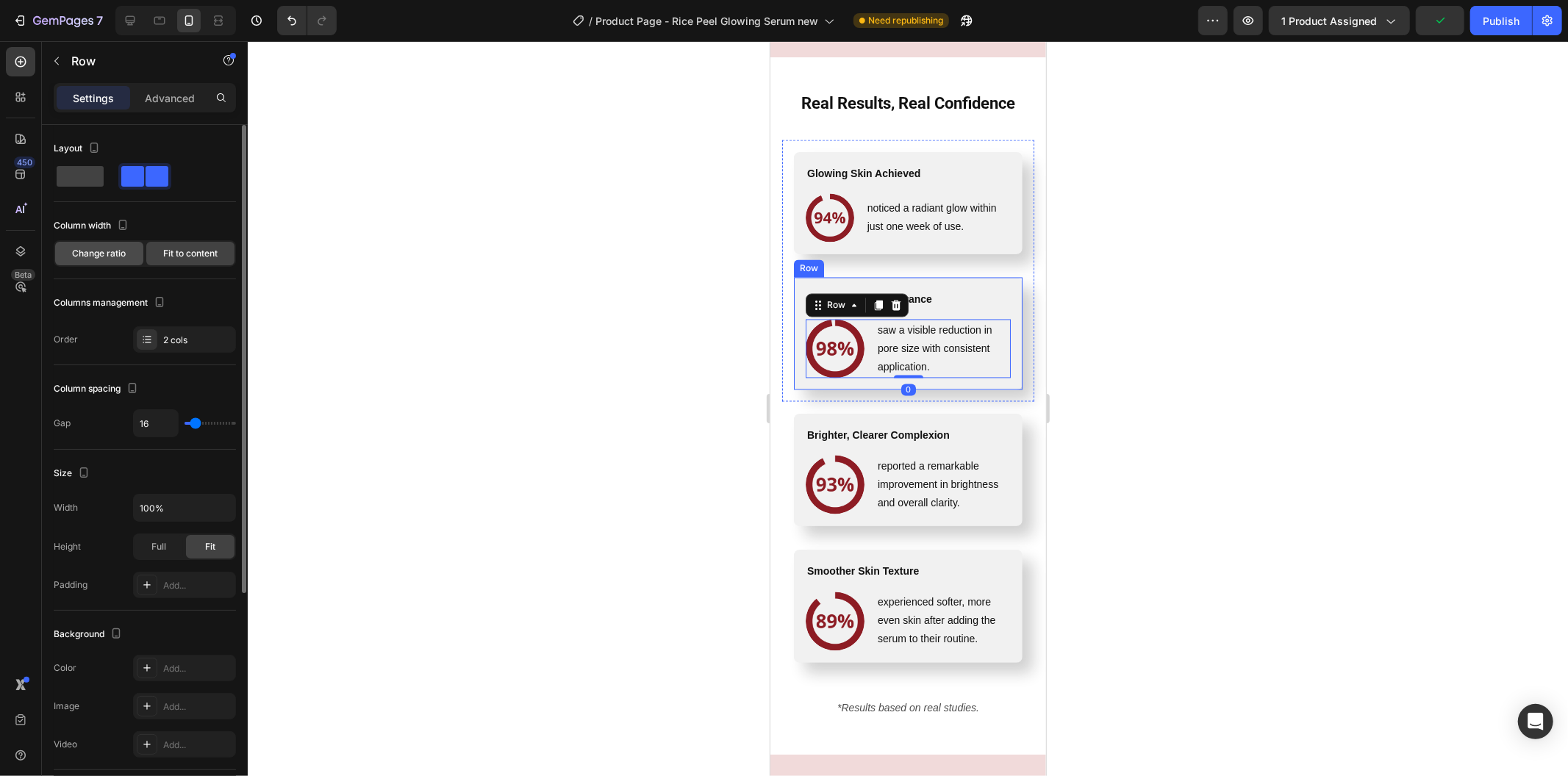
click at [83, 258] on span "Change ratio" at bounding box center [99, 254] width 53 height 14
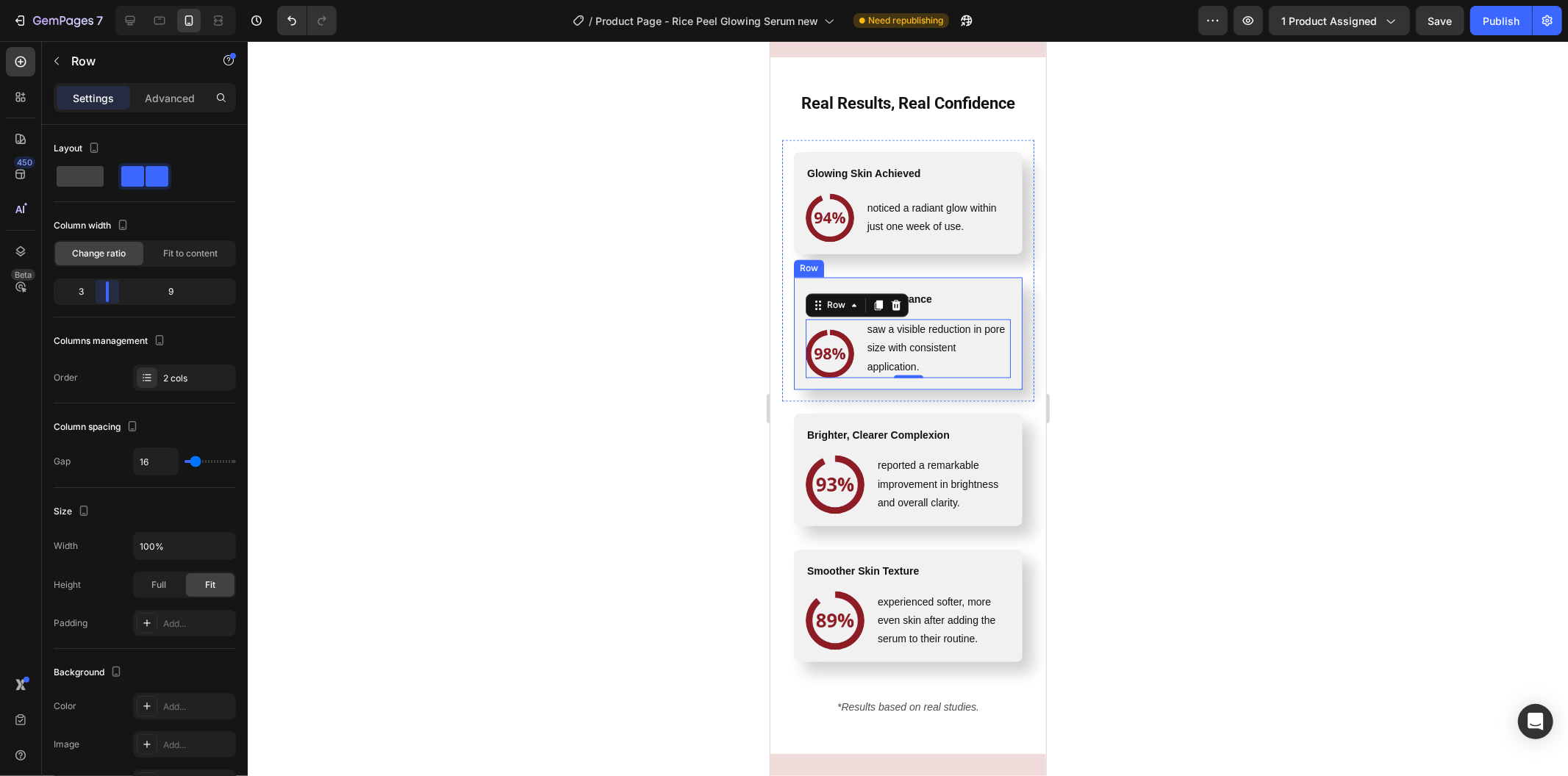
click at [108, 0] on body "7 Version history / Product Page - Rice Peel Glowing Serum new Need republishin…" at bounding box center [784, 0] width 1568 height 0
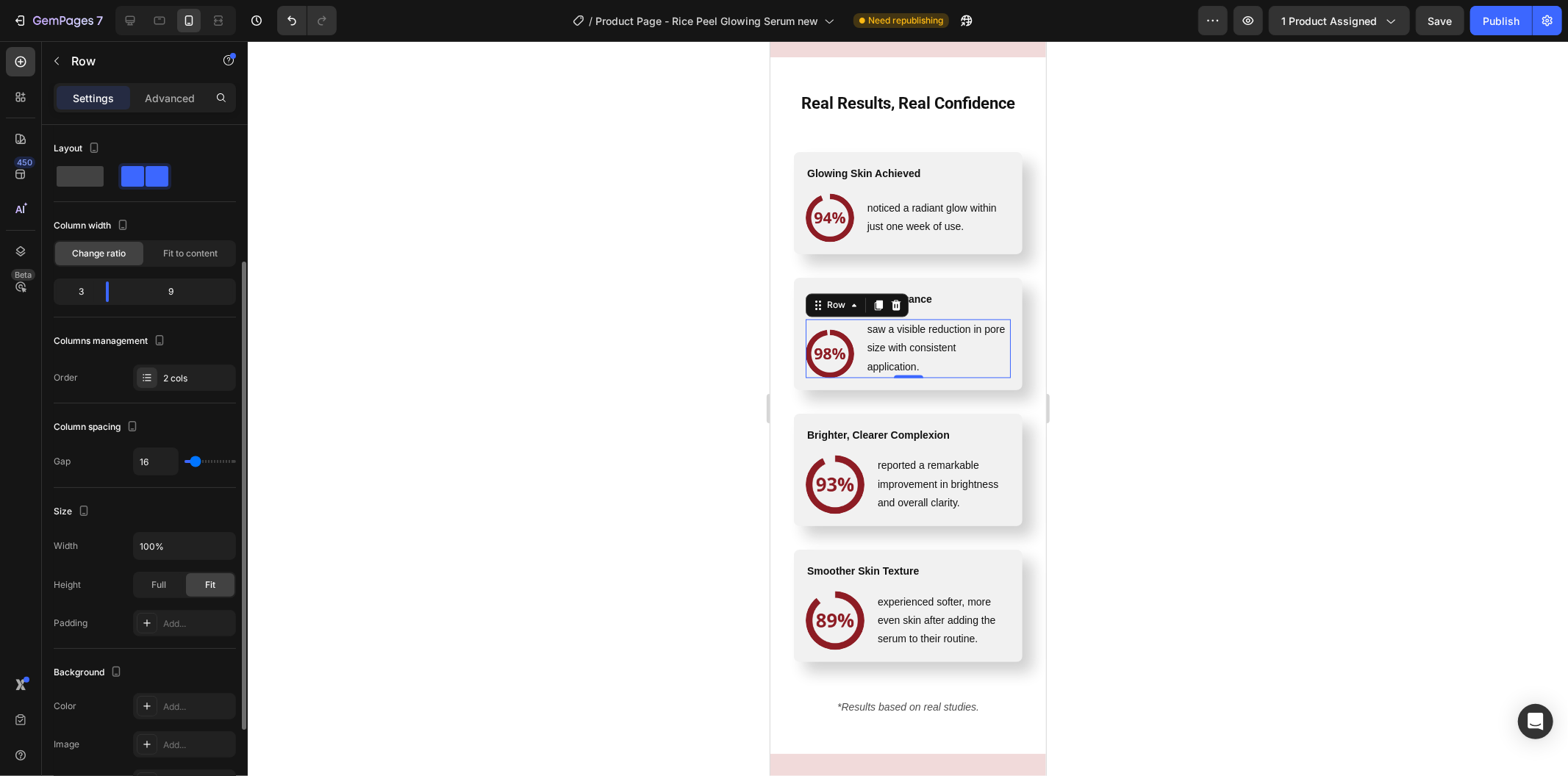
scroll to position [326, 0]
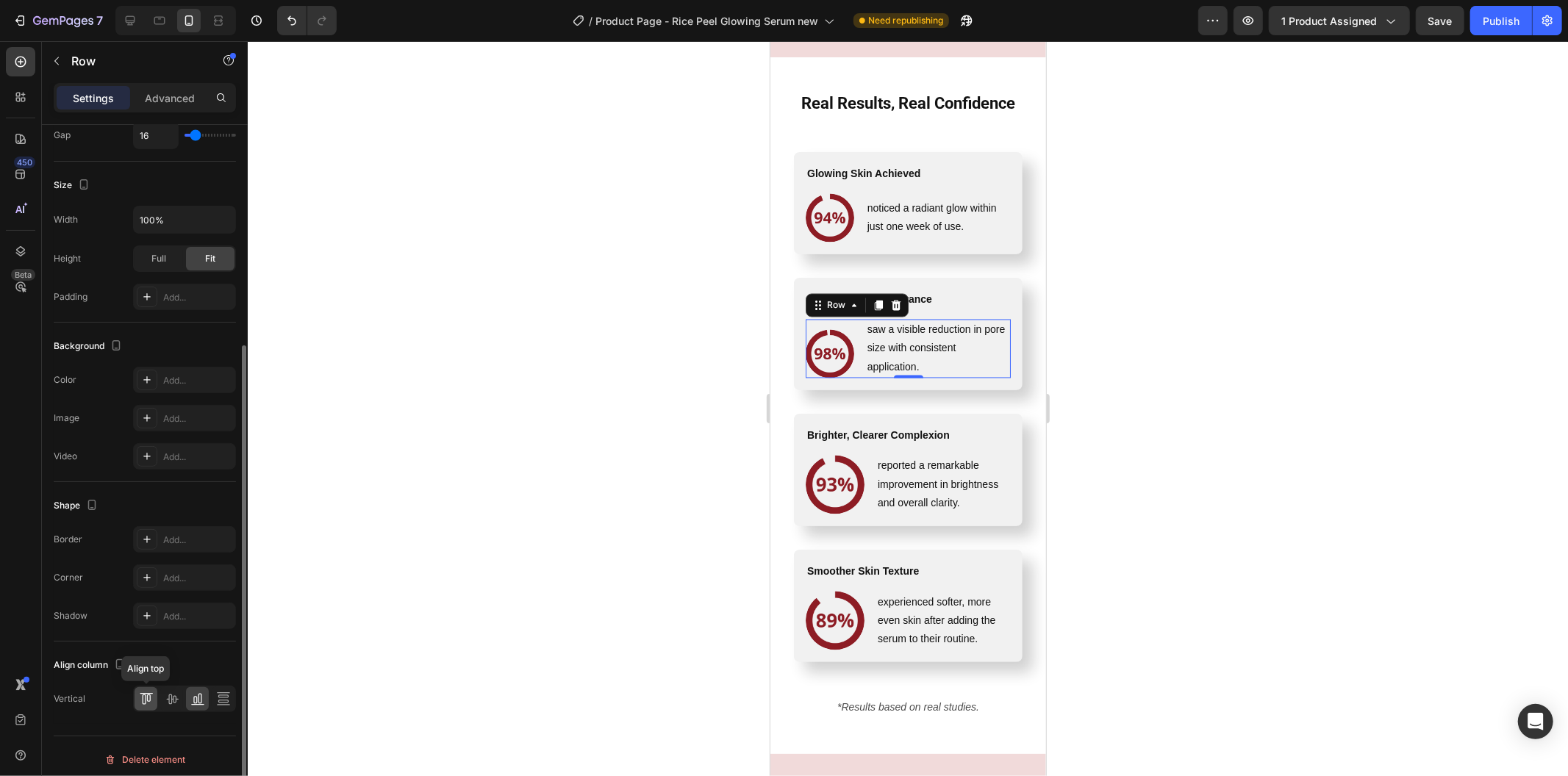
click at [139, 700] on icon at bounding box center [146, 698] width 14 height 14
click at [169, 703] on icon at bounding box center [171, 698] width 14 height 14
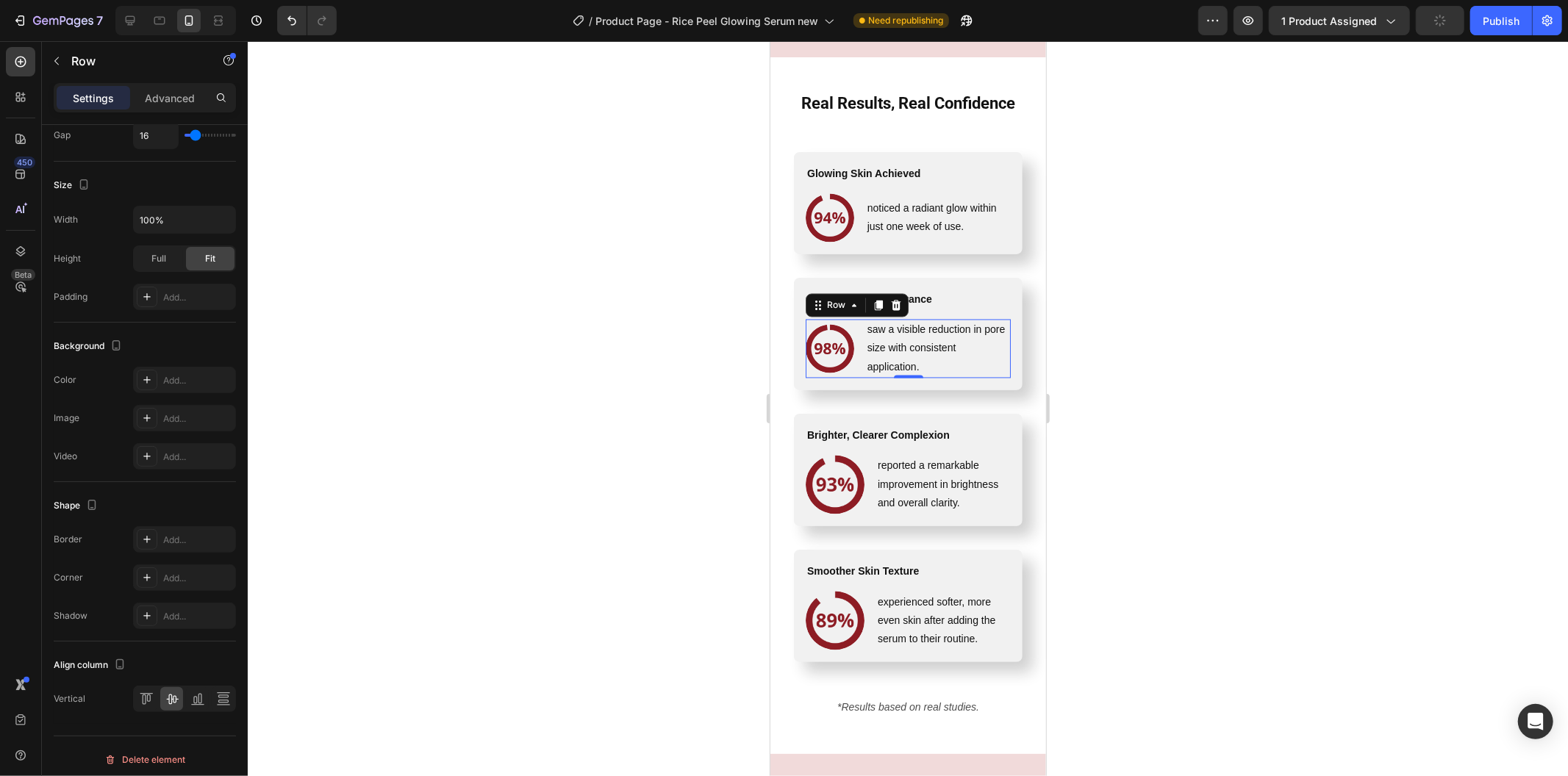
click at [413, 648] on div at bounding box center [907, 409] width 1320 height 735
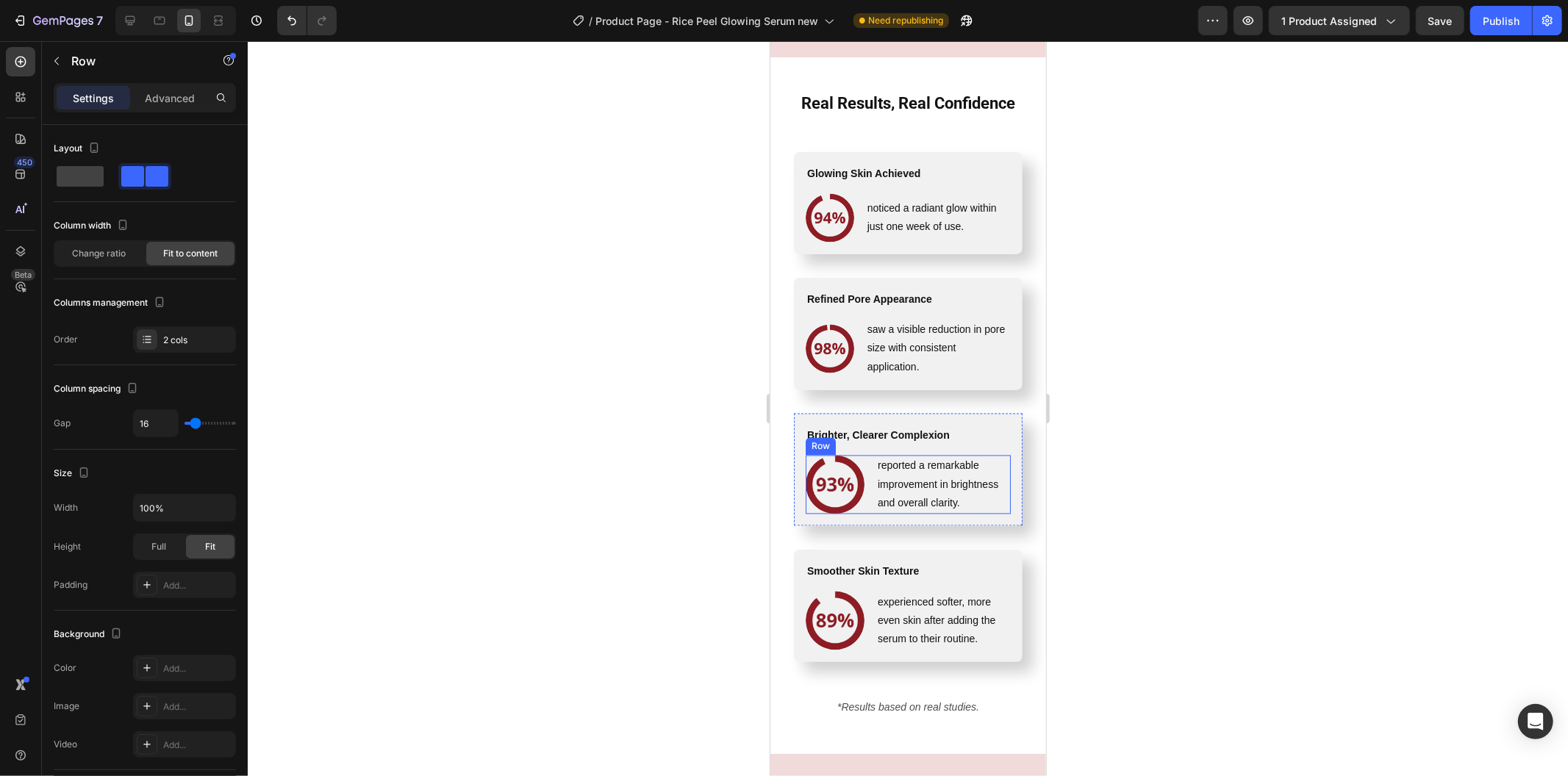
click at [872, 508] on div "Image reported a remarkable improvement in brightness and overall clarity. Text…" at bounding box center [907, 484] width 205 height 58
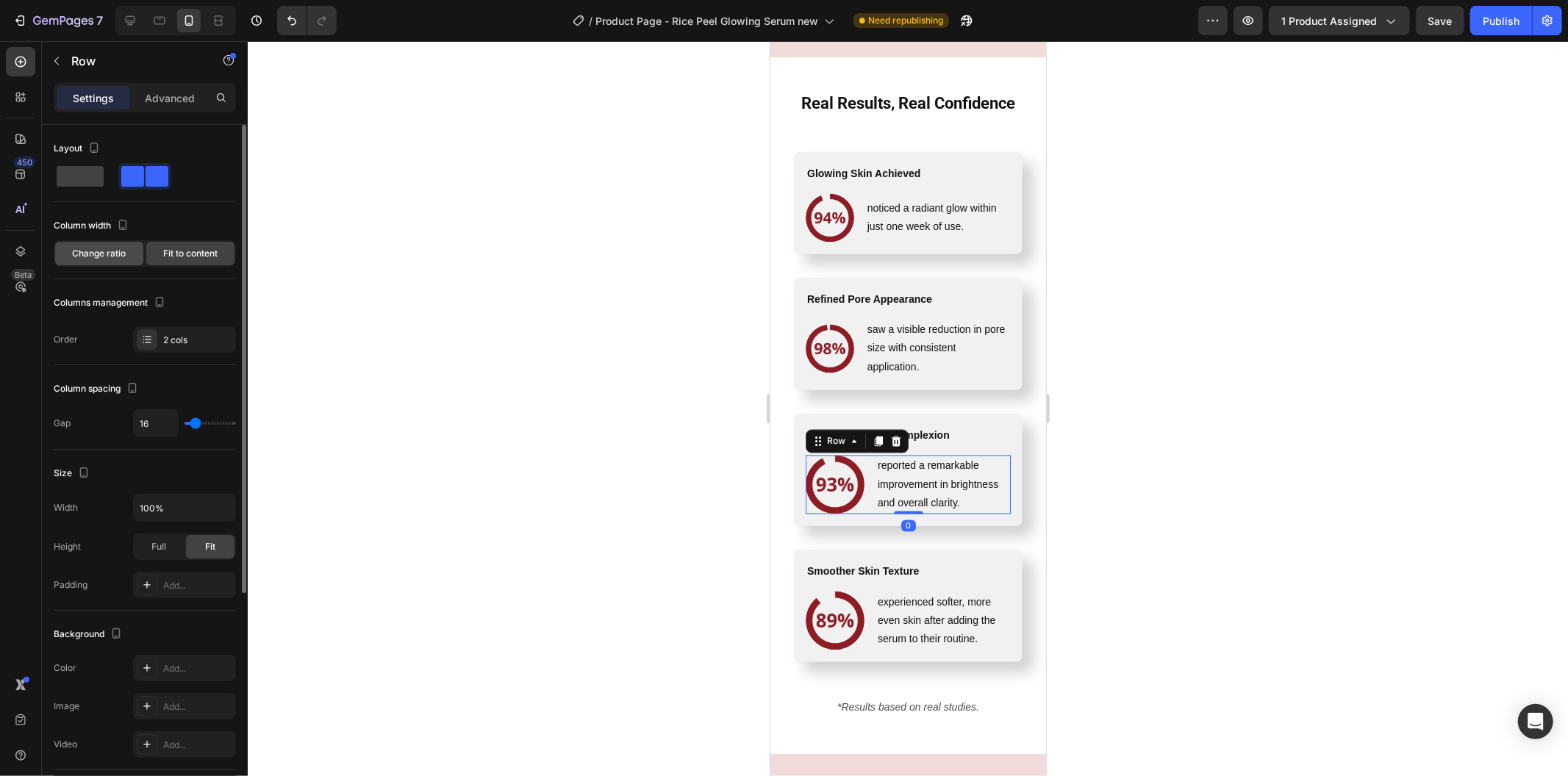
click at [124, 259] on span "Change ratio" at bounding box center [99, 254] width 53 height 14
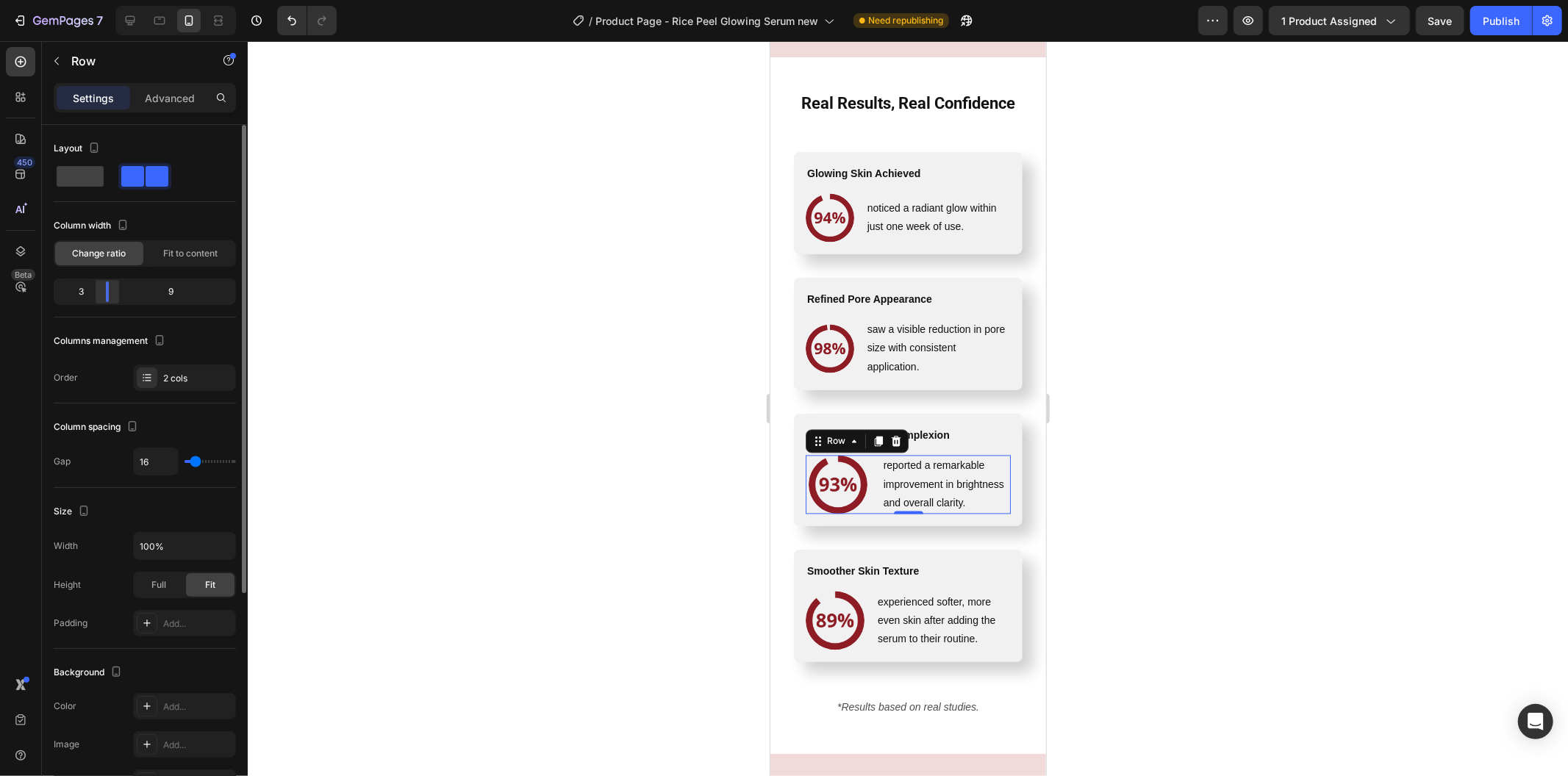
drag, startPoint x: 102, startPoint y: 298, endPoint x: 111, endPoint y: 298, distance: 9.0
click at [111, 0] on body "7 Version history / Product Page - Rice Peel Glowing Serum new Need republishin…" at bounding box center [784, 0] width 1568 height 0
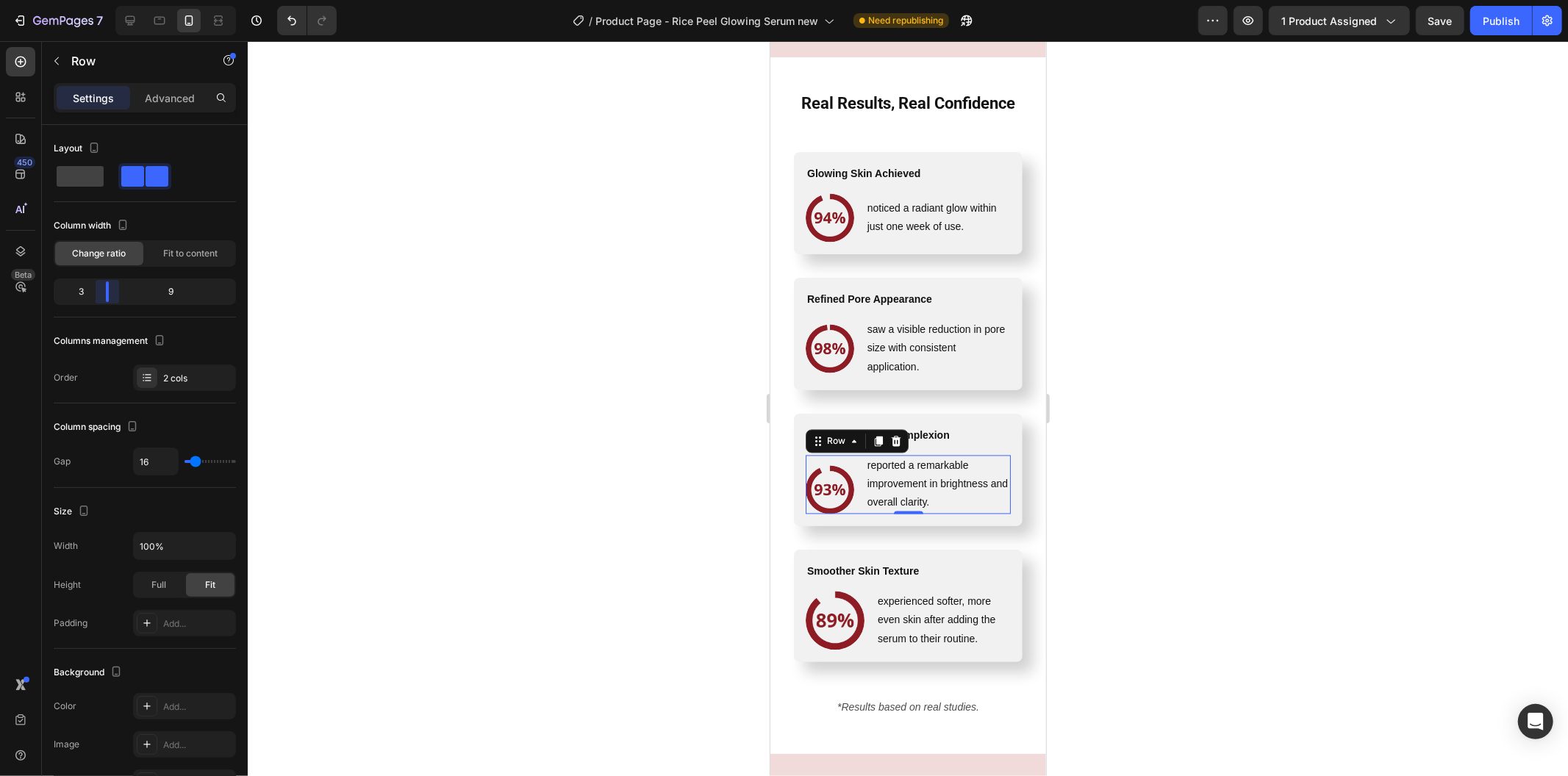
drag, startPoint x: 114, startPoint y: 298, endPoint x: 106, endPoint y: 297, distance: 8.1
click at [106, 0] on body "7 Version history / Product Page - Rice Peel Glowing Serum new Need republishin…" at bounding box center [784, 0] width 1568 height 0
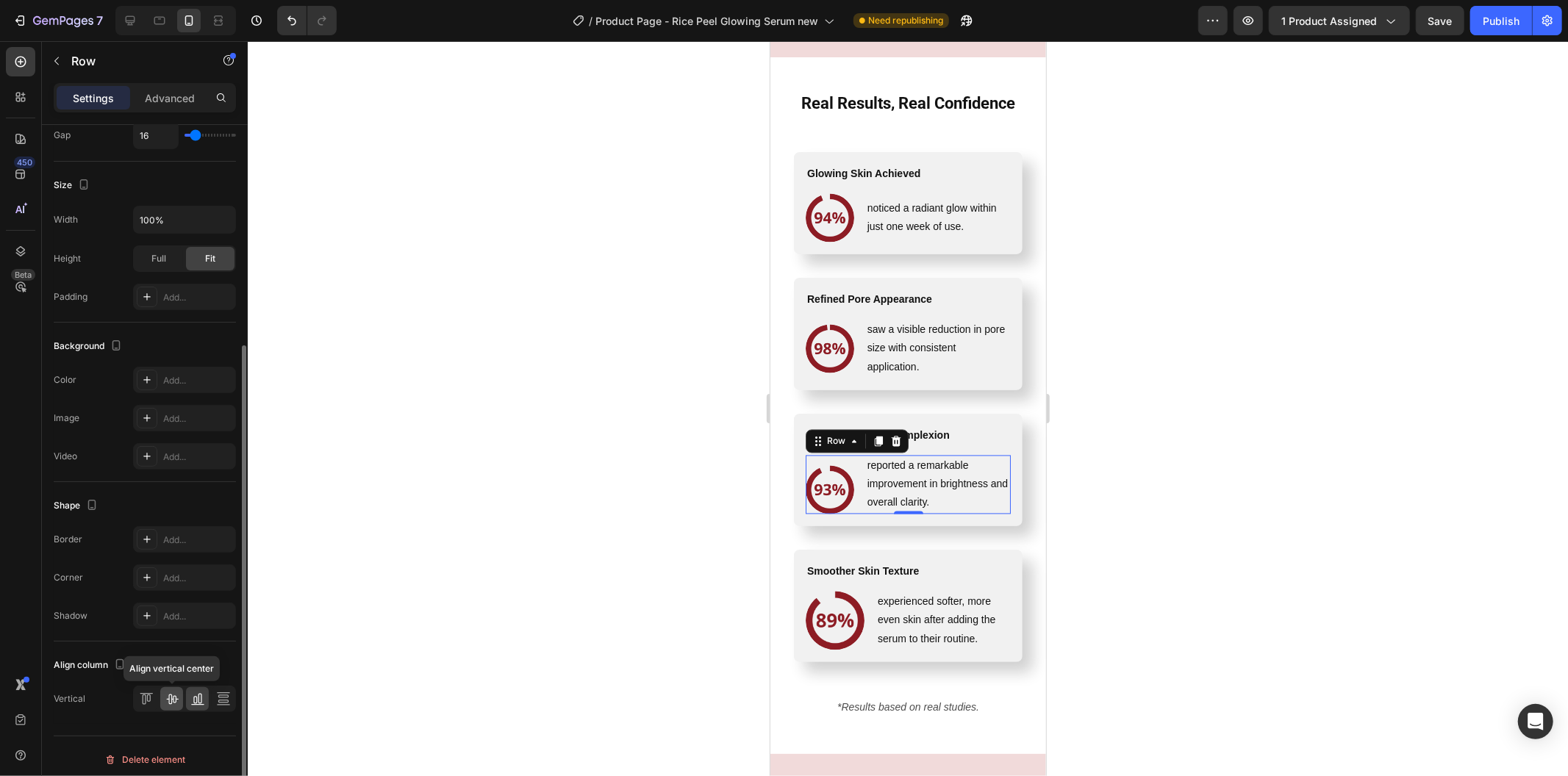
click at [168, 698] on icon at bounding box center [171, 698] width 14 height 14
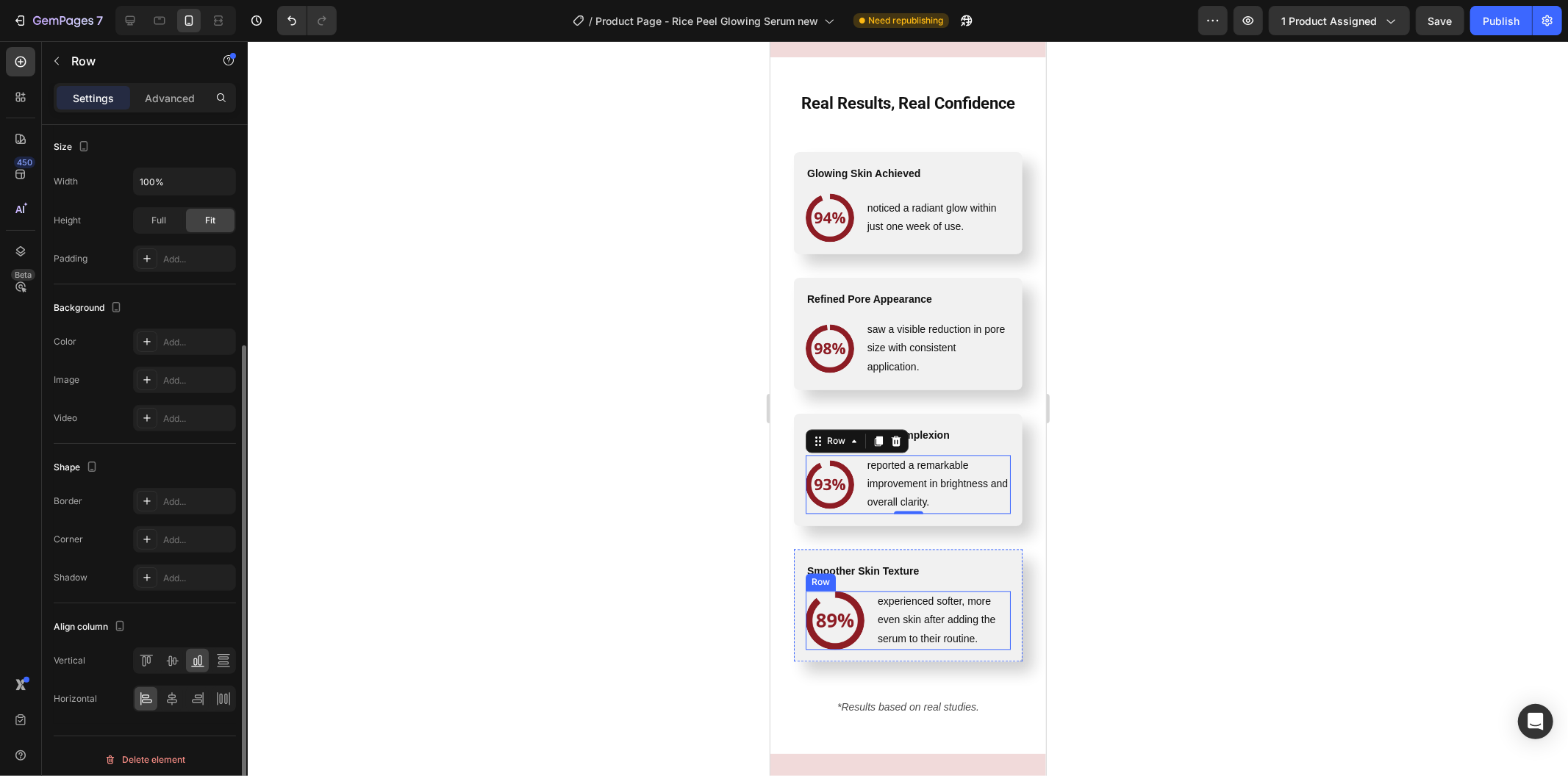
click at [873, 630] on div "Image experienced softer, more even skin after adding the serum to their routin…" at bounding box center [907, 620] width 205 height 58
click at [171, 696] on icon at bounding box center [171, 698] width 14 height 14
click at [147, 696] on icon at bounding box center [145, 696] width 8 height 3
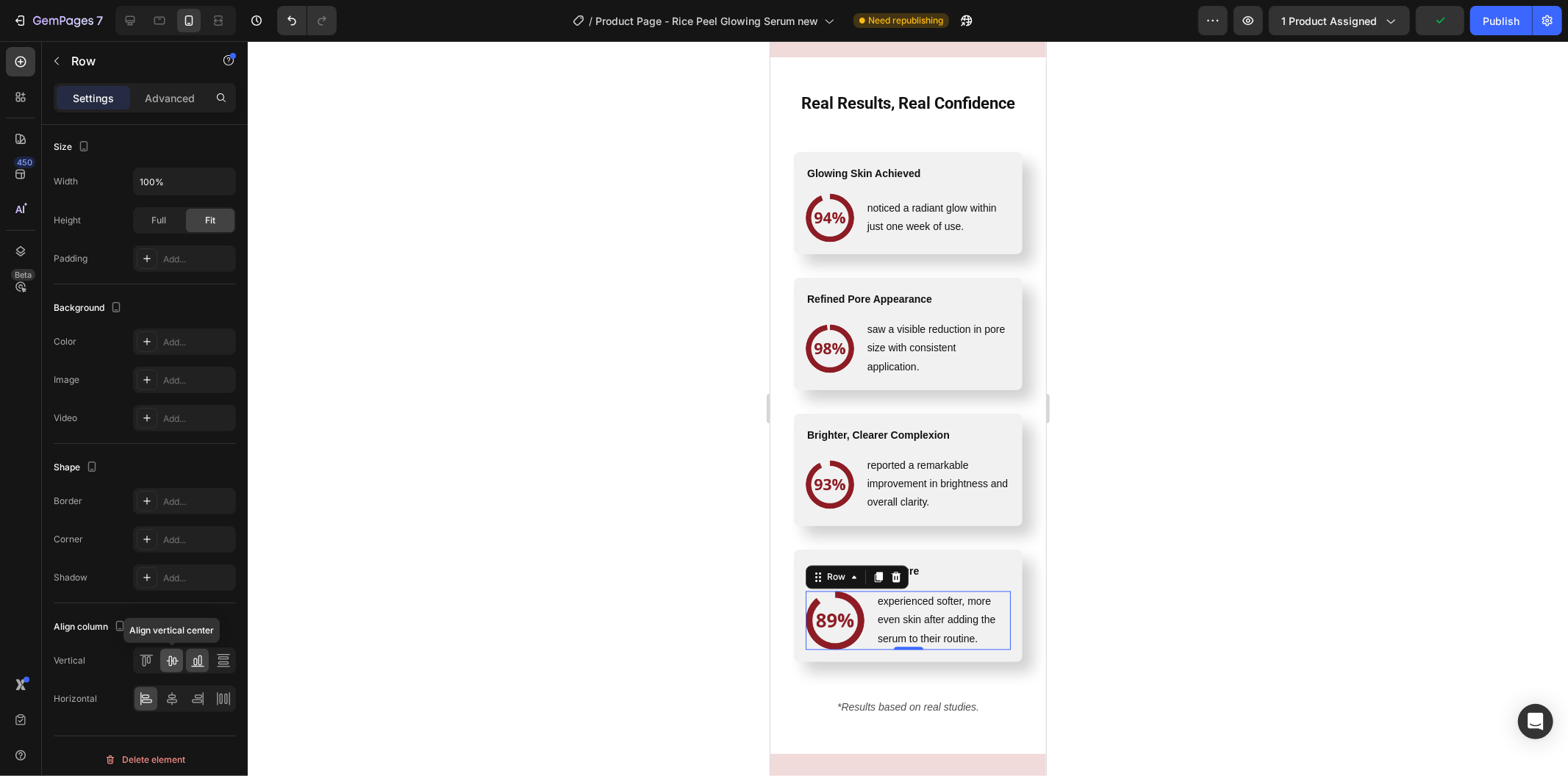
click at [174, 662] on icon at bounding box center [171, 660] width 14 height 14
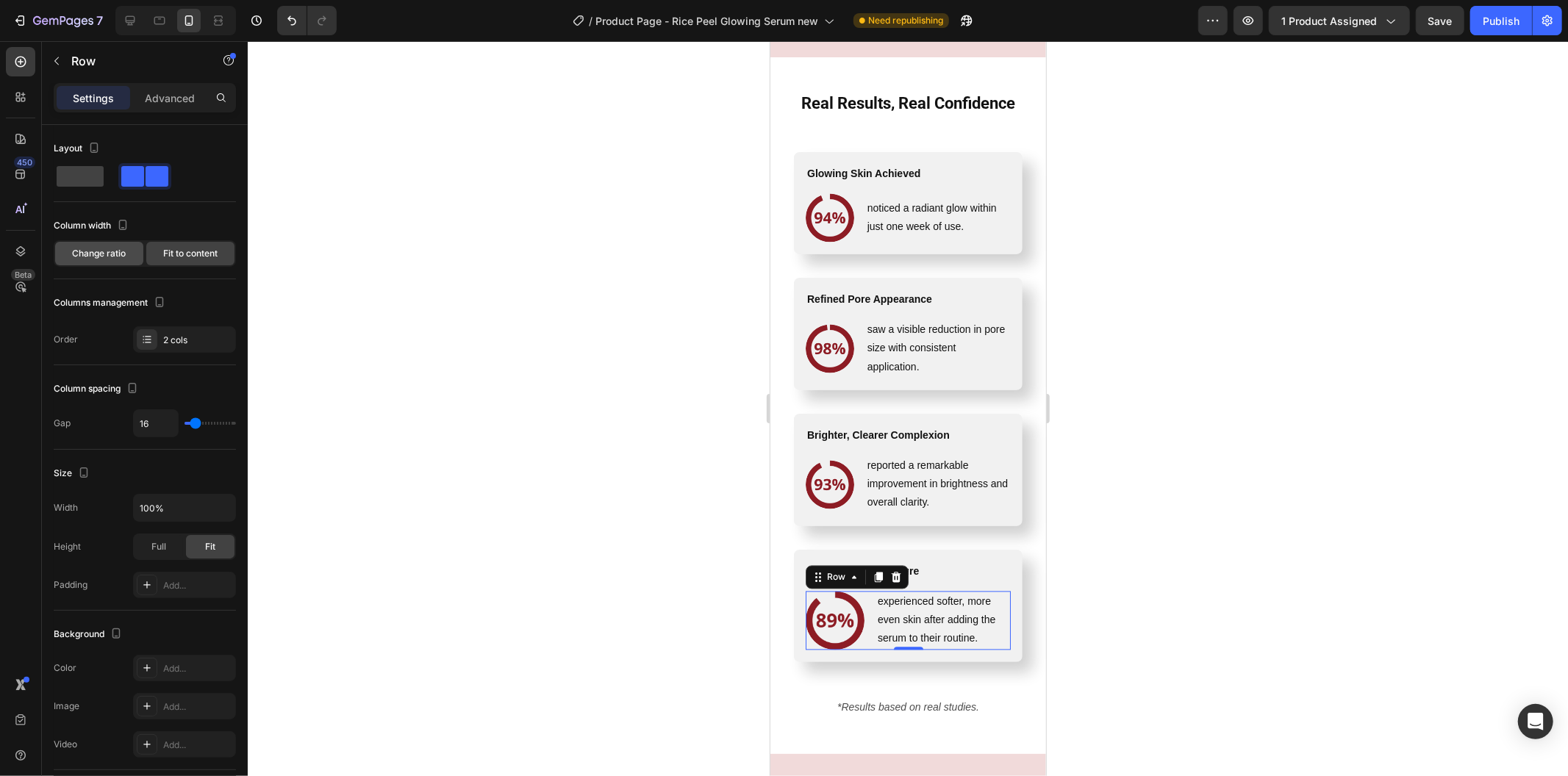
click at [114, 252] on span "Change ratio" at bounding box center [99, 254] width 53 height 14
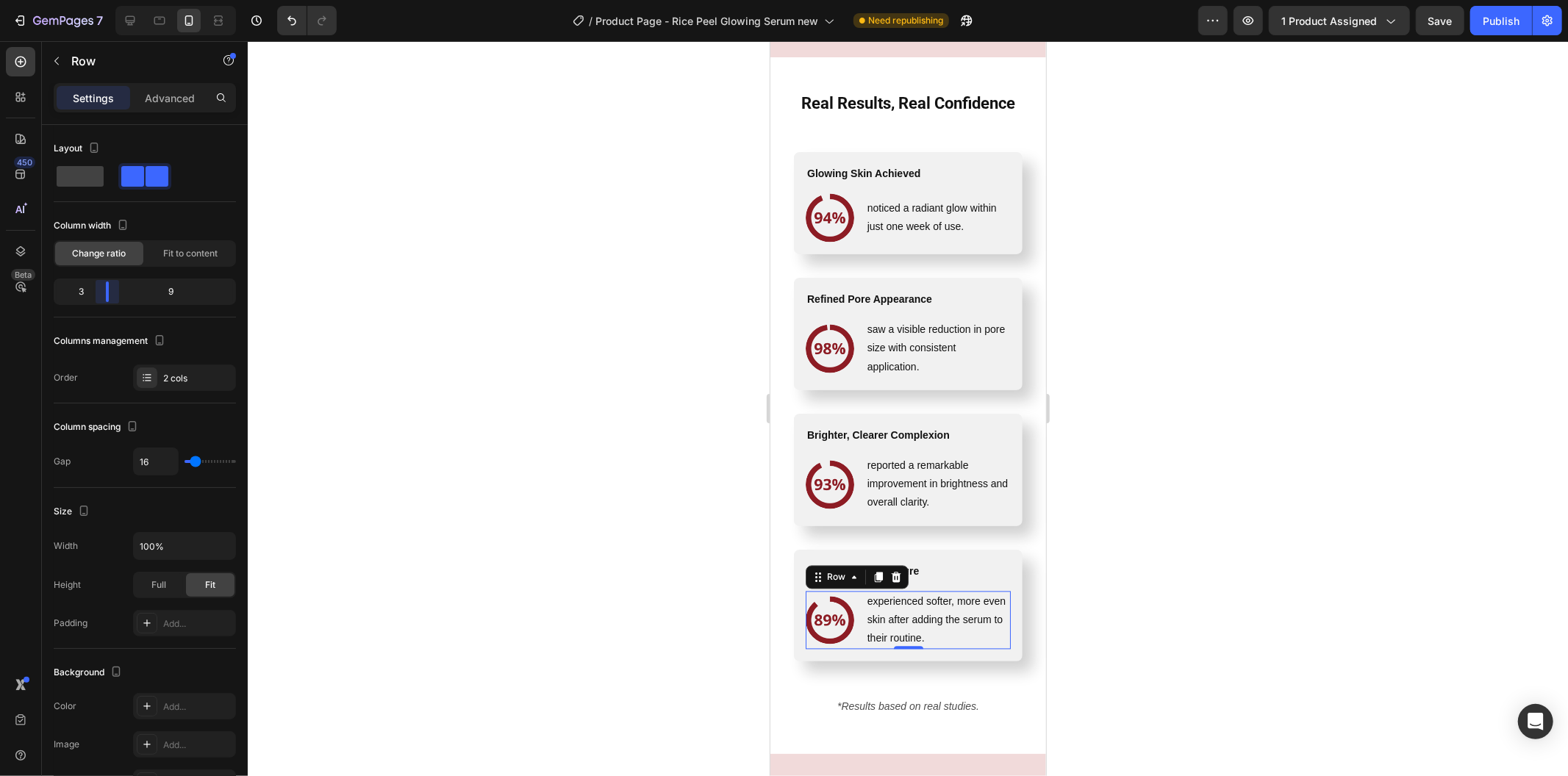
click at [106, 0] on body "7 Version history / Product Page - Rice Peel Glowing Serum new Need republishin…" at bounding box center [784, 0] width 1568 height 0
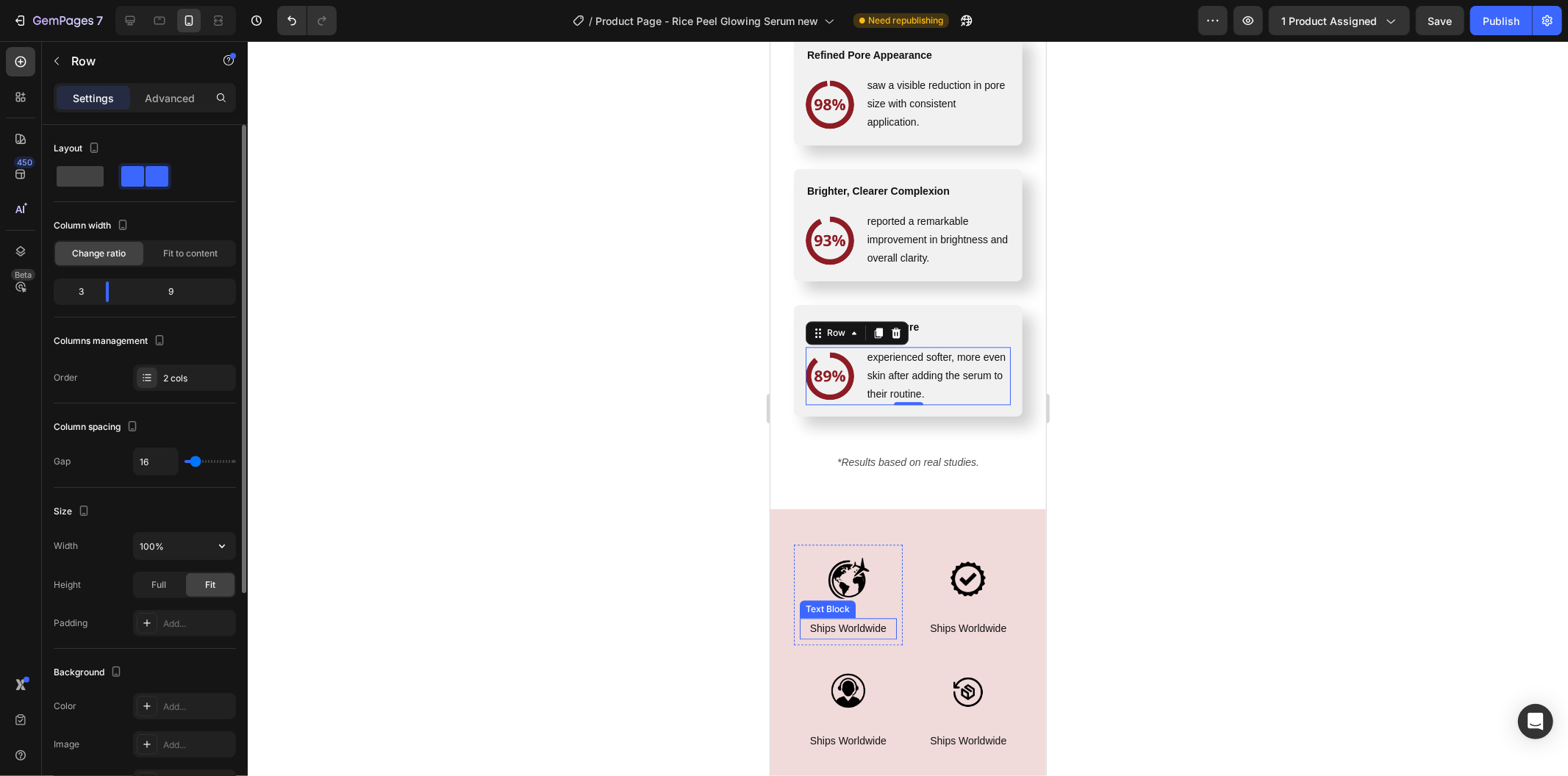
scroll to position [333, 0]
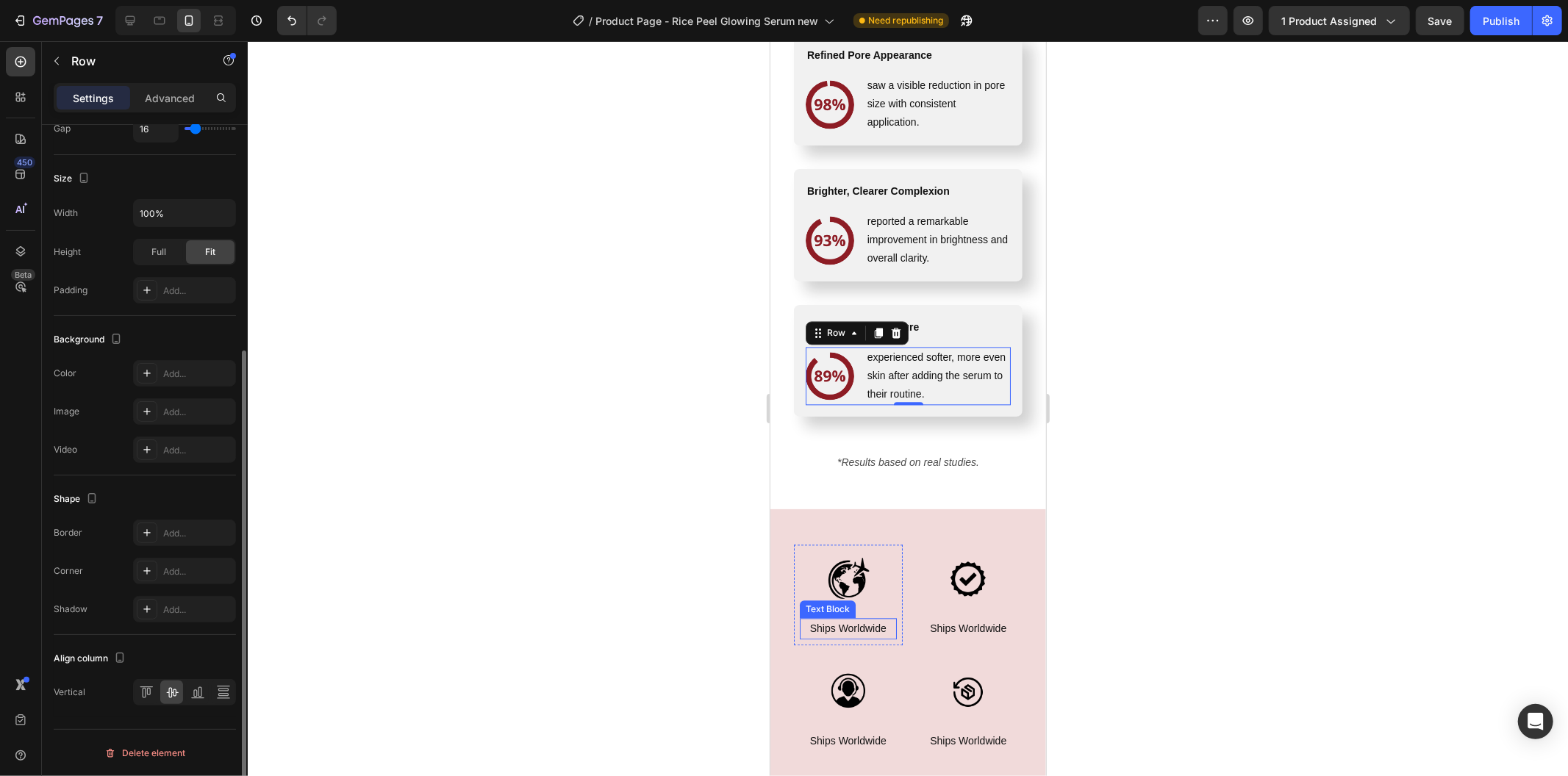
click at [470, 535] on div at bounding box center [907, 409] width 1320 height 735
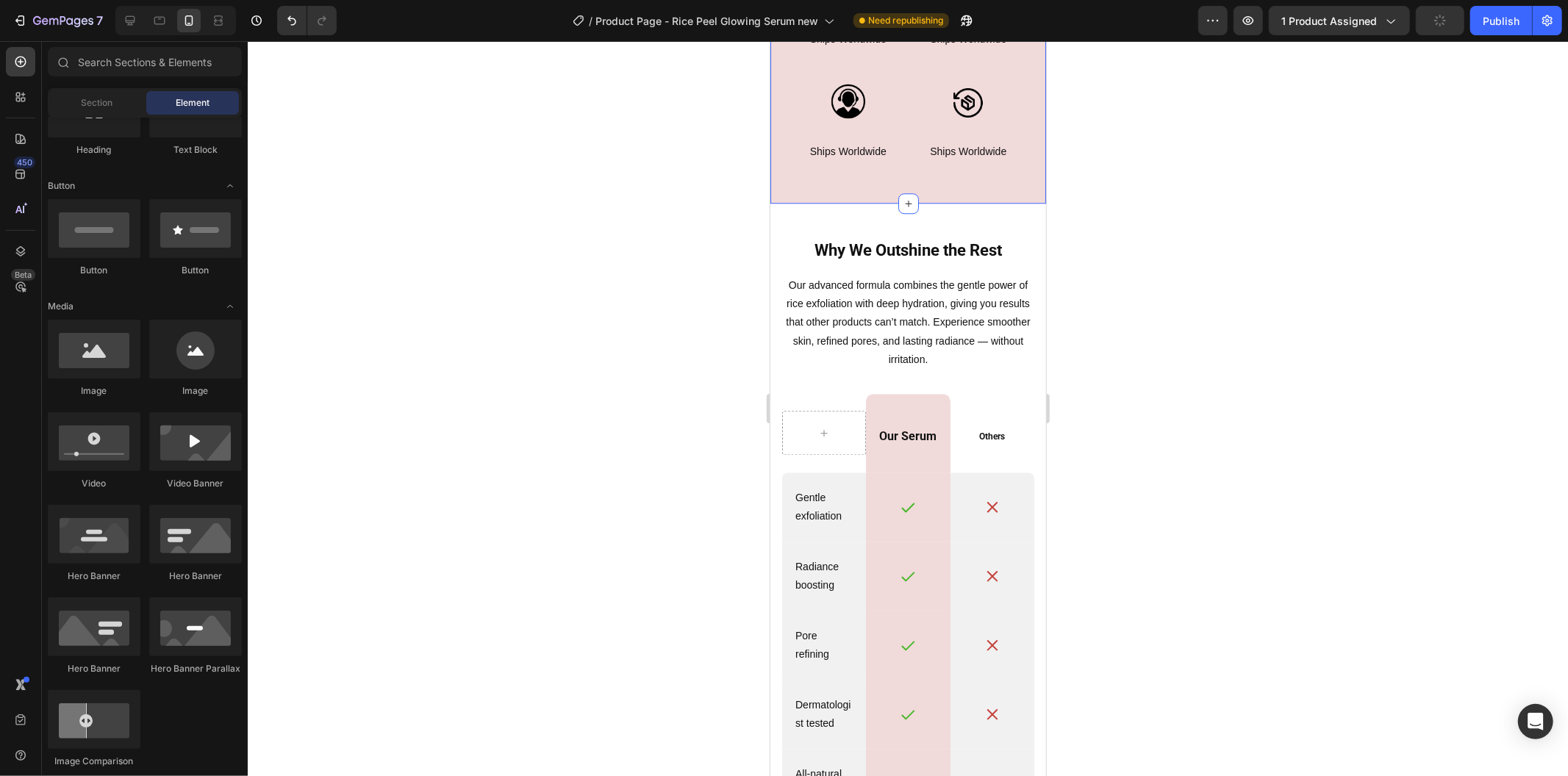
scroll to position [3246, 0]
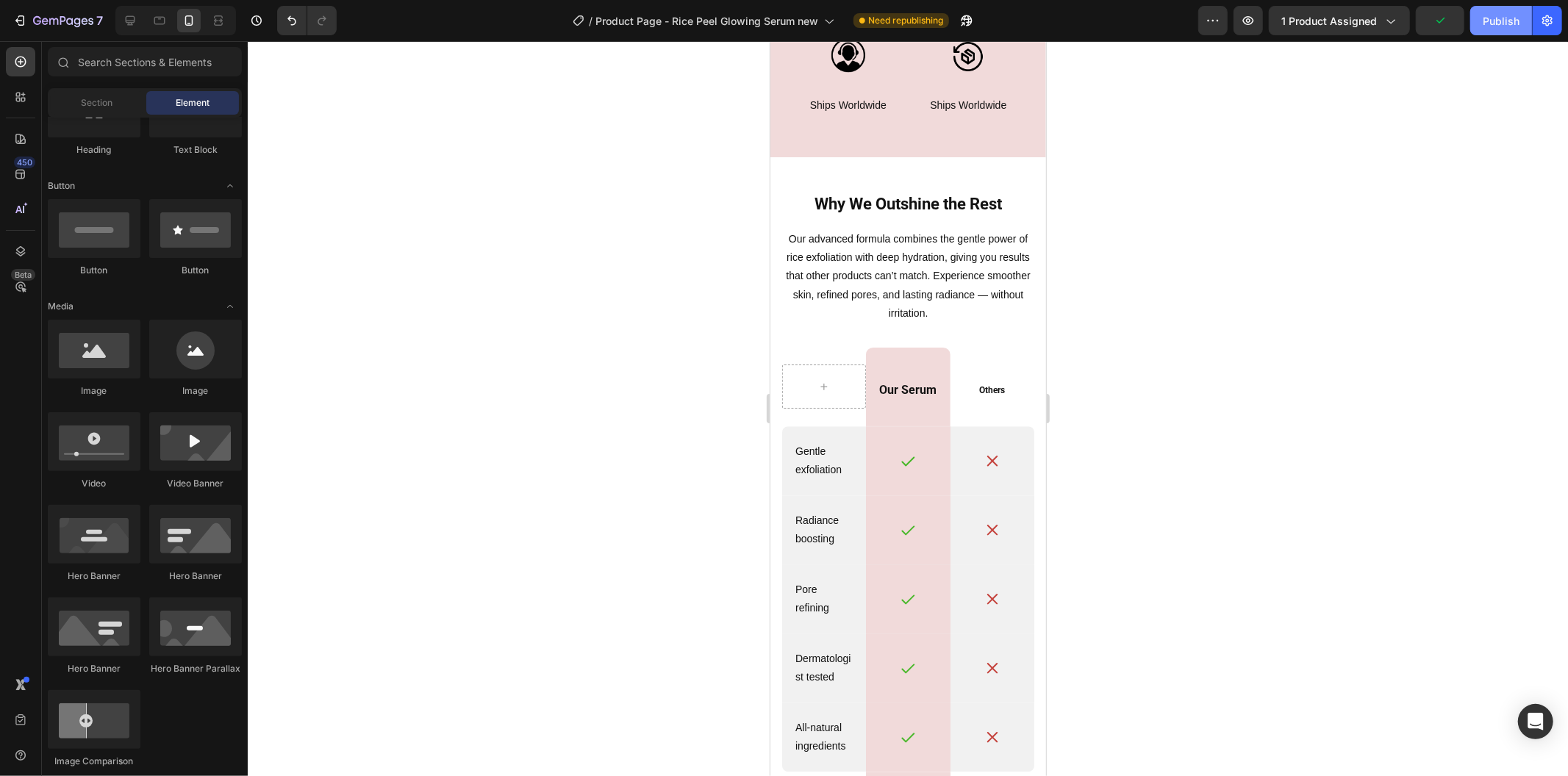
click at [1504, 23] on div "Publish" at bounding box center [1500, 21] width 36 height 15
click at [124, 19] on icon at bounding box center [130, 20] width 14 height 14
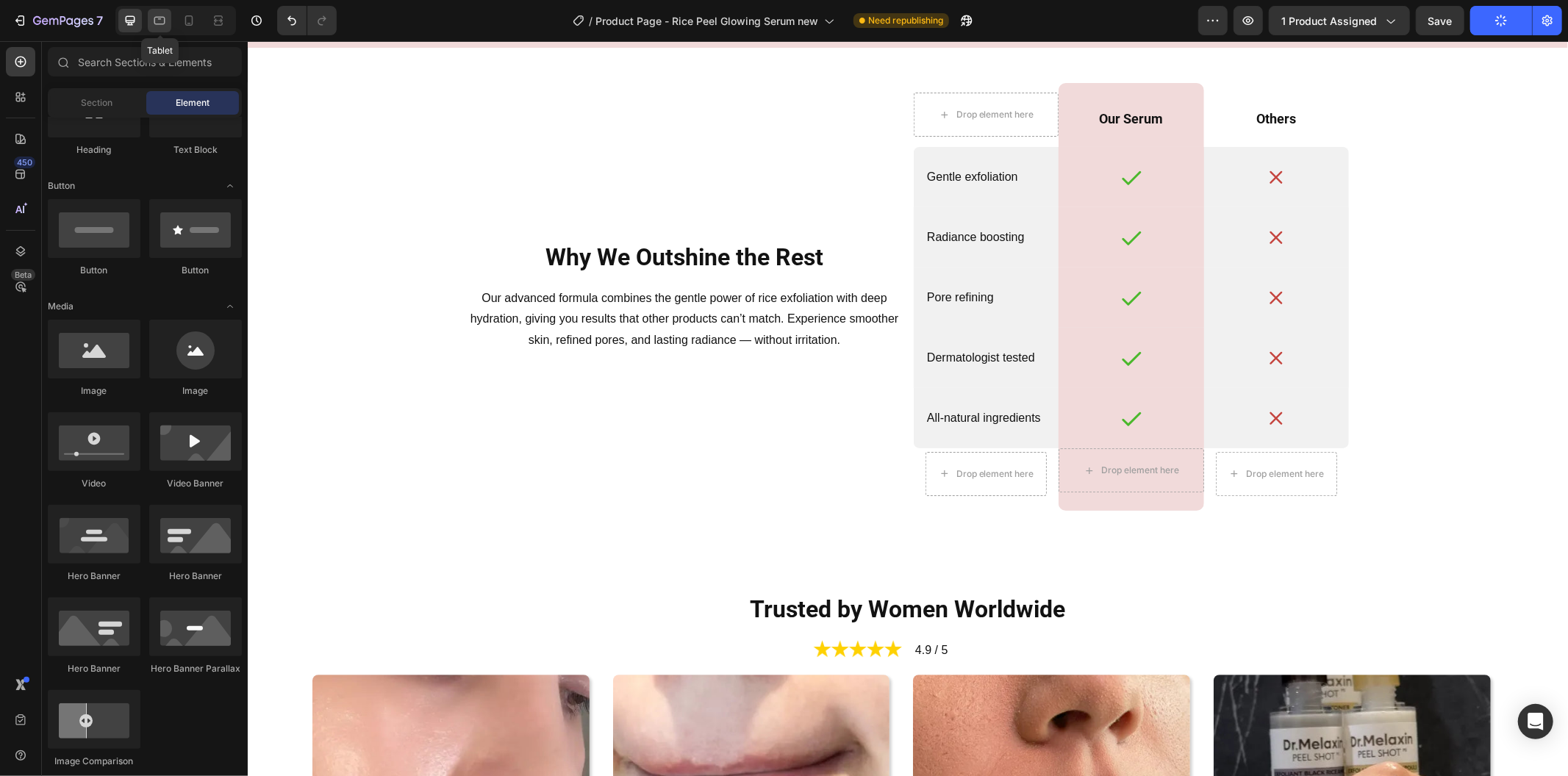
click at [152, 23] on icon at bounding box center [159, 20] width 14 height 14
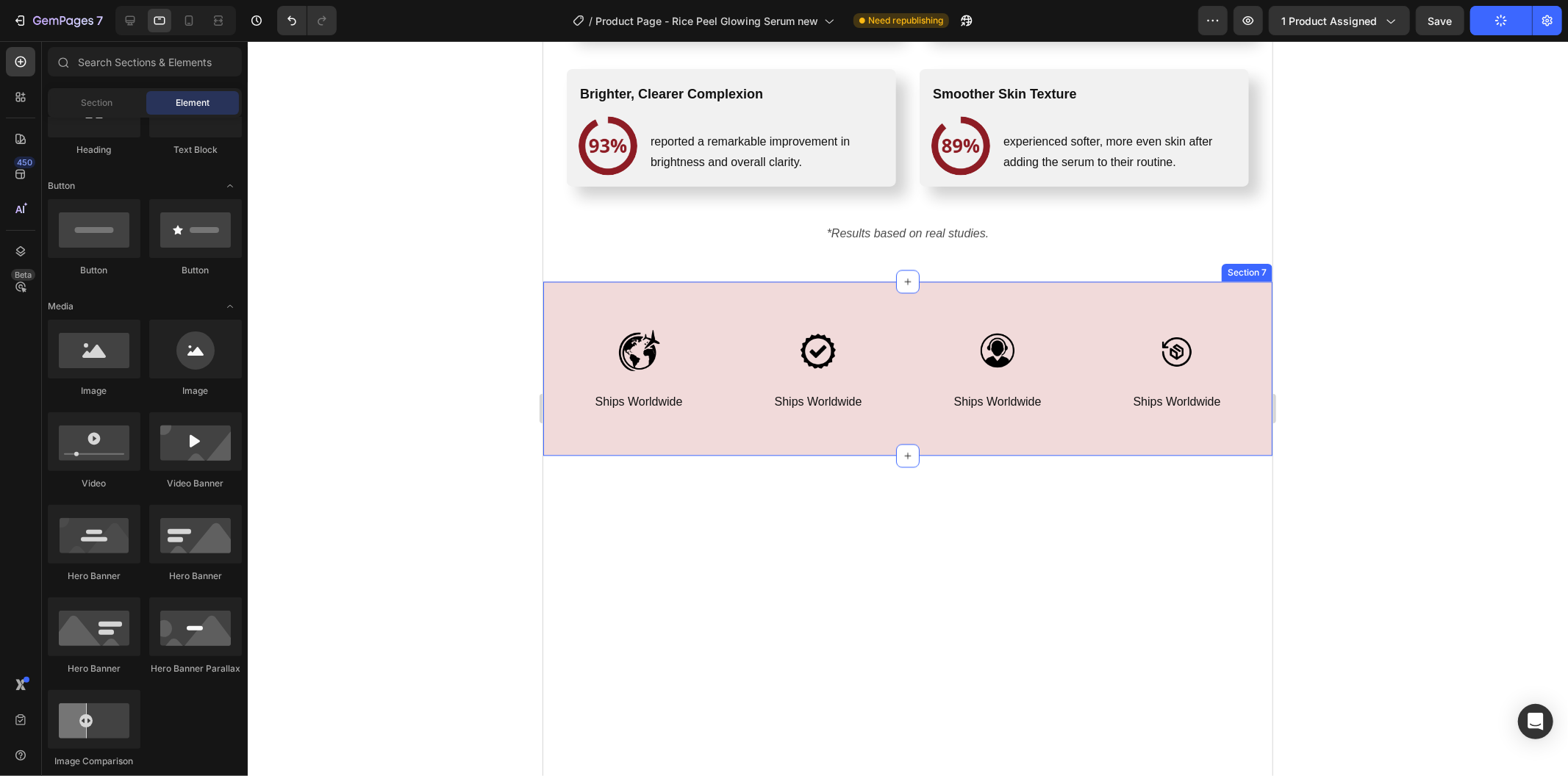
scroll to position [2185, 0]
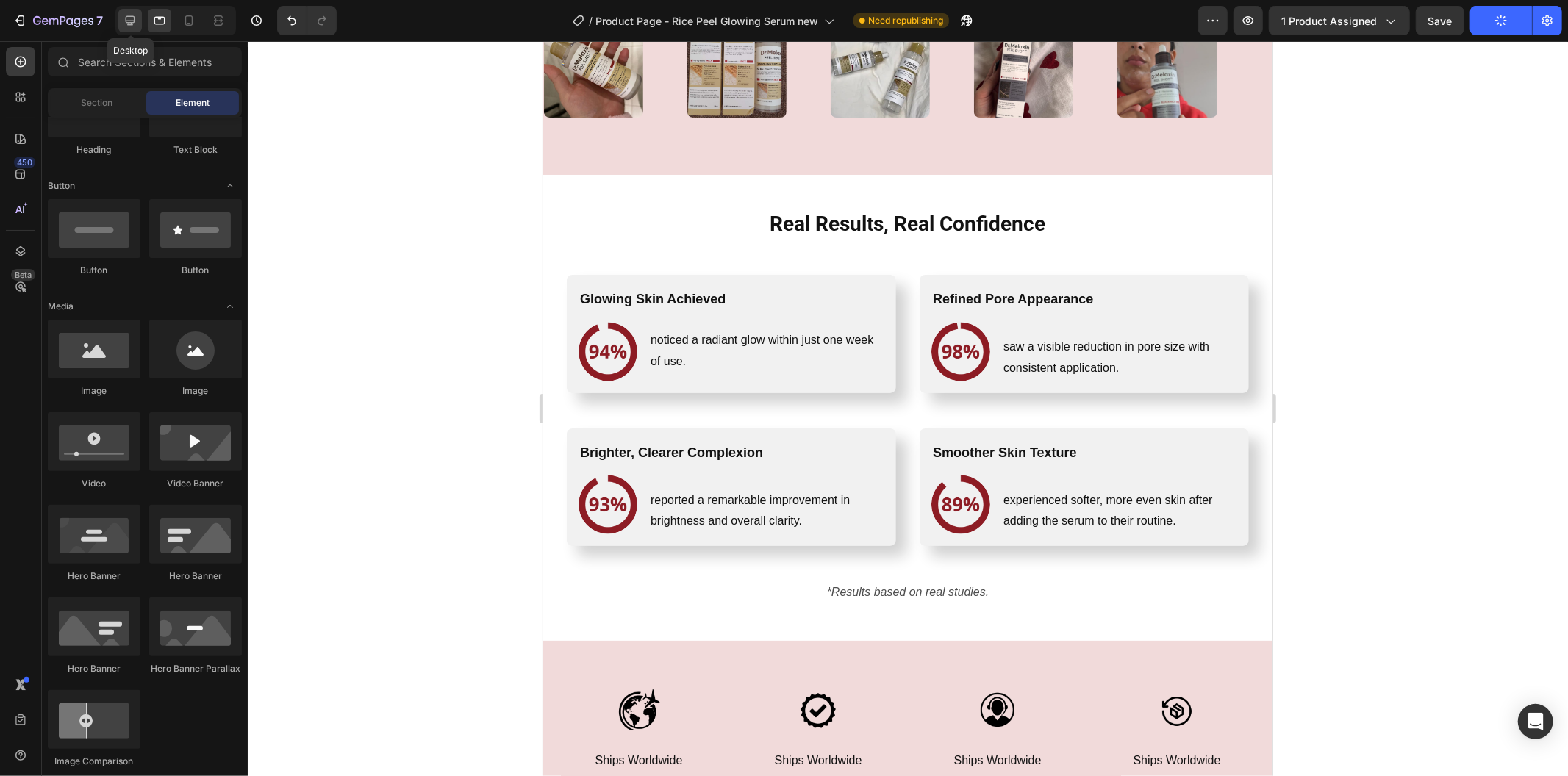
click at [130, 25] on icon at bounding box center [130, 20] width 9 height 9
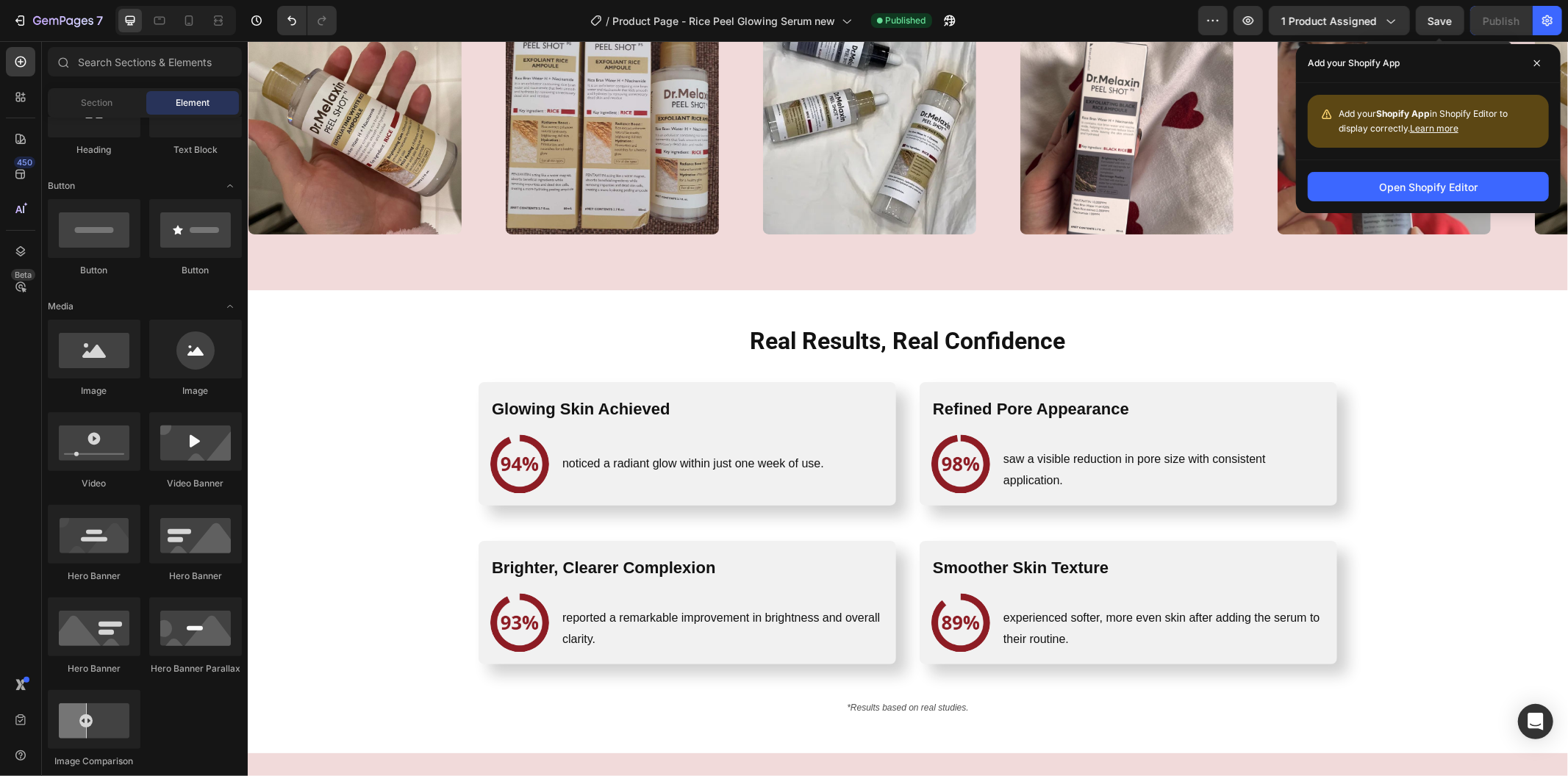
click at [1434, 24] on span "Save" at bounding box center [1440, 20] width 25 height 13
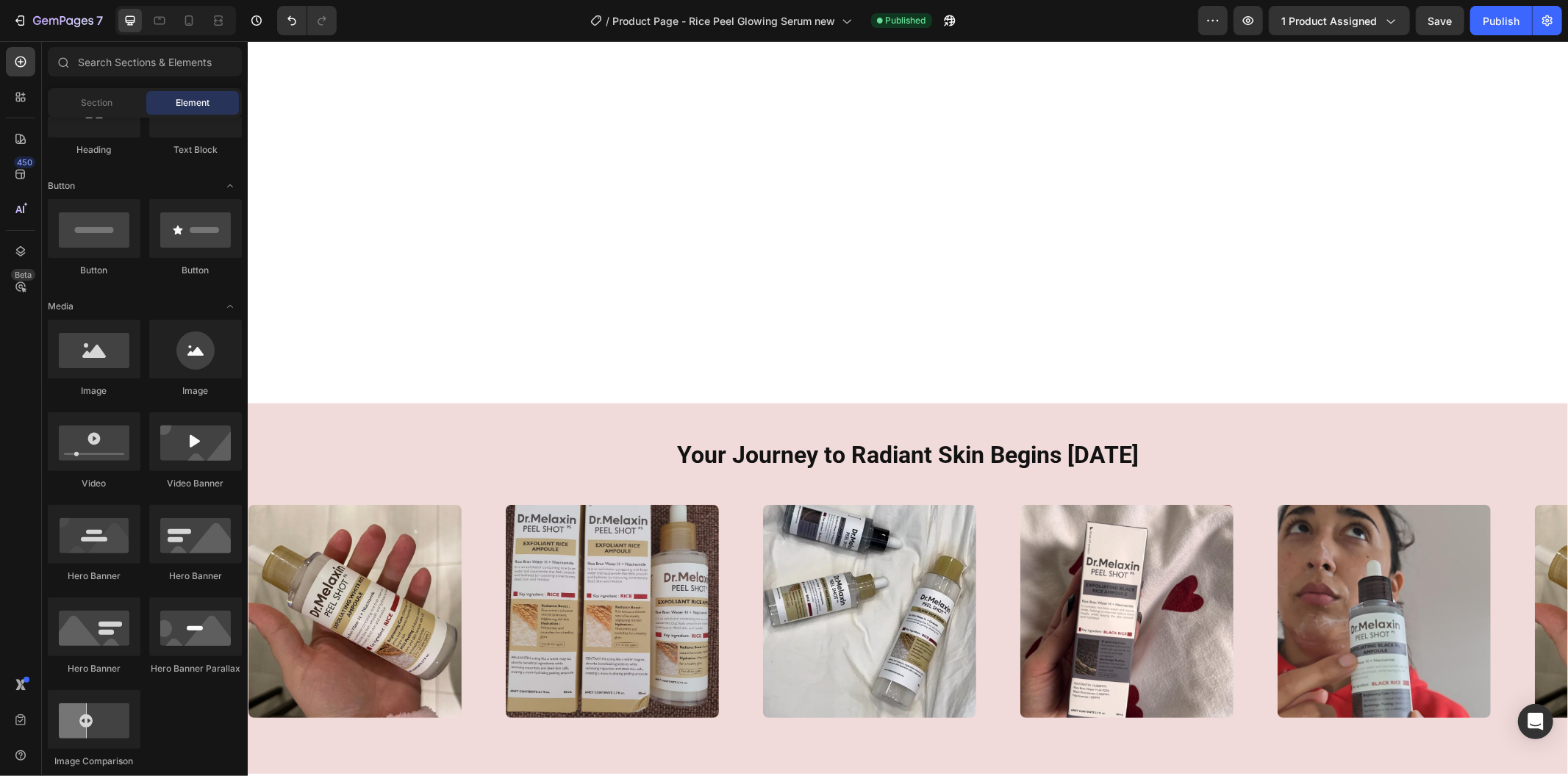
scroll to position [1694, 0]
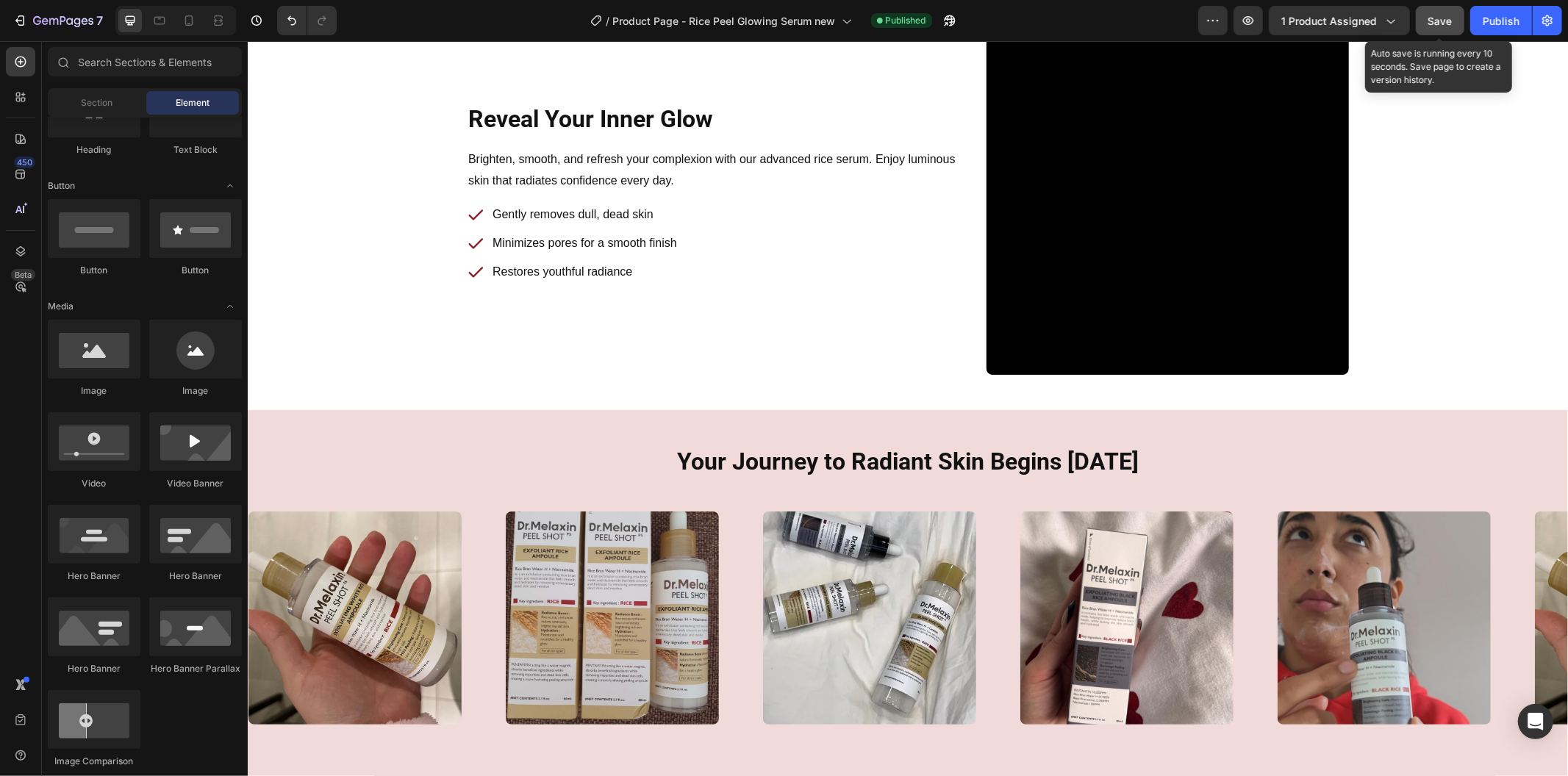
click at [1443, 6] on button "Save" at bounding box center [1439, 20] width 48 height 30
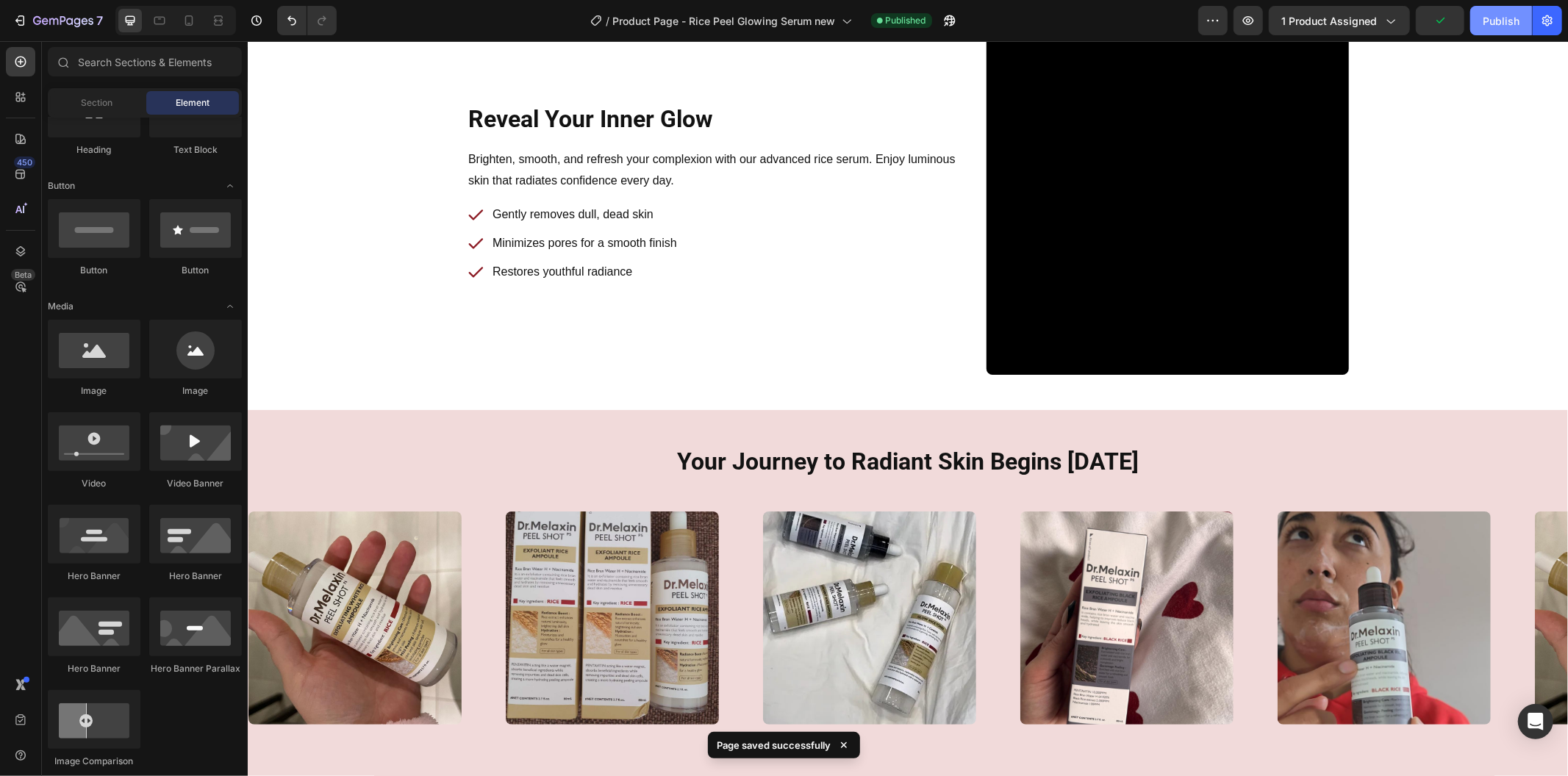
click at [1482, 22] on button "Publish" at bounding box center [1500, 20] width 62 height 30
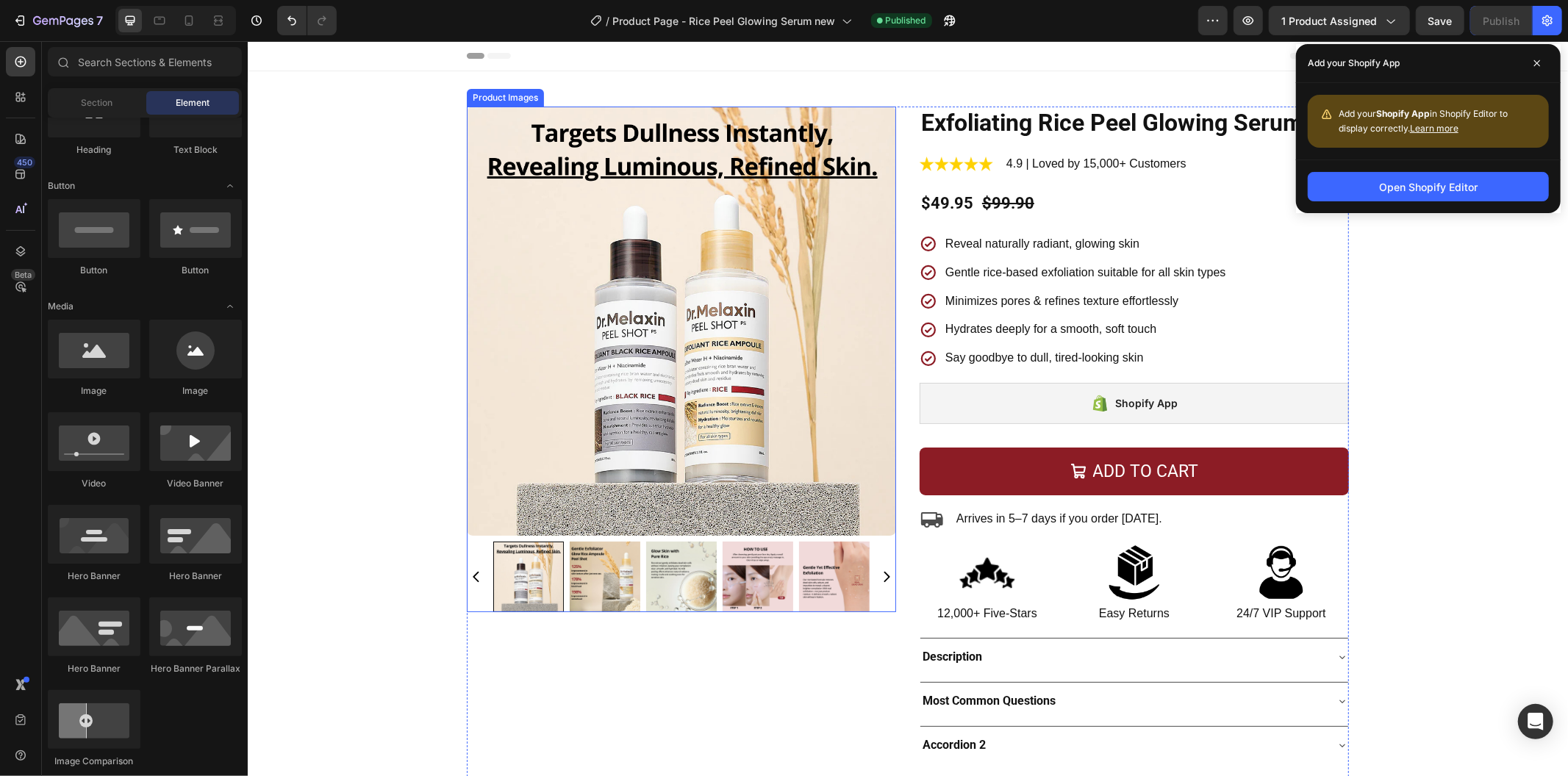
scroll to position [326, 0]
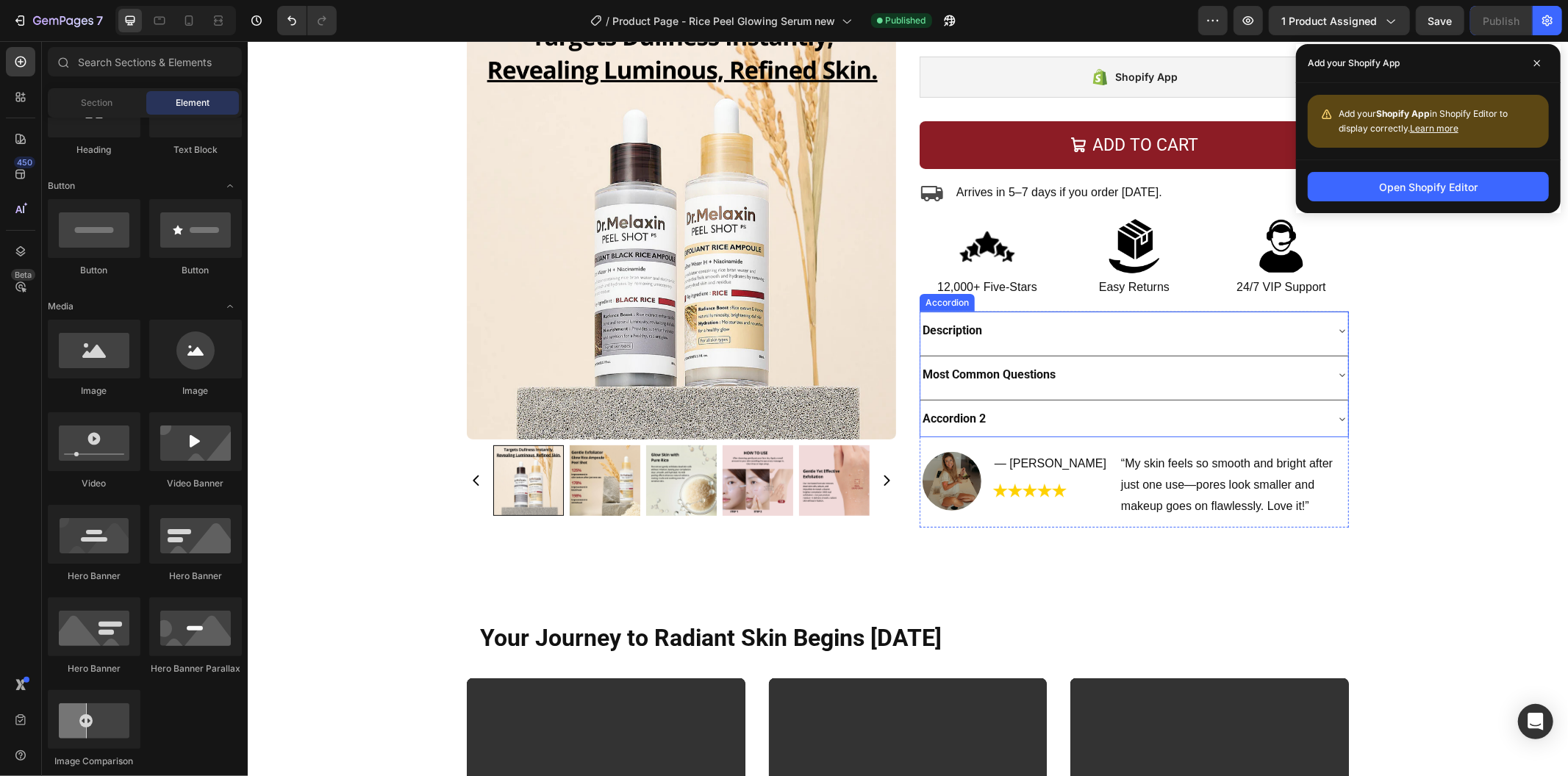
click at [1042, 422] on div "Accordion 2" at bounding box center [1121, 418] width 404 height 25
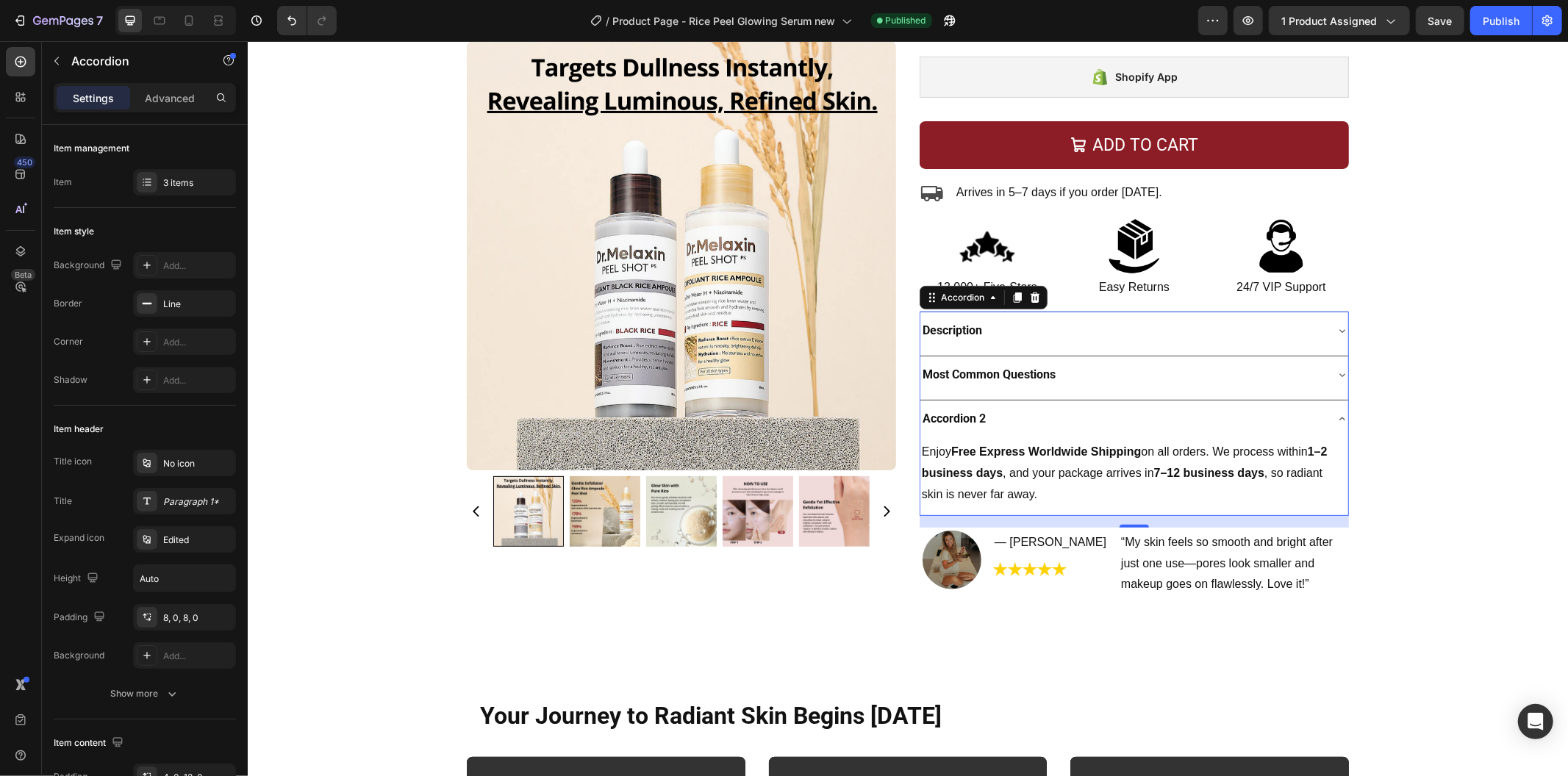
click at [975, 414] on p "Accordion 2" at bounding box center [953, 418] width 64 height 21
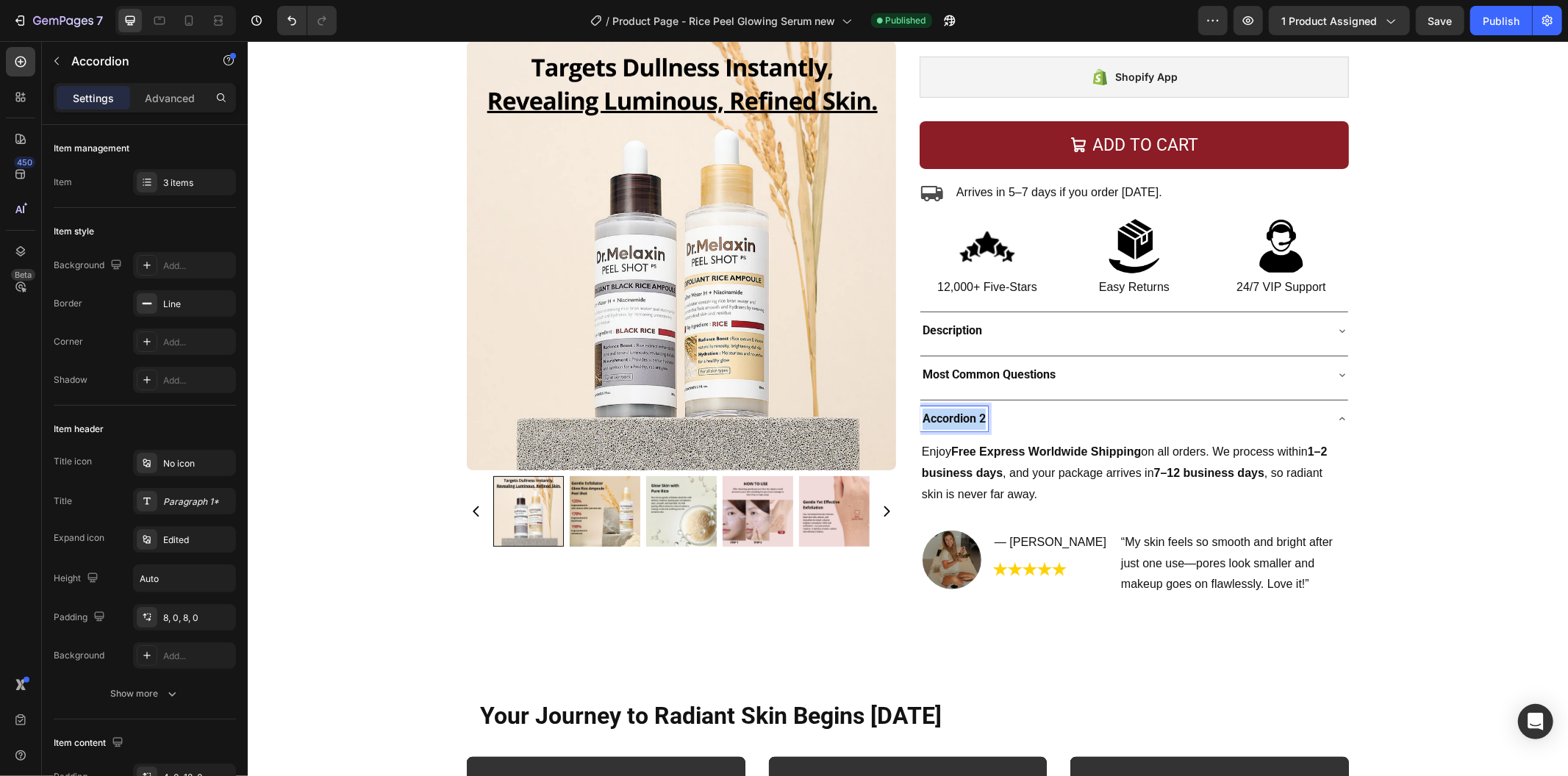
click at [975, 414] on p "Accordion 2" at bounding box center [953, 418] width 64 height 21
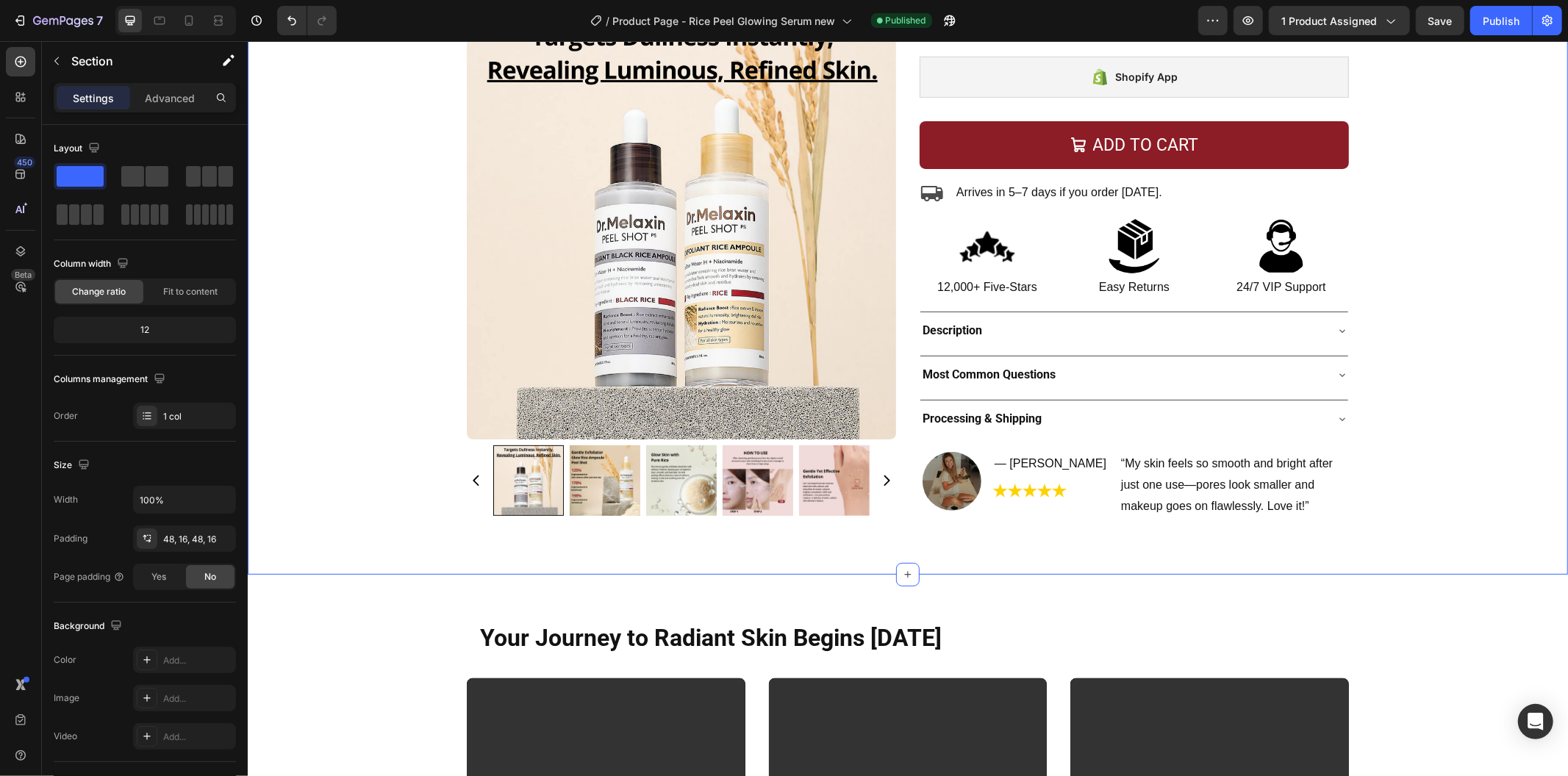
click at [1386, 424] on div "Product Images Exfoliating Rice Peel Glowing Serum Product Title Image 4.9 | Lo…" at bounding box center [906, 159] width 1297 height 759
click at [1428, 25] on span "Save" at bounding box center [1440, 20] width 25 height 13
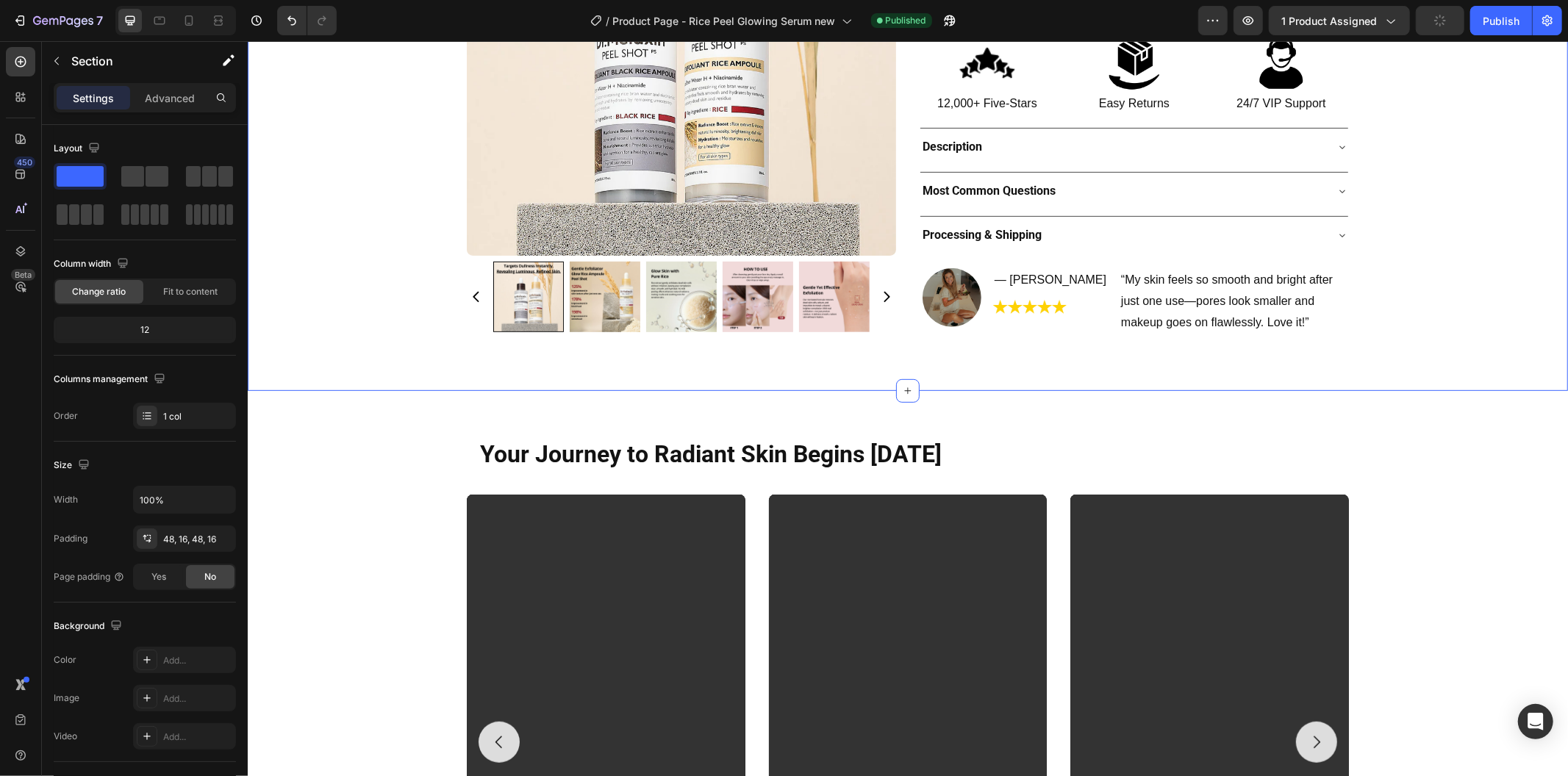
scroll to position [571, 0]
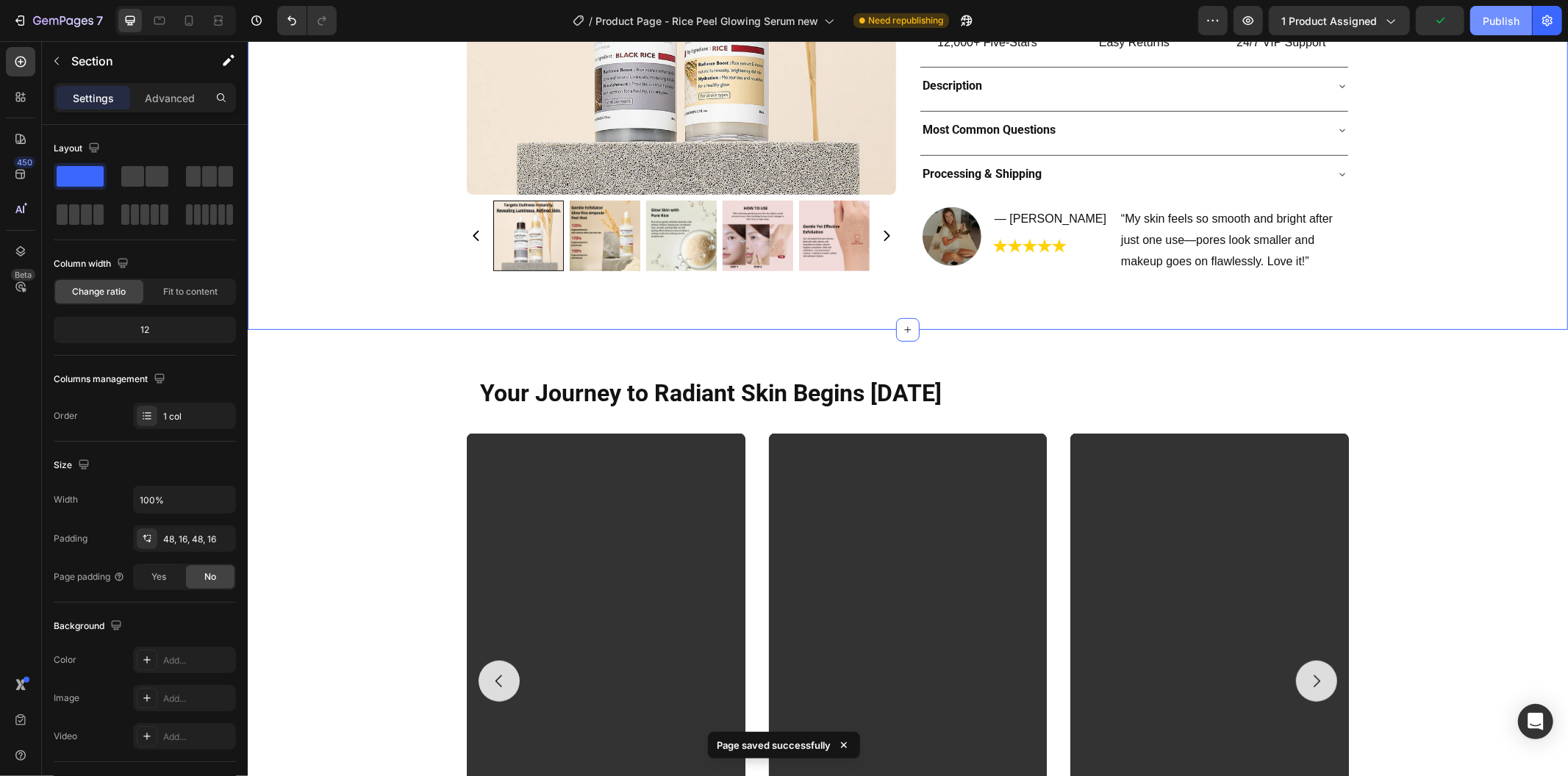
click at [1498, 23] on div "Publish" at bounding box center [1500, 21] width 36 height 15
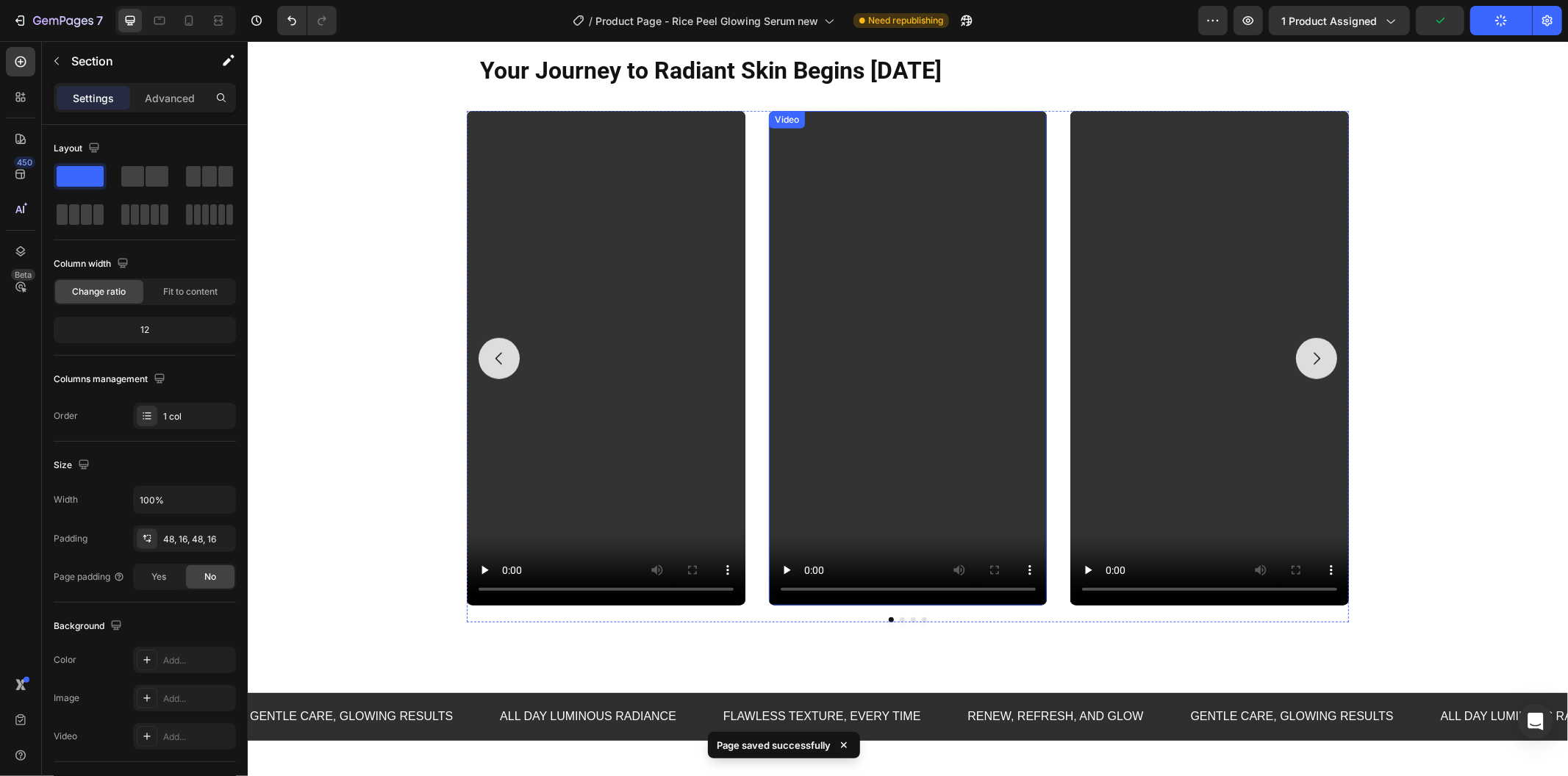
scroll to position [898, 0]
